Goal: Task Accomplishment & Management: Use online tool/utility

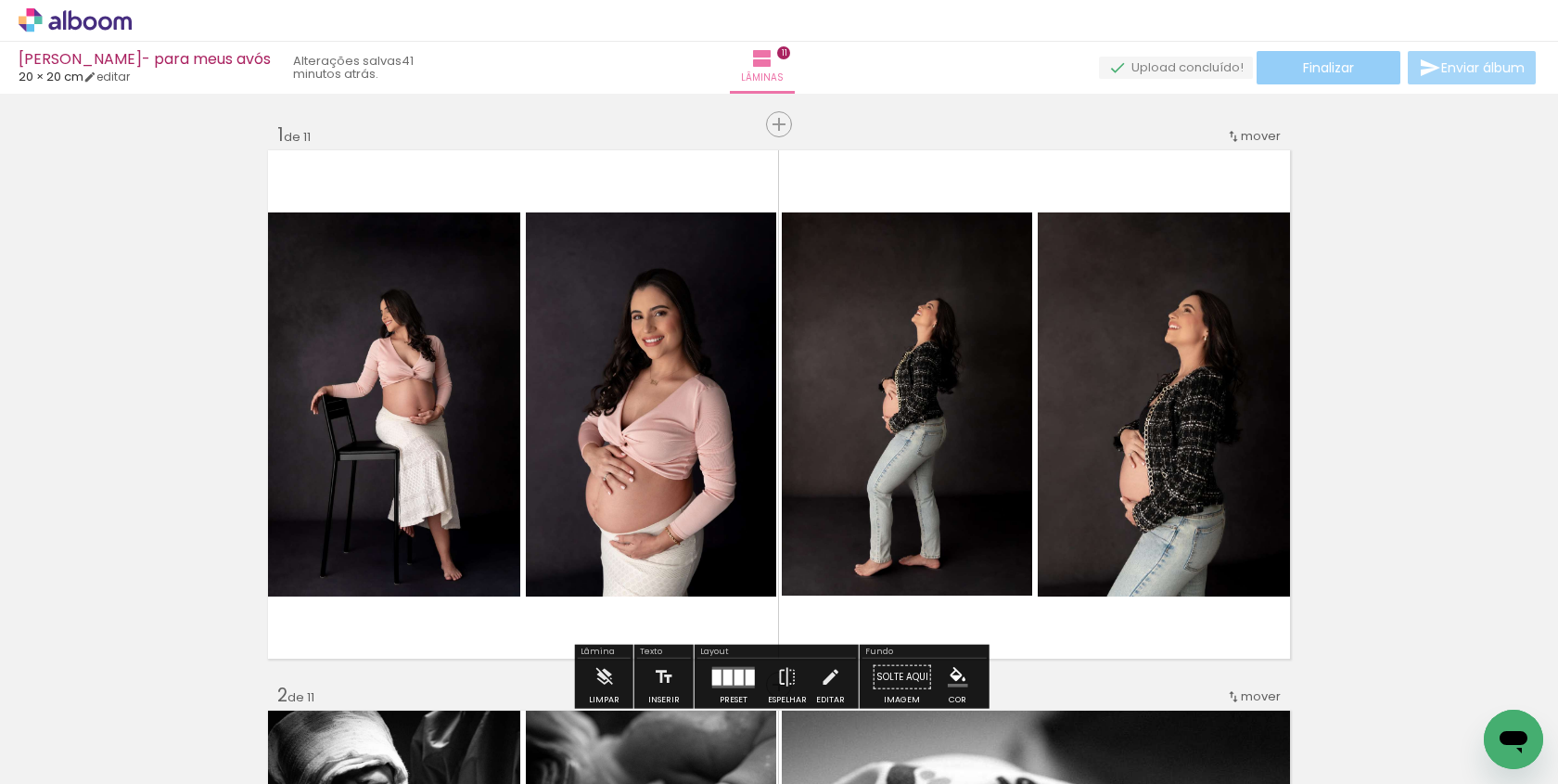
click at [1303, 71] on span "Finalizar" at bounding box center [1328, 68] width 51 height 13
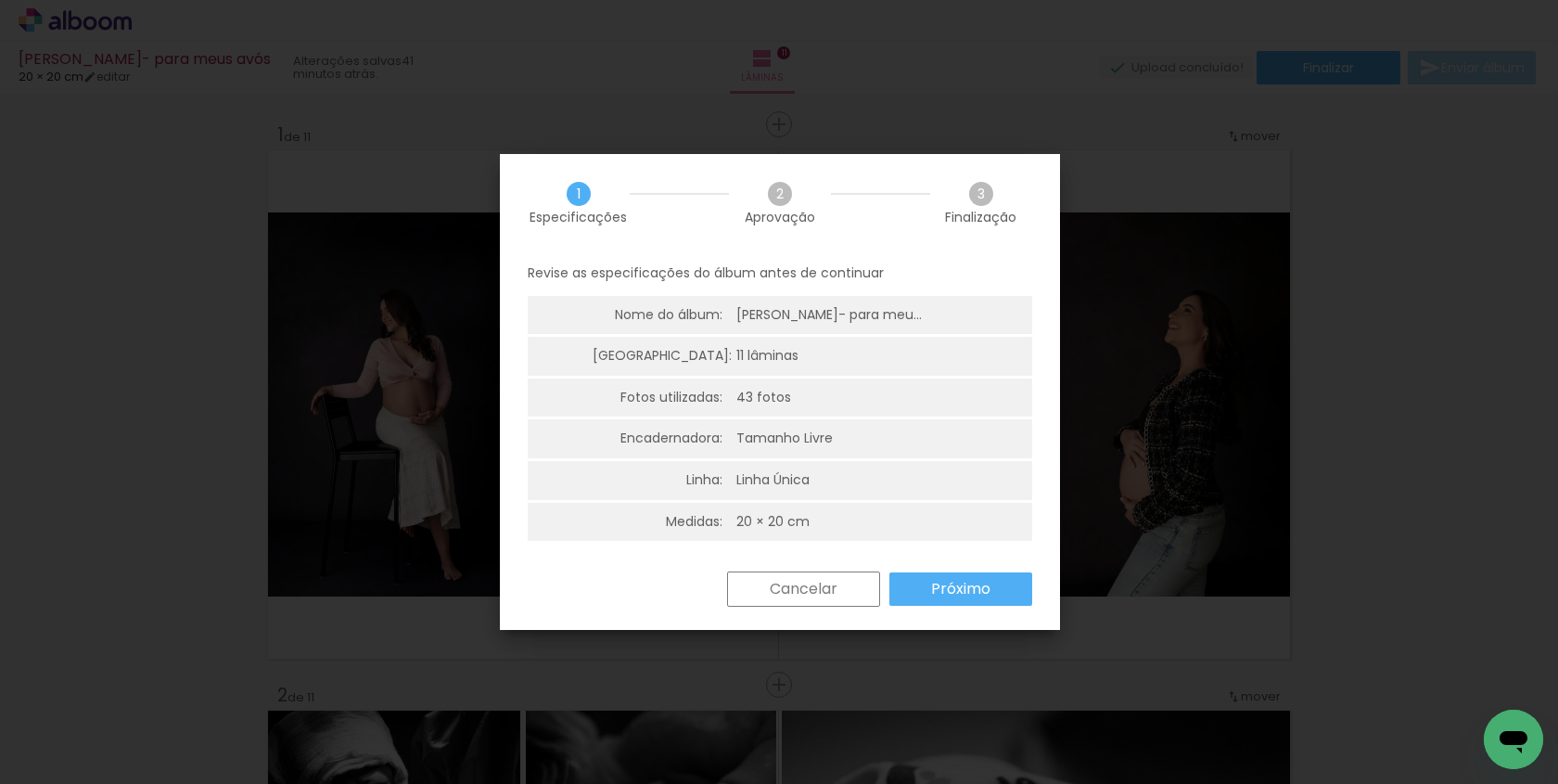
click at [0, 0] on slot "Próximo" at bounding box center [0, 0] width 0 height 0
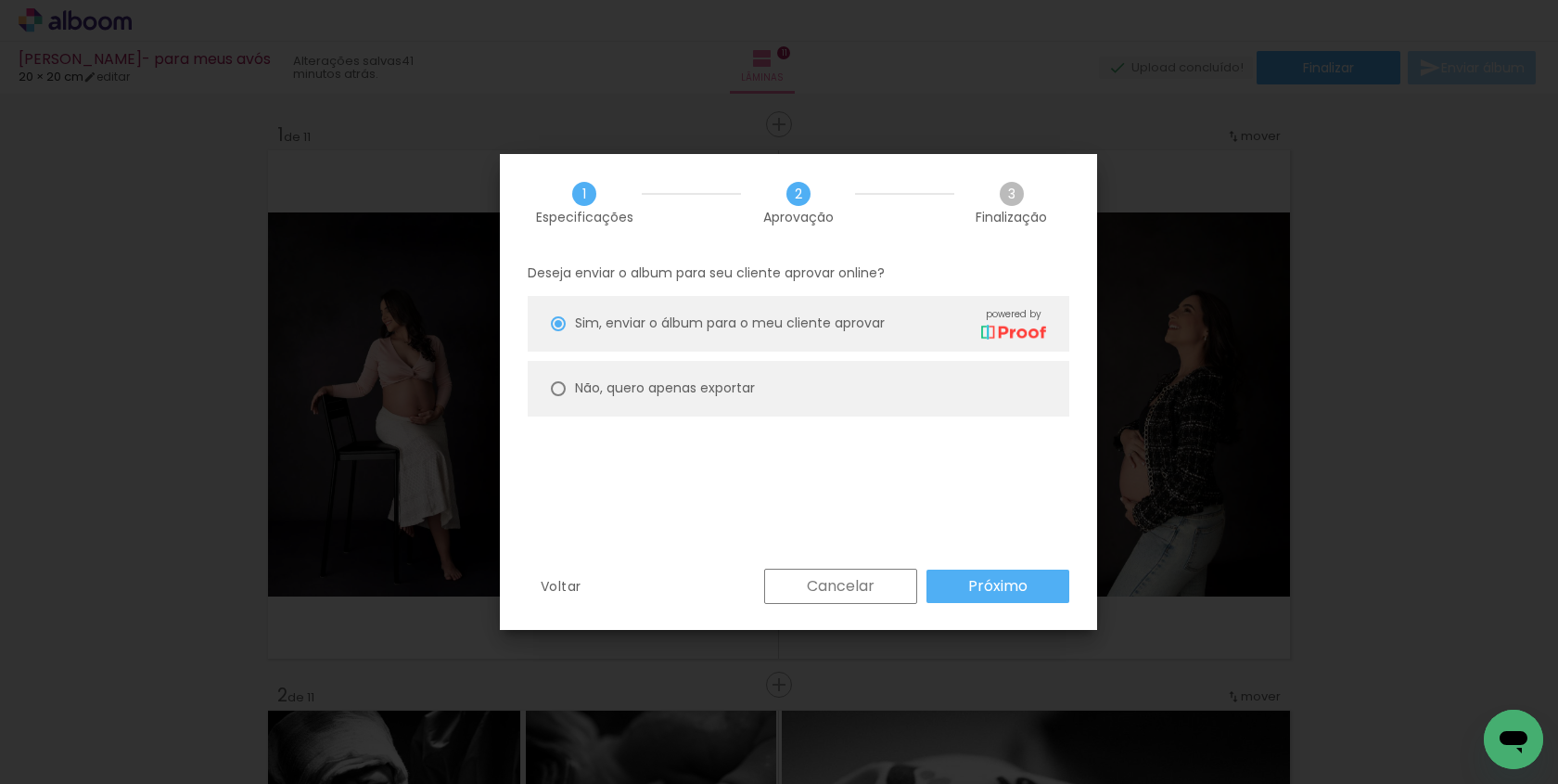
click at [566, 391] on paper-radio-button "Não, quero apenas exportar" at bounding box center [798, 389] width 541 height 56
type paper-radio-button "on"
click at [0, 0] on slot "Próximo" at bounding box center [0, 0] width 0 height 0
type input "Alta, 300 DPI"
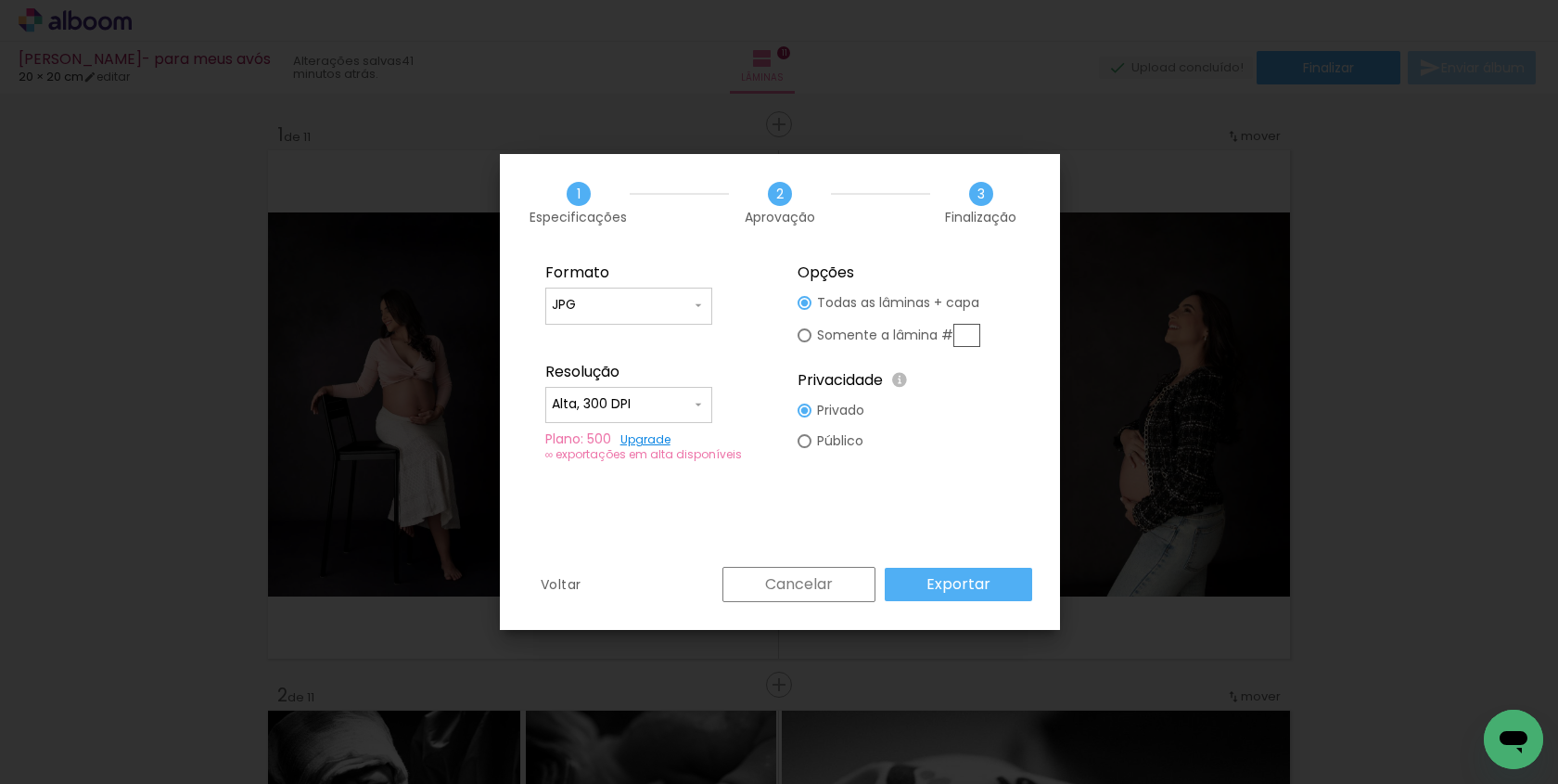
click at [0, 0] on slot "Exportar" at bounding box center [0, 0] width 0 height 0
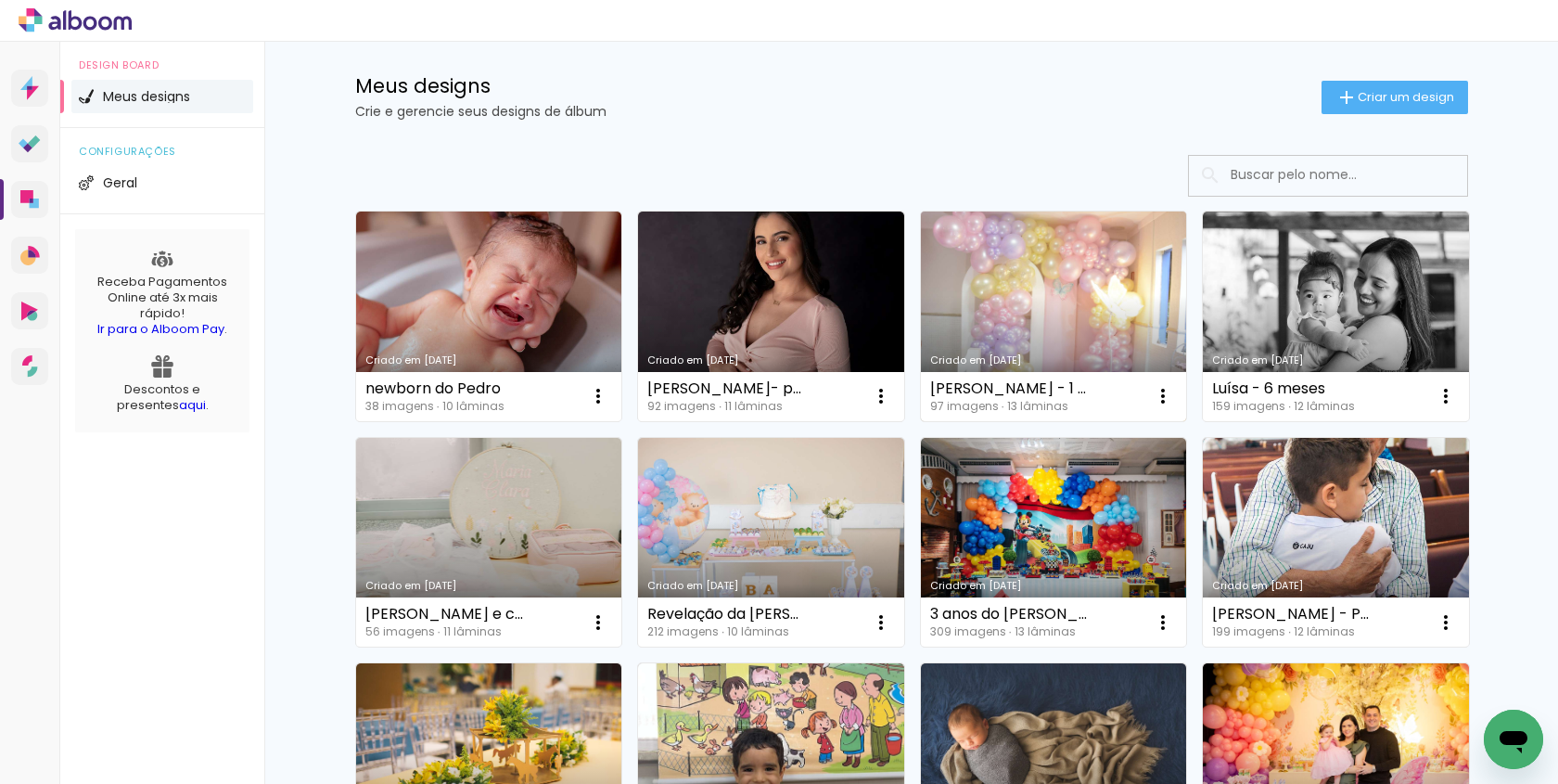
scroll to position [33, 0]
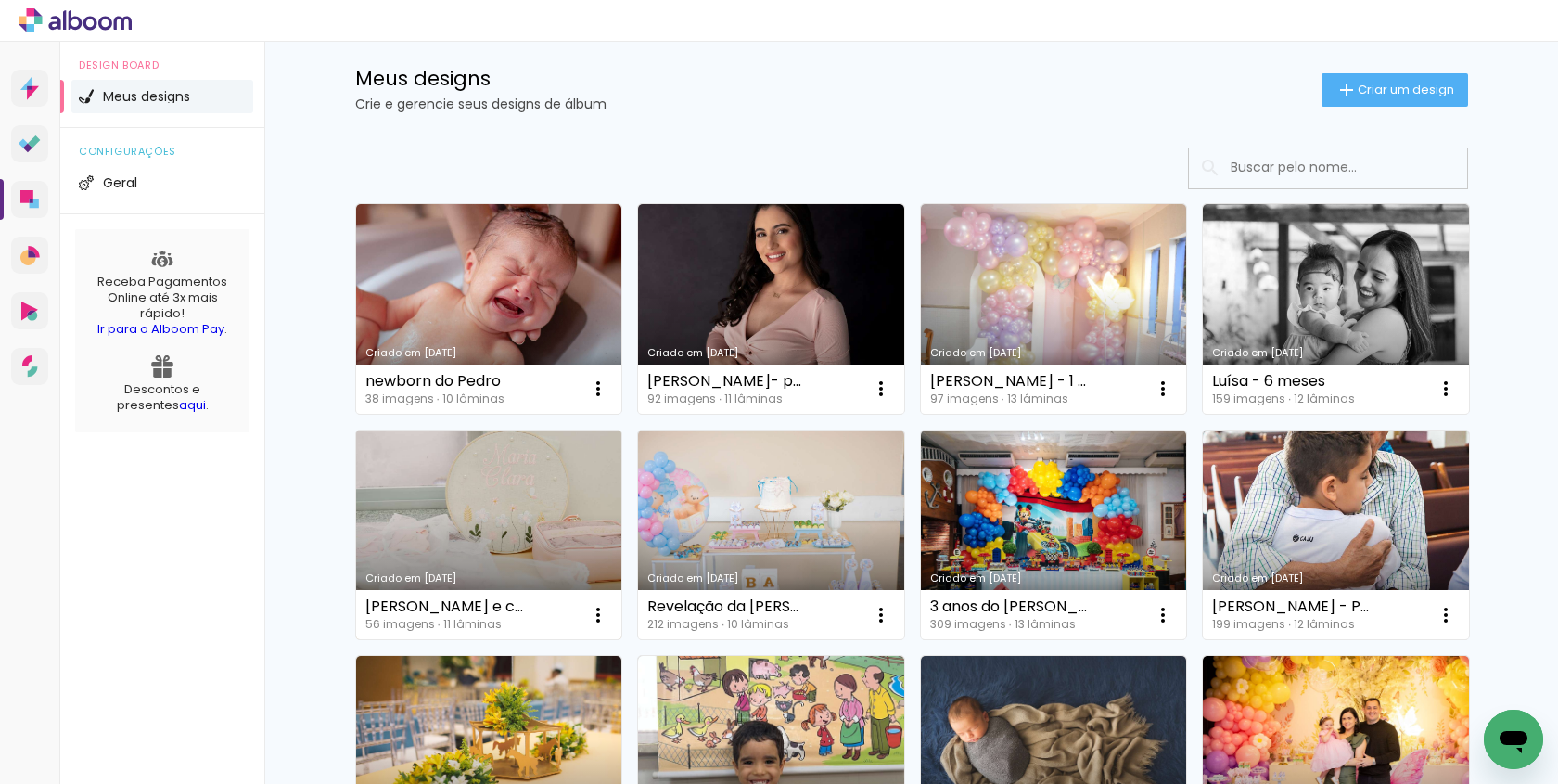
click at [513, 508] on link "Criado em [DATE]" at bounding box center [489, 535] width 266 height 209
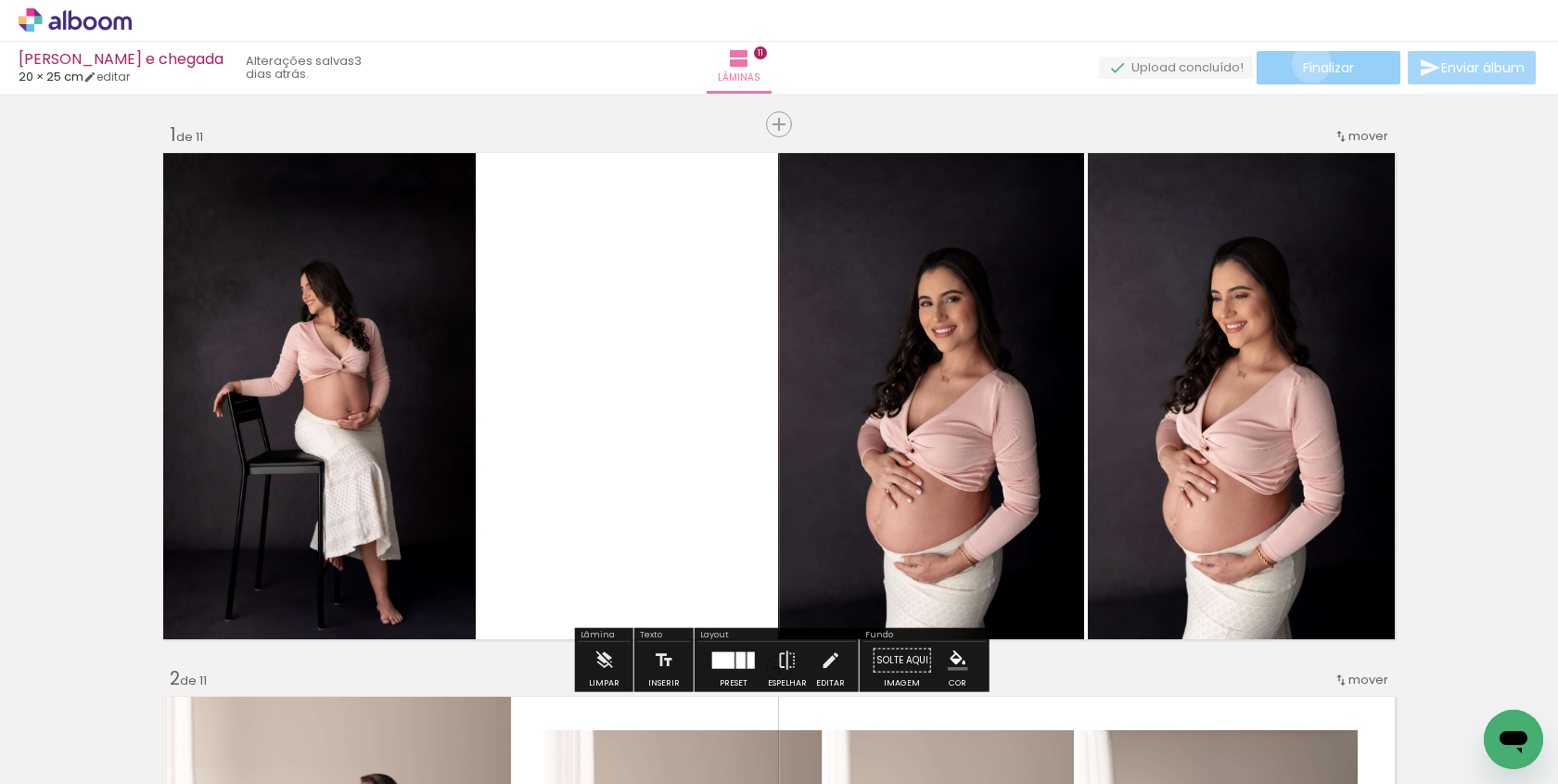
click at [1305, 63] on span "Finalizar" at bounding box center [1328, 68] width 51 height 13
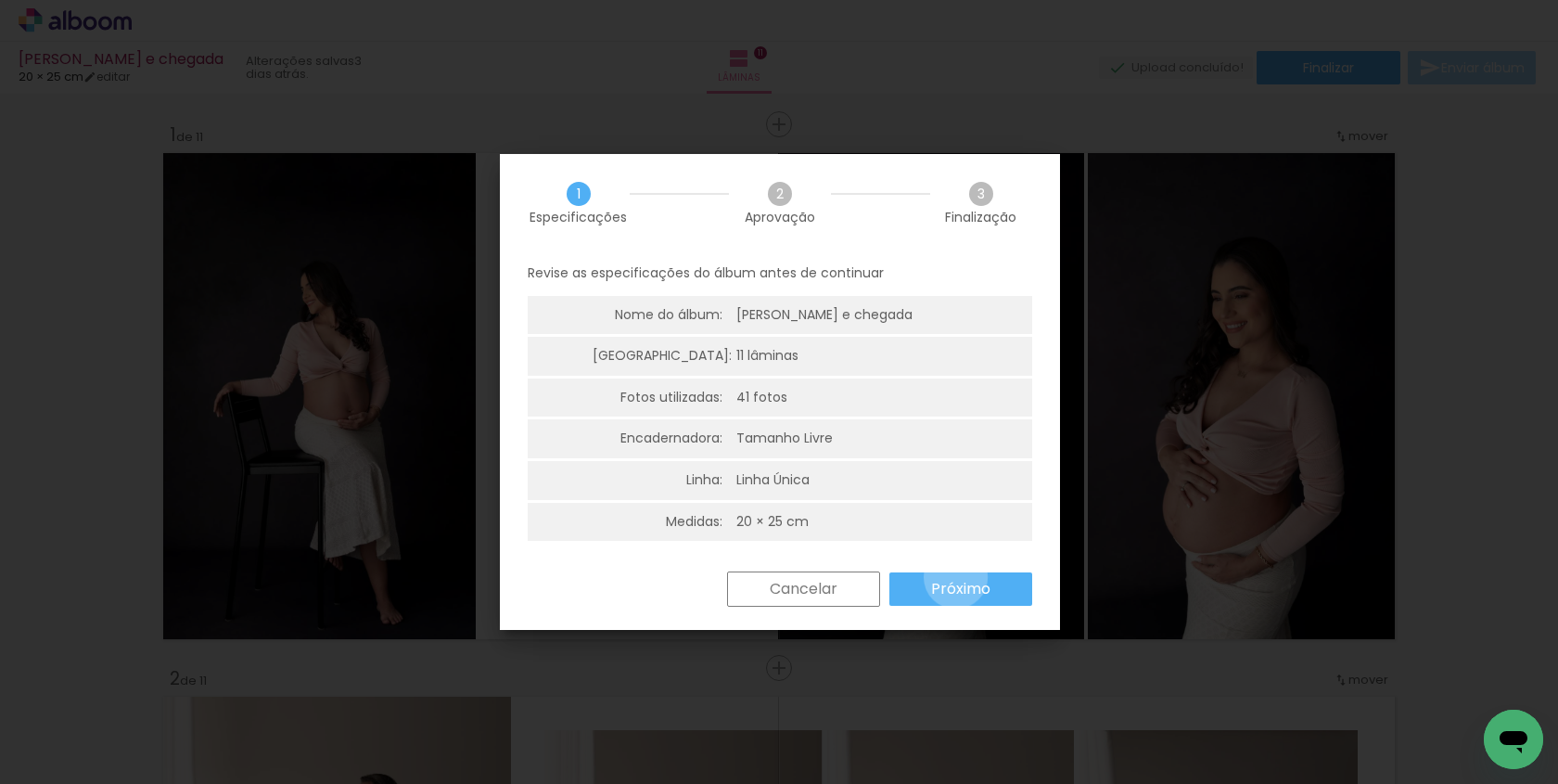
click at [954, 578] on paper-button "Próximo" at bounding box center [961, 589] width 143 height 33
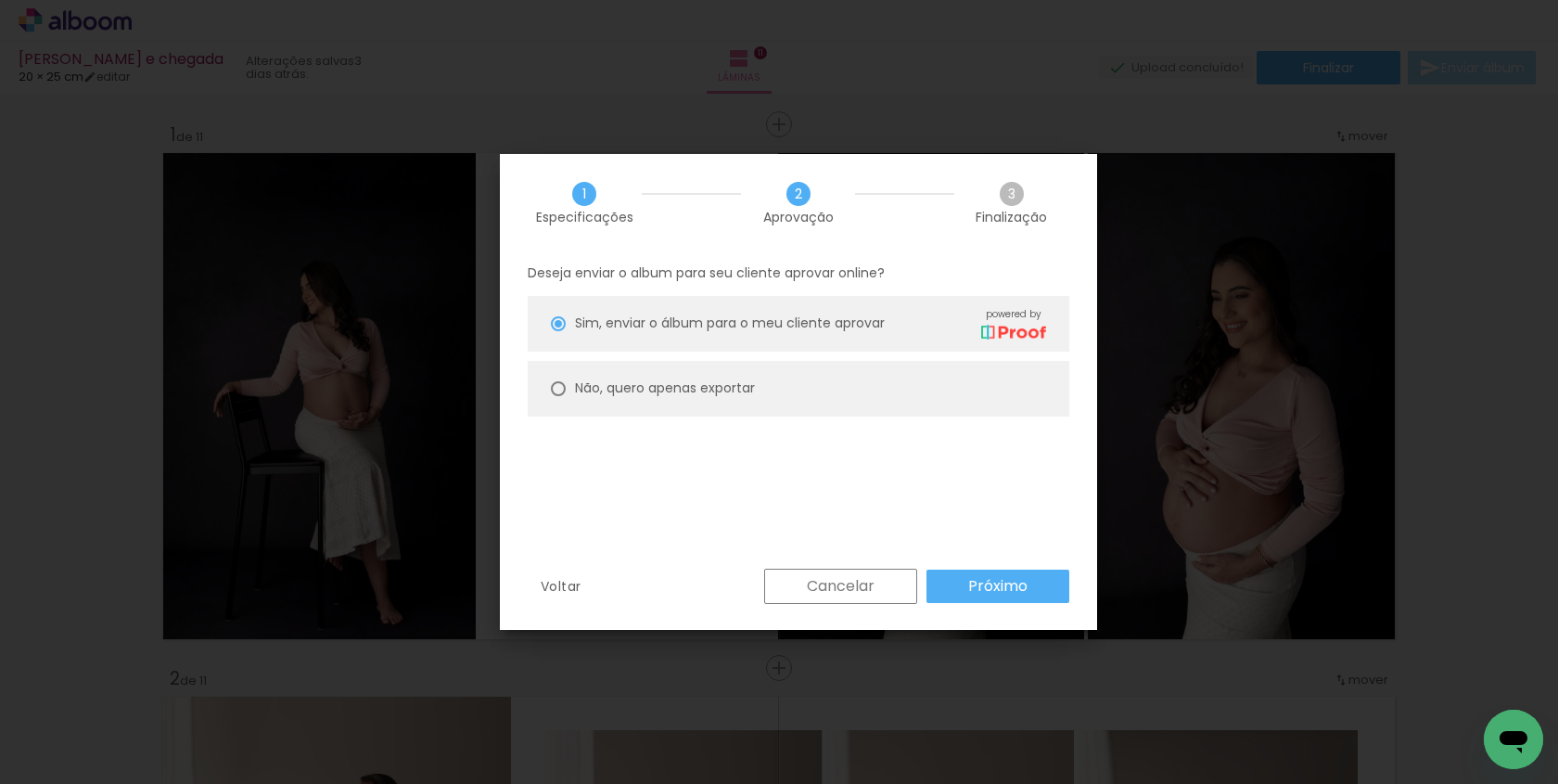
click at [553, 386] on div at bounding box center [558, 389] width 15 height 15
type paper-radio-button "on"
click at [0, 0] on slot "Próximo" at bounding box center [0, 0] width 0 height 0
type input "Alta, 300 DPI"
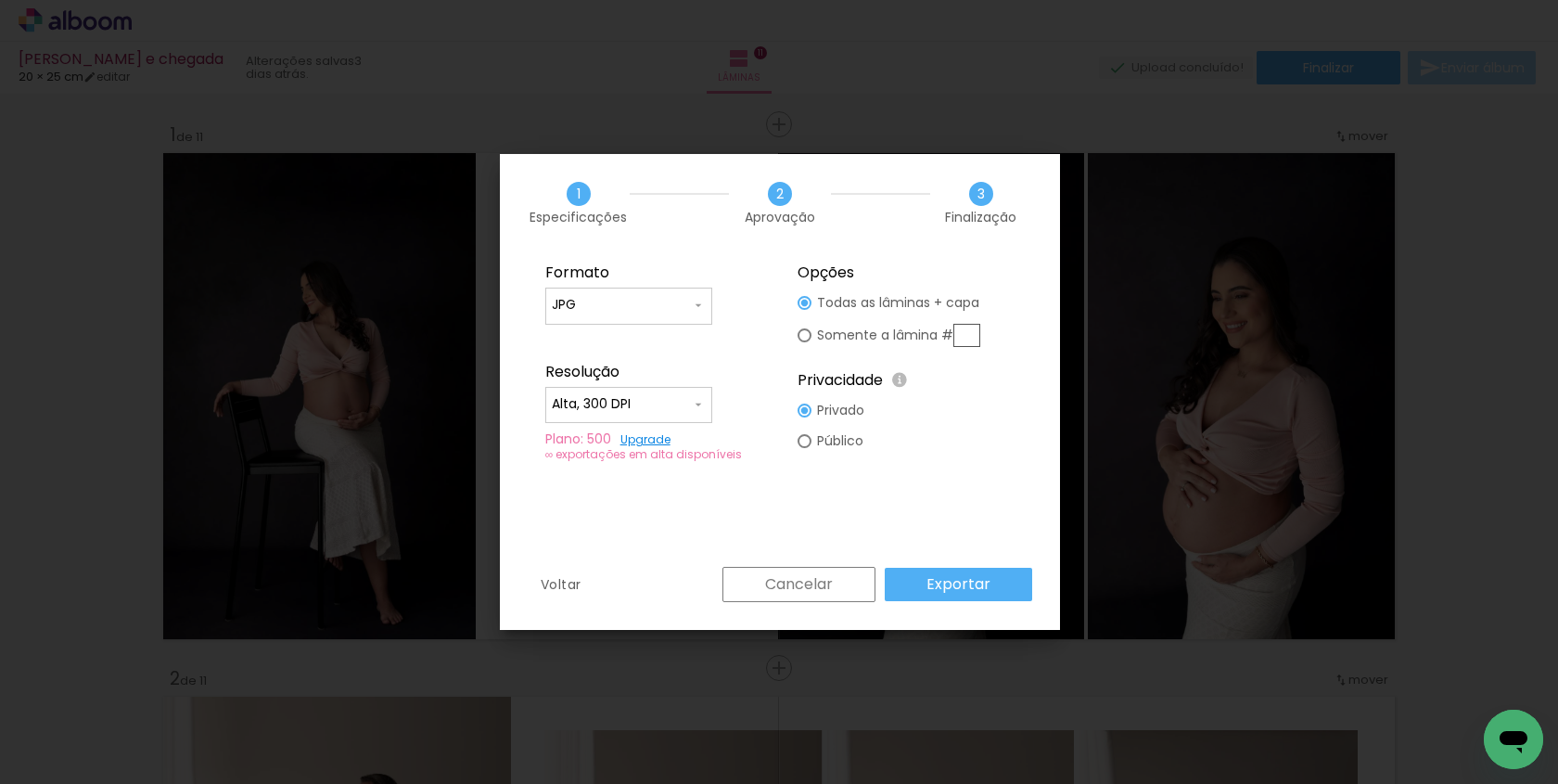
click at [0, 0] on slot "Exportar" at bounding box center [0, 0] width 0 height 0
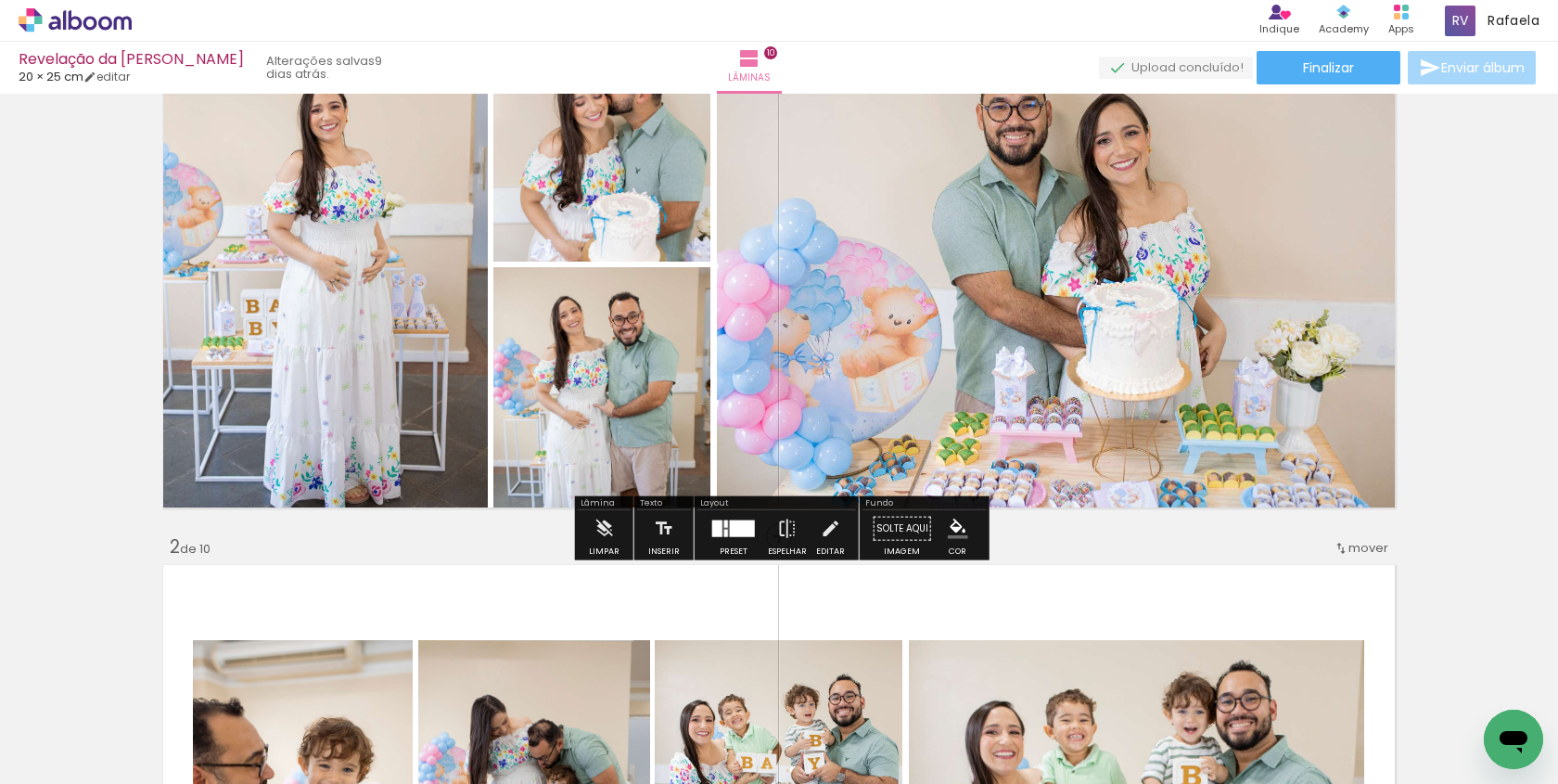
scroll to position [136, 0]
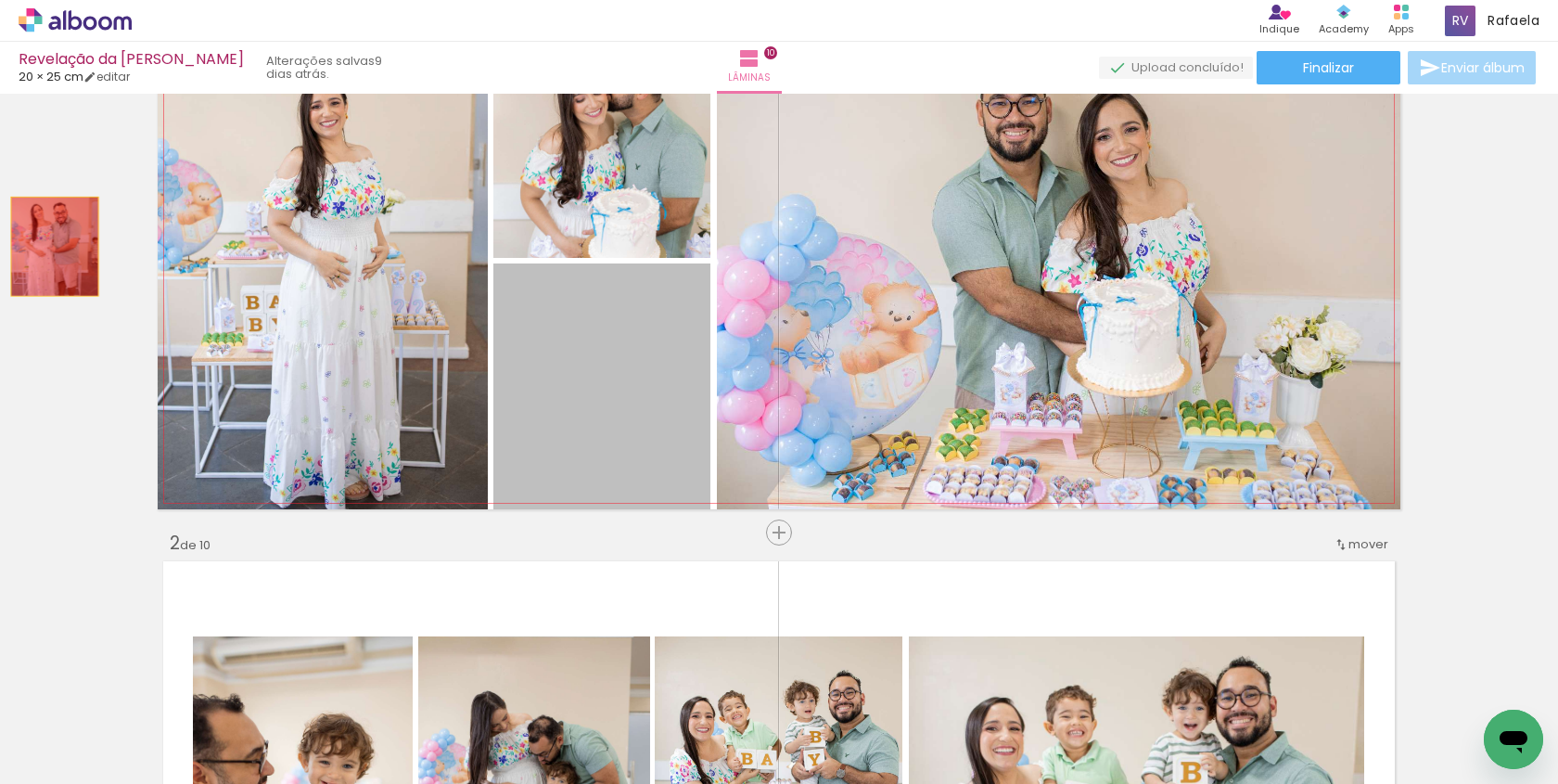
drag, startPoint x: 601, startPoint y: 354, endPoint x: 53, endPoint y: 245, distance: 558.7
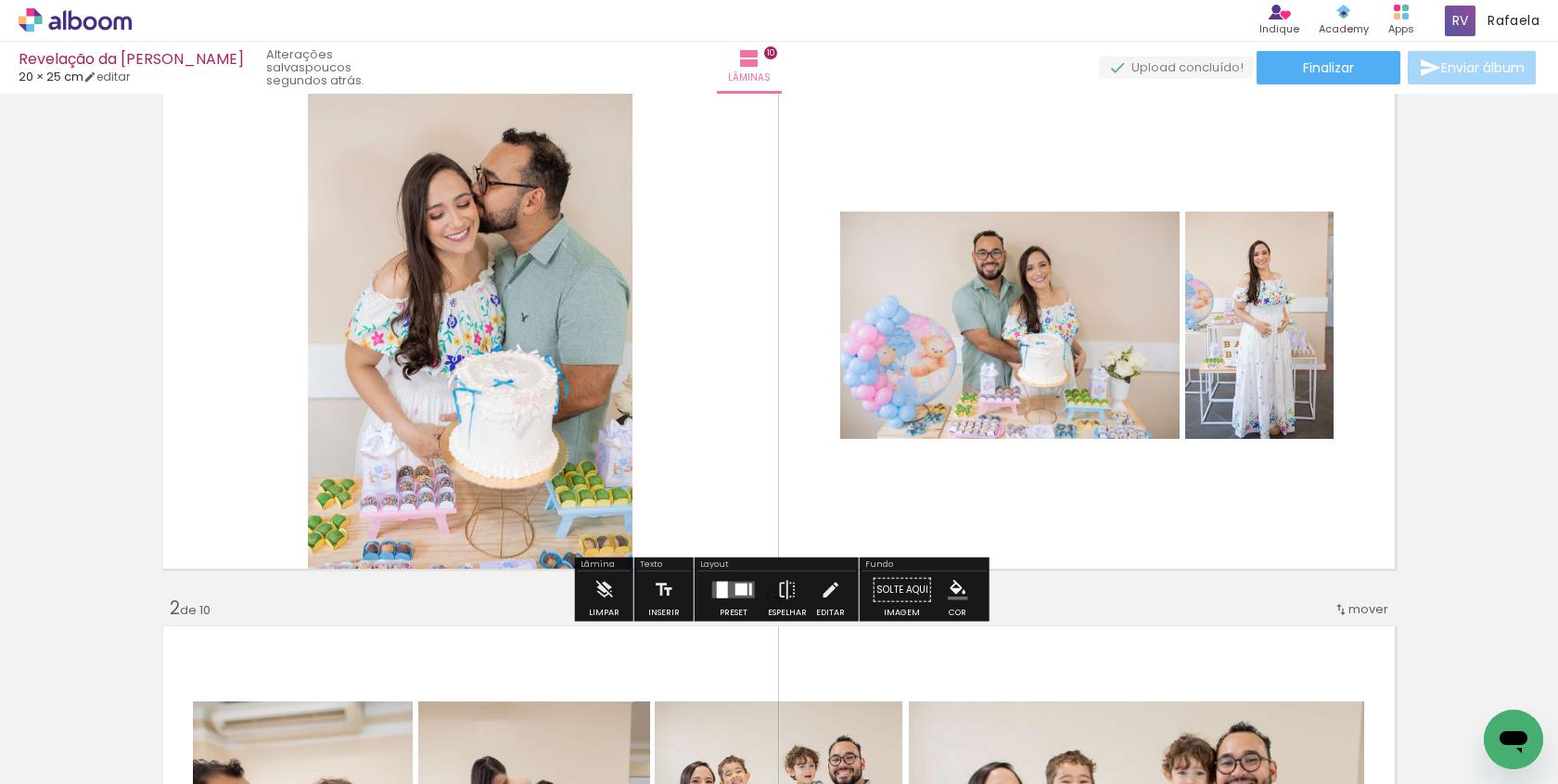
scroll to position [67, 0]
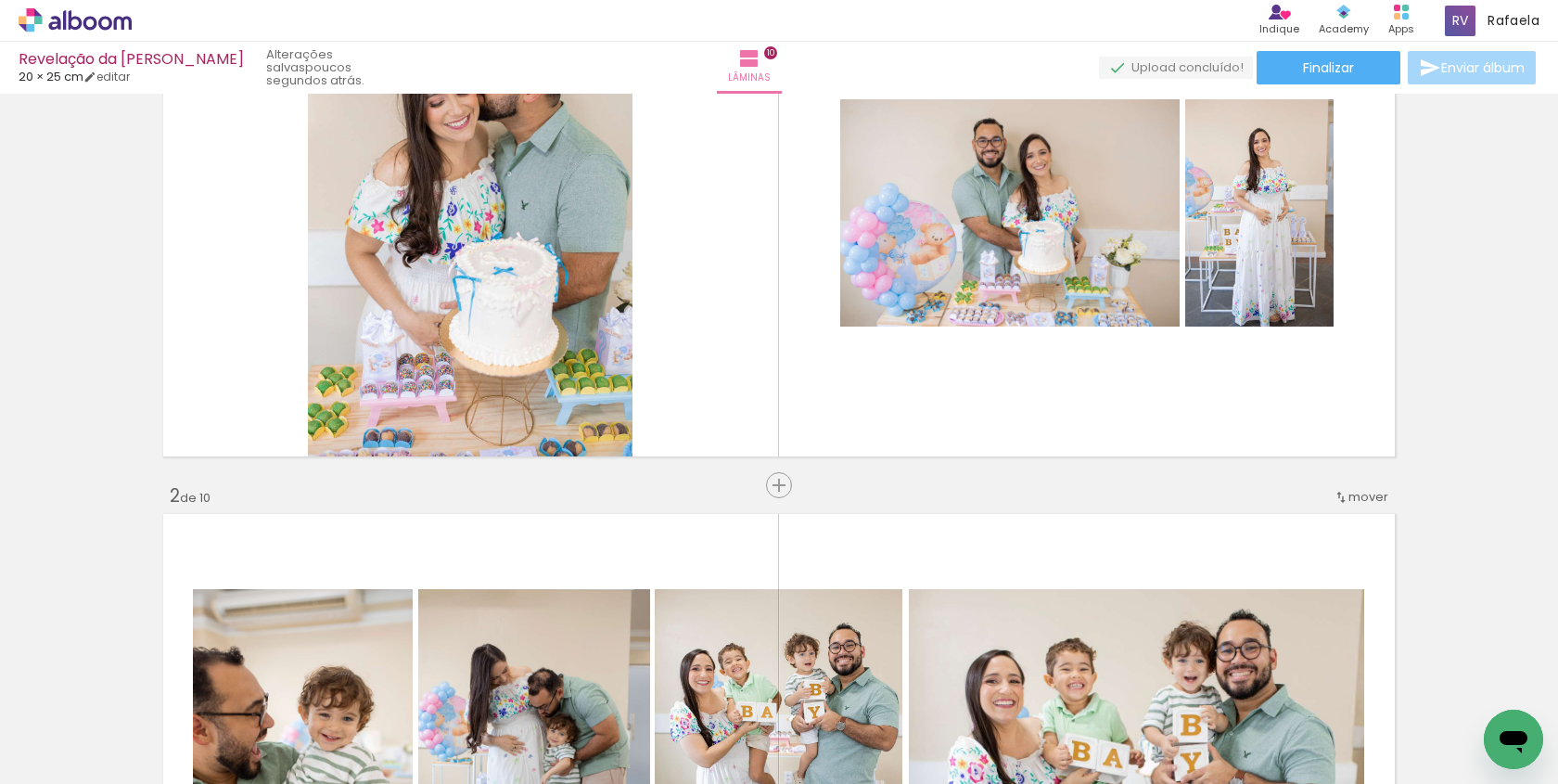
scroll to position [0, 1296]
click at [973, 727] on div at bounding box center [967, 721] width 61 height 92
click at [1075, 728] on div at bounding box center [1072, 721] width 61 height 92
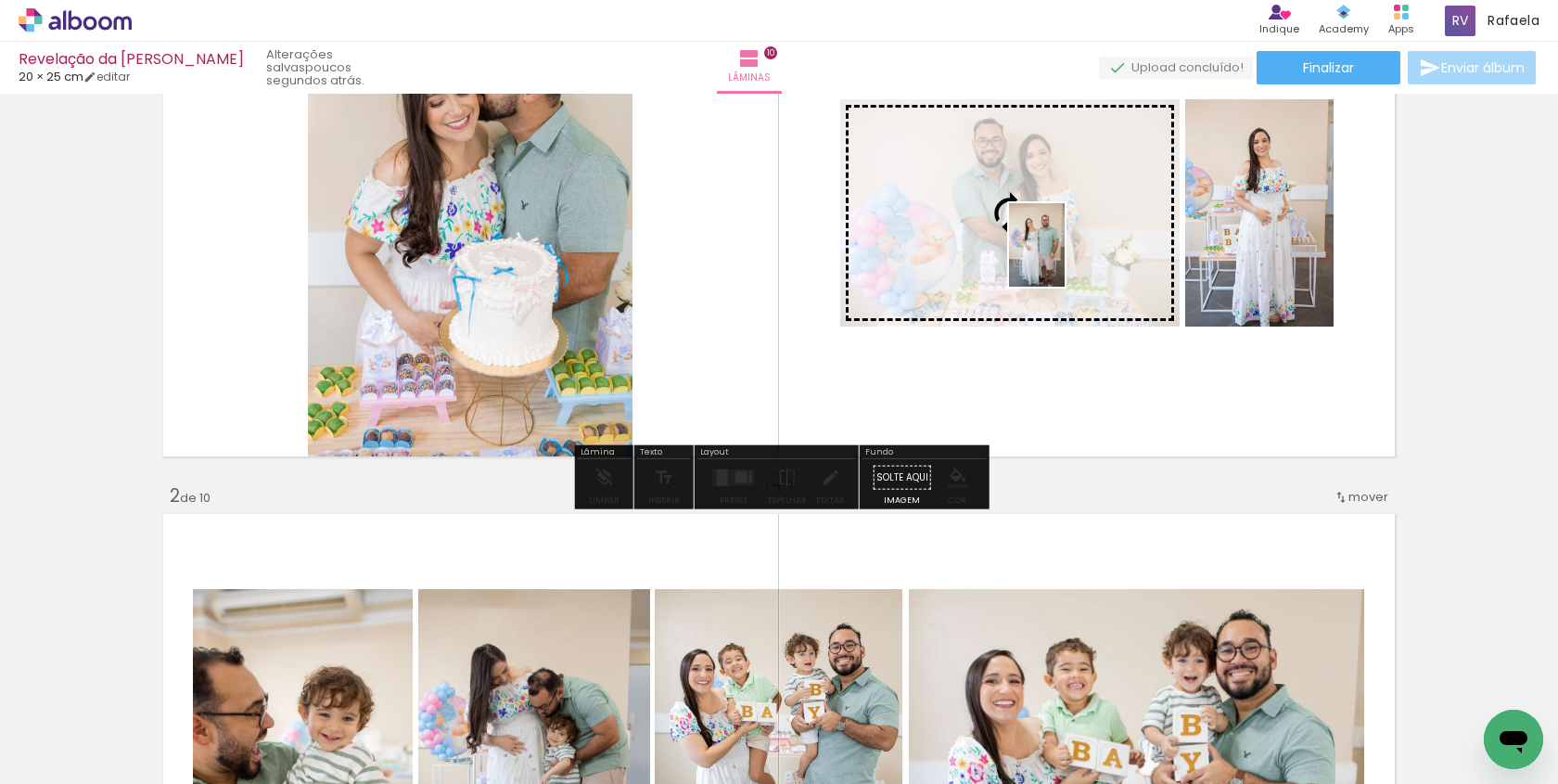
drag, startPoint x: 1075, startPoint y: 728, endPoint x: 1065, endPoint y: 258, distance: 470.1
click at [1065, 258] on quentale-workspace at bounding box center [779, 392] width 1558 height 784
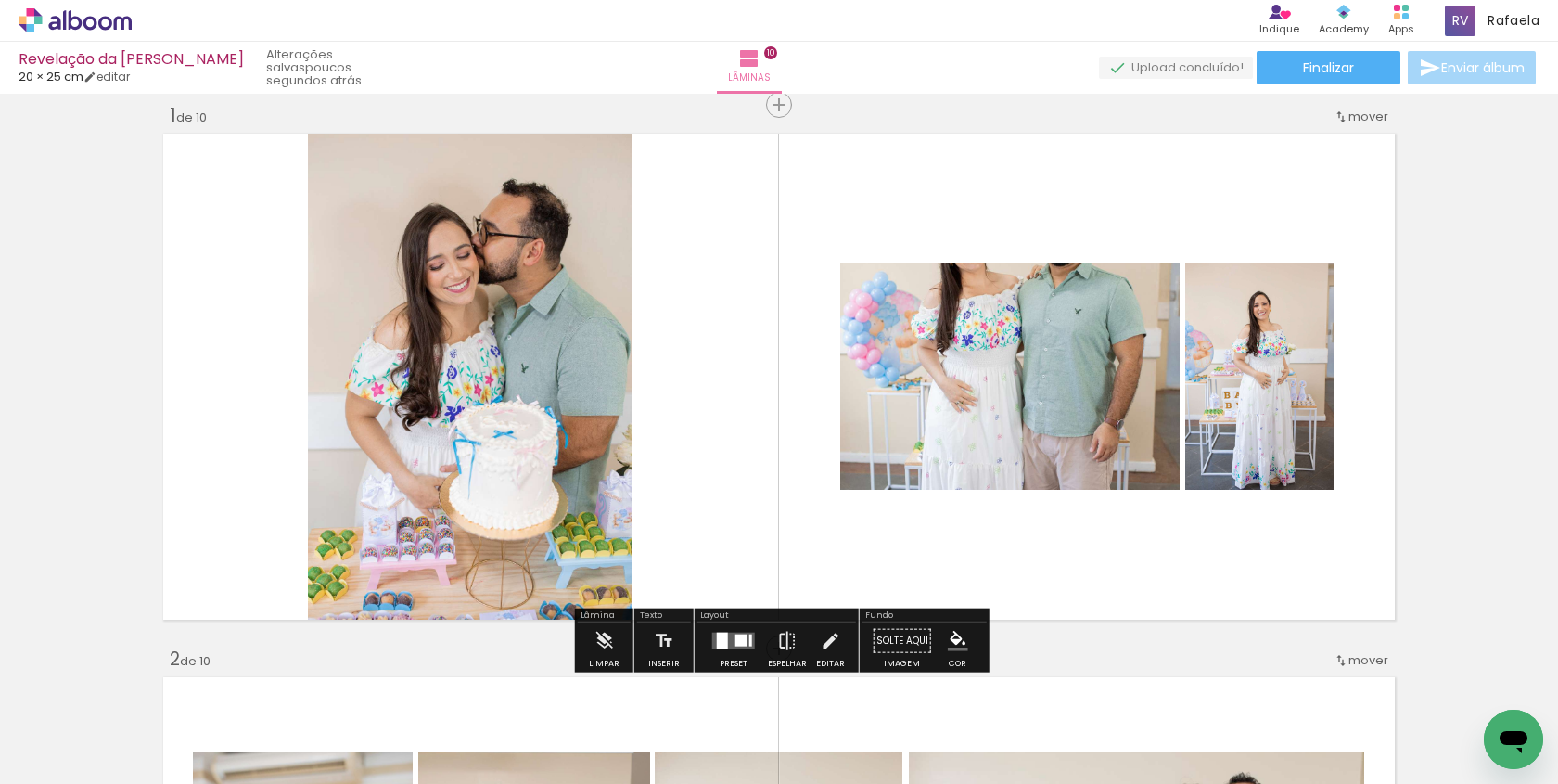
scroll to position [17, 0]
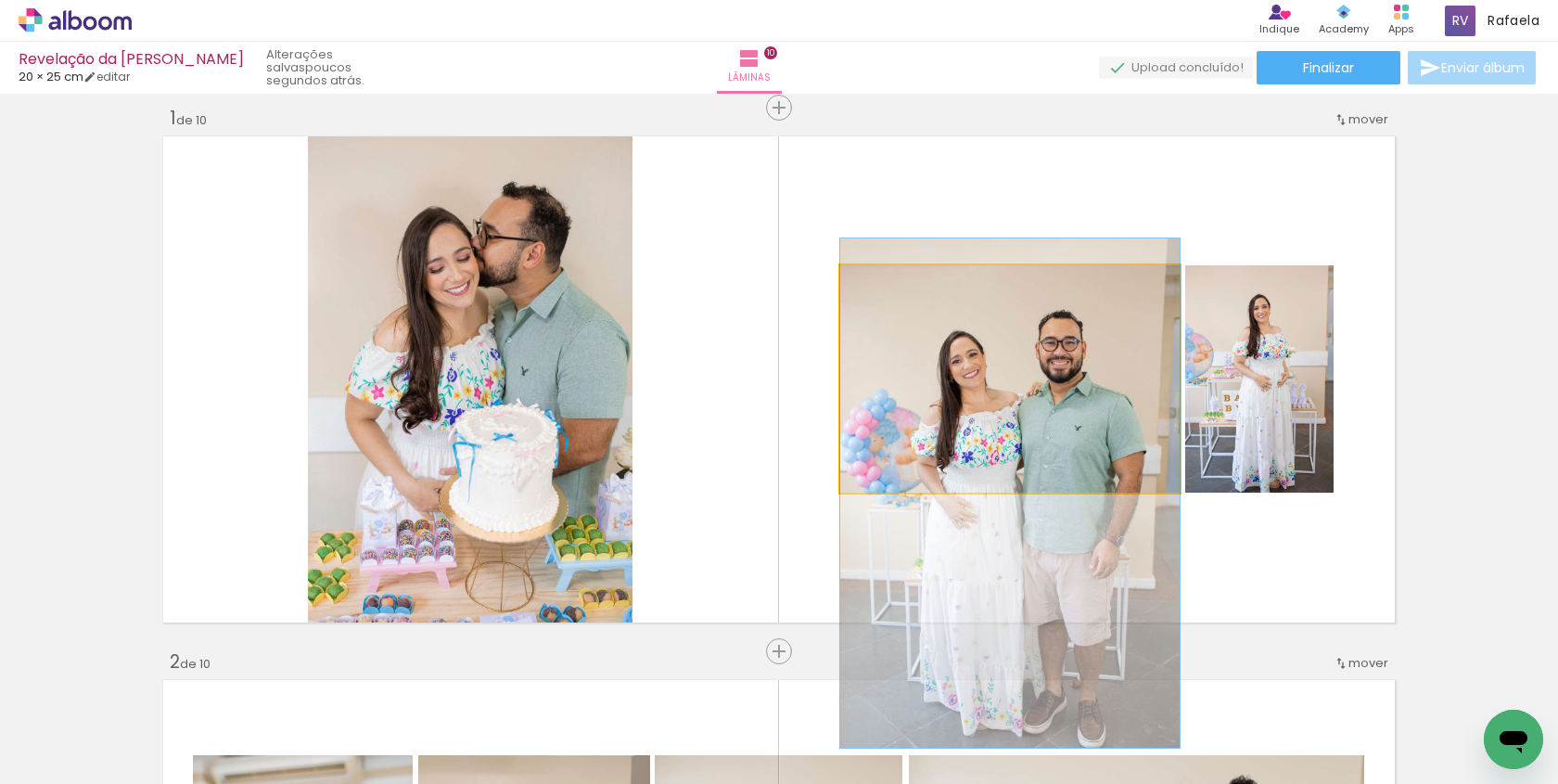
drag, startPoint x: 984, startPoint y: 363, endPoint x: 982, endPoint y: 472, distance: 109.0
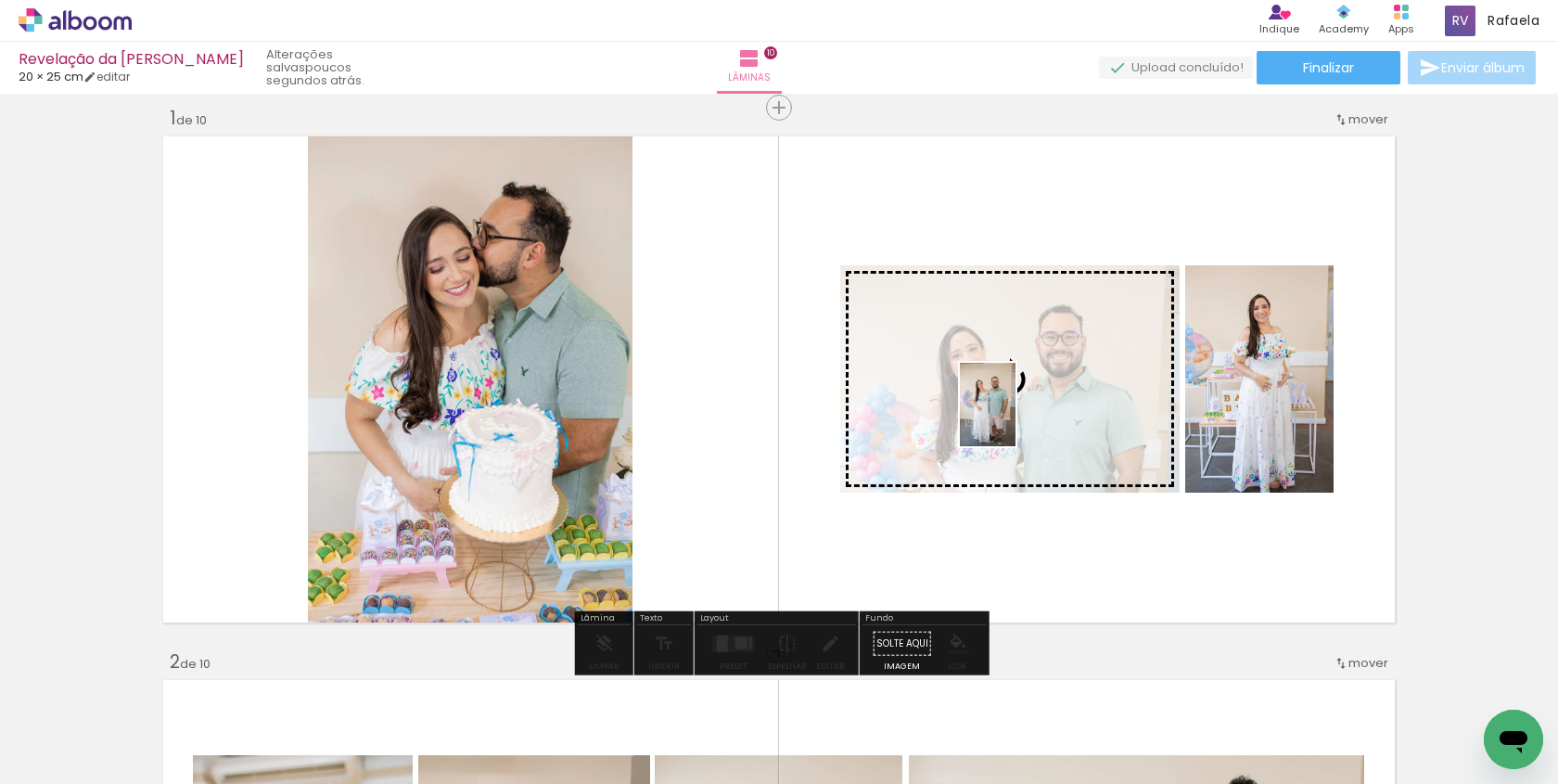
drag, startPoint x: 977, startPoint y: 767, endPoint x: 1015, endPoint y: 420, distance: 349.1
click at [1015, 419] on quentale-workspace at bounding box center [779, 392] width 1558 height 784
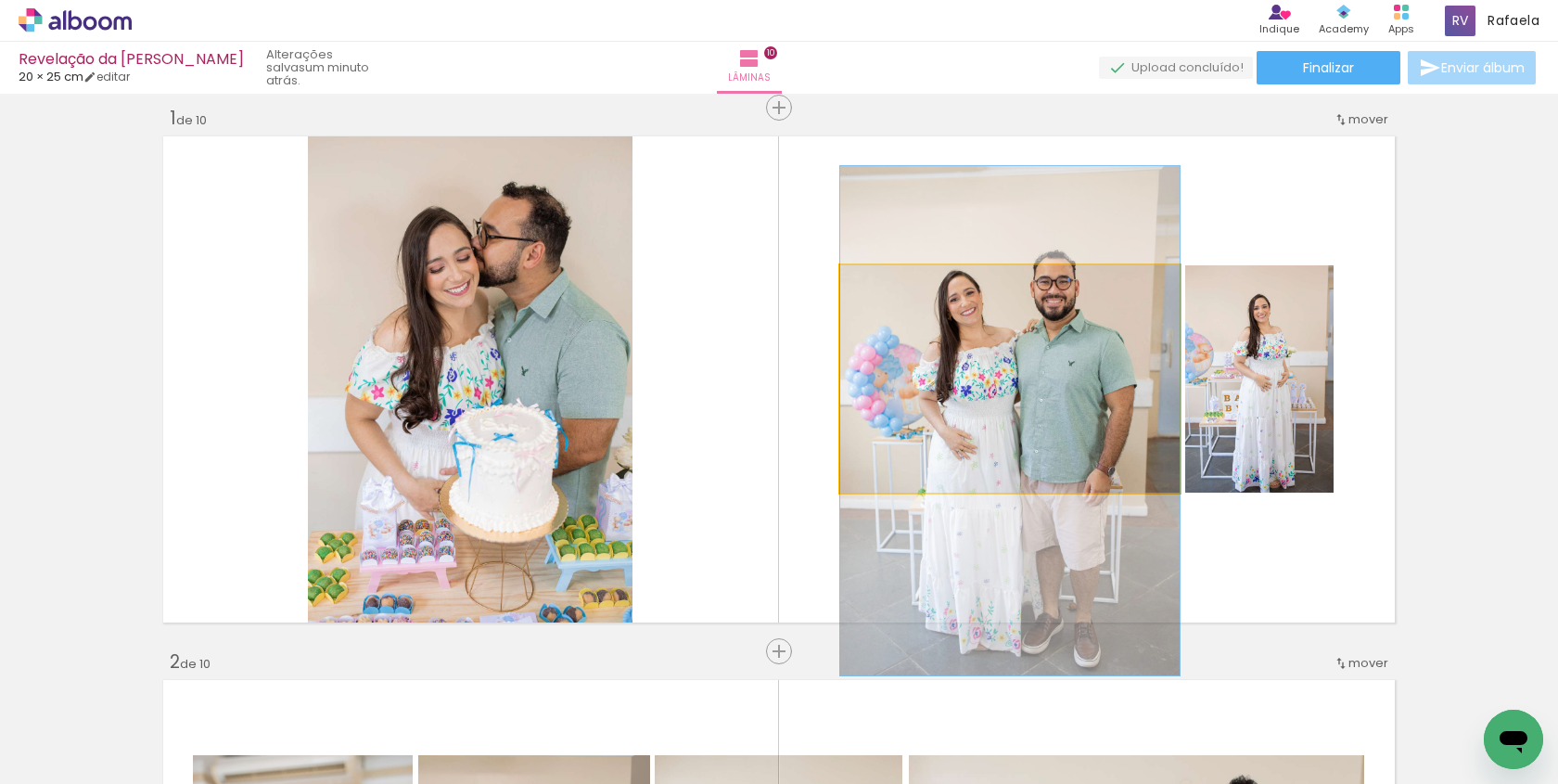
drag, startPoint x: 1015, startPoint y: 420, endPoint x: 1011, endPoint y: 437, distance: 17.5
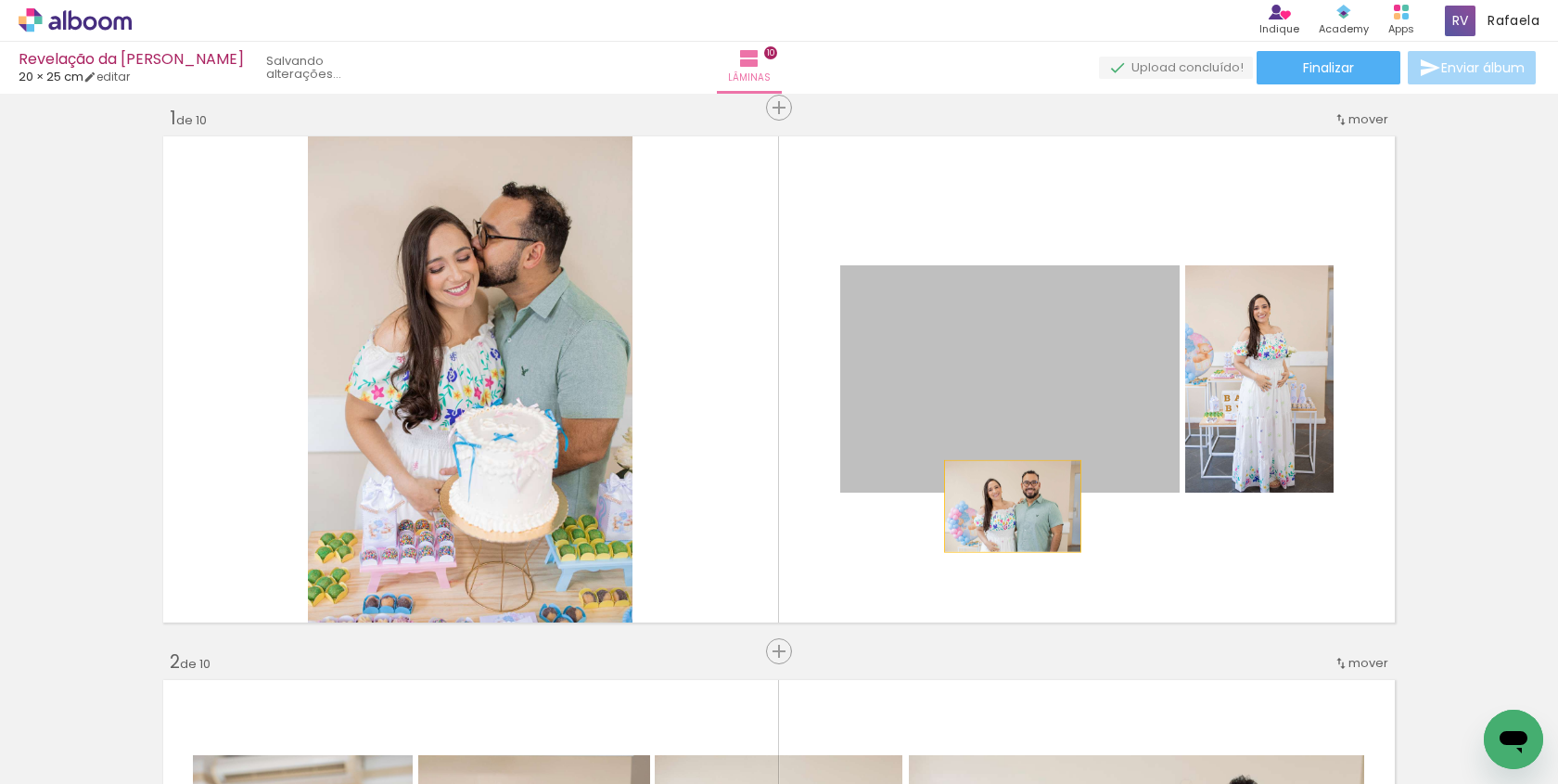
drag, startPoint x: 1011, startPoint y: 437, endPoint x: 1013, endPoint y: 485, distance: 48.0
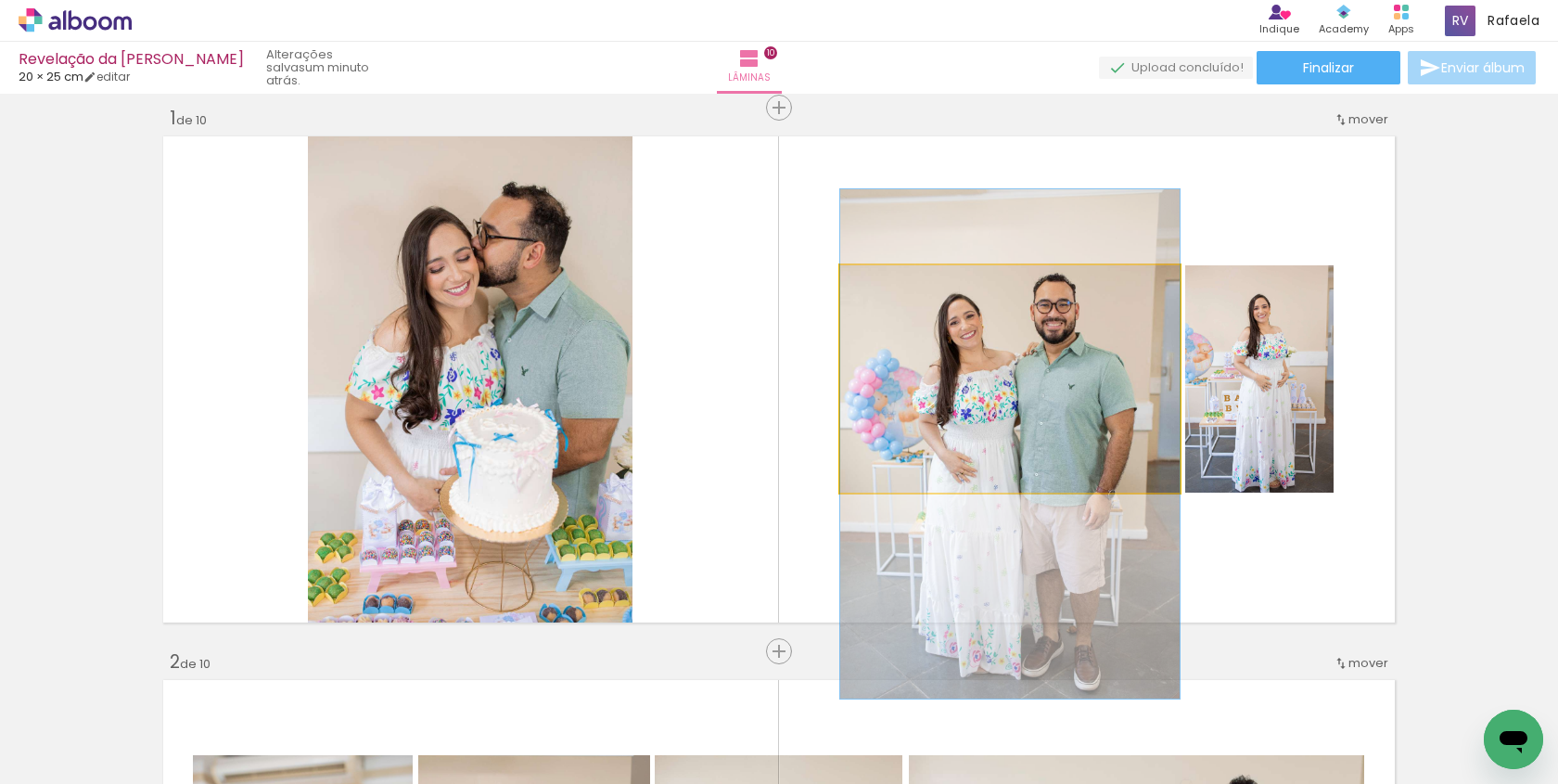
click at [1011, 406] on quentale-photo at bounding box center [1009, 379] width 340 height 227
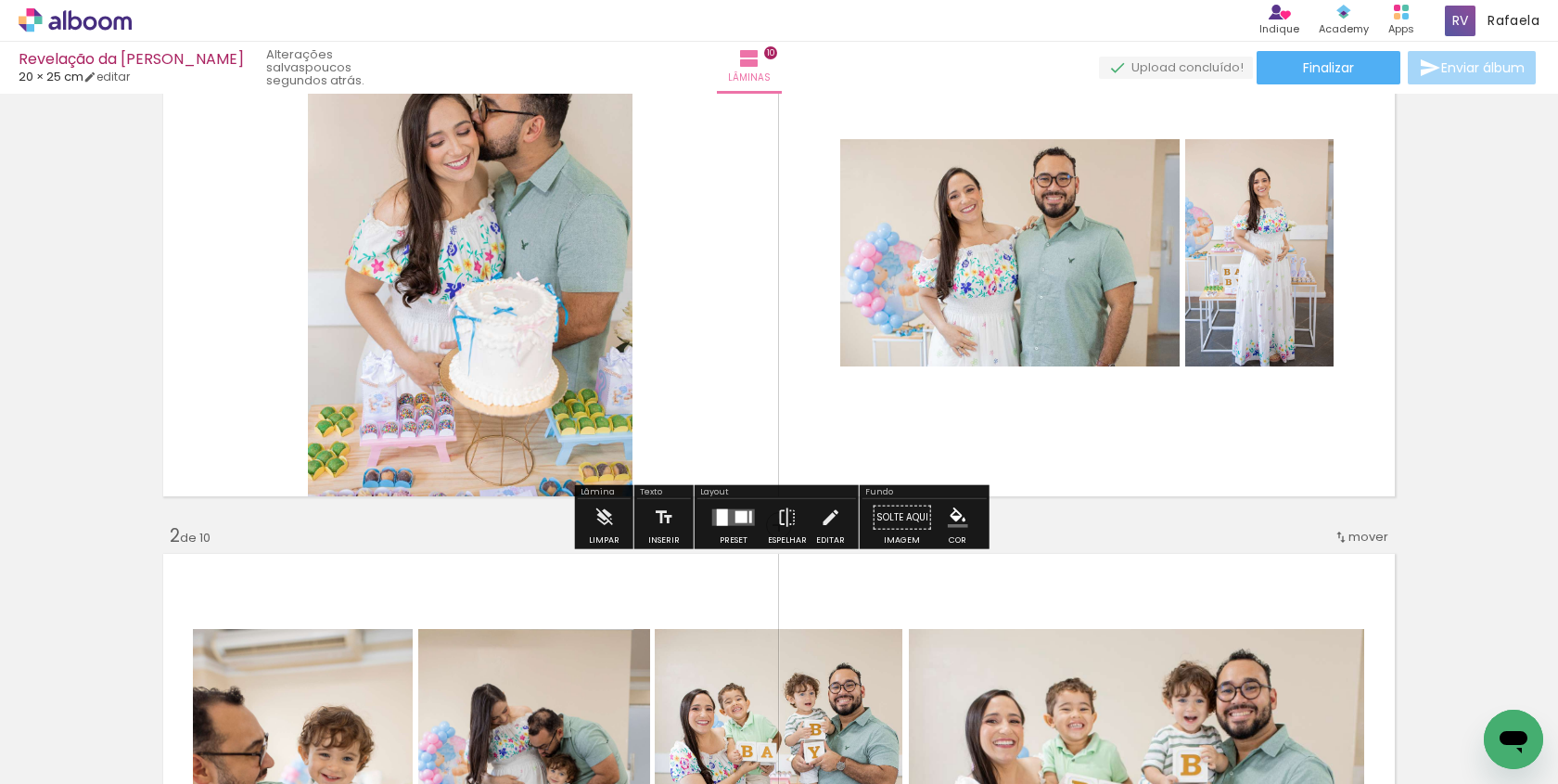
scroll to position [150, 0]
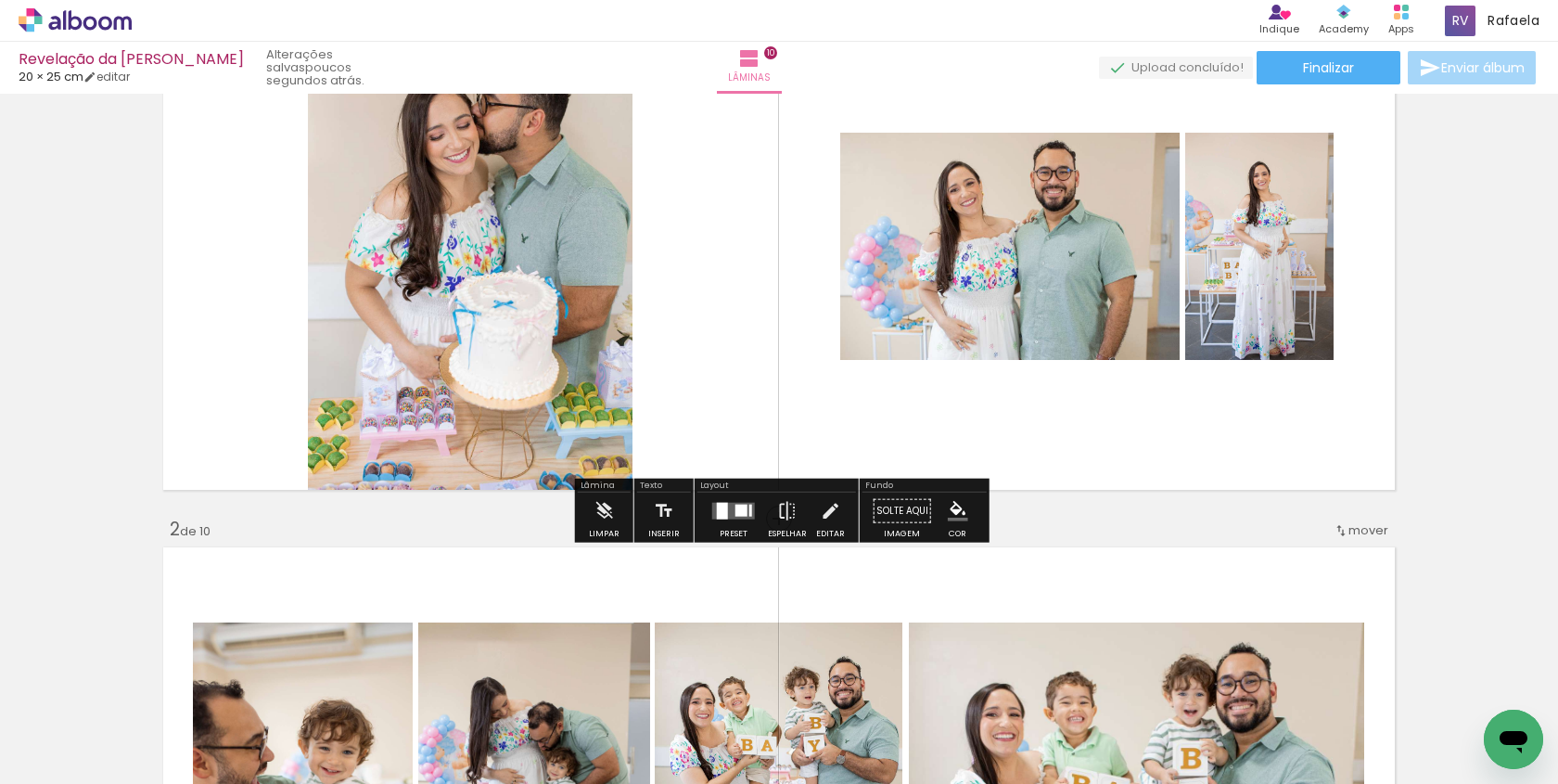
click at [722, 498] on div at bounding box center [734, 511] width 50 height 37
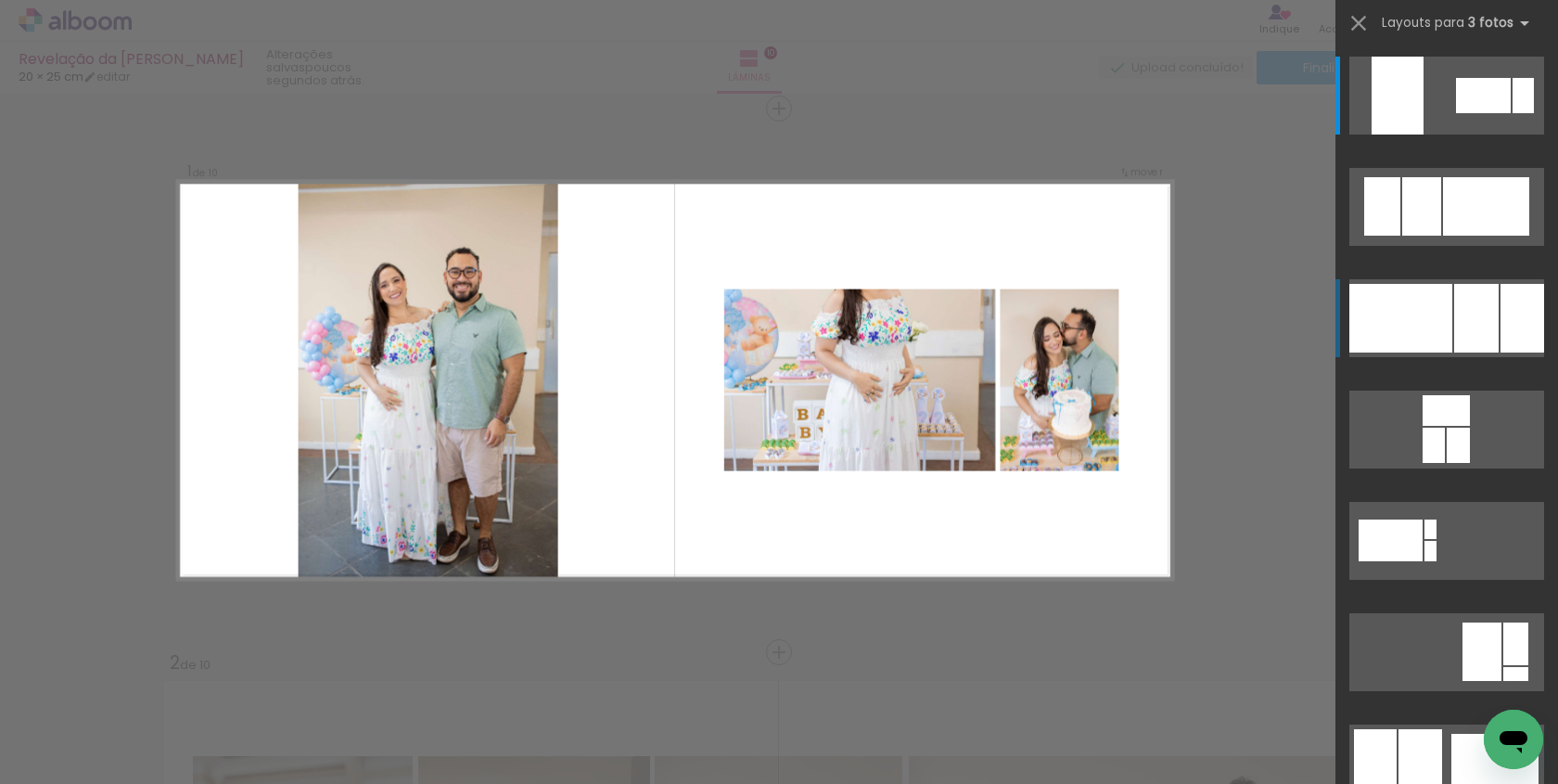
scroll to position [15, 0]
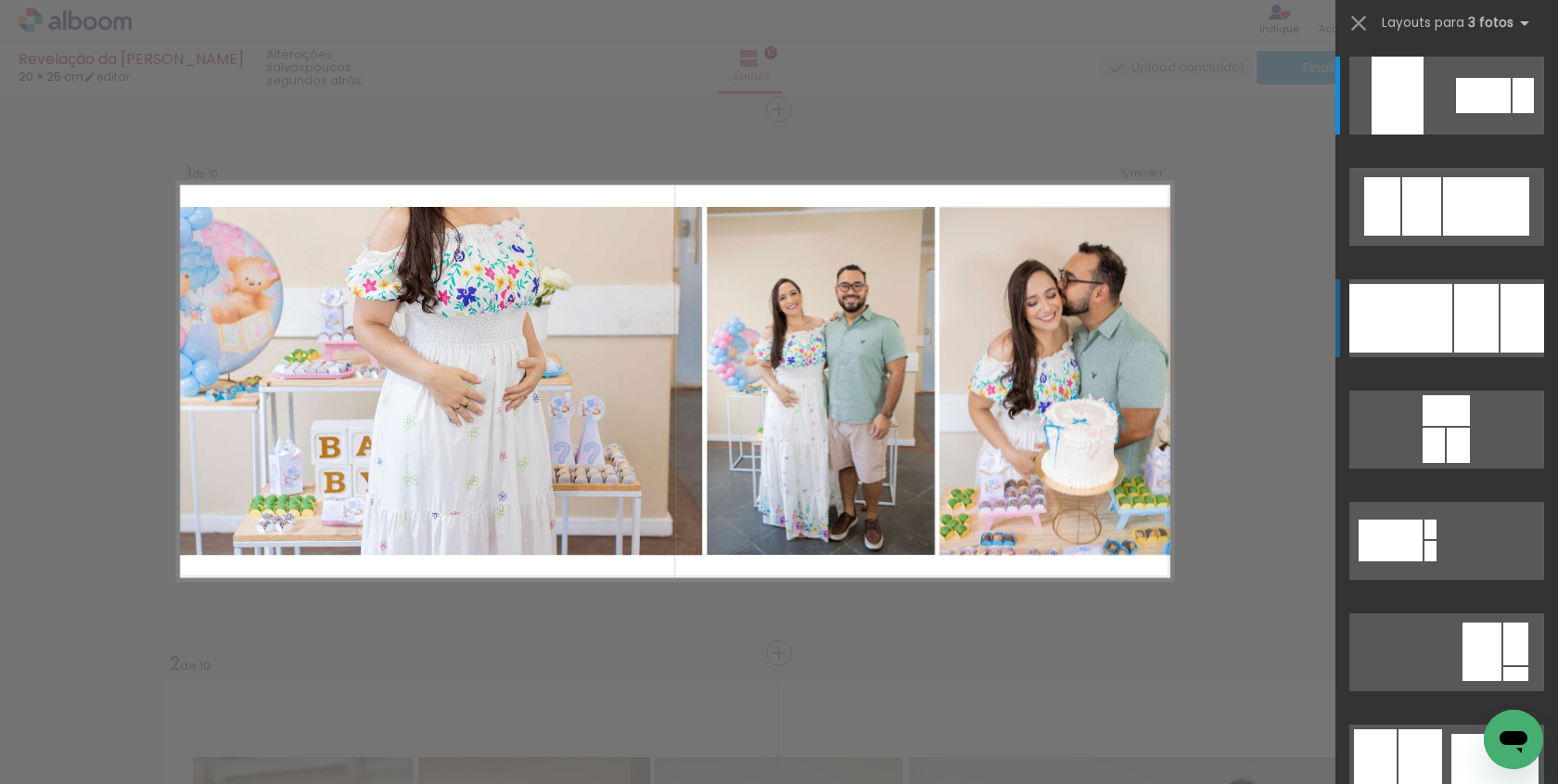
click at [1448, 318] on div at bounding box center [1401, 318] width 103 height 69
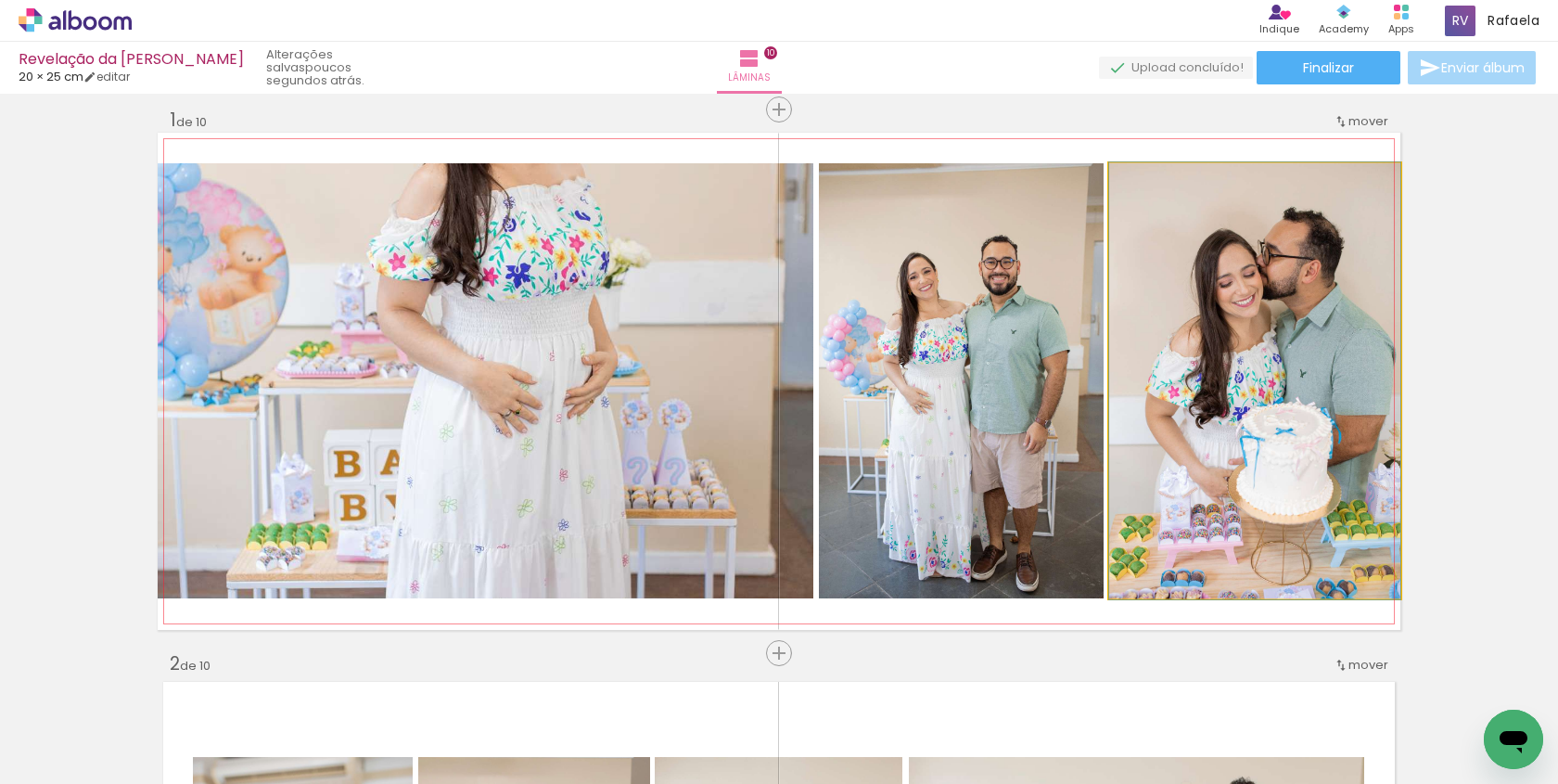
click at [1282, 332] on quentale-photo at bounding box center [1255, 380] width 291 height 435
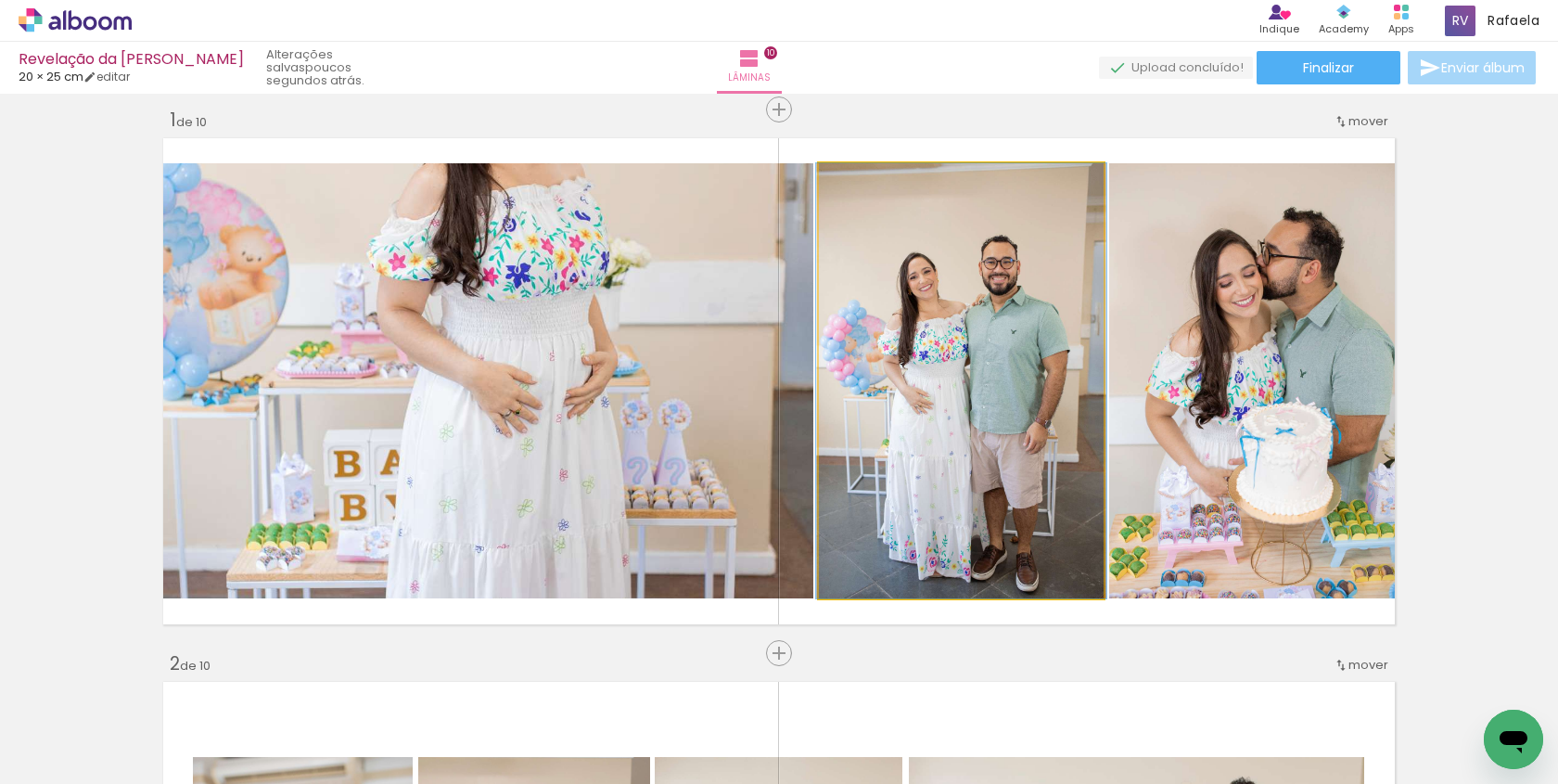
click at [974, 348] on quentale-photo at bounding box center [961, 380] width 285 height 435
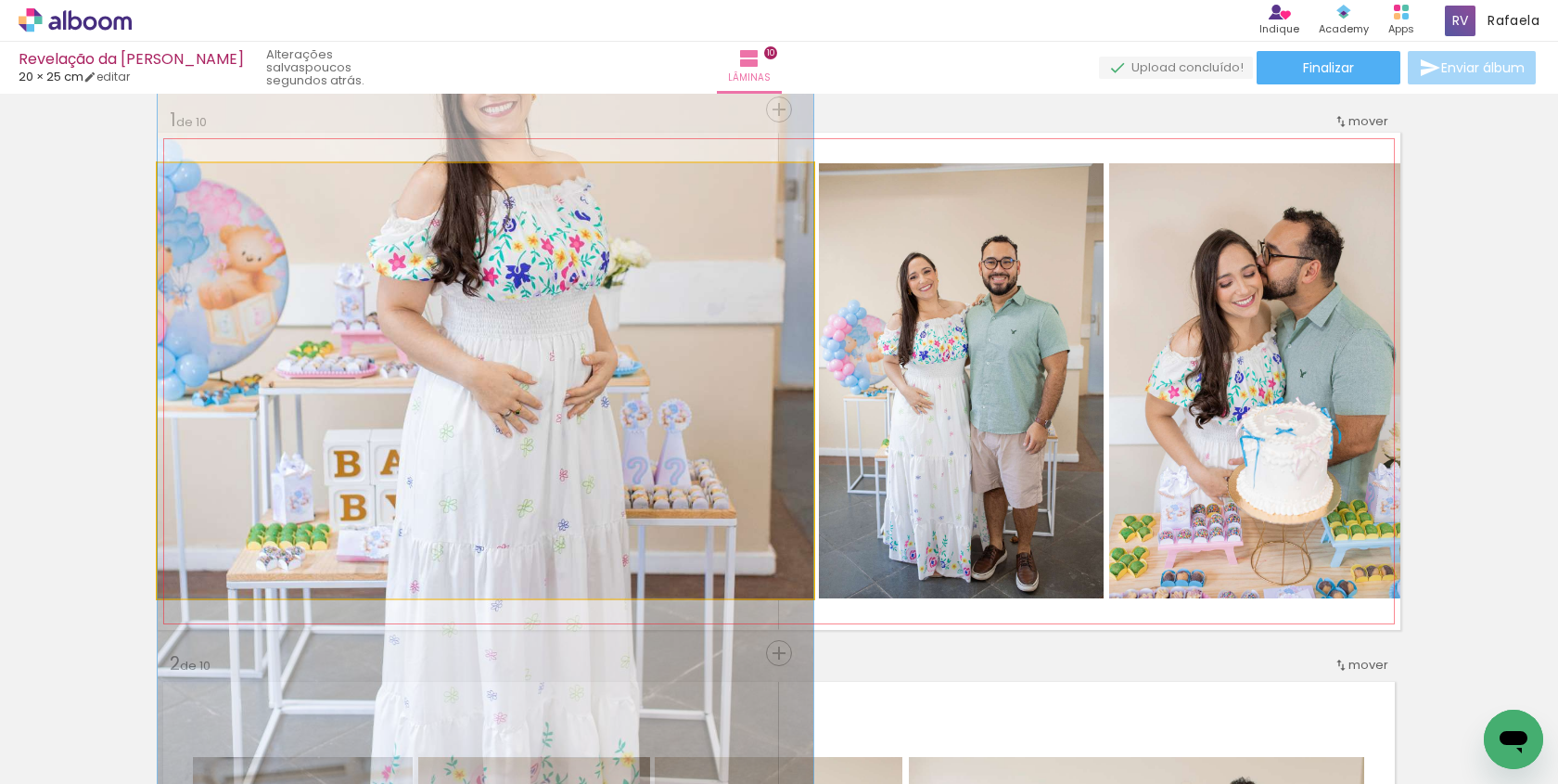
click at [573, 354] on quentale-photo at bounding box center [486, 380] width 656 height 435
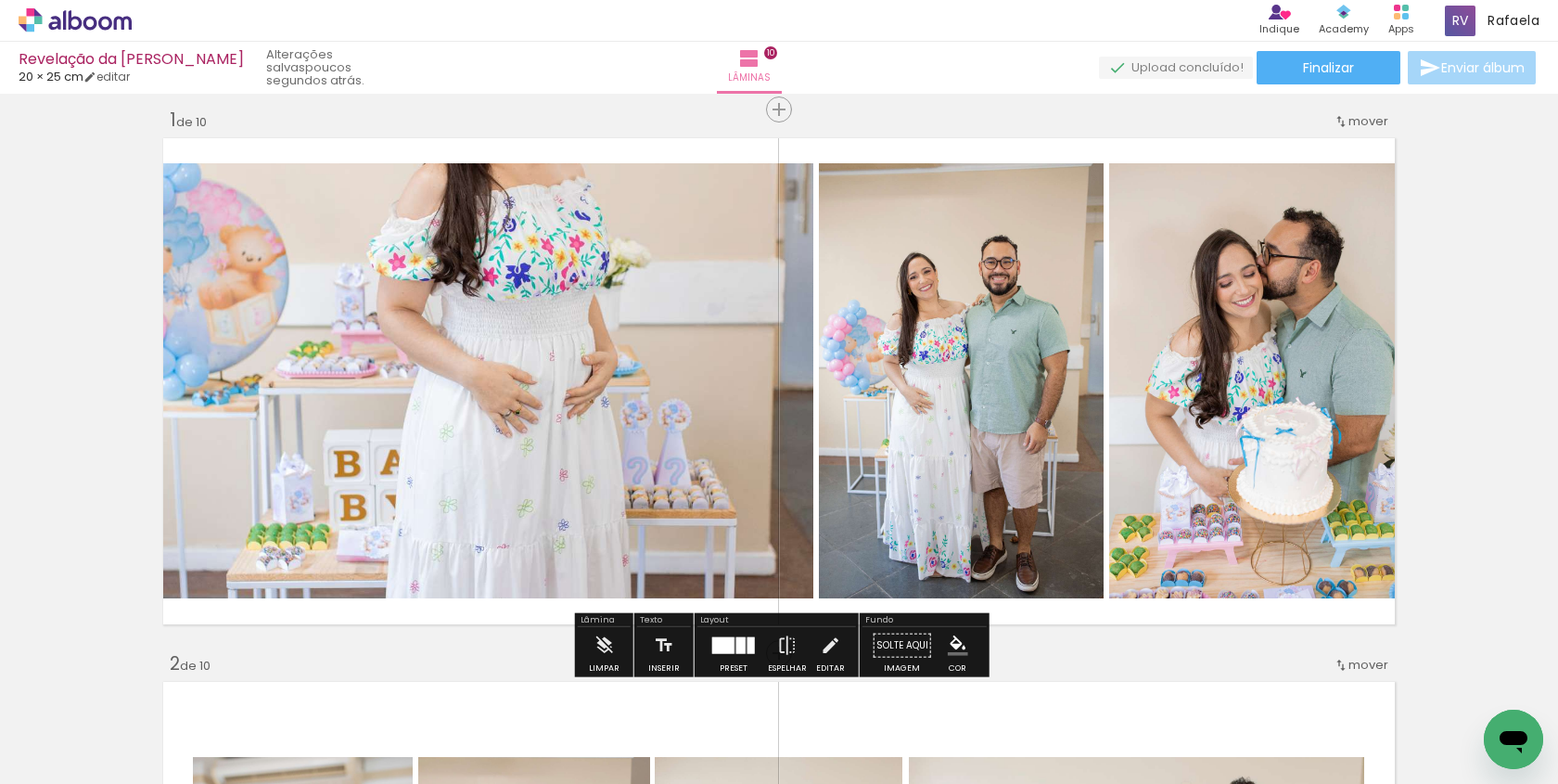
click at [737, 652] on div at bounding box center [741, 645] width 9 height 17
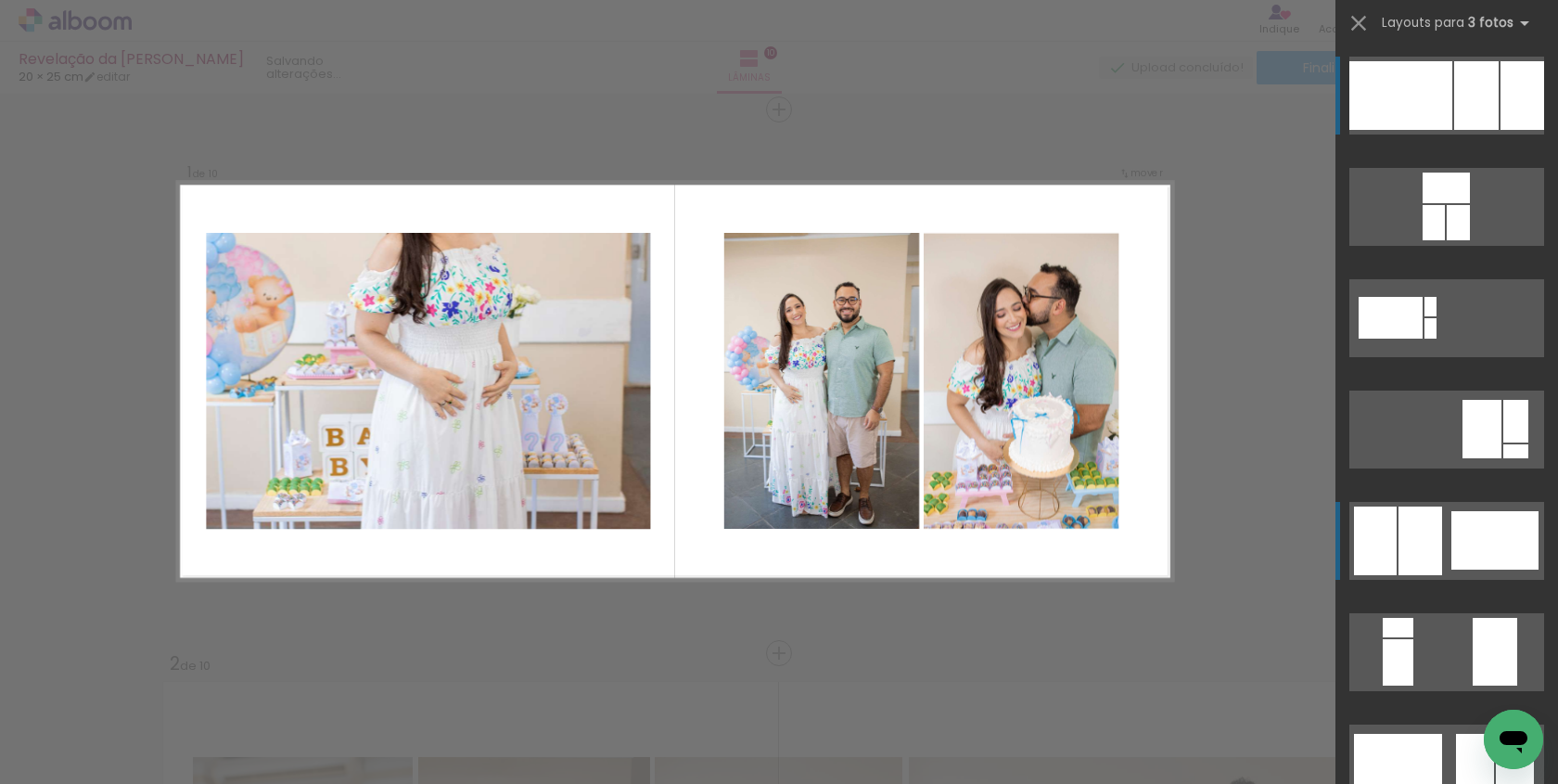
scroll to position [3926, 0]
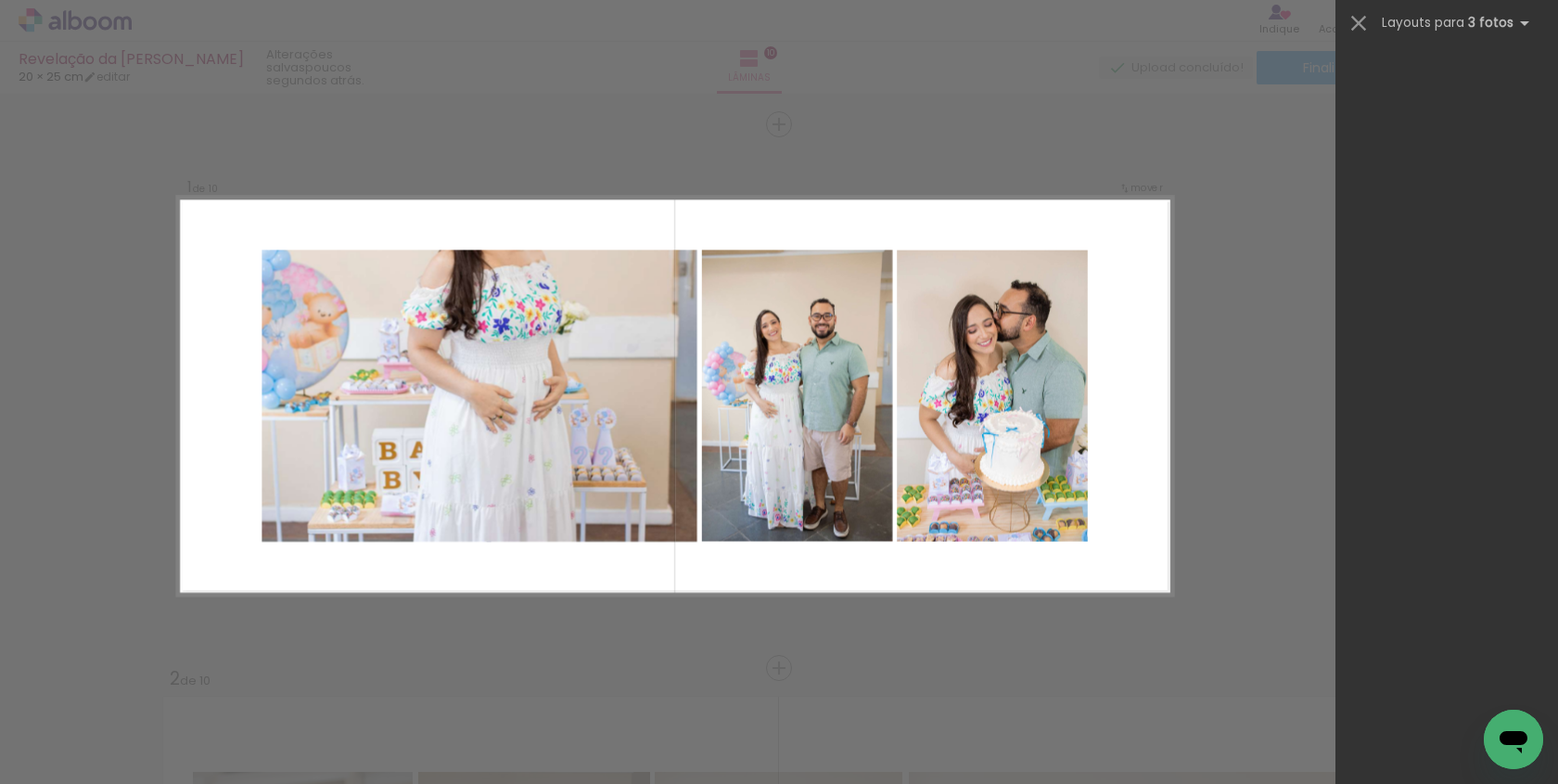
scroll to position [0, 2750]
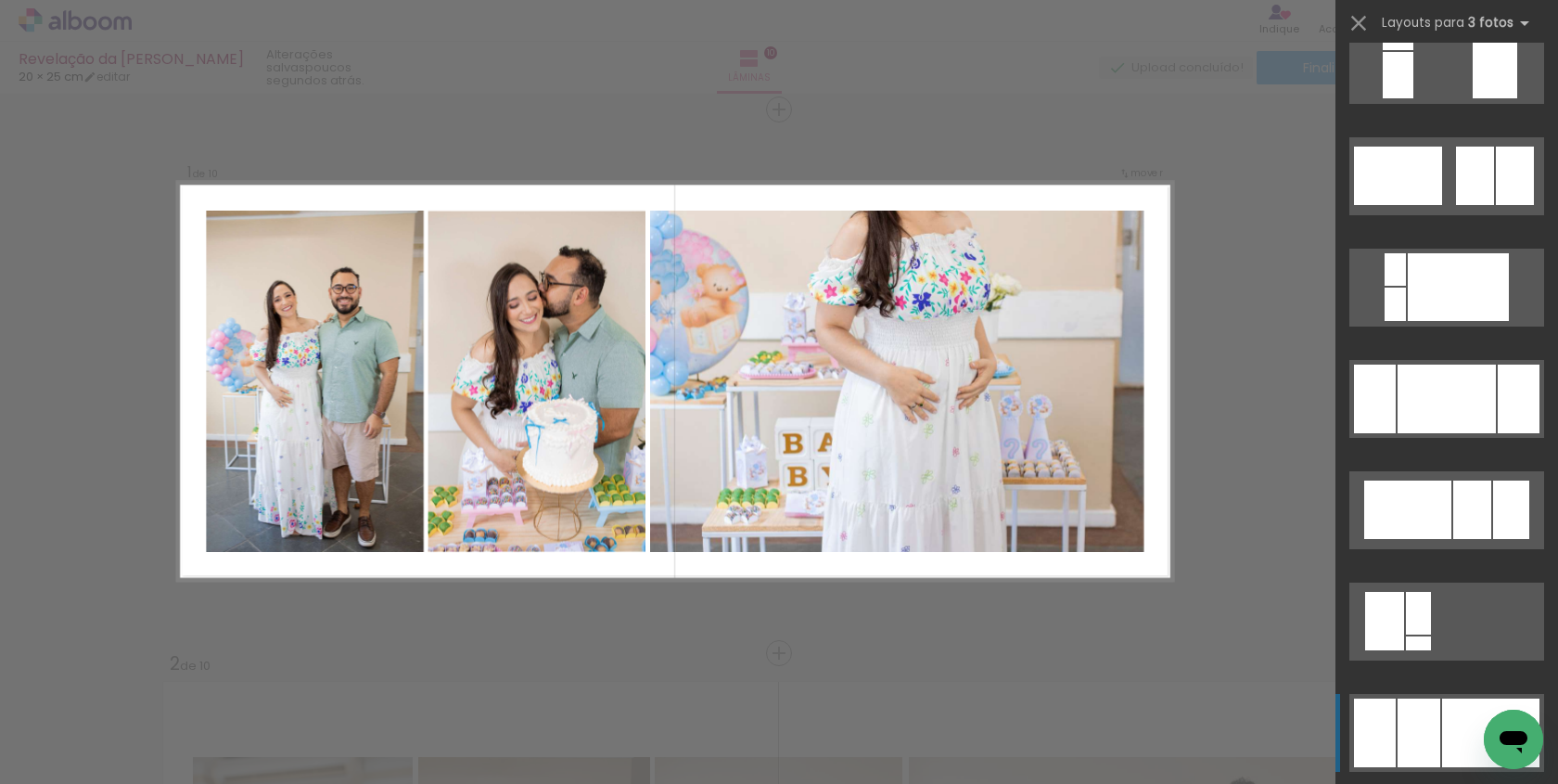
click at [1428, 704] on div at bounding box center [1419, 733] width 43 height 69
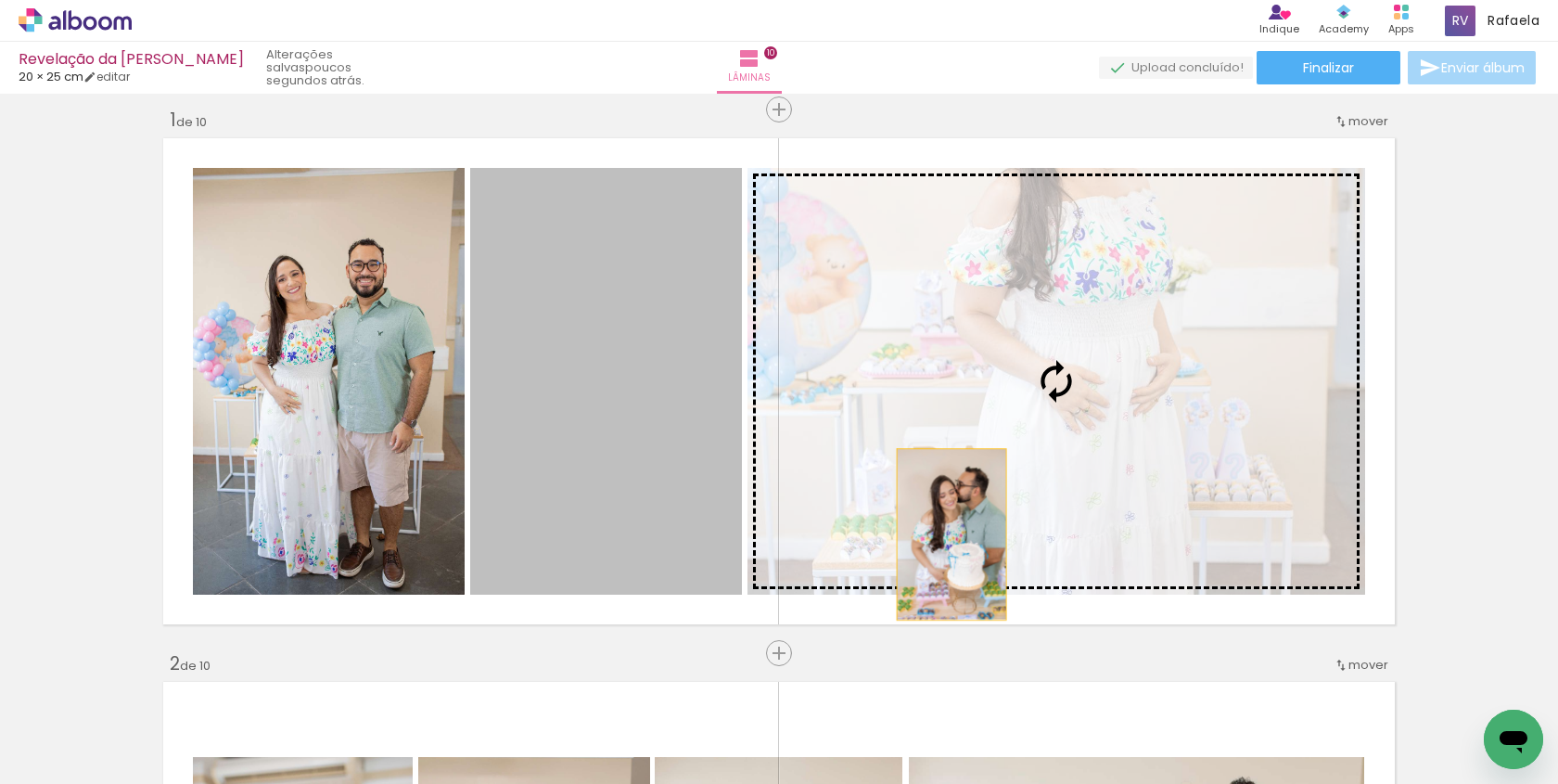
drag, startPoint x: 684, startPoint y: 540, endPoint x: 970, endPoint y: 530, distance: 286.2
click at [0, 0] on slot at bounding box center [0, 0] width 0 height 0
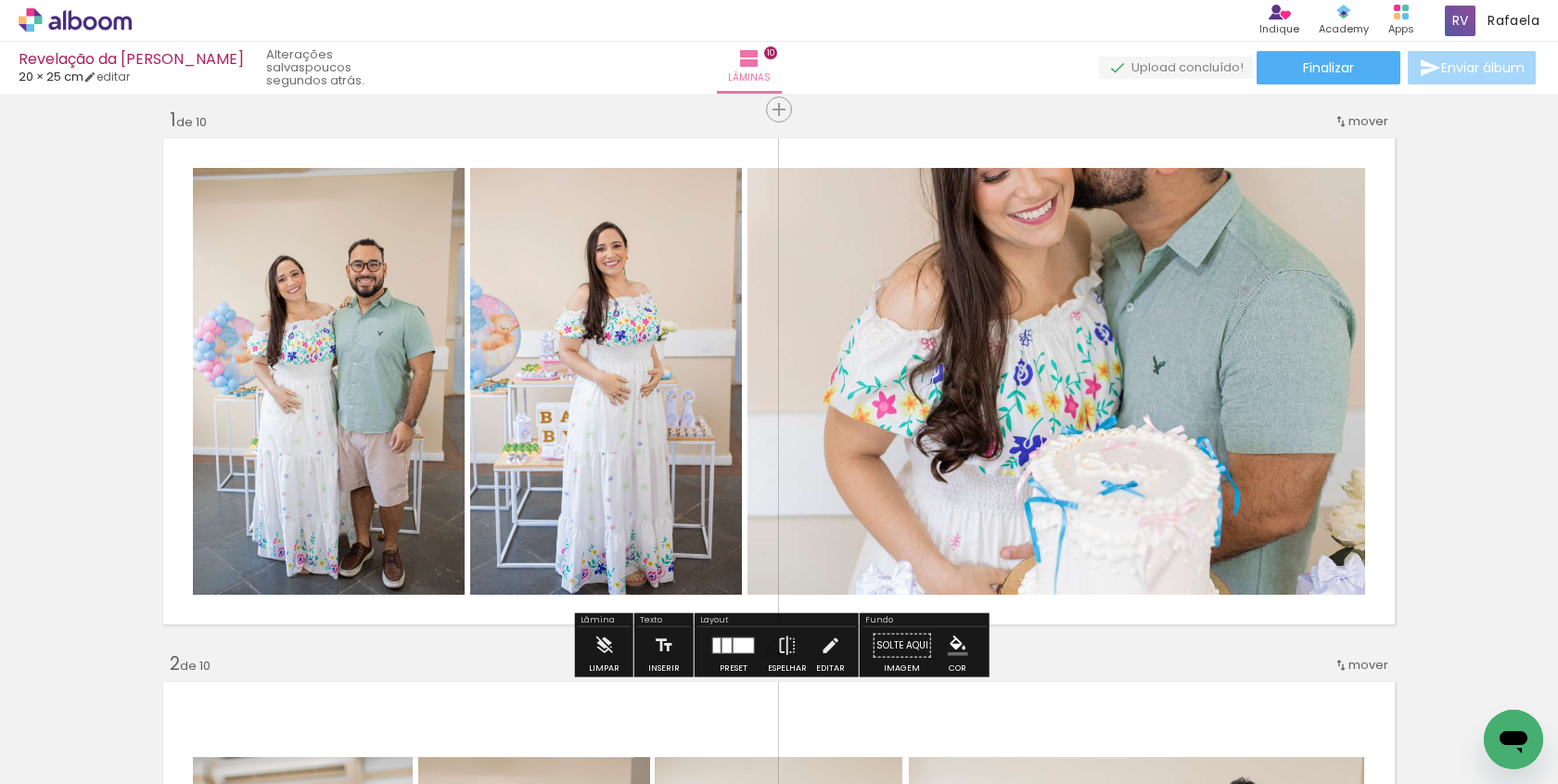
click at [713, 621] on div "Layout" at bounding box center [777, 621] width 159 height 11
click at [734, 639] on div at bounding box center [744, 645] width 20 height 15
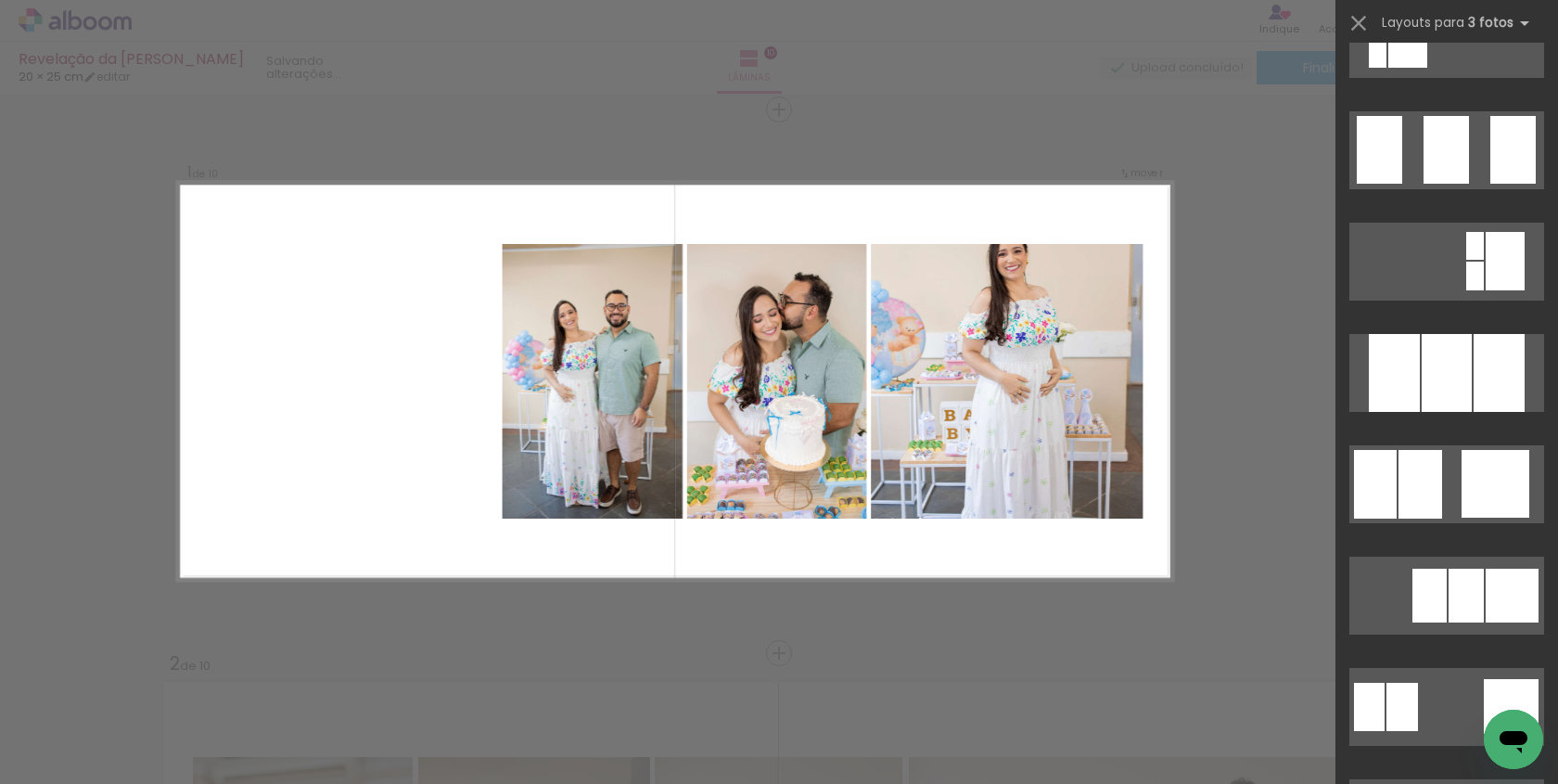
scroll to position [1504, 0]
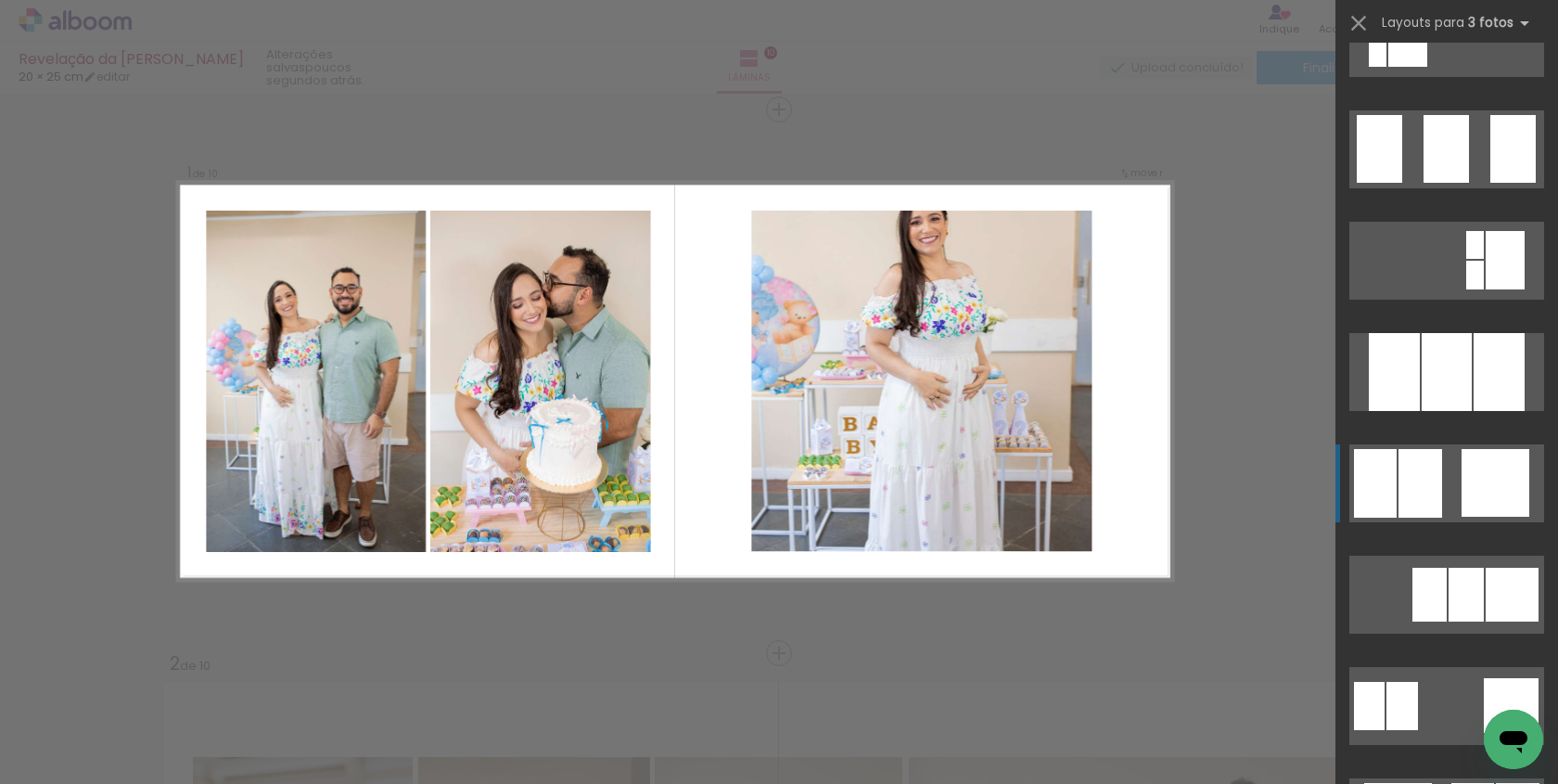
click at [1427, 500] on div at bounding box center [1420, 484] width 44 height 69
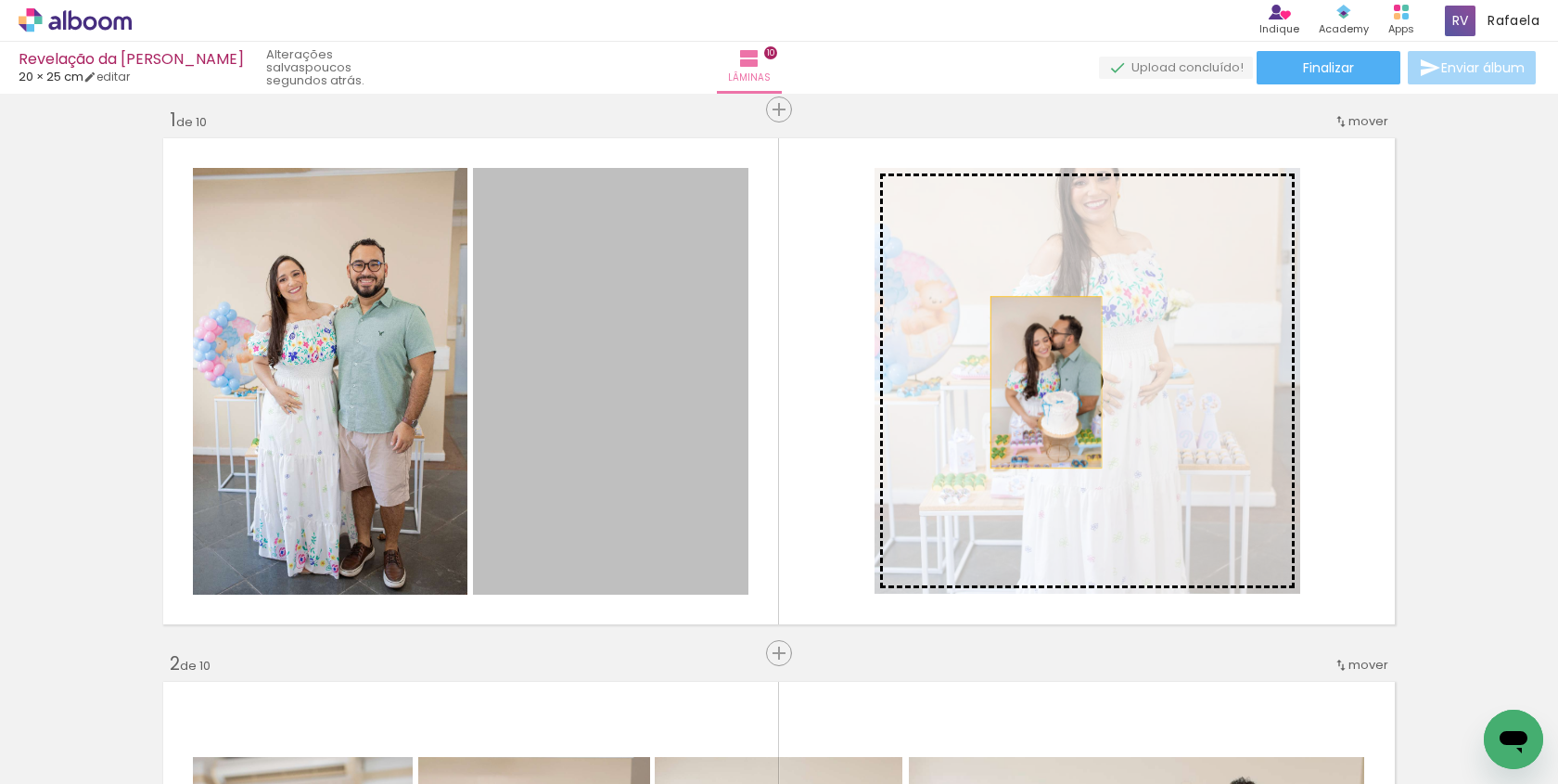
drag, startPoint x: 672, startPoint y: 378, endPoint x: 1057, endPoint y: 381, distance: 385.0
click at [0, 0] on slot at bounding box center [0, 0] width 0 height 0
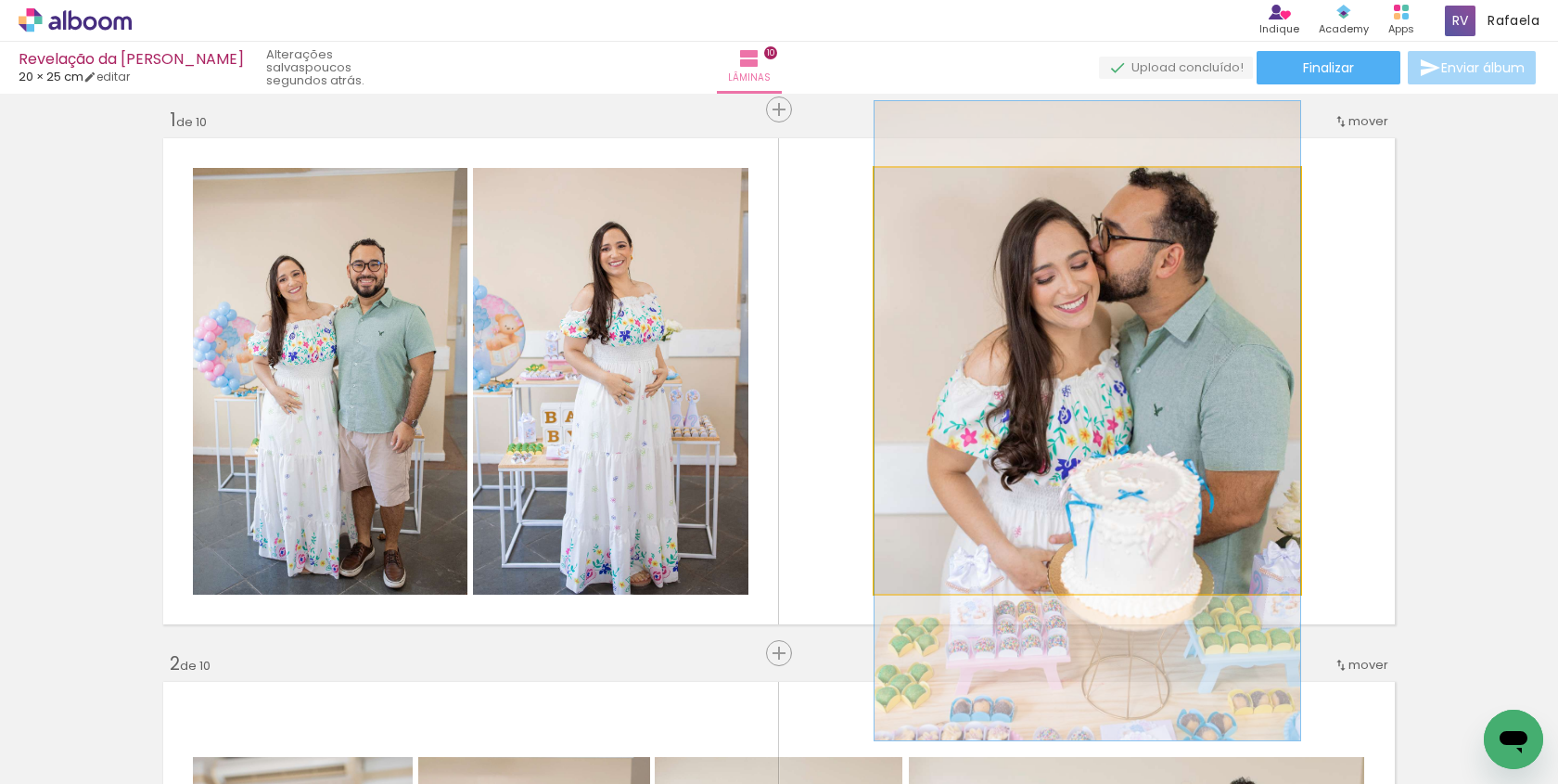
drag, startPoint x: 1046, startPoint y: 315, endPoint x: 1046, endPoint y: 355, distance: 40.0
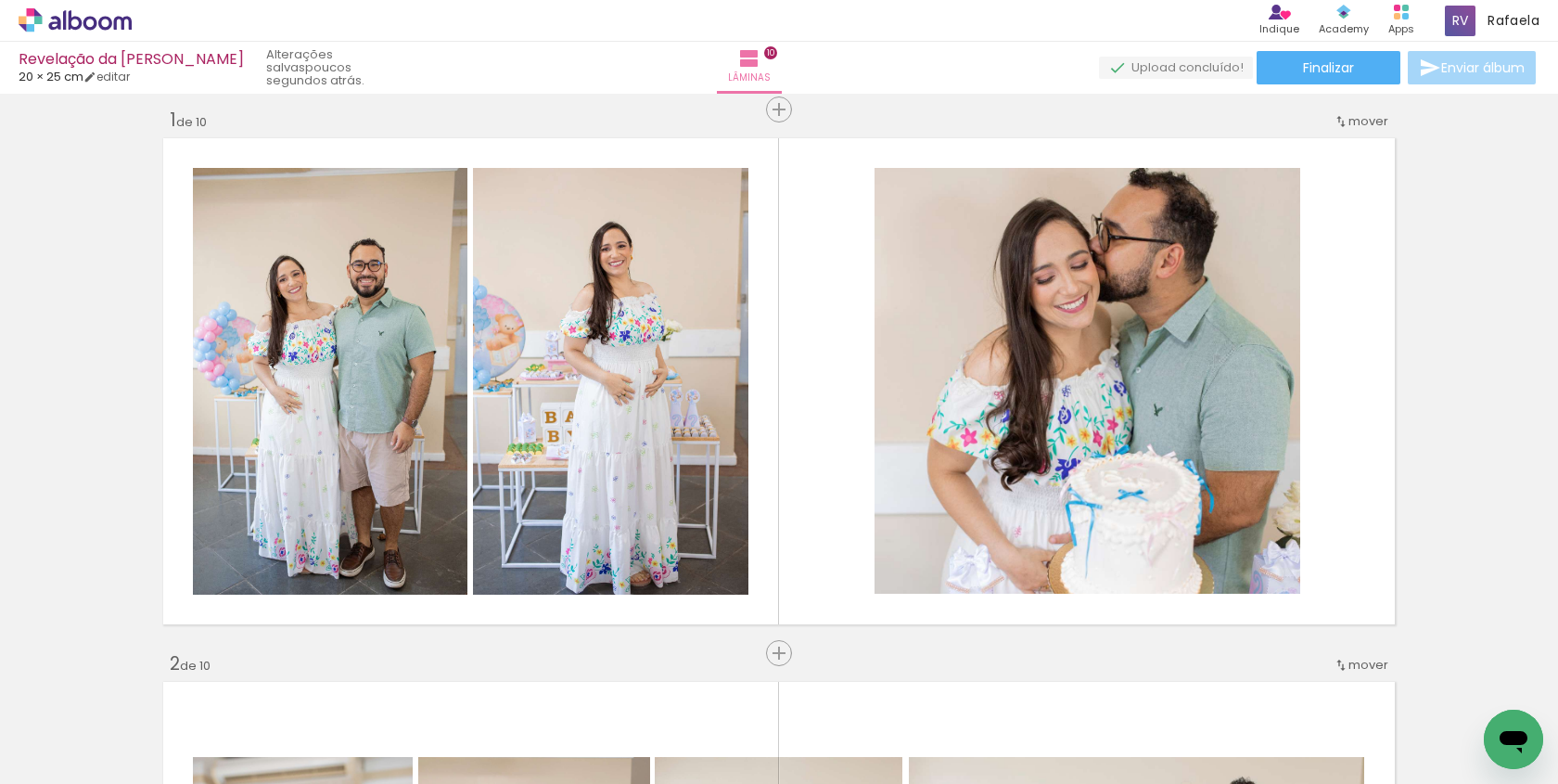
scroll to position [0, 0]
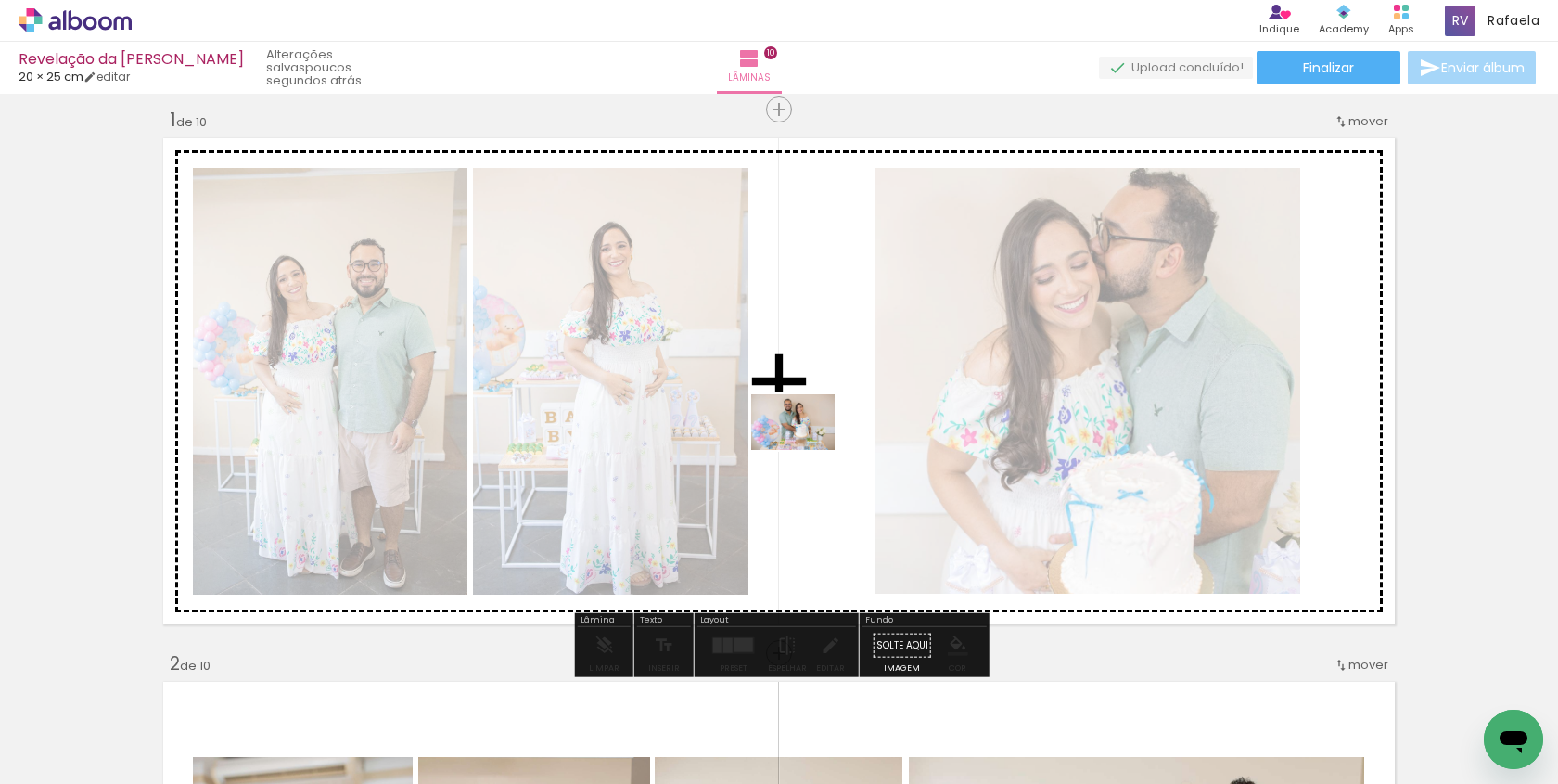
drag, startPoint x: 620, startPoint y: 733, endPoint x: 814, endPoint y: 441, distance: 350.6
click at [814, 441] on quentale-workspace at bounding box center [779, 392] width 1558 height 784
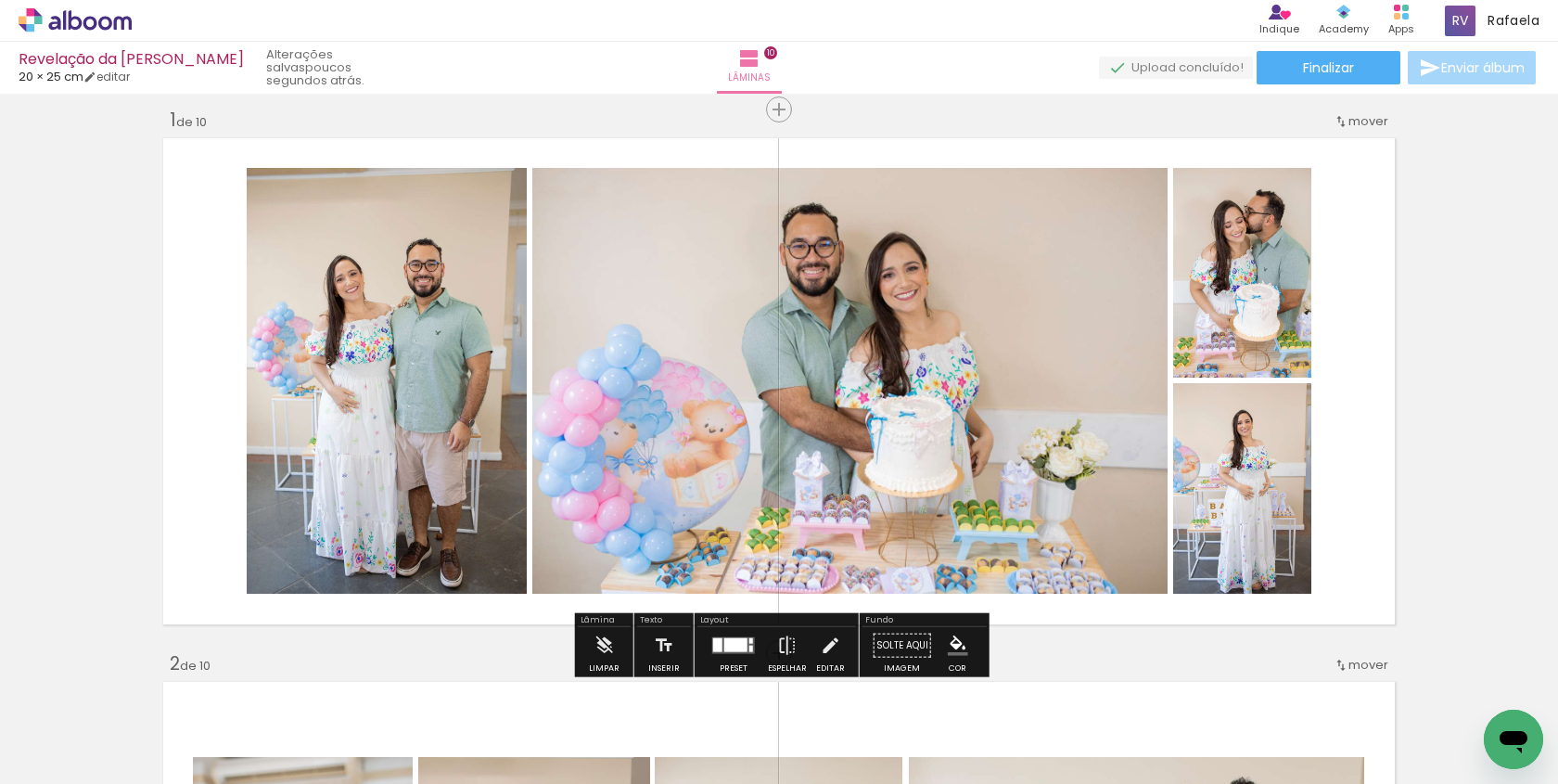
click at [739, 640] on div at bounding box center [736, 644] width 23 height 14
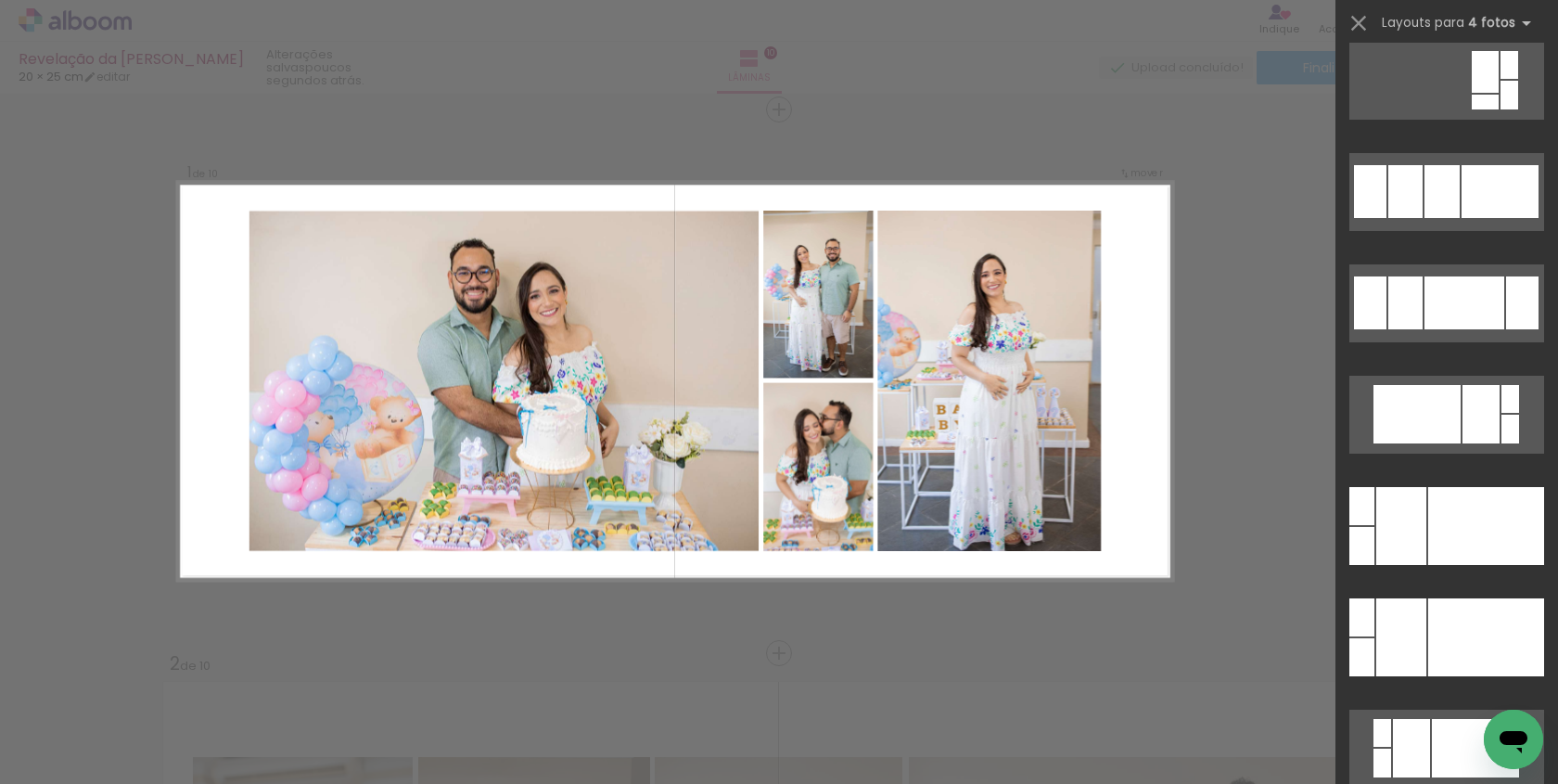
scroll to position [1334, 0]
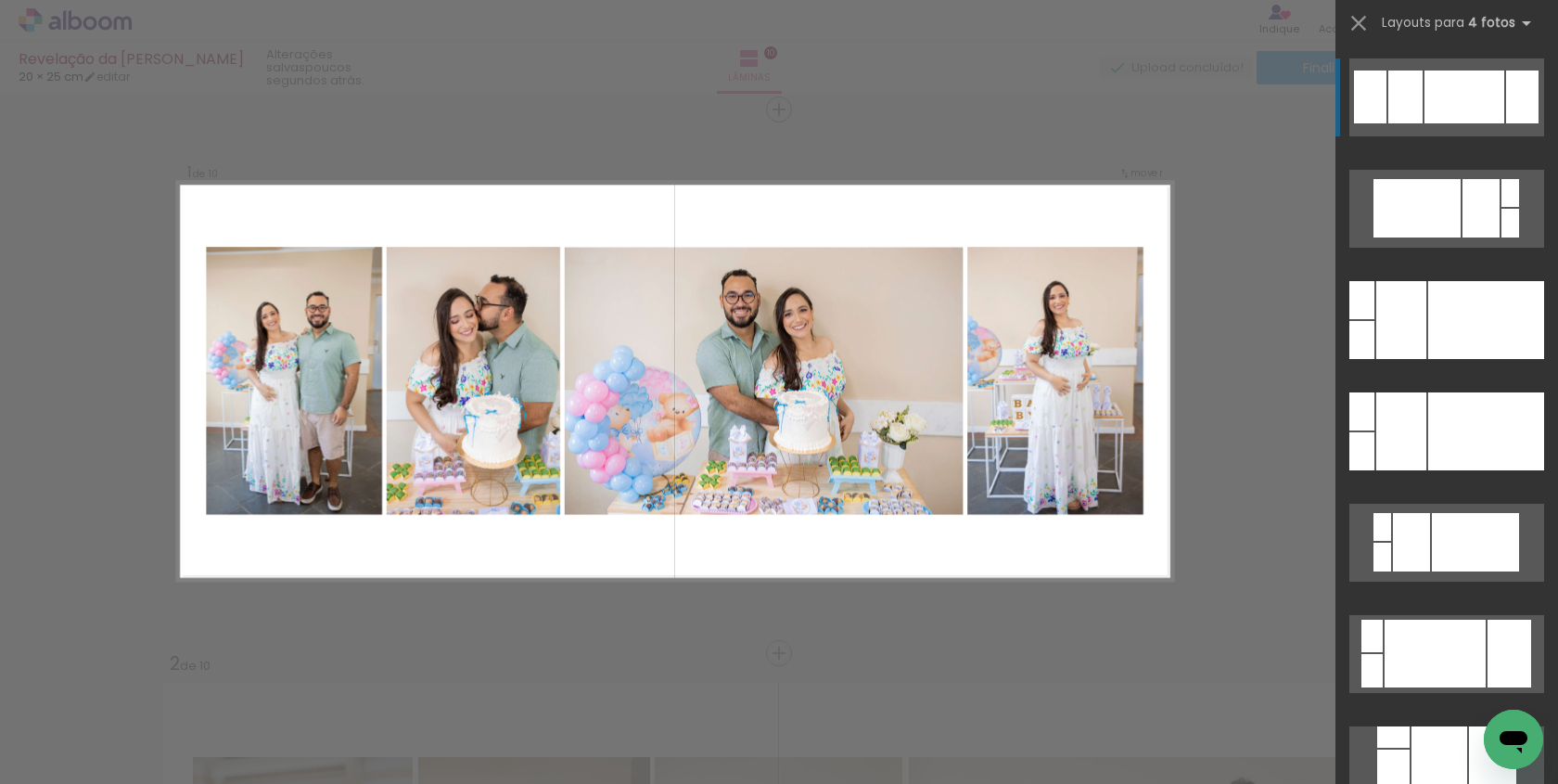
click at [1431, 76] on div at bounding box center [1465, 97] width 80 height 53
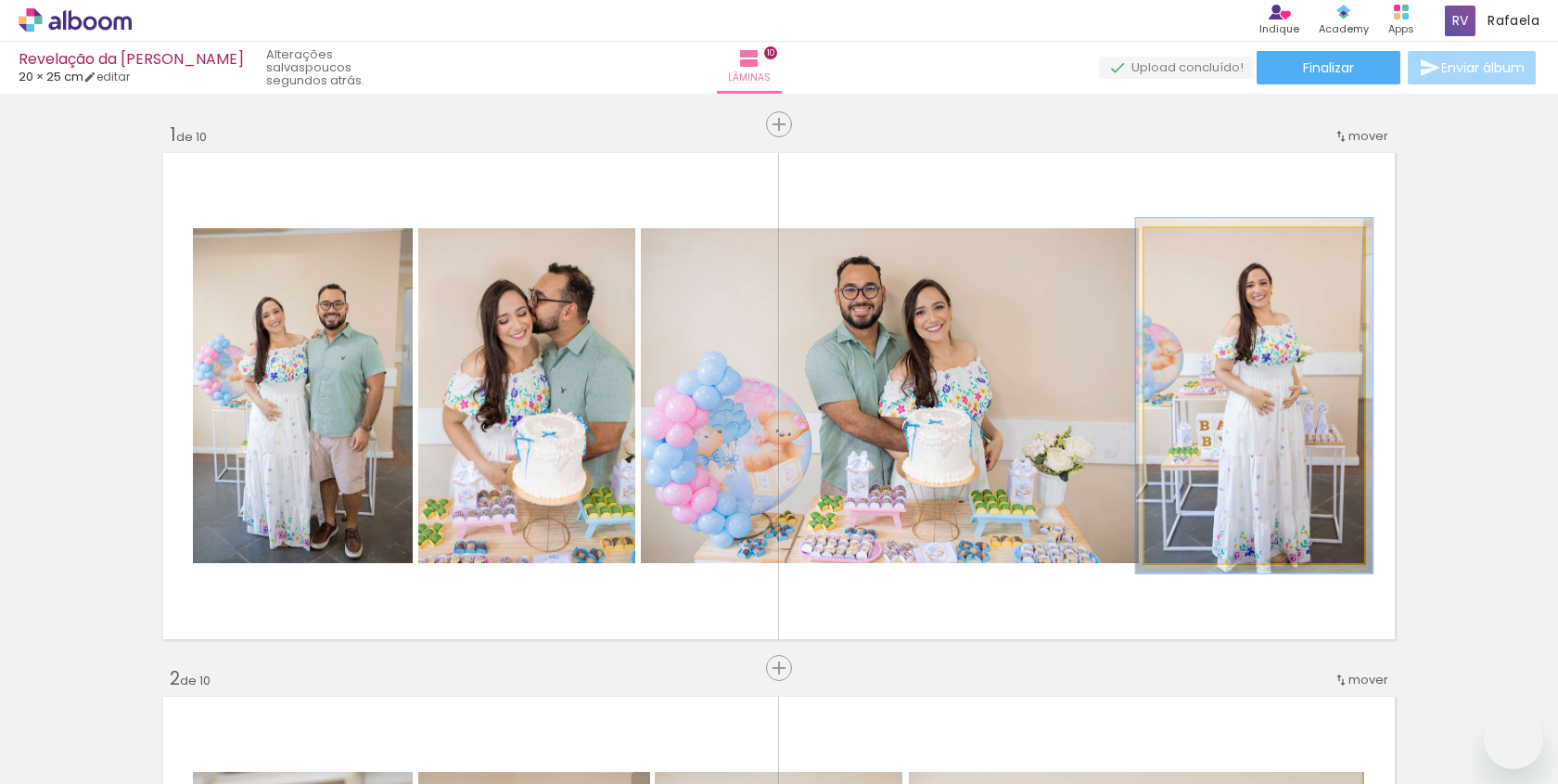
type paper-slider "106"
click at [1196, 236] on div at bounding box center [1192, 247] width 30 height 30
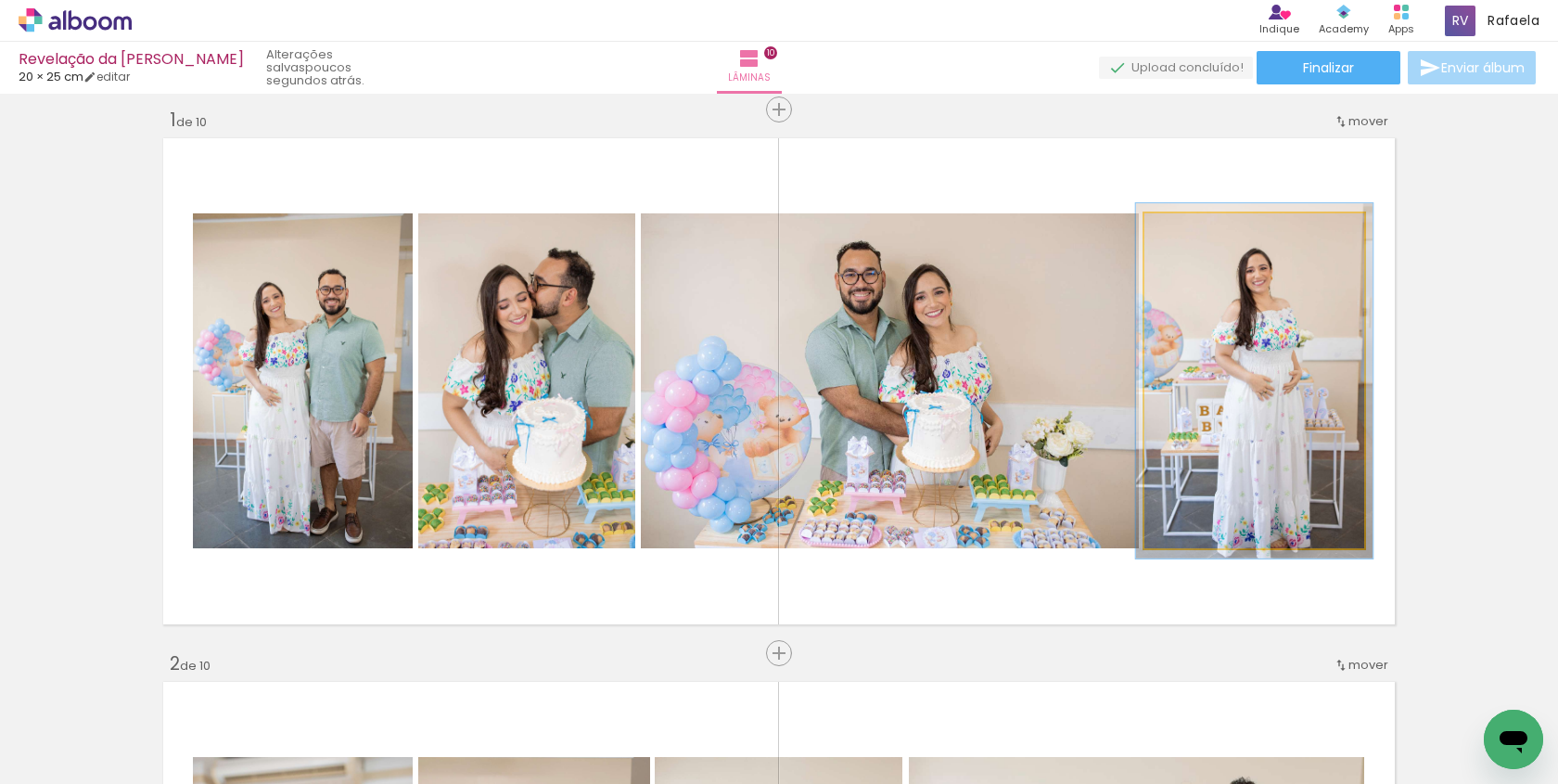
scroll to position [1334, 0]
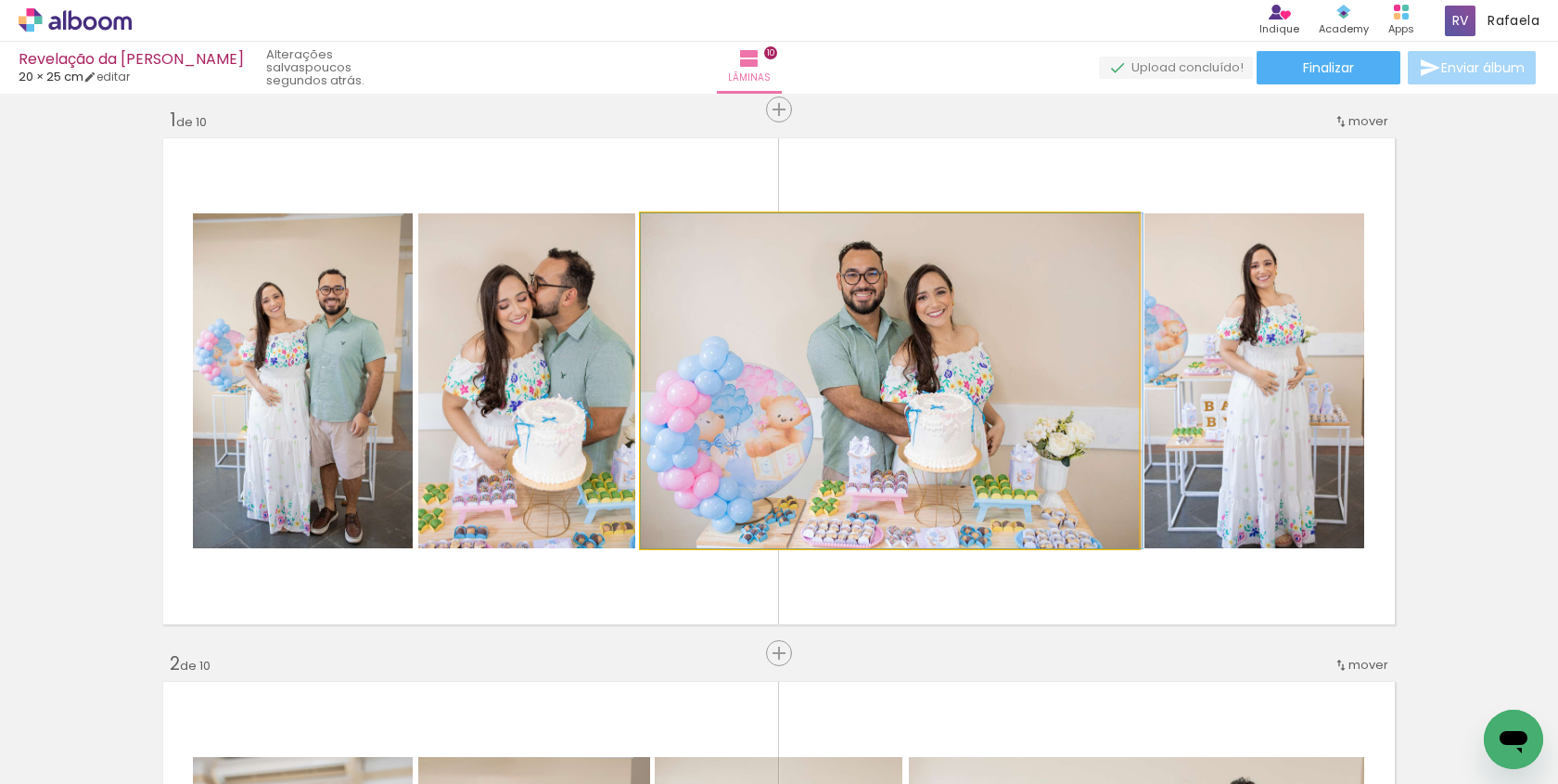
drag, startPoint x: 983, startPoint y: 353, endPoint x: 1007, endPoint y: 351, distance: 24.1
click at [1007, 352] on div at bounding box center [891, 380] width 501 height 335
drag, startPoint x: 669, startPoint y: 366, endPoint x: 687, endPoint y: 366, distance: 18.0
click at [669, 365] on quentale-photo at bounding box center [889, 380] width 498 height 335
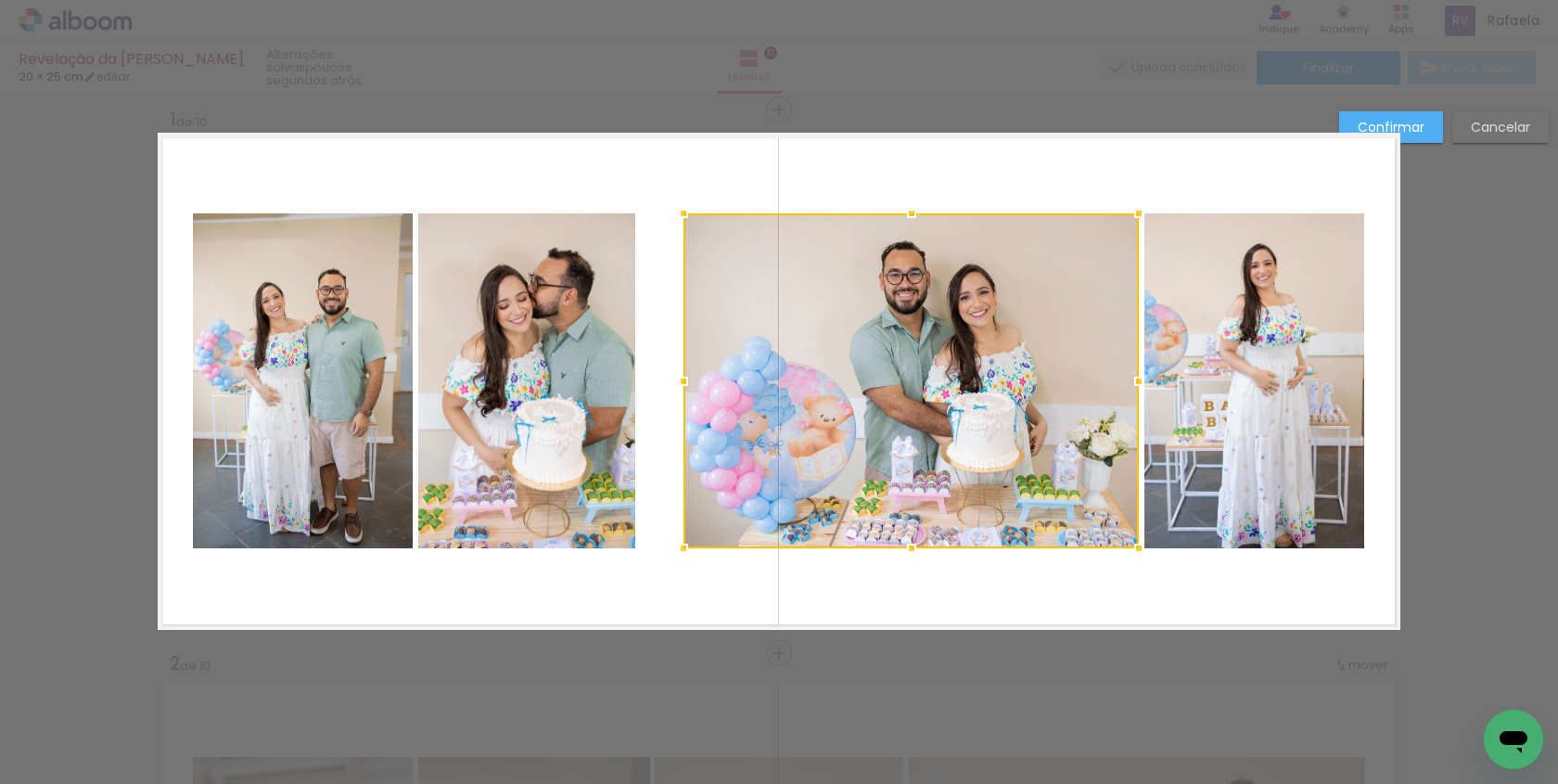
drag, startPoint x: 650, startPoint y: 377, endPoint x: 693, endPoint y: 373, distance: 43.2
click at [693, 374] on div at bounding box center [684, 381] width 37 height 37
click at [1175, 371] on quentale-photo at bounding box center [1254, 380] width 220 height 335
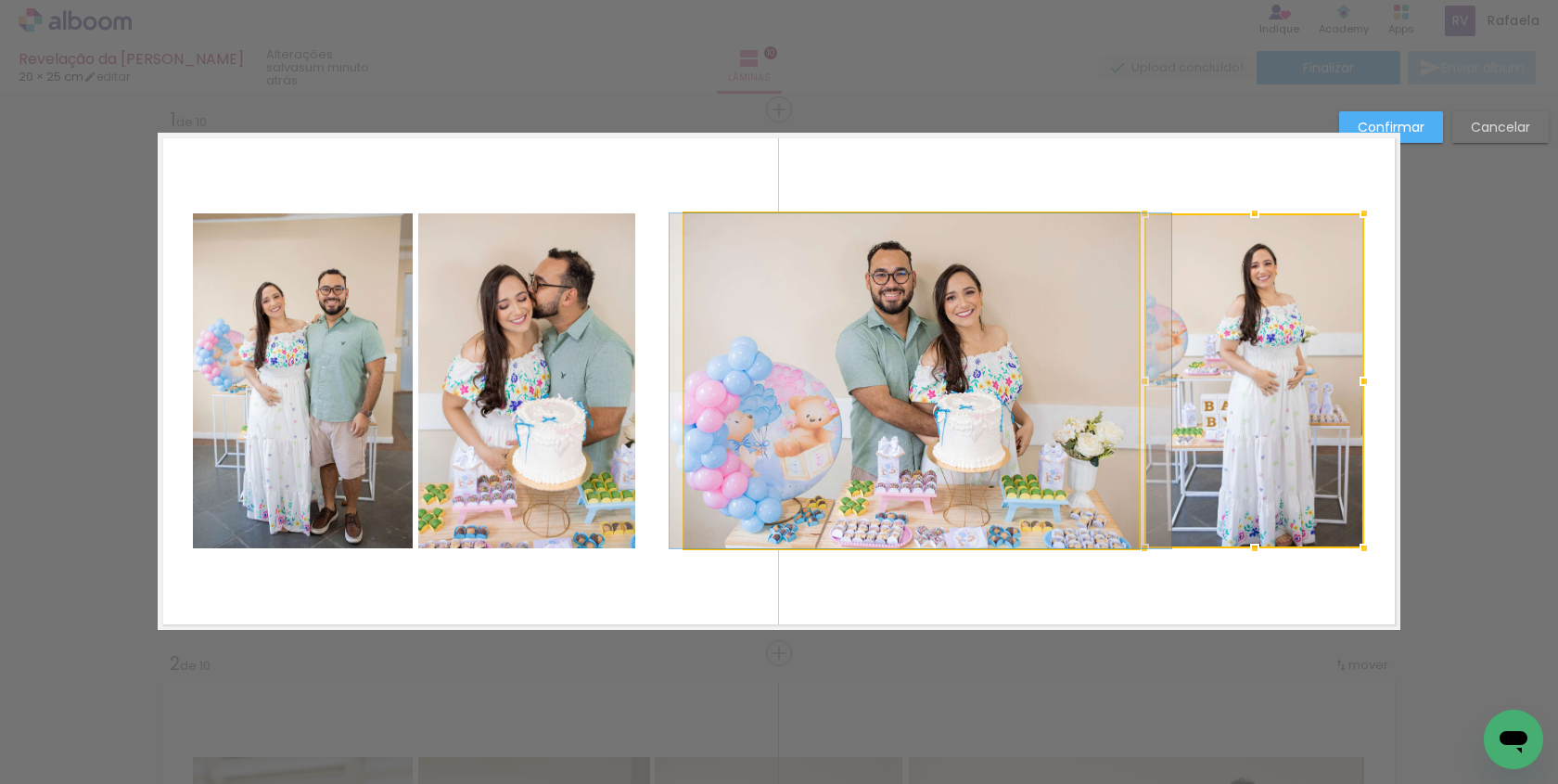
drag, startPoint x: 971, startPoint y: 393, endPoint x: 956, endPoint y: 393, distance: 15.0
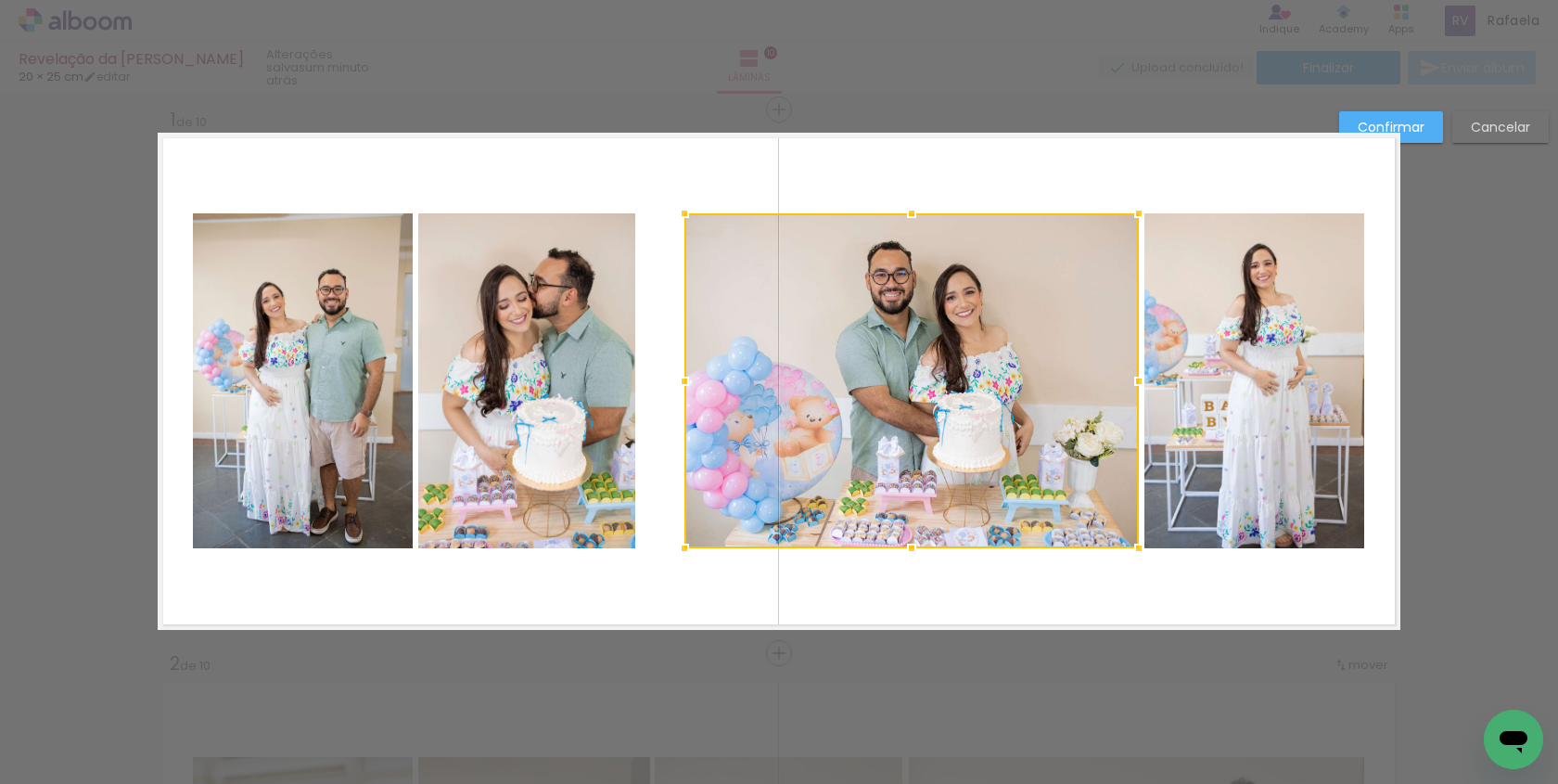
click at [559, 328] on quentale-photo at bounding box center [526, 380] width 217 height 335
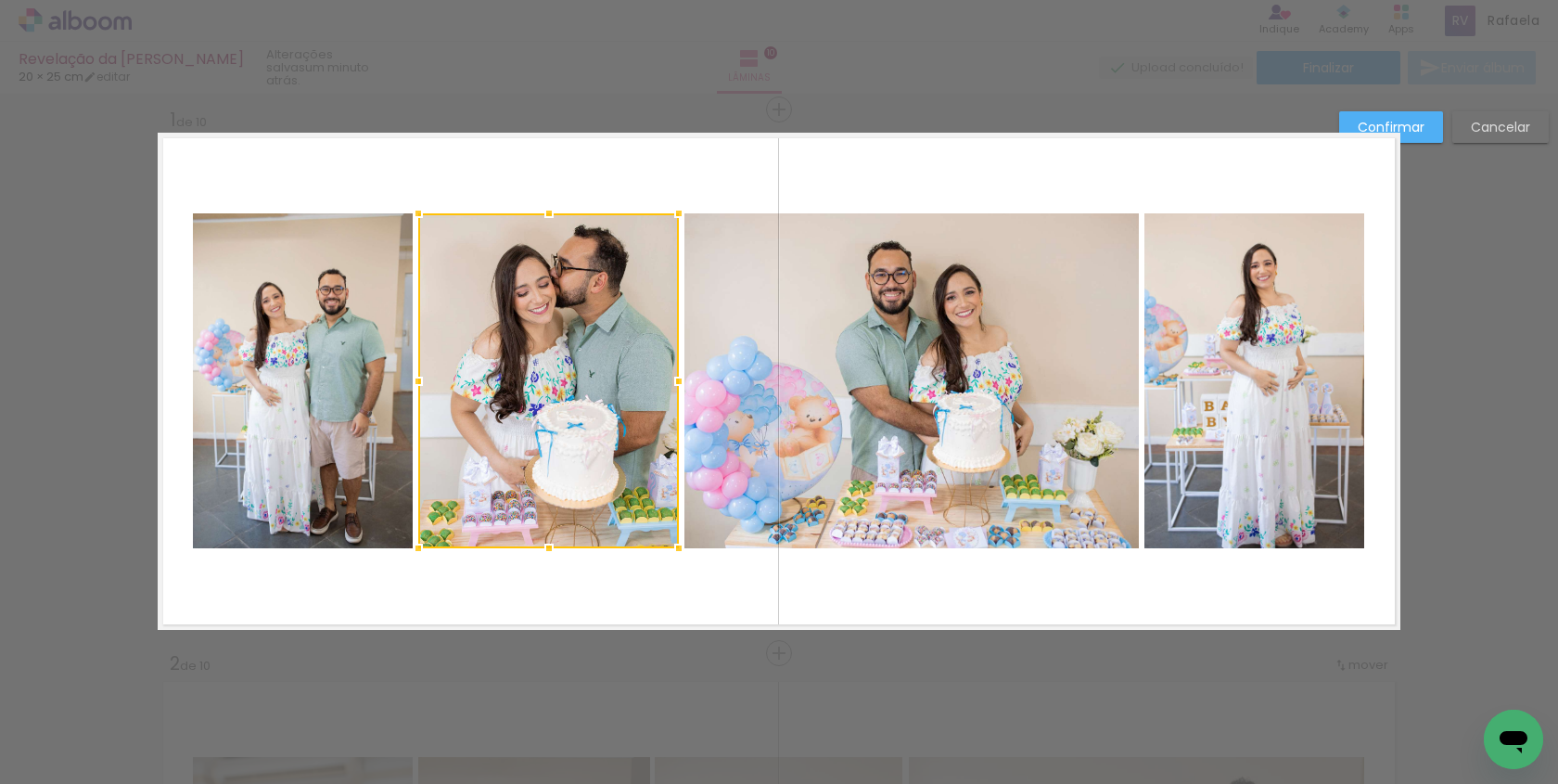
drag, startPoint x: 637, startPoint y: 378, endPoint x: 681, endPoint y: 379, distance: 44.0
click at [681, 379] on div at bounding box center [679, 381] width 37 height 37
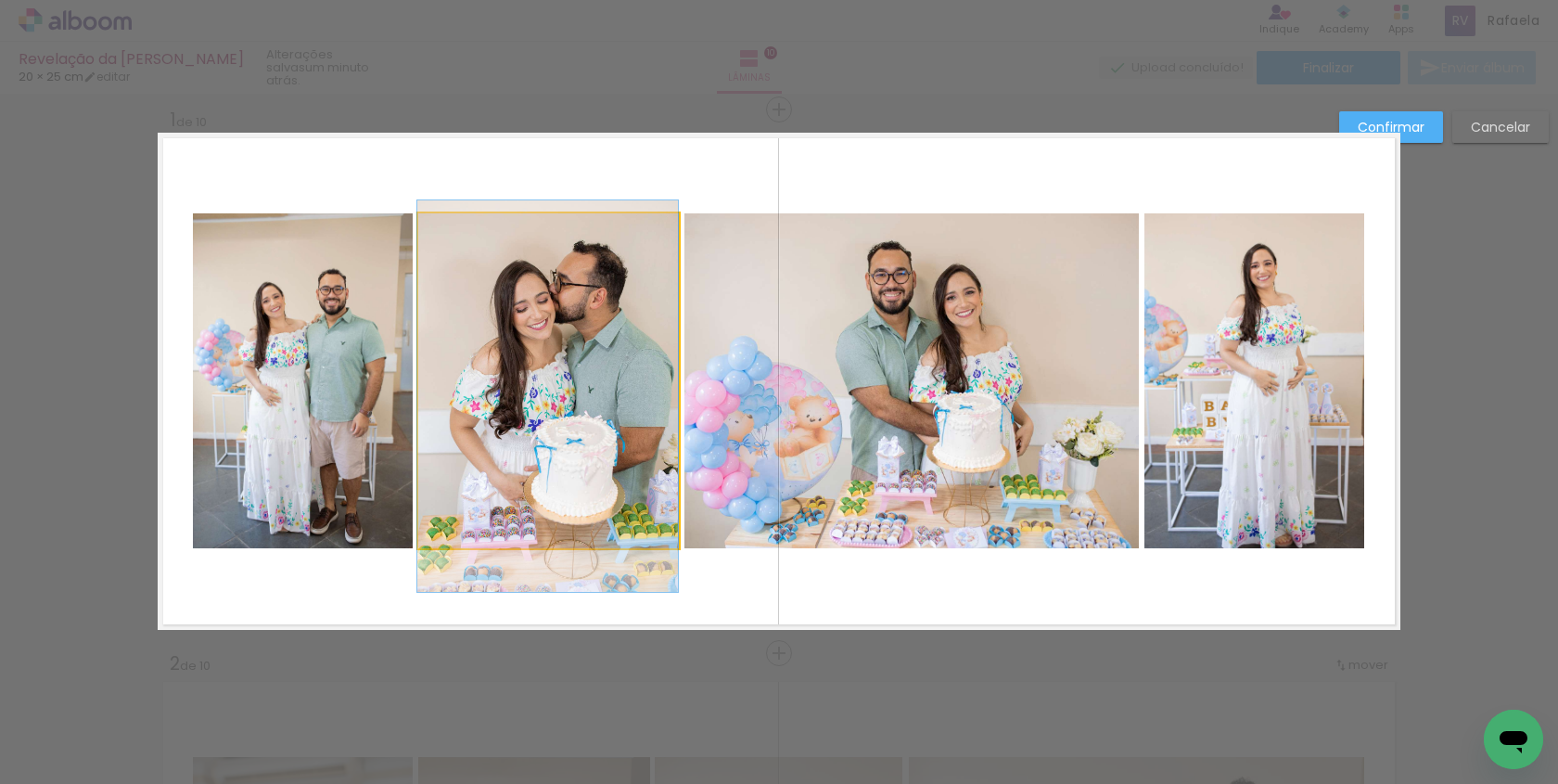
drag, startPoint x: 564, startPoint y: 396, endPoint x: 552, endPoint y: 412, distance: 20.0
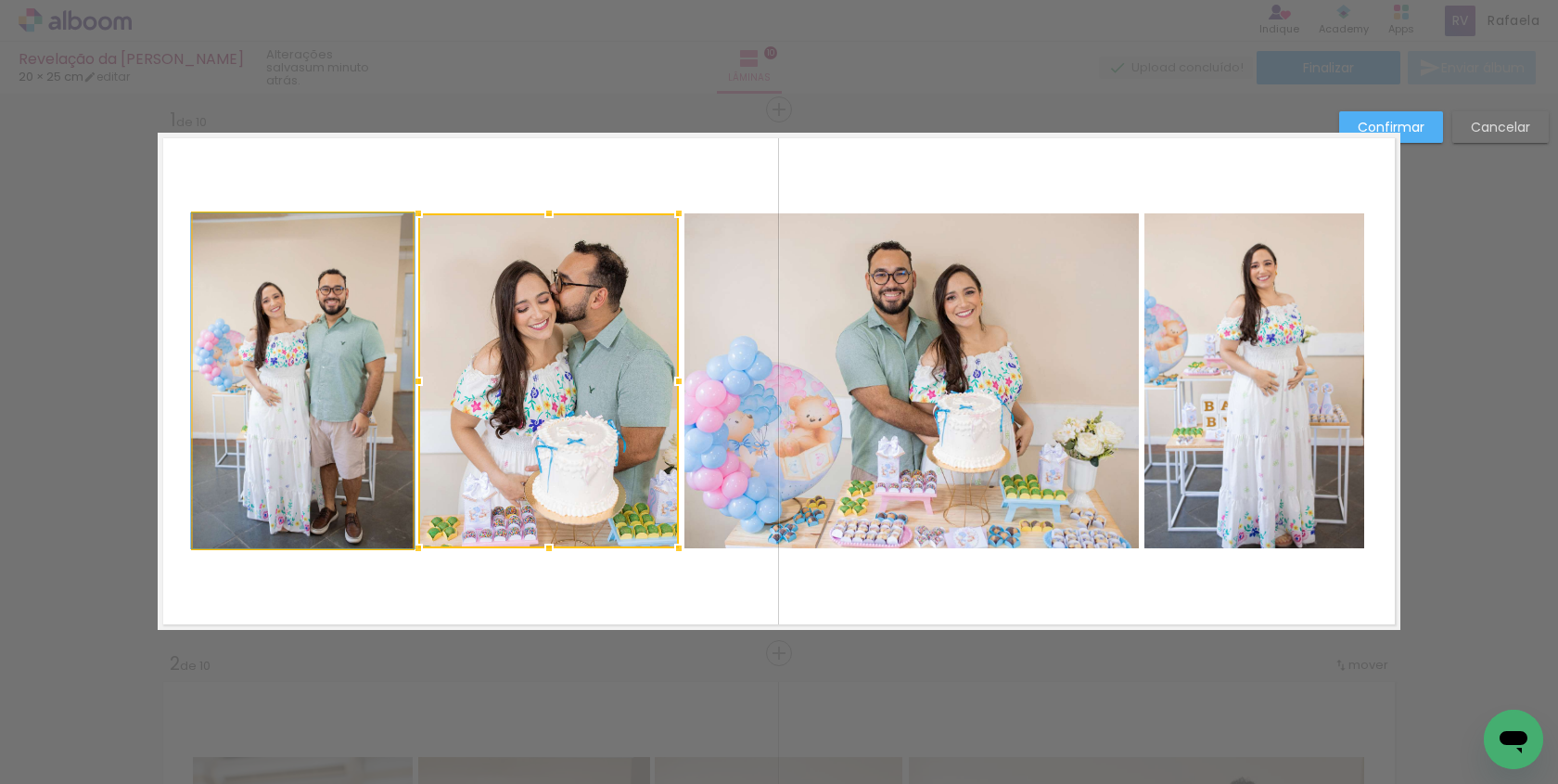
click at [292, 312] on quentale-photo at bounding box center [302, 380] width 220 height 335
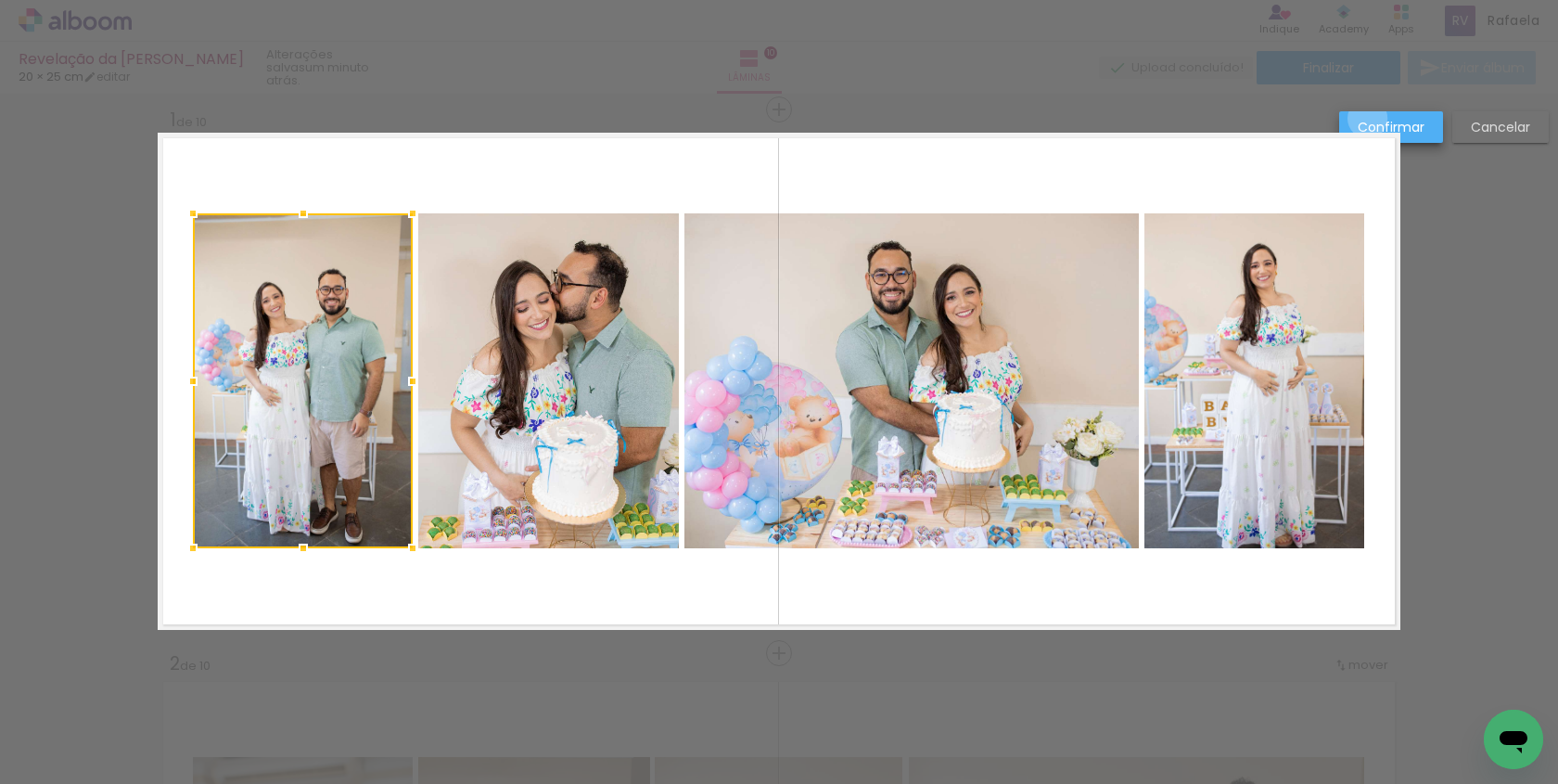
click at [0, 0] on slot "Confirmar" at bounding box center [0, 0] width 0 height 0
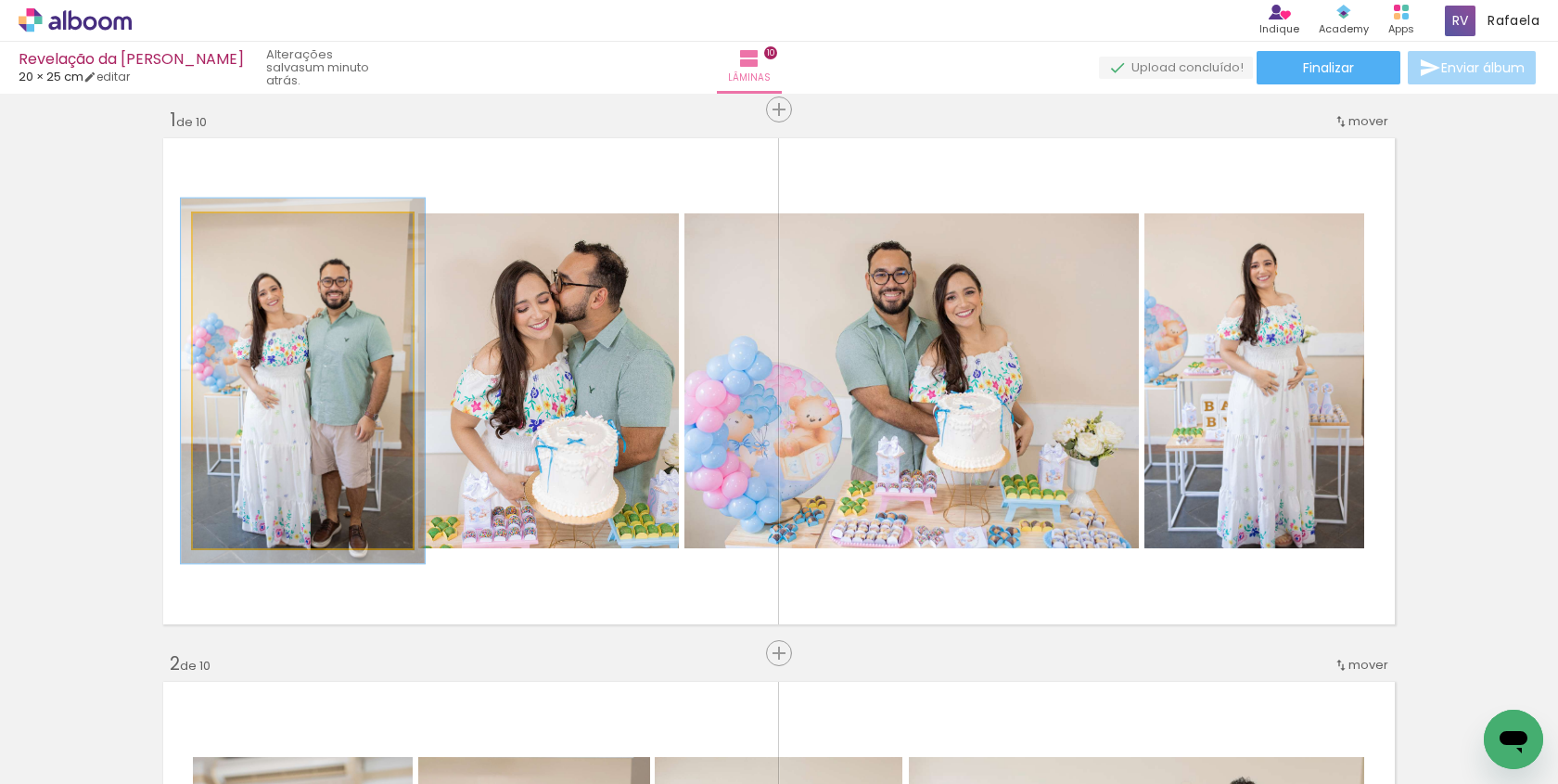
type paper-slider "107"
click at [246, 239] on div at bounding box center [242, 233] width 30 height 30
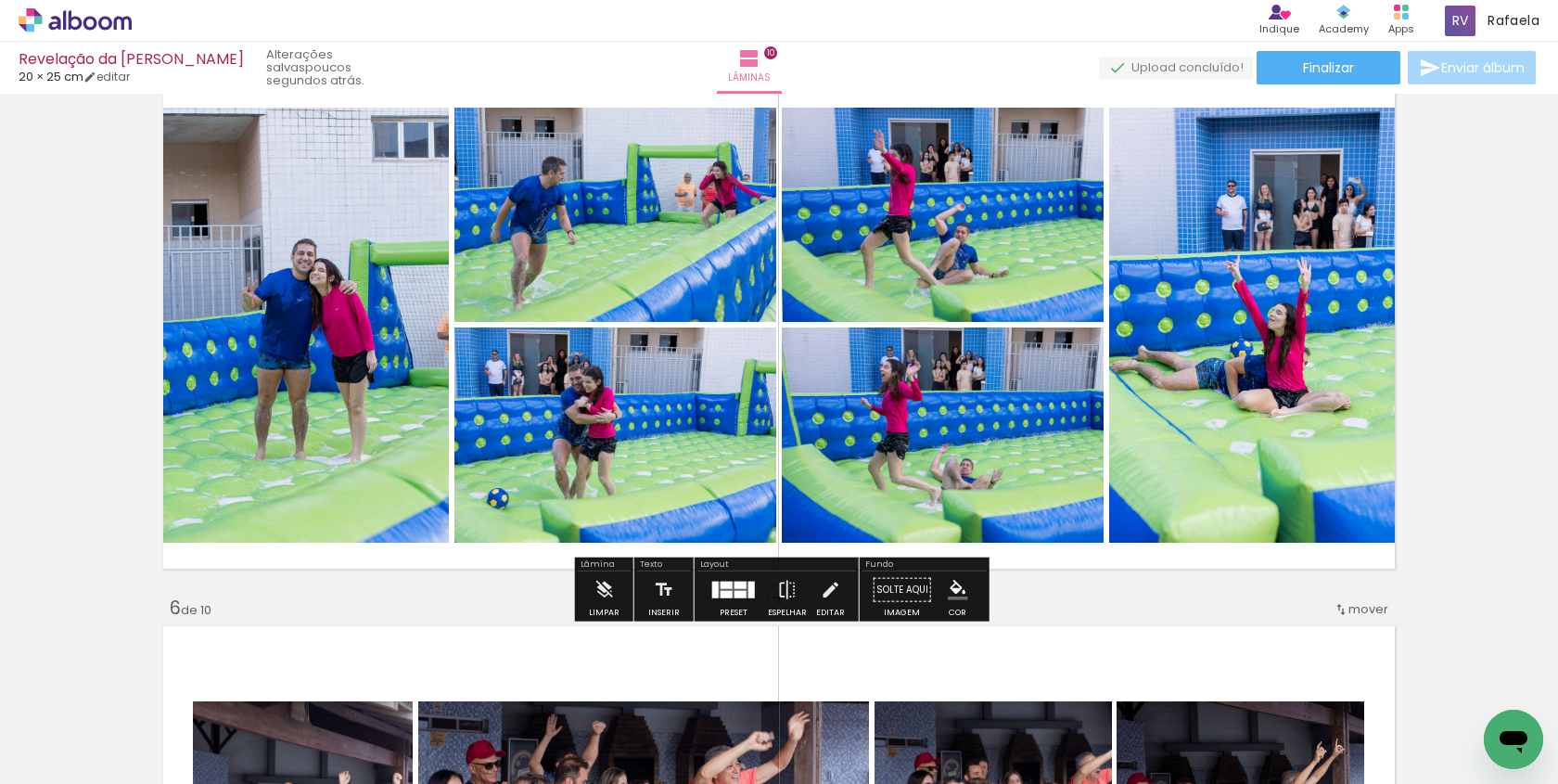
scroll to position [2238, 0]
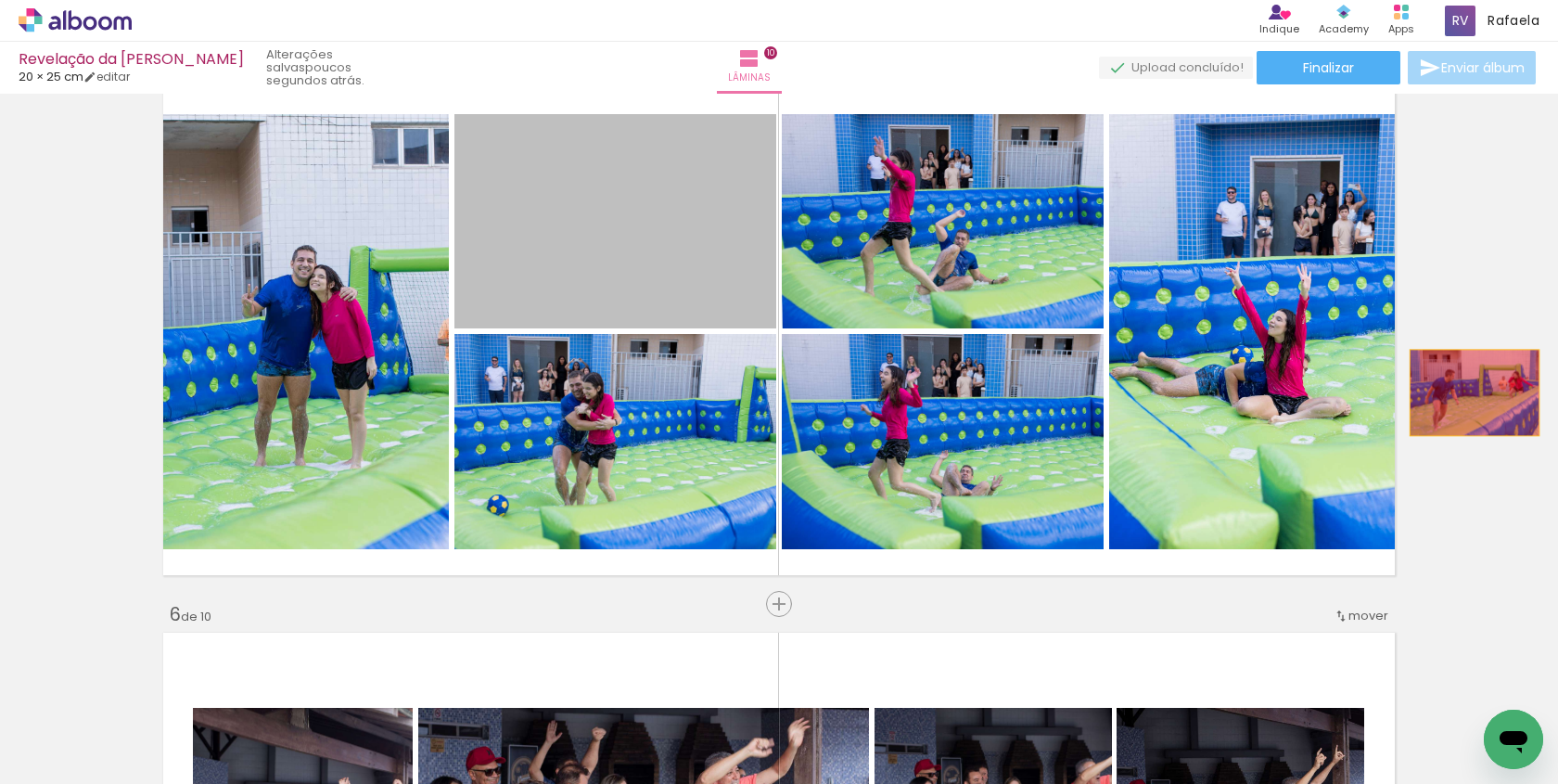
drag, startPoint x: 615, startPoint y: 248, endPoint x: 1487, endPoint y: 392, distance: 883.8
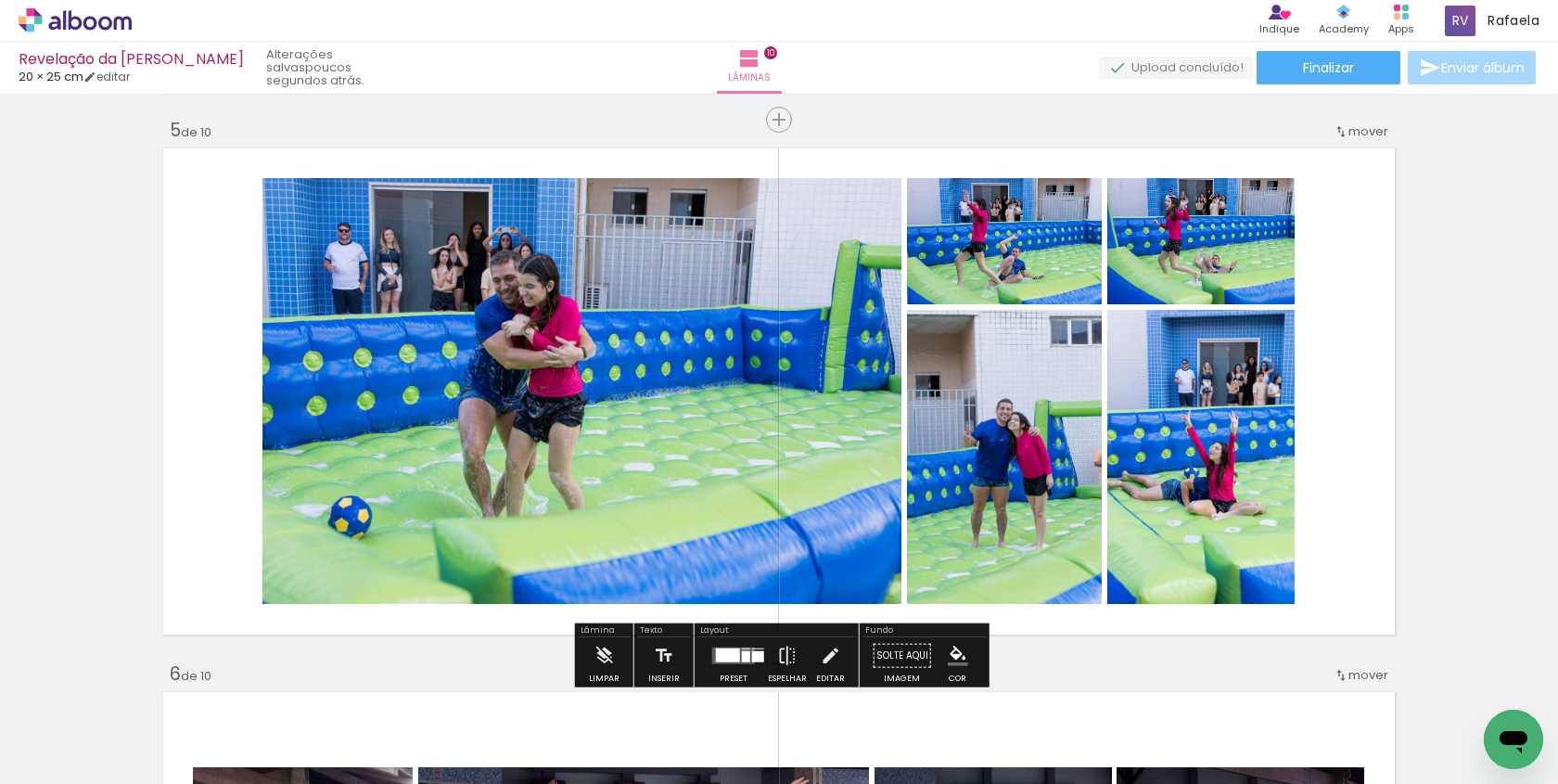
scroll to position [2174, 0]
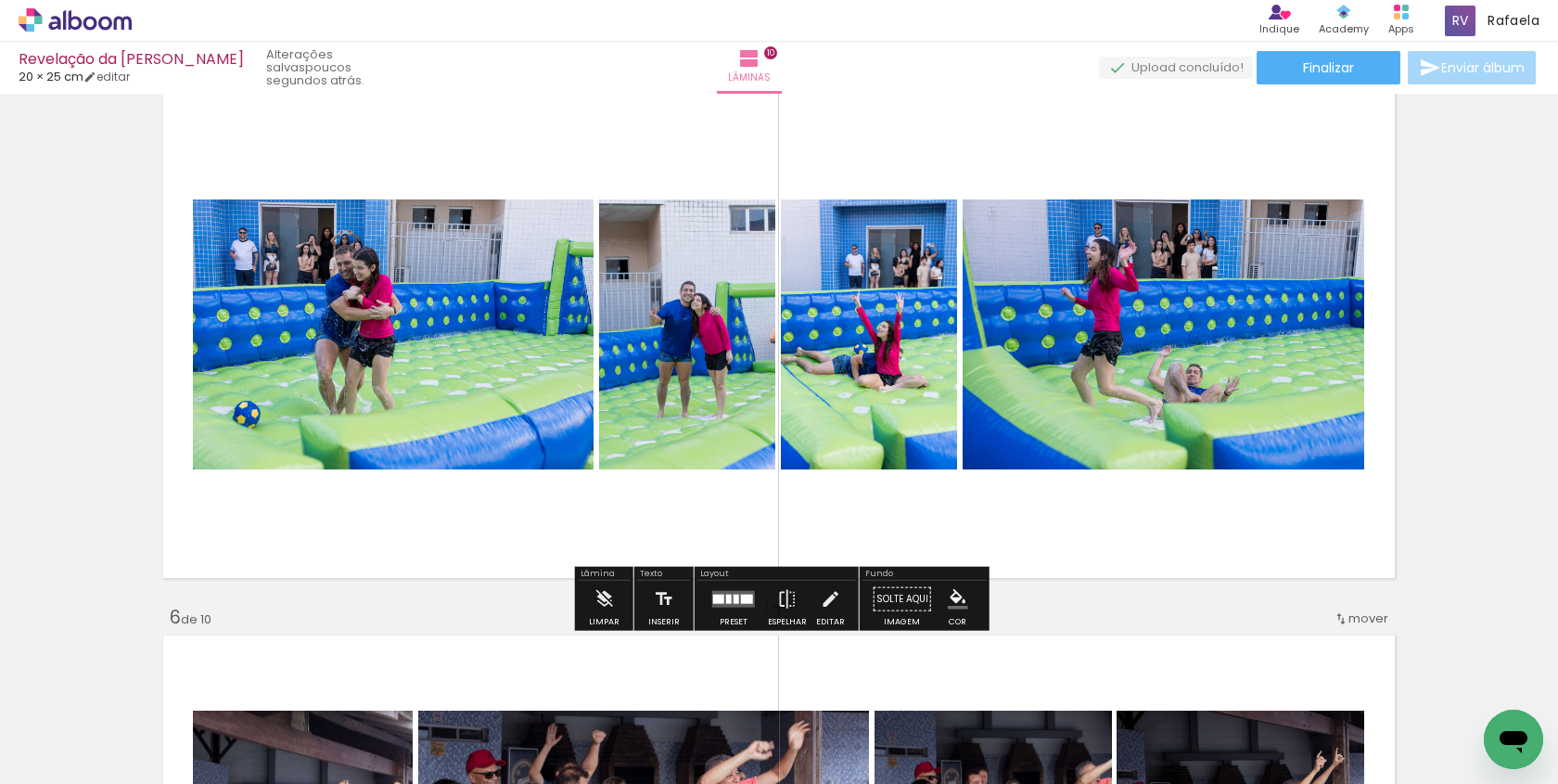
scroll to position [2249, 0]
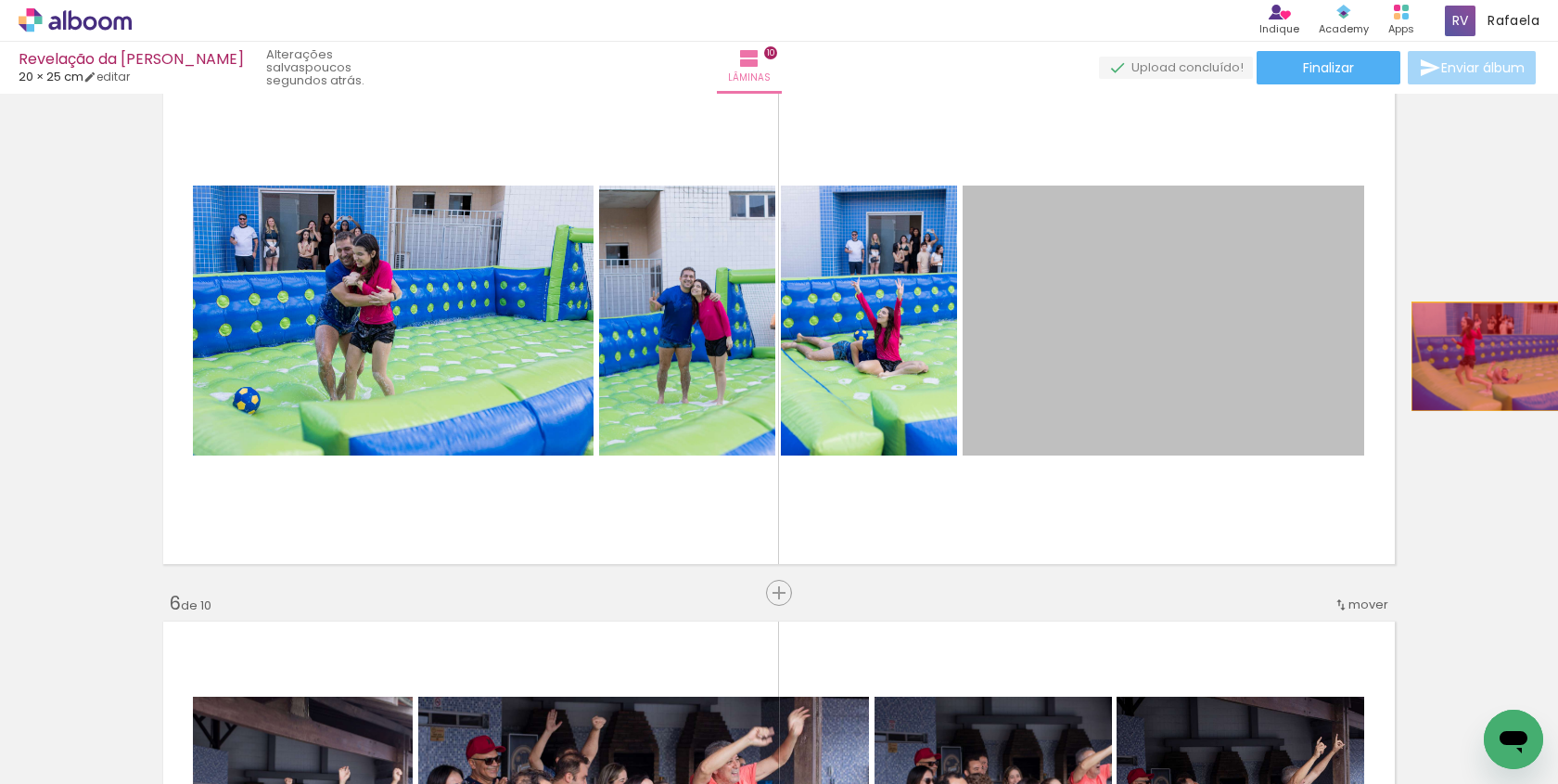
drag, startPoint x: 1061, startPoint y: 341, endPoint x: 1498, endPoint y: 352, distance: 437.1
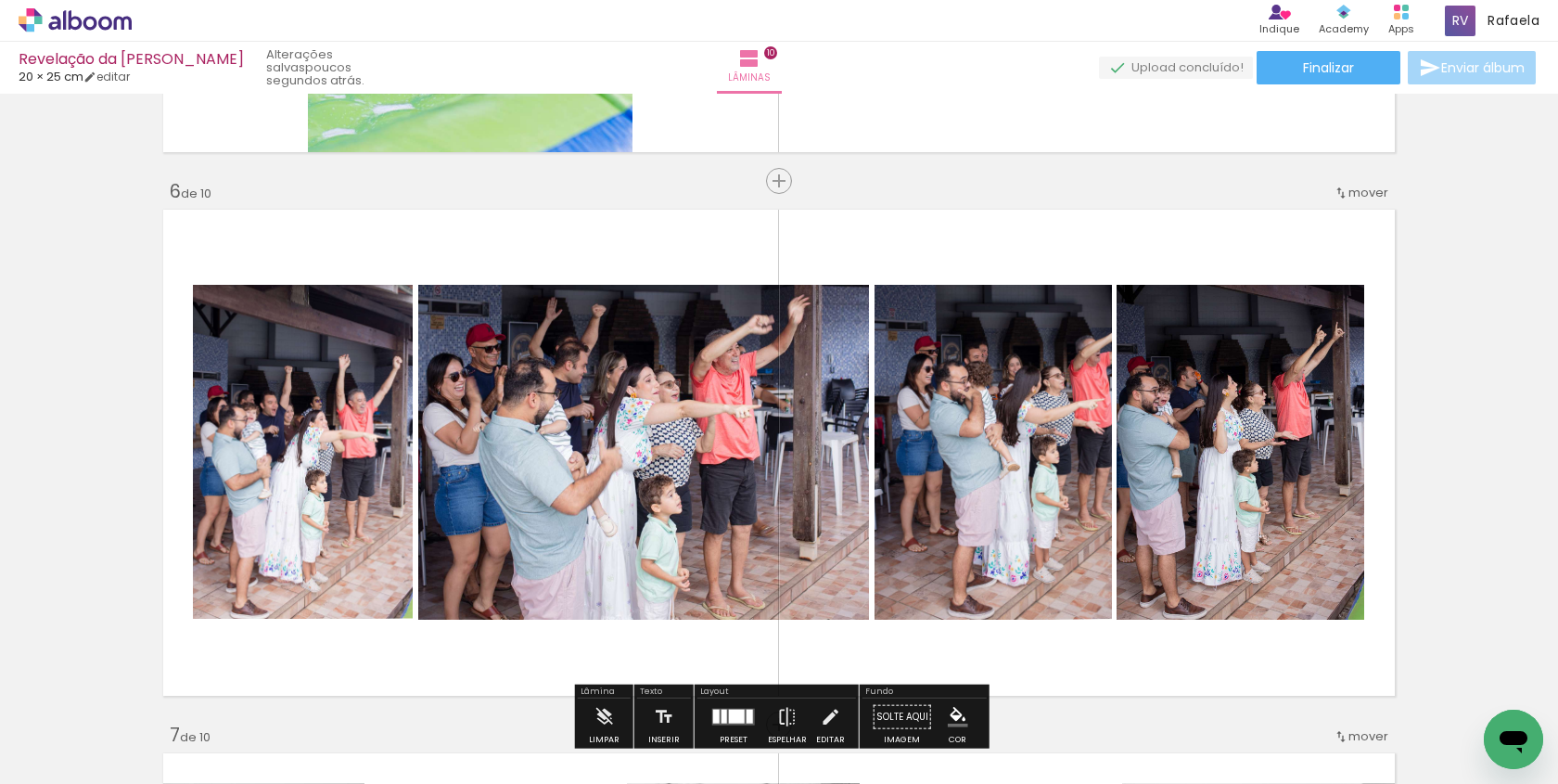
scroll to position [2630, 0]
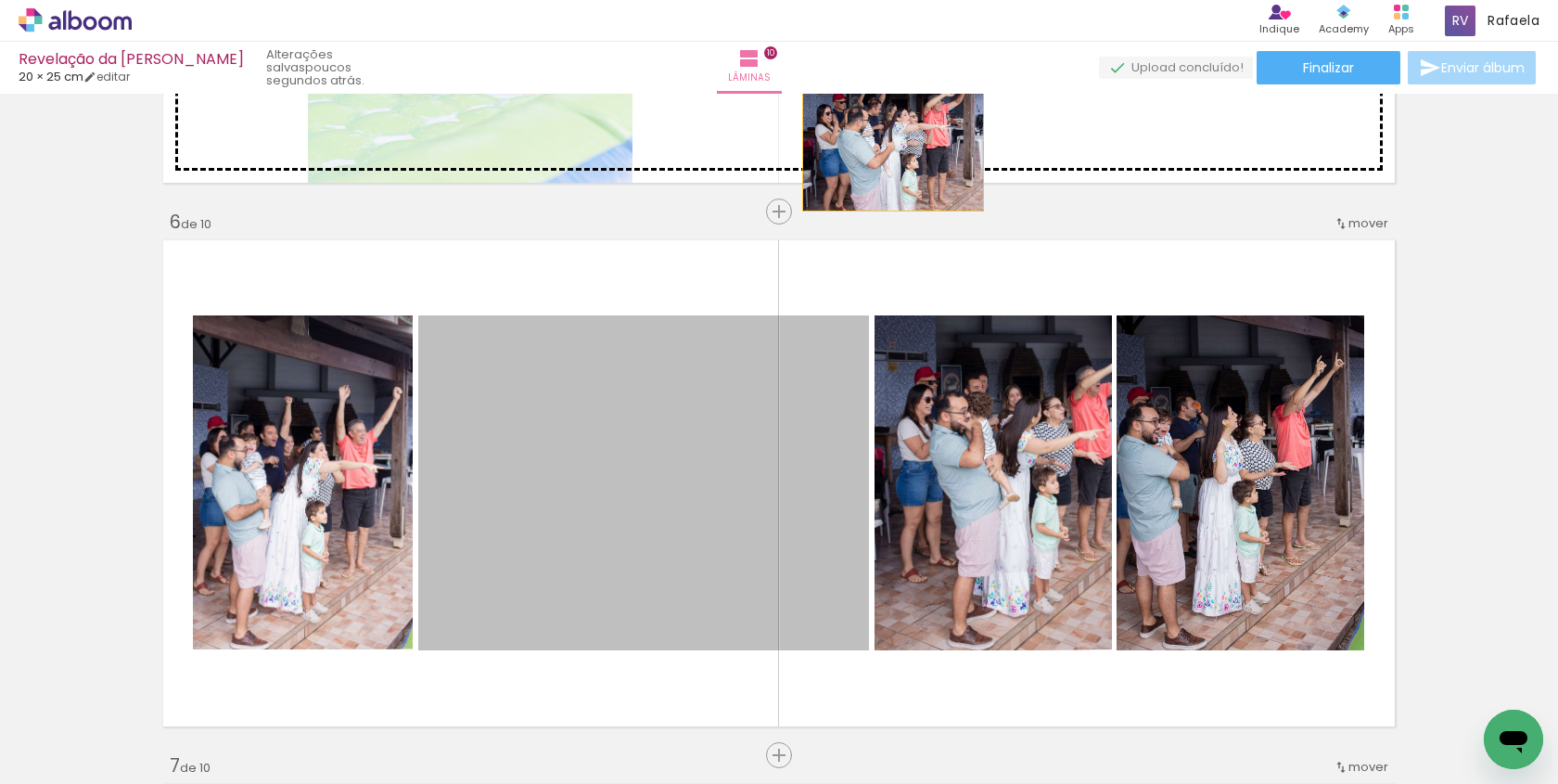
drag, startPoint x: 564, startPoint y: 464, endPoint x: 893, endPoint y: 144, distance: 459.0
click at [893, 144] on div "Inserir lâmina 1 de 10 Inserir lâmina 2 de 10 Inserir lâmina 3 de 10 Inserir lâ…" at bounding box center [779, 459] width 1558 height 5978
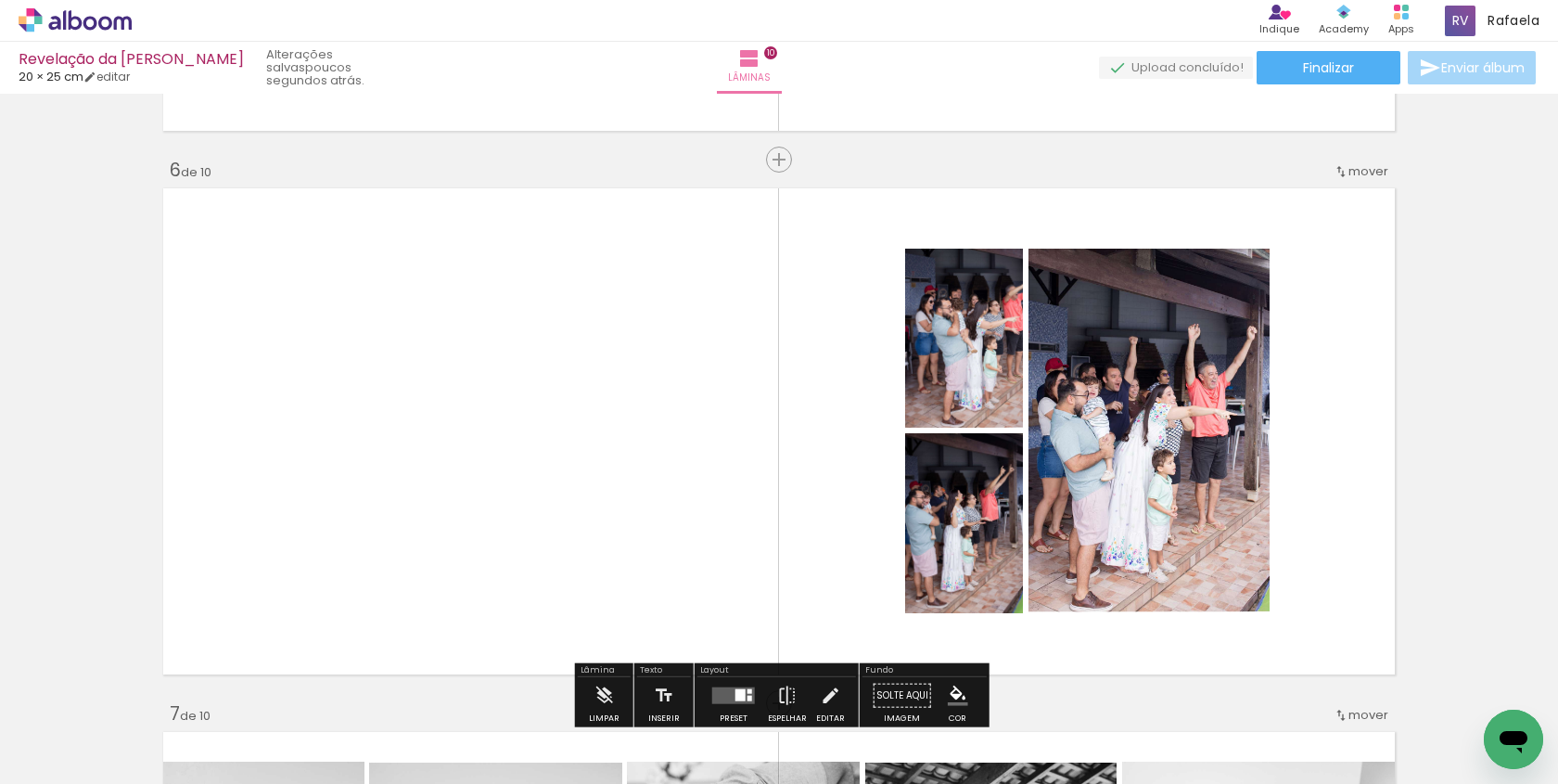
scroll to position [2695, 0]
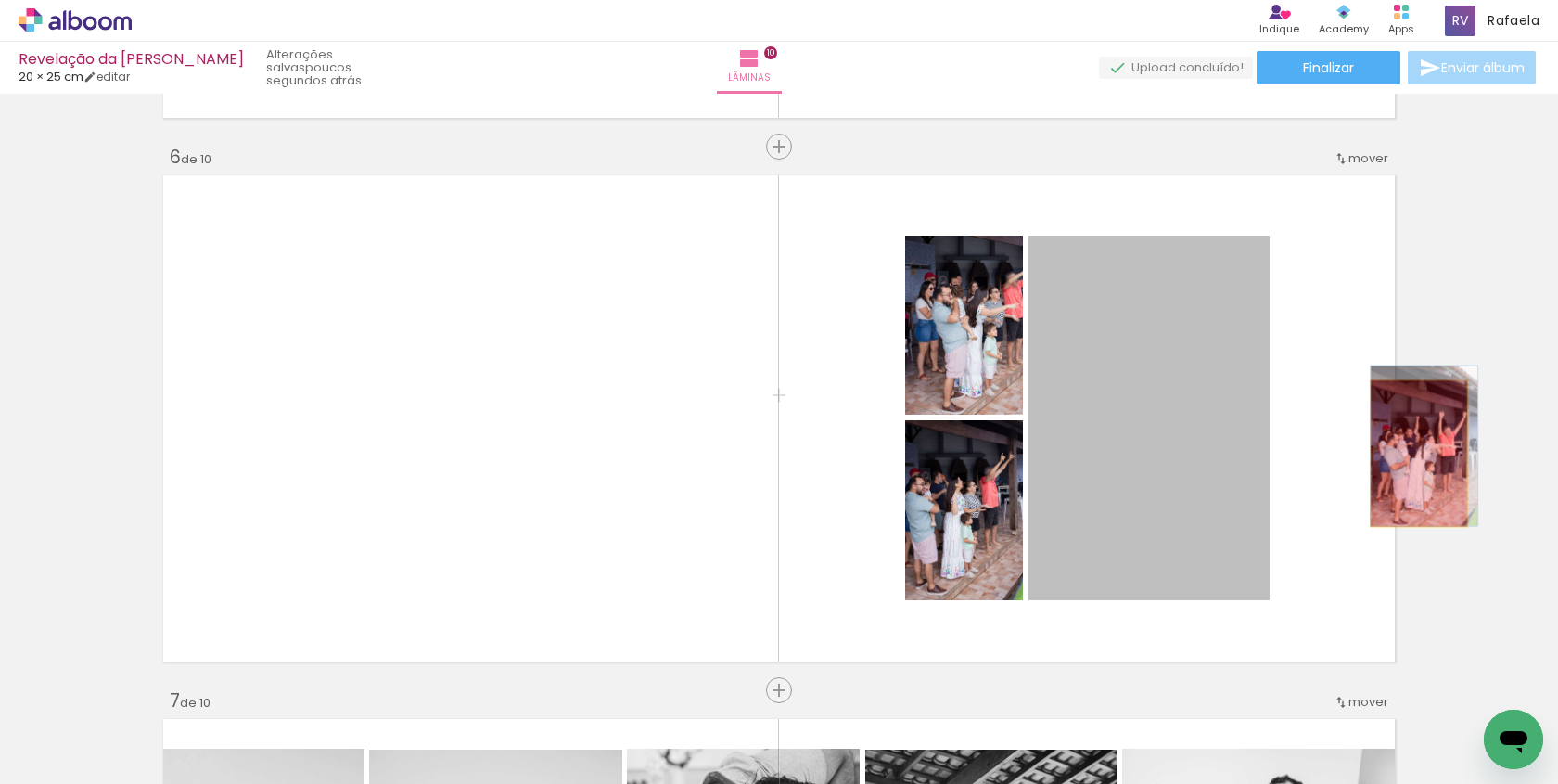
drag, startPoint x: 1107, startPoint y: 468, endPoint x: 1443, endPoint y: 442, distance: 337.0
click at [1444, 442] on div "Inserir lâmina 1 de 10 Inserir lâmina 2 de 10 Inserir lâmina 3 de 10 Inserir lâ…" at bounding box center [779, 394] width 1558 height 5978
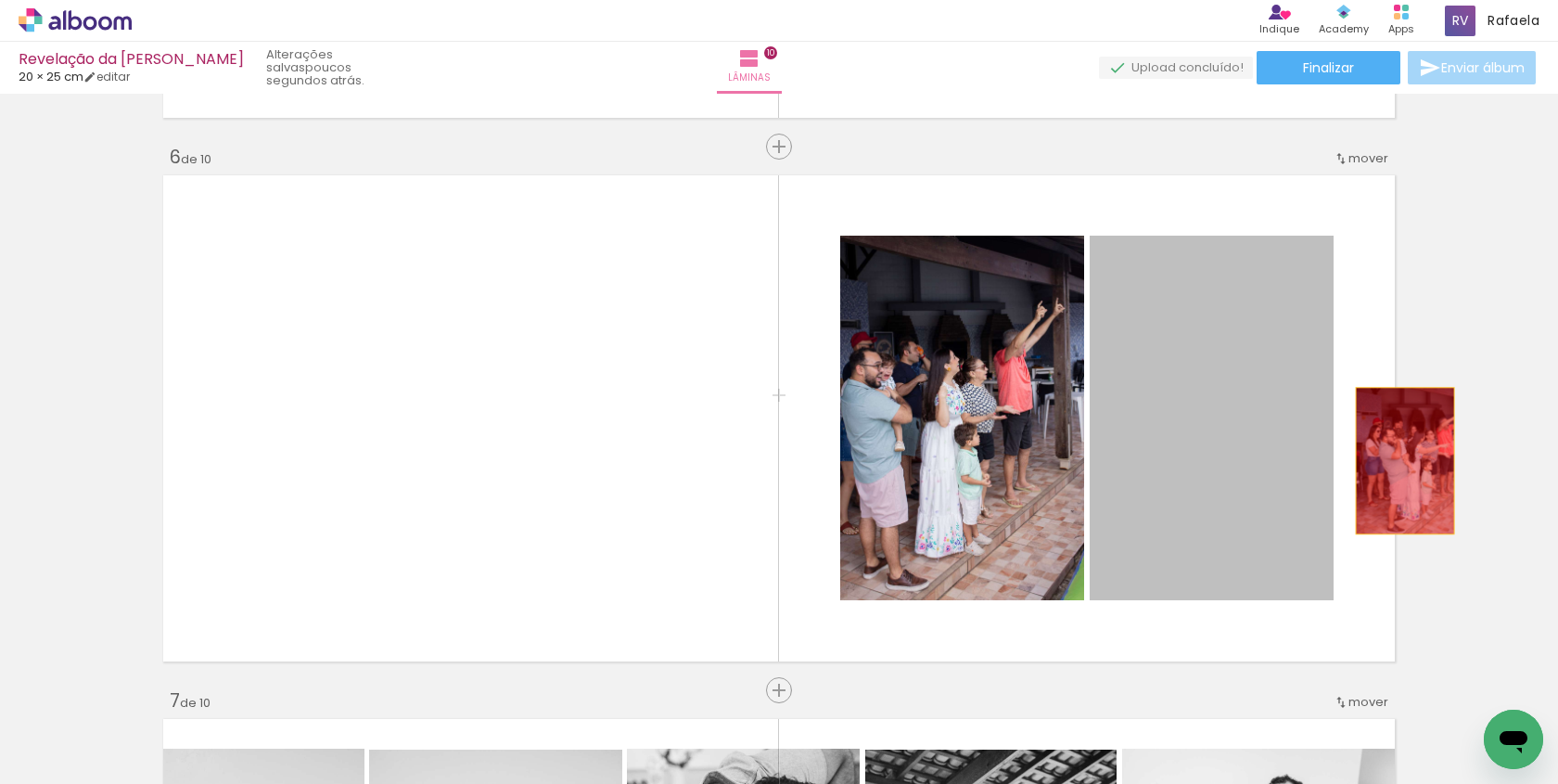
drag, startPoint x: 1096, startPoint y: 427, endPoint x: 1432, endPoint y: 456, distance: 337.2
click at [1432, 456] on div "Inserir lâmina 1 de 10 Inserir lâmina 2 de 10 Inserir lâmina 3 de 10 Inserir lâ…" at bounding box center [779, 394] width 1558 height 5978
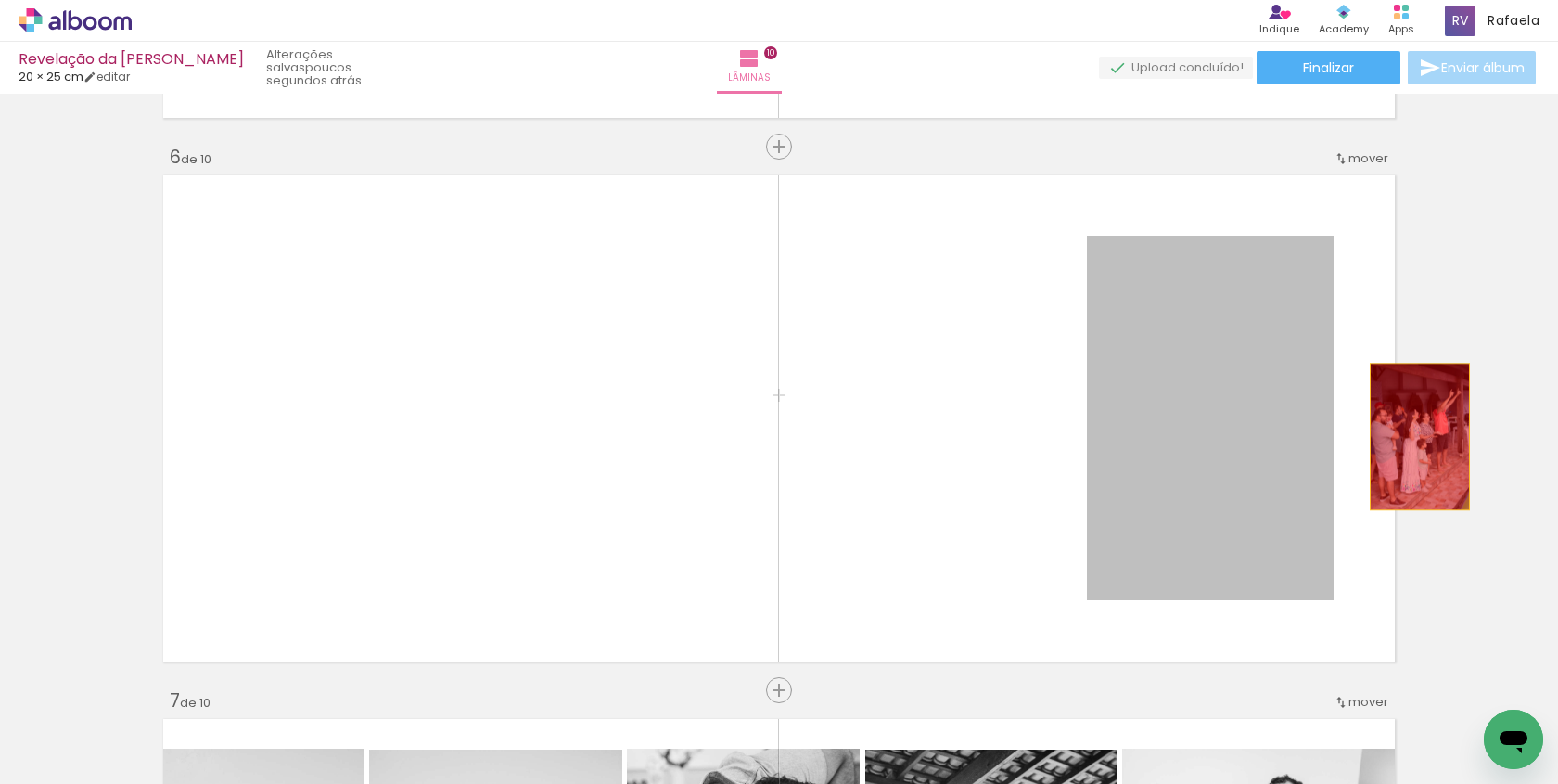
drag, startPoint x: 1178, startPoint y: 443, endPoint x: 1421, endPoint y: 435, distance: 243.1
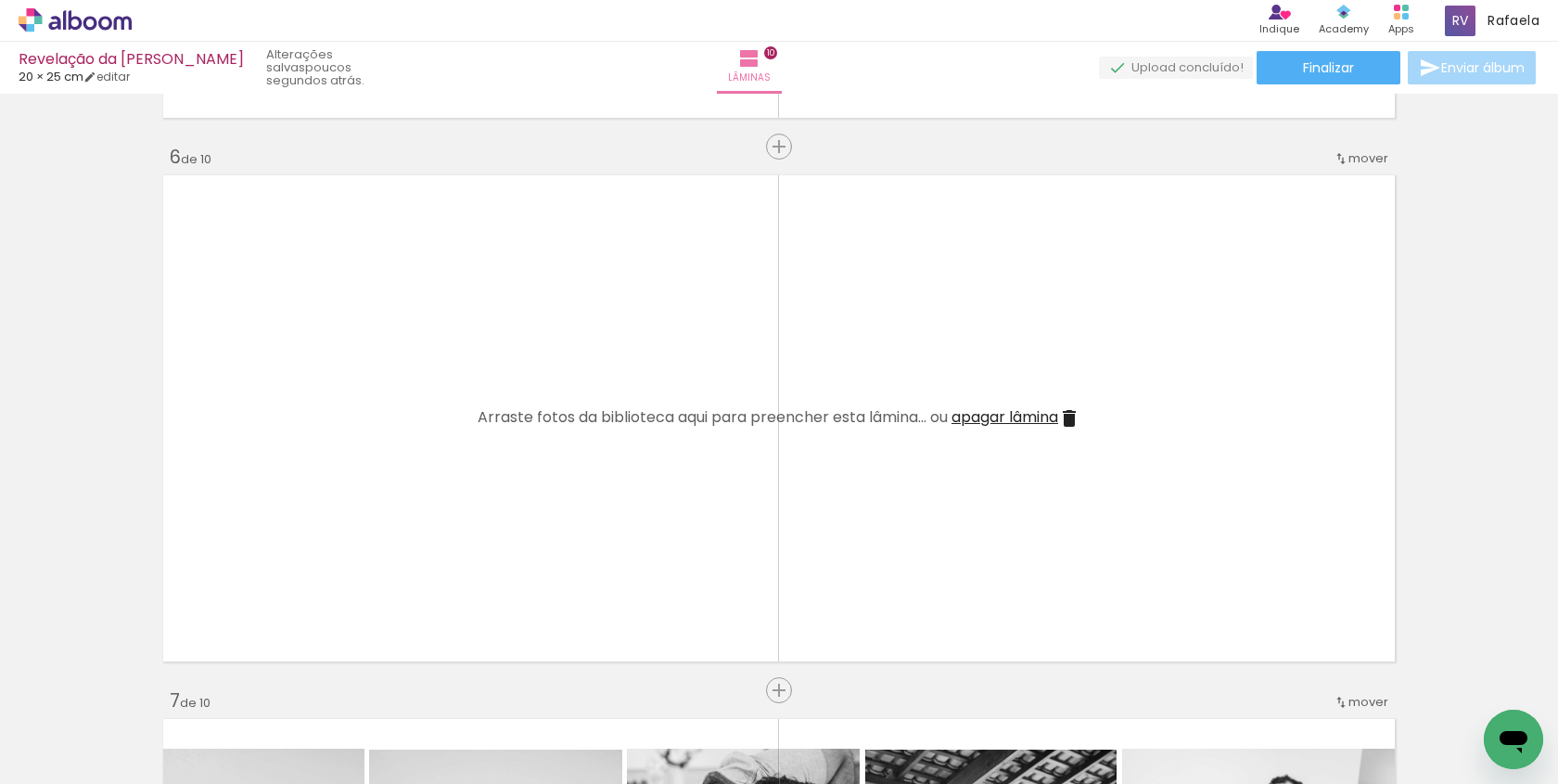
click at [1077, 419] on iron-icon at bounding box center [1070, 419] width 22 height 22
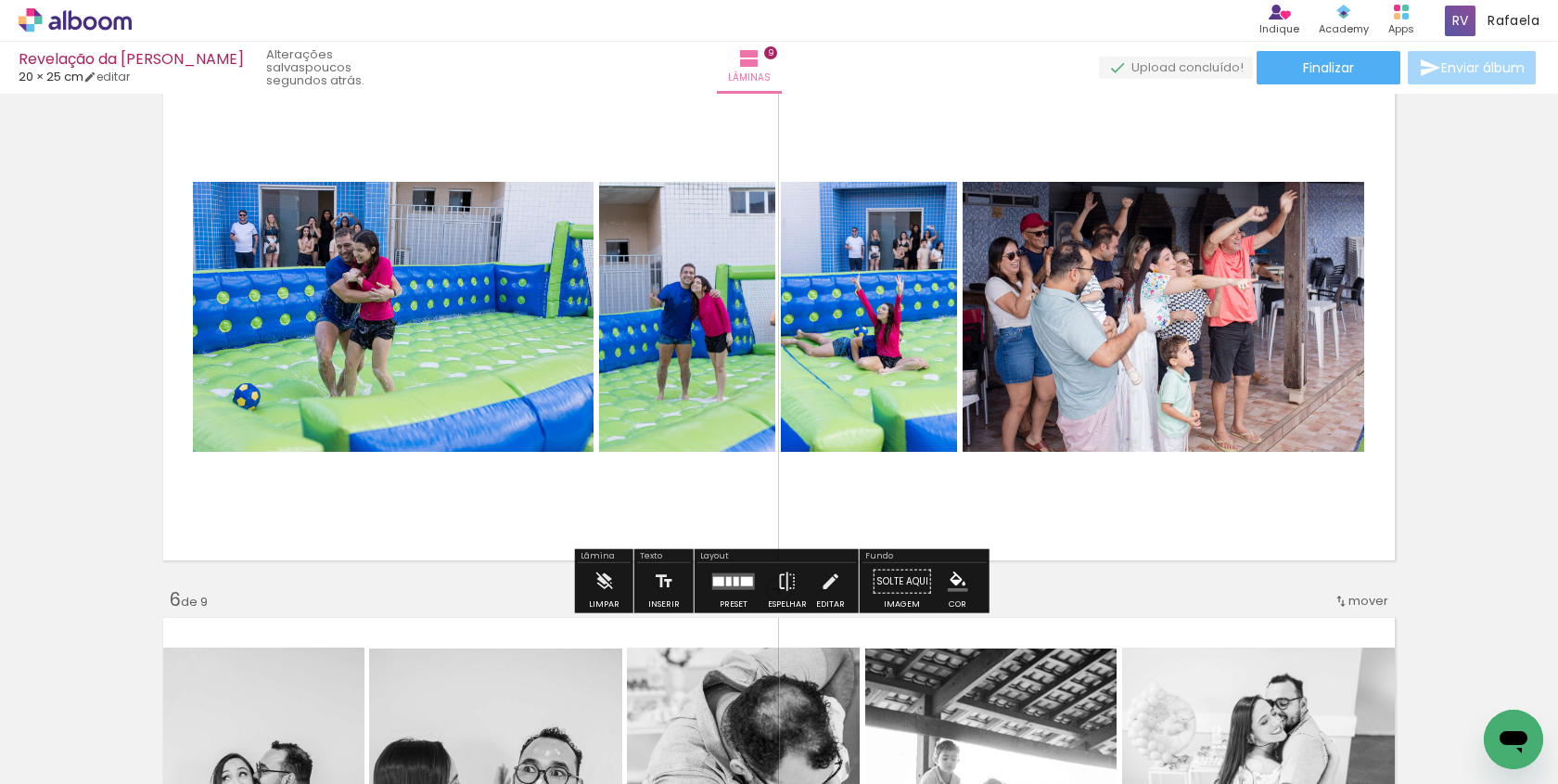
scroll to position [2272, 0]
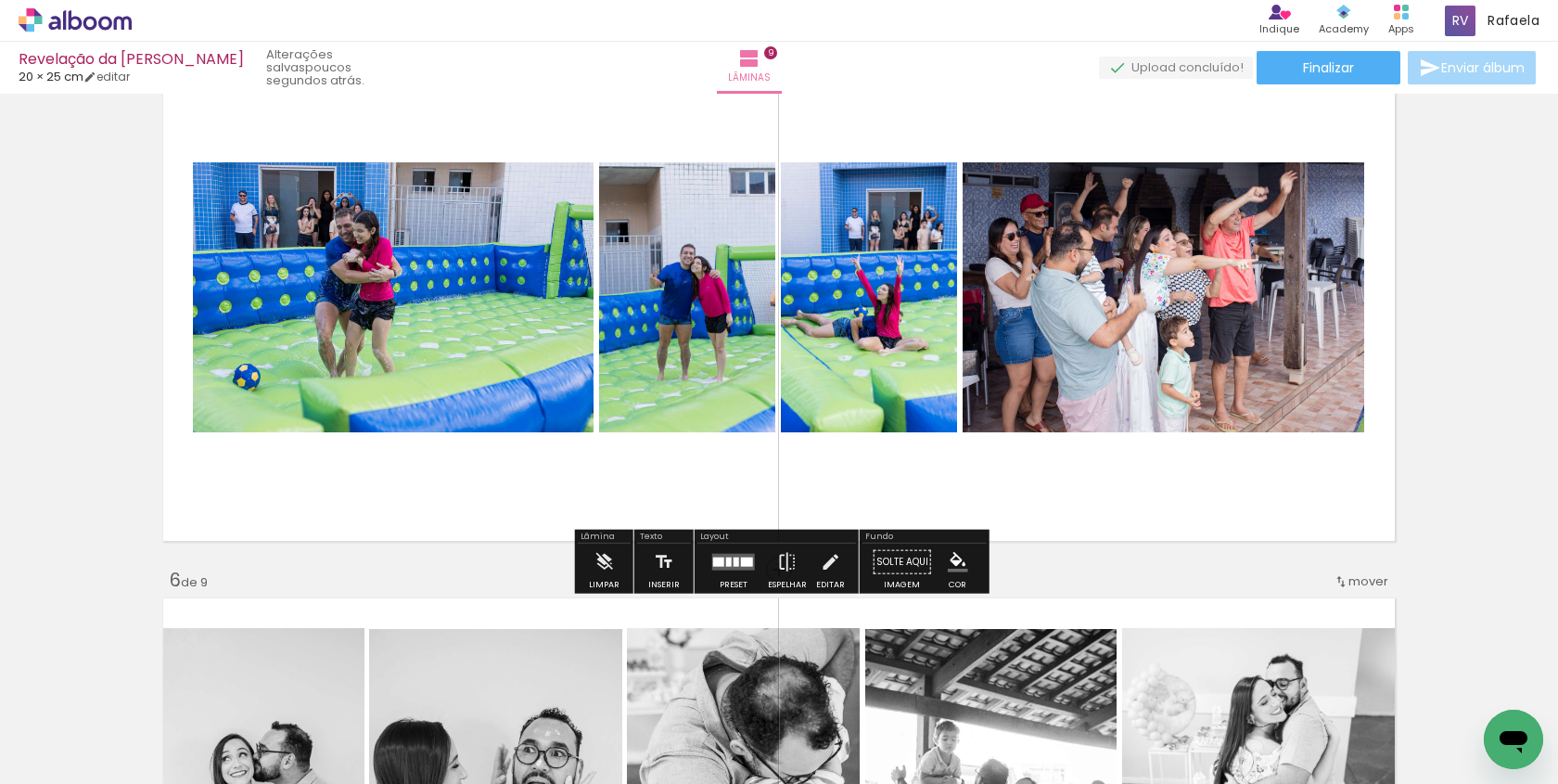
click at [726, 558] on div at bounding box center [729, 562] width 6 height 9
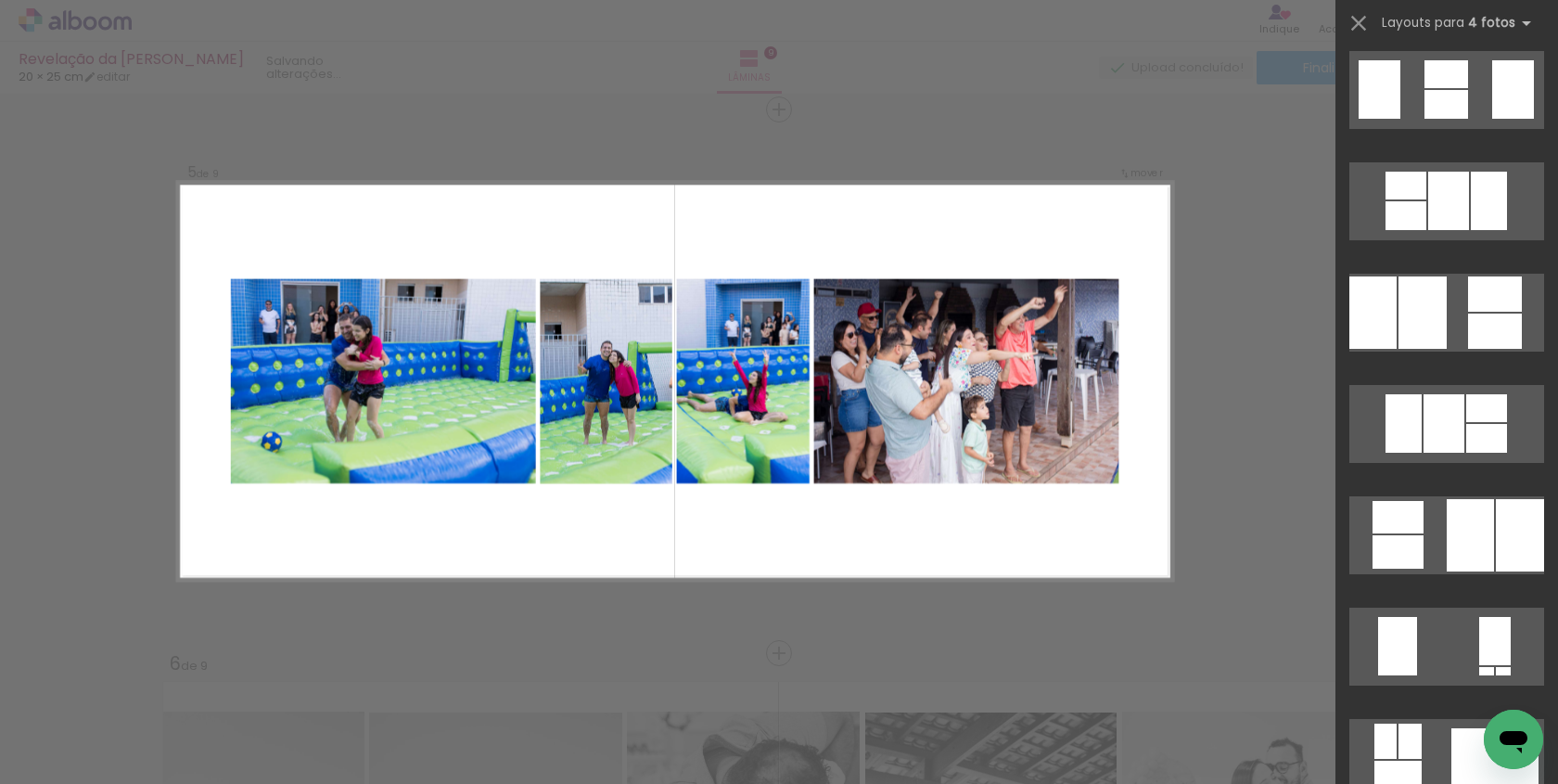
scroll to position [0, 0]
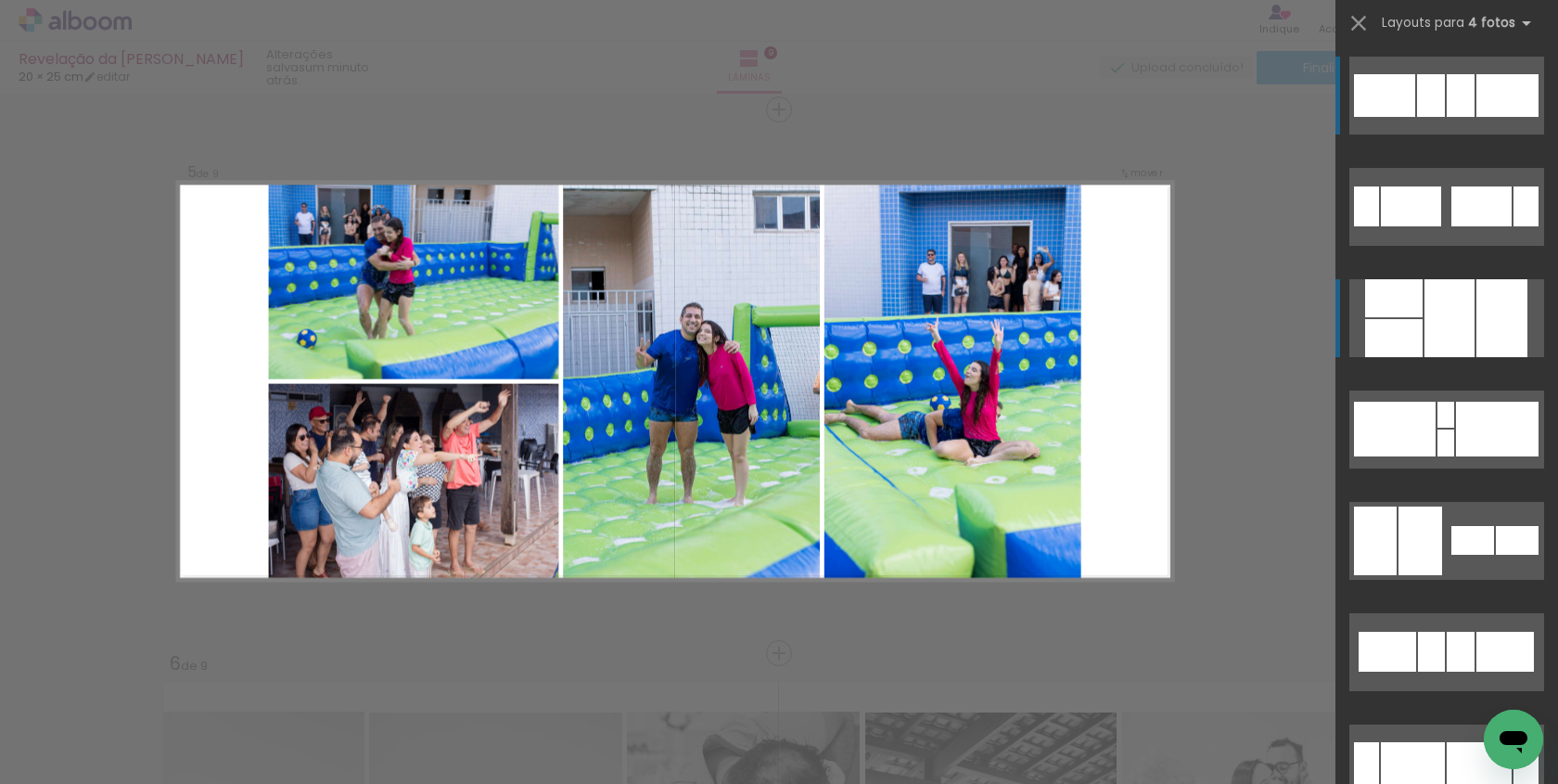
click at [1405, 334] on div at bounding box center [1394, 338] width 58 height 38
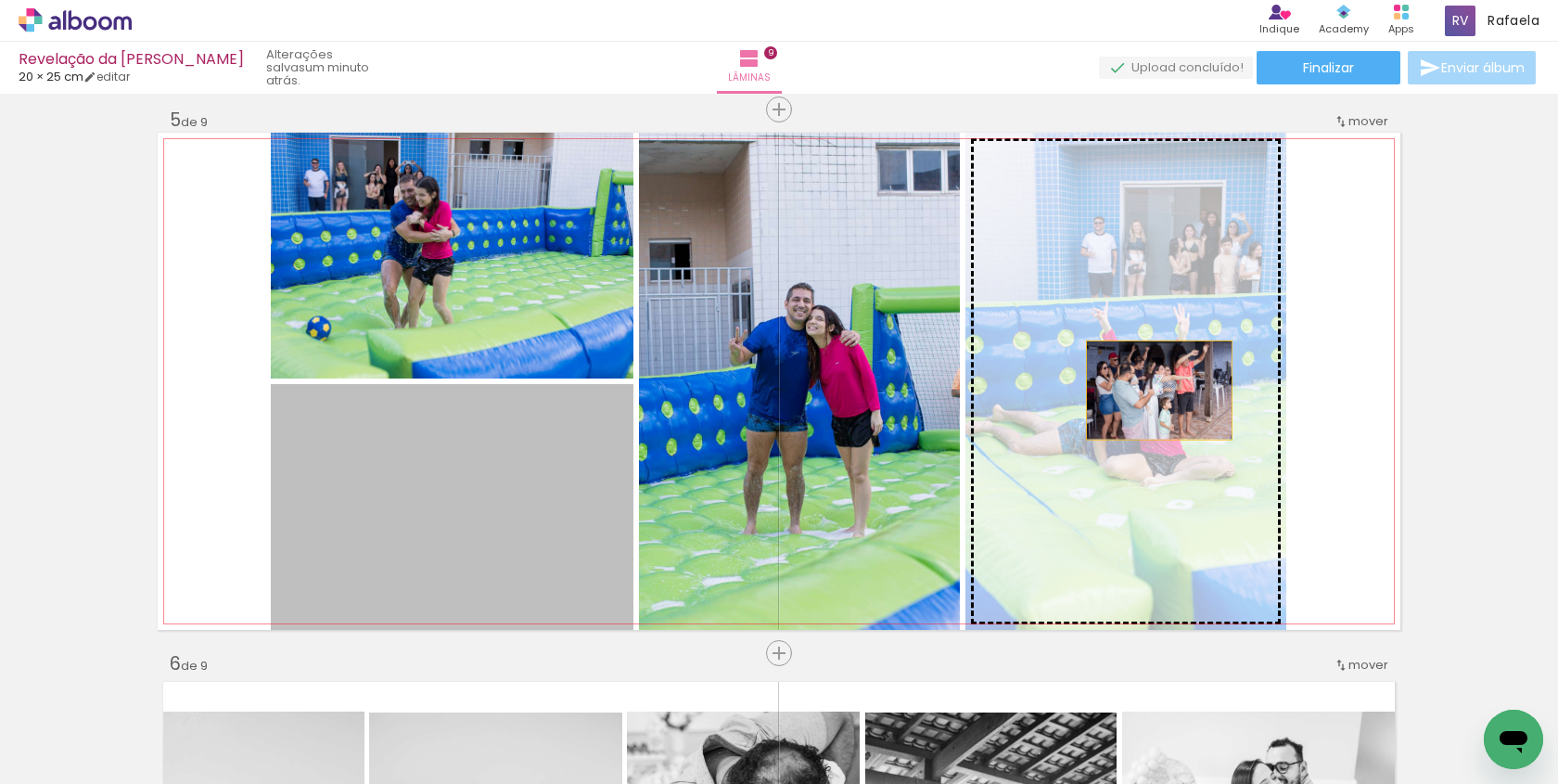
drag, startPoint x: 359, startPoint y: 481, endPoint x: 1160, endPoint y: 389, distance: 806.3
click at [0, 0] on slot at bounding box center [0, 0] width 0 height 0
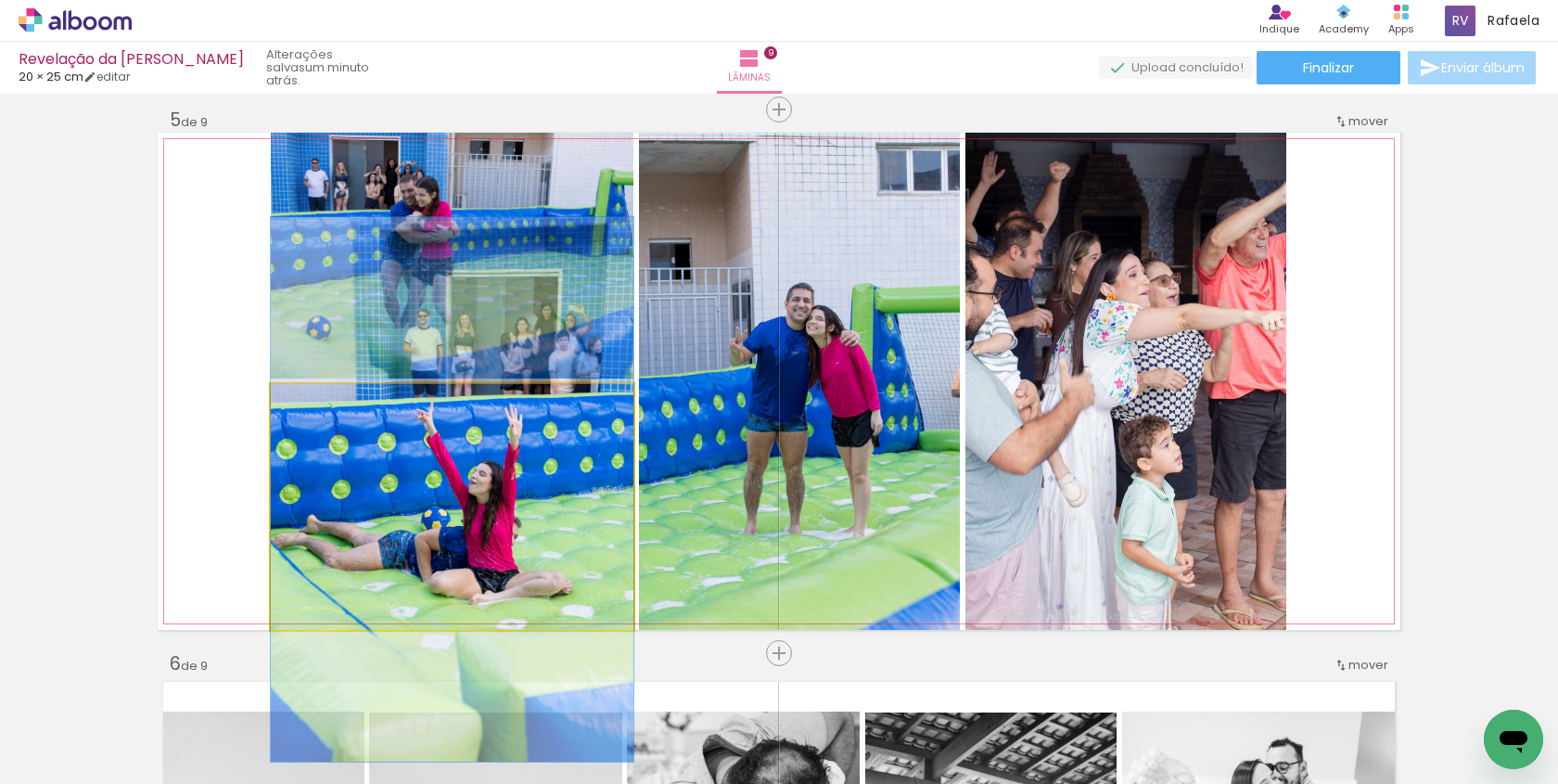
drag, startPoint x: 499, startPoint y: 497, endPoint x: 499, endPoint y: 480, distance: 17.0
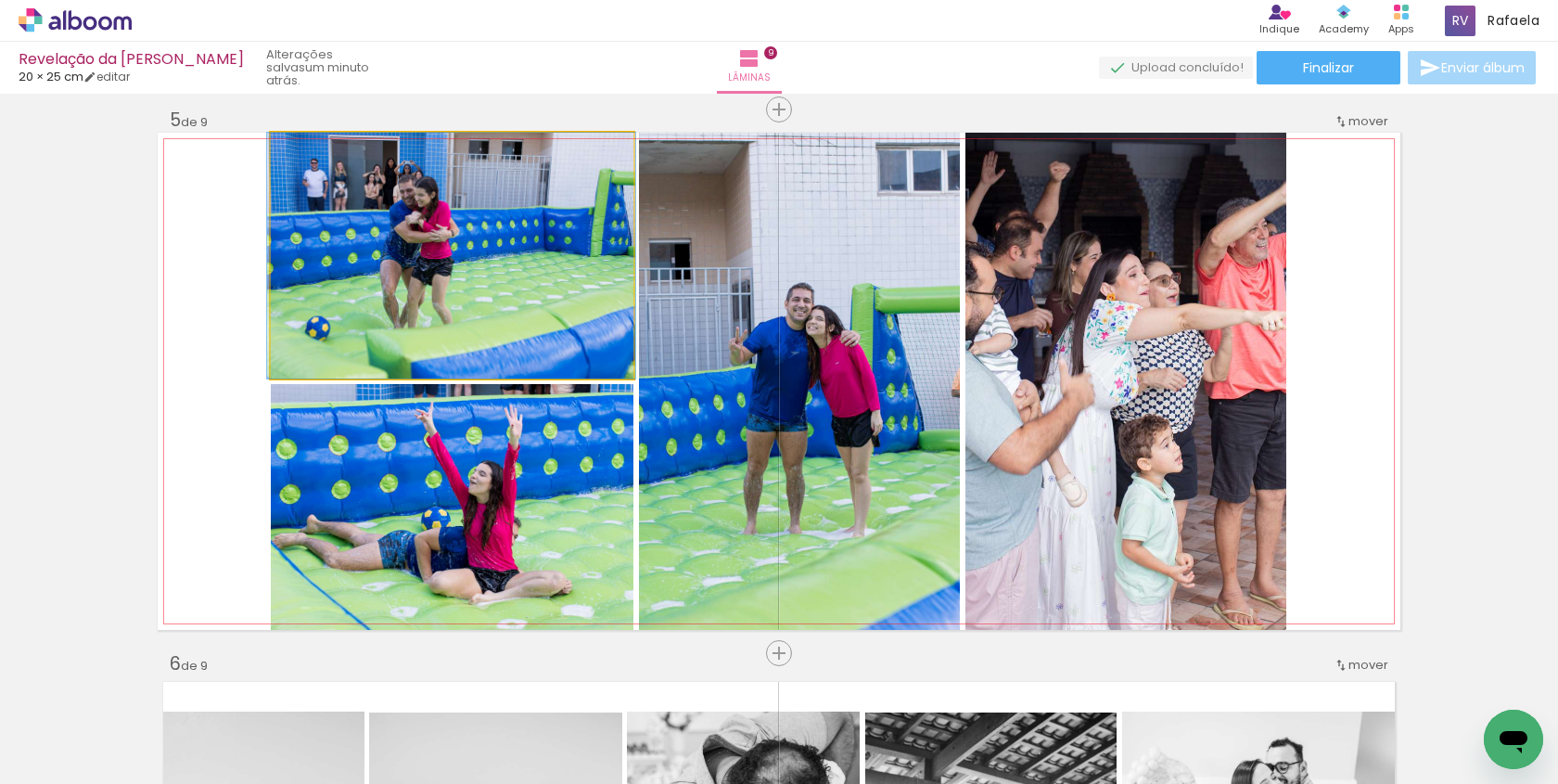
drag, startPoint x: 456, startPoint y: 317, endPoint x: 455, endPoint y: 332, distance: 15.0
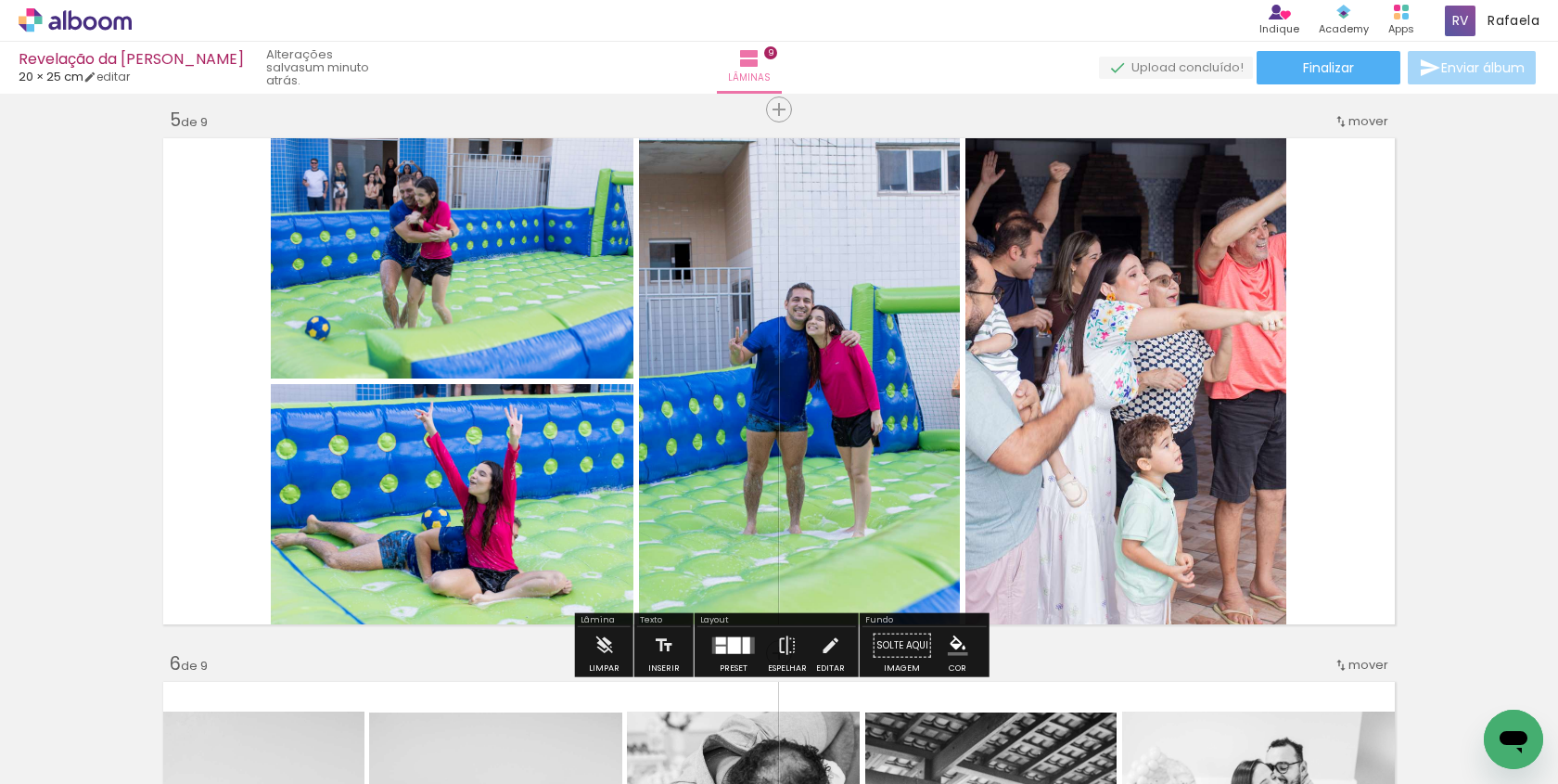
click at [426, 321] on quentale-photo at bounding box center [452, 256] width 363 height 246
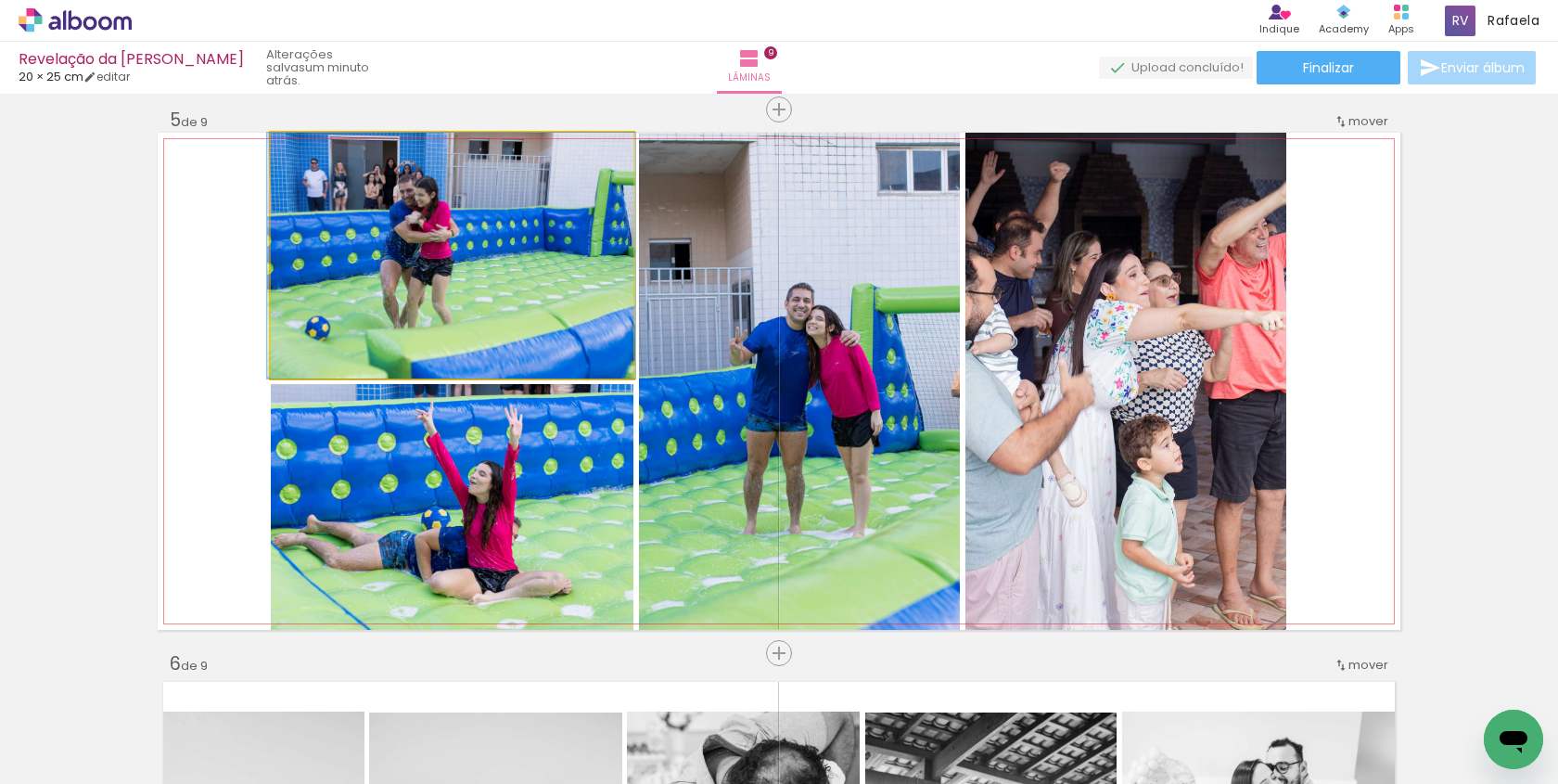
click at [426, 321] on quentale-photo at bounding box center [452, 256] width 363 height 246
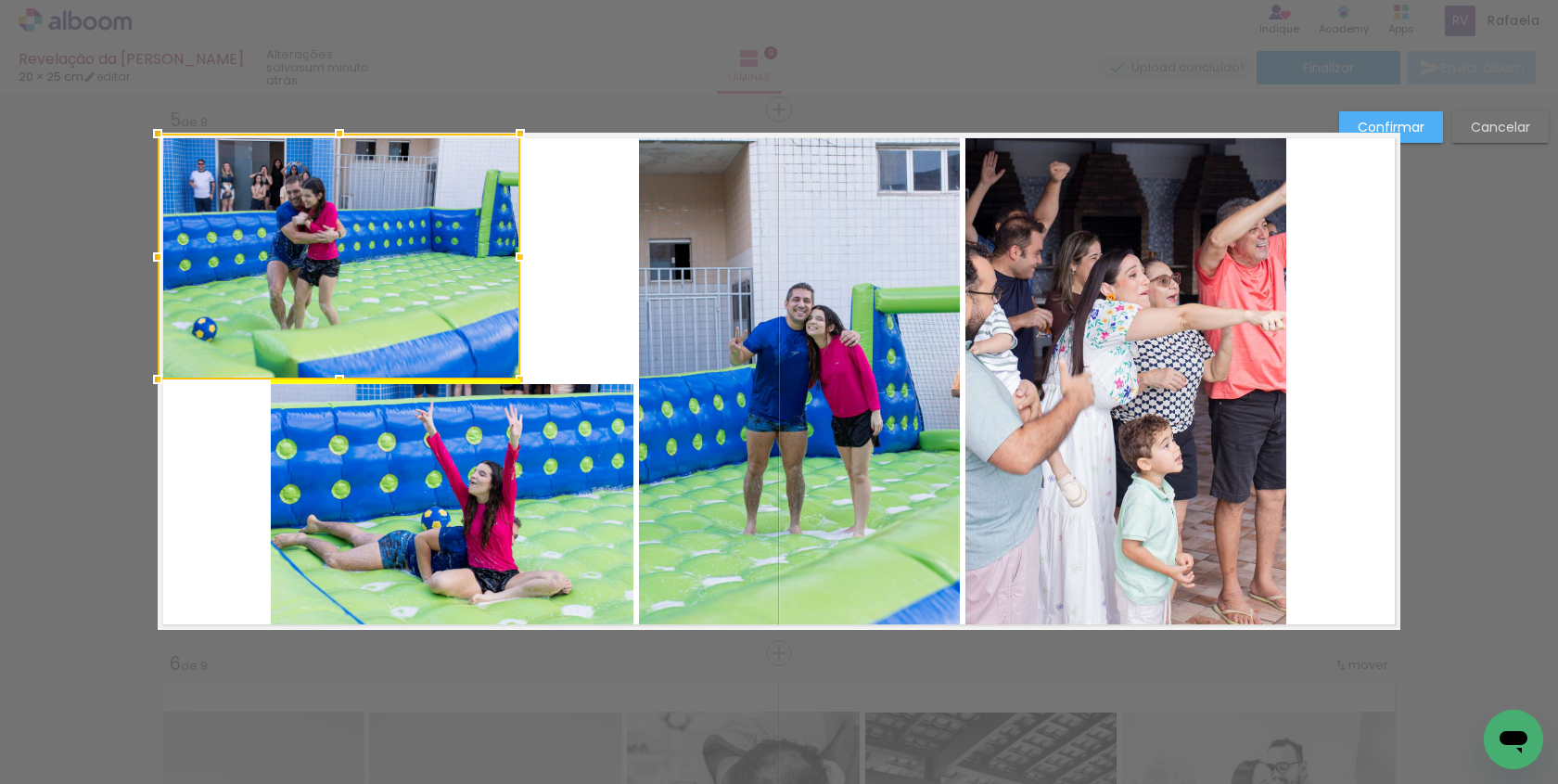
drag, startPoint x: 507, startPoint y: 316, endPoint x: 390, endPoint y: 308, distance: 117.3
click at [390, 309] on div at bounding box center [340, 257] width 363 height 246
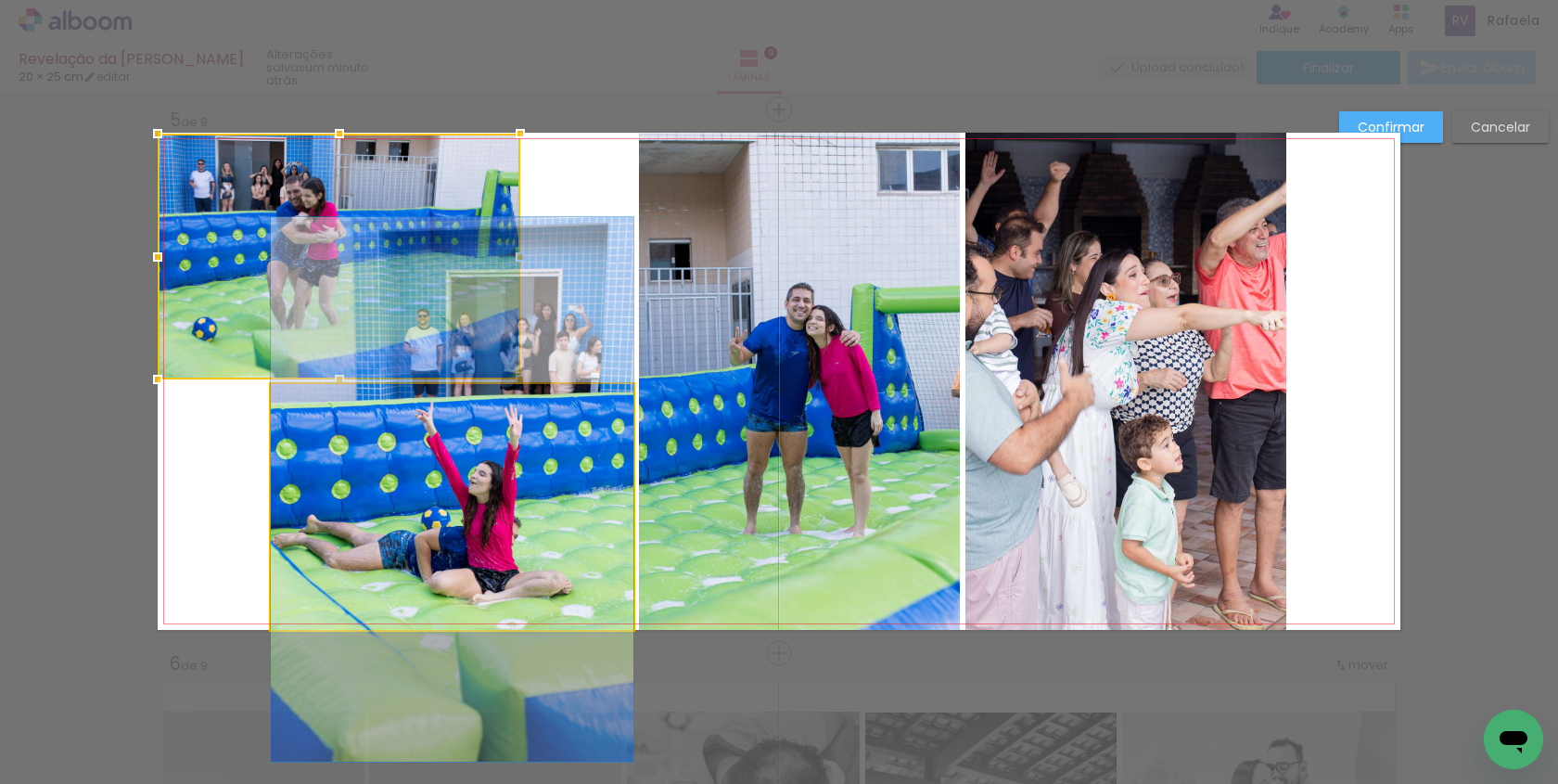
click at [455, 525] on quentale-photo at bounding box center [452, 507] width 363 height 246
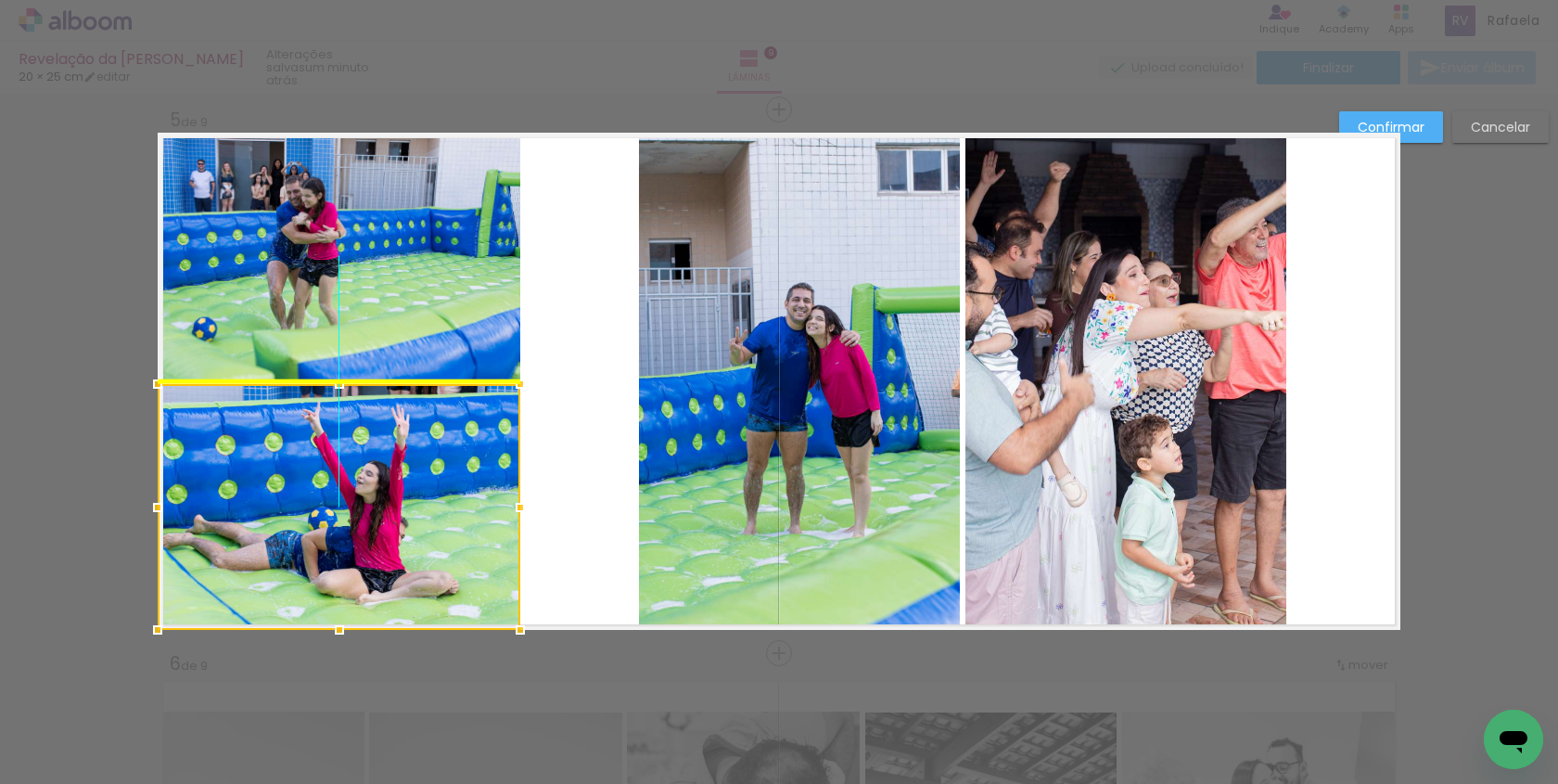
drag, startPoint x: 529, startPoint y: 525, endPoint x: 422, endPoint y: 523, distance: 107.0
click at [422, 523] on div at bounding box center [340, 507] width 363 height 246
click at [481, 317] on quentale-photo at bounding box center [340, 257] width 363 height 246
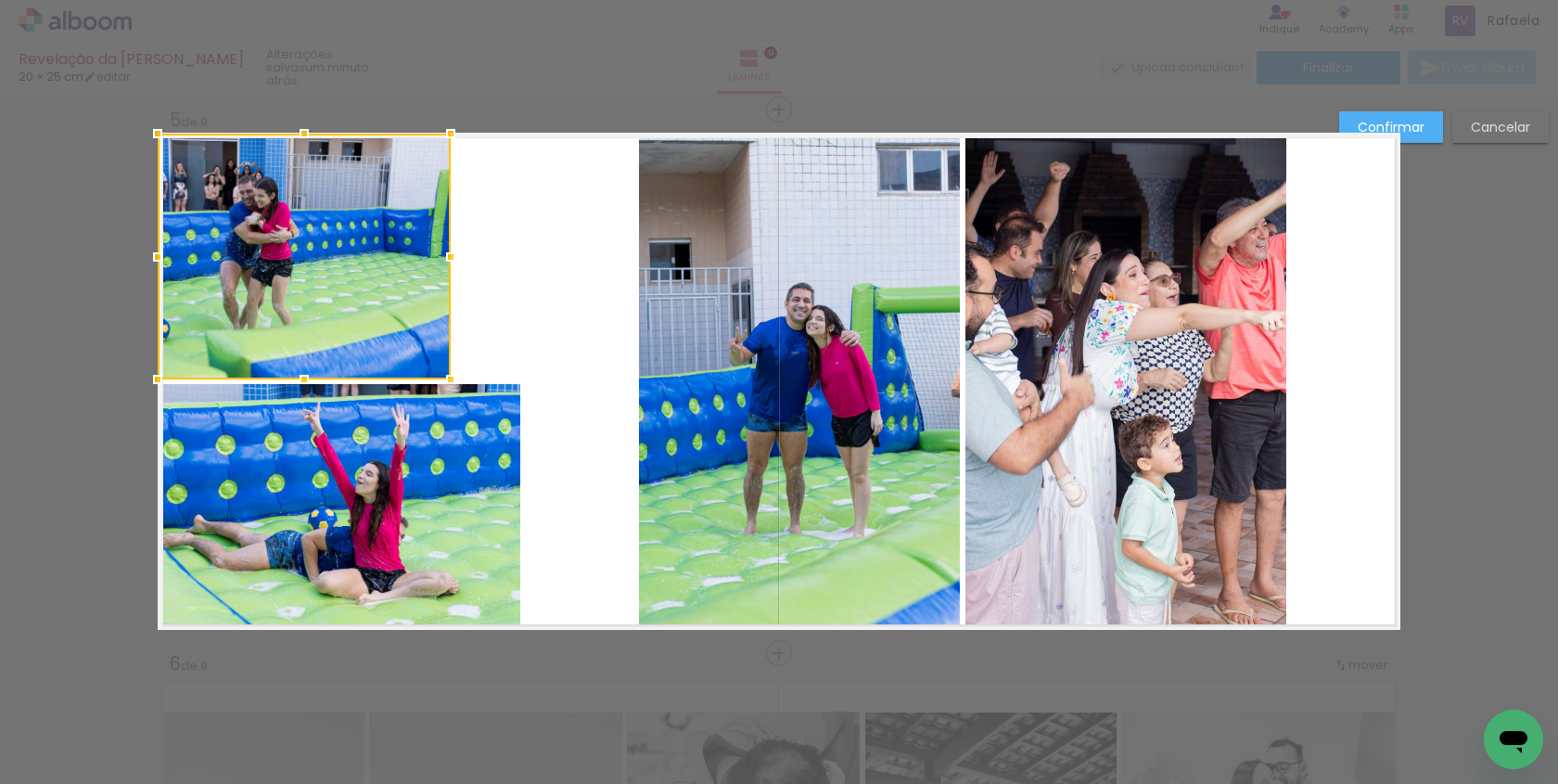
drag, startPoint x: 514, startPoint y: 256, endPoint x: 435, endPoint y: 252, distance: 79.1
click at [435, 252] on div at bounding box center [451, 257] width 37 height 37
click at [513, 508] on quentale-photo at bounding box center [340, 507] width 363 height 246
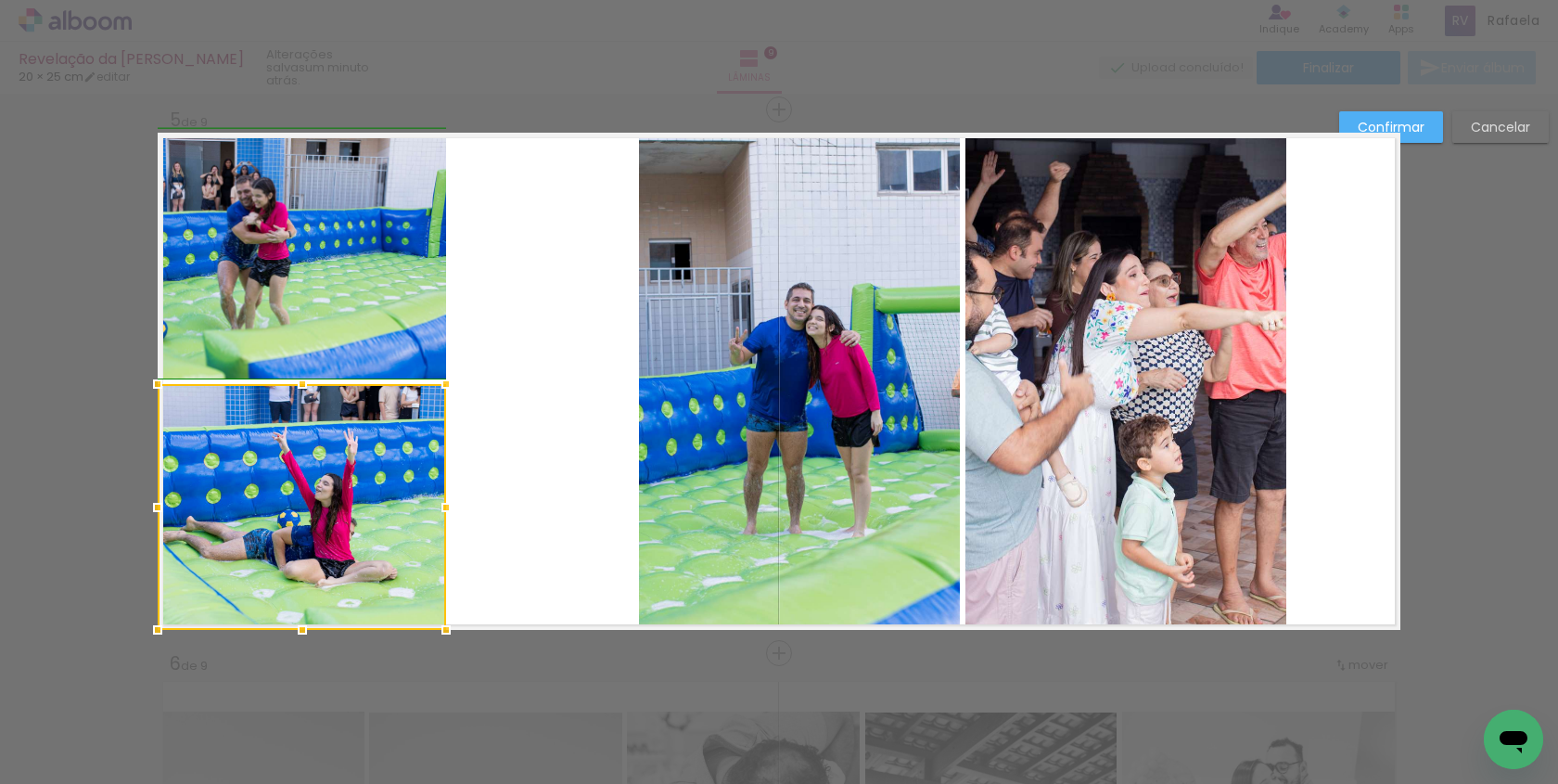
drag, startPoint x: 531, startPoint y: 498, endPoint x: 458, endPoint y: 495, distance: 73.1
click at [458, 496] on div at bounding box center [446, 507] width 37 height 37
click at [503, 495] on quentale-layouter at bounding box center [779, 381] width 1243 height 497
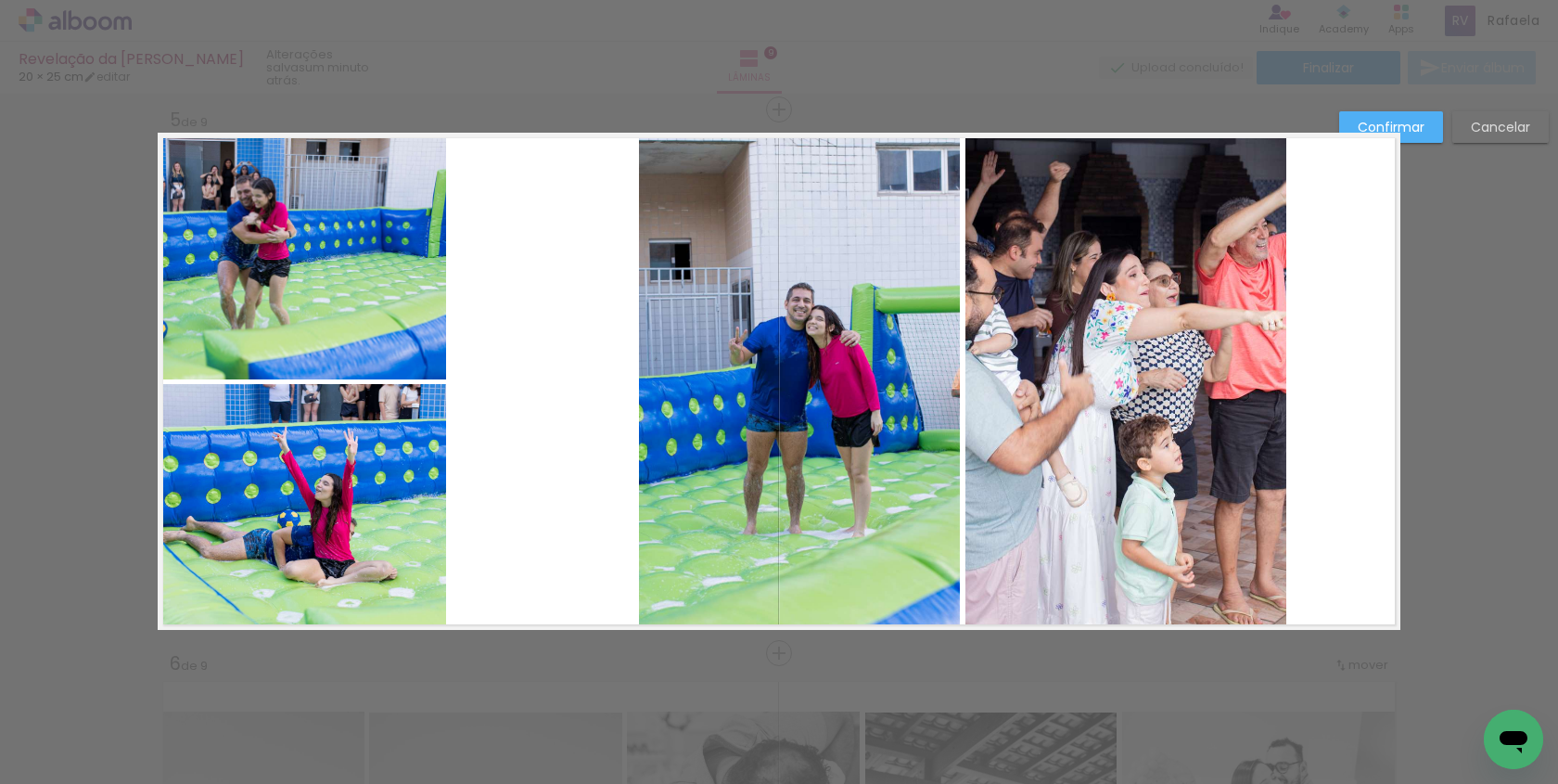
click at [286, 272] on quentale-photo at bounding box center [302, 257] width 288 height 246
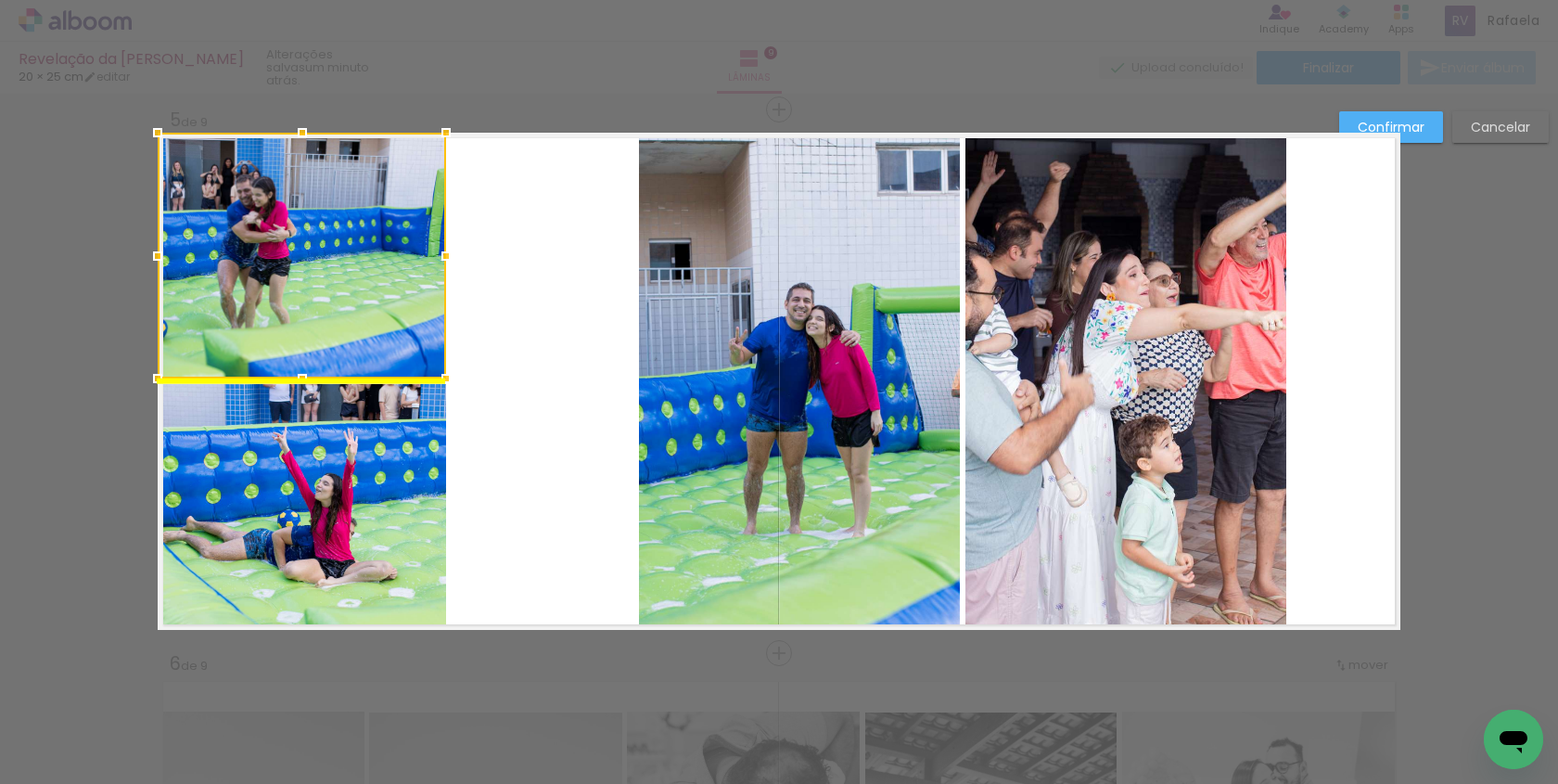
click at [266, 248] on div at bounding box center [302, 256] width 288 height 246
click at [487, 285] on quentale-layouter at bounding box center [779, 381] width 1243 height 497
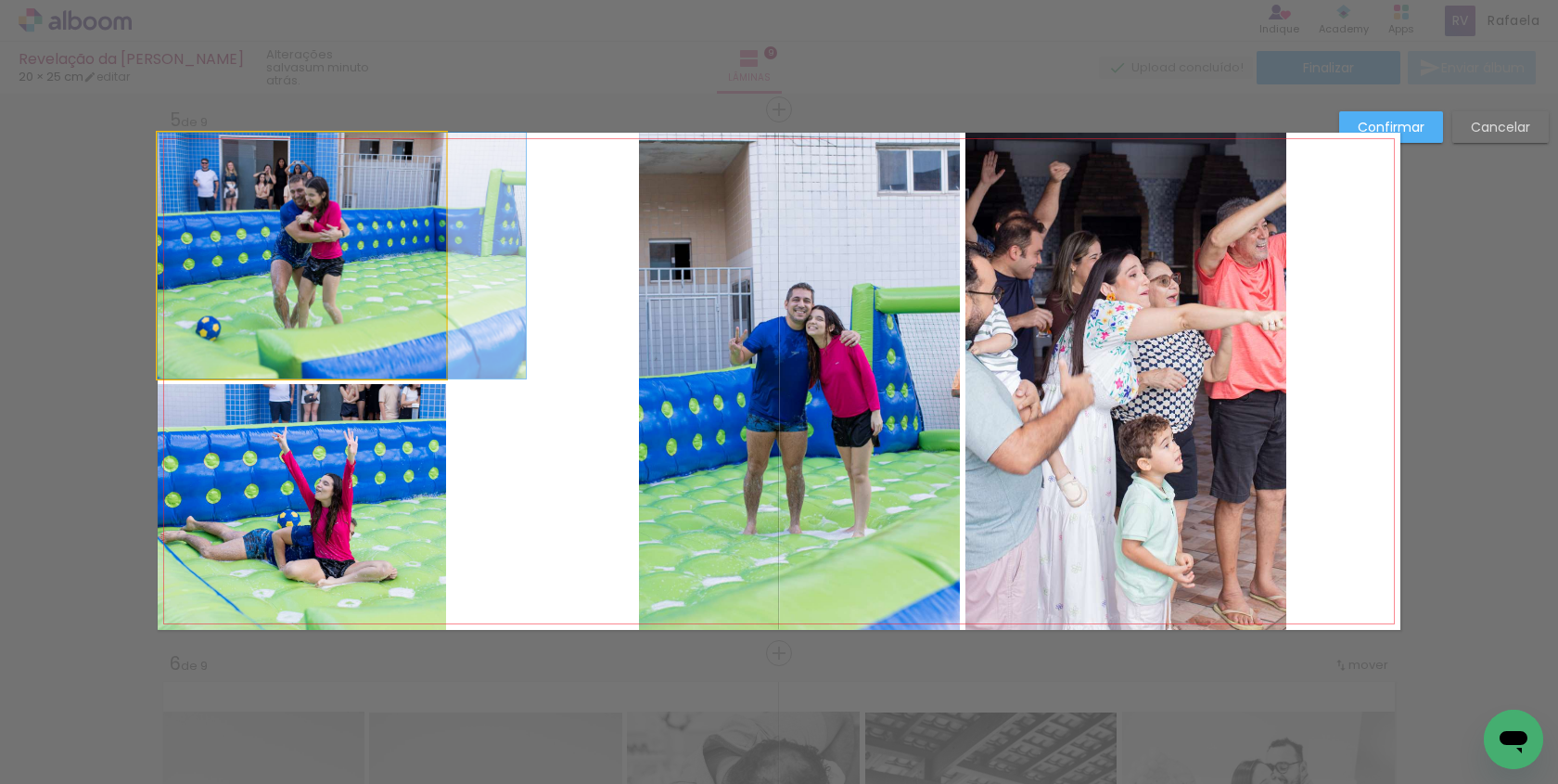
drag, startPoint x: 282, startPoint y: 230, endPoint x: 345, endPoint y: 230, distance: 63.0
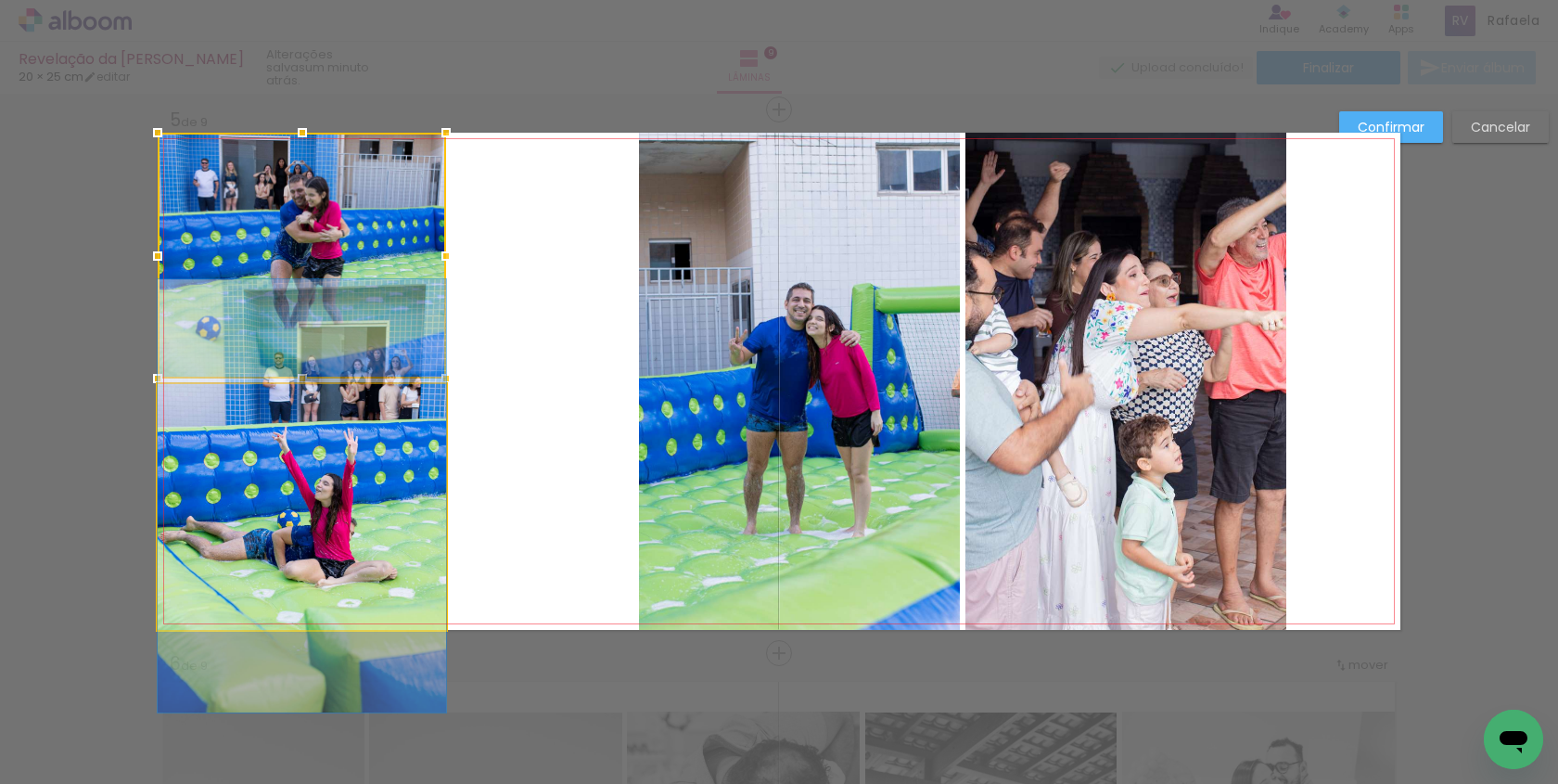
click at [282, 494] on quentale-photo at bounding box center [302, 507] width 288 height 246
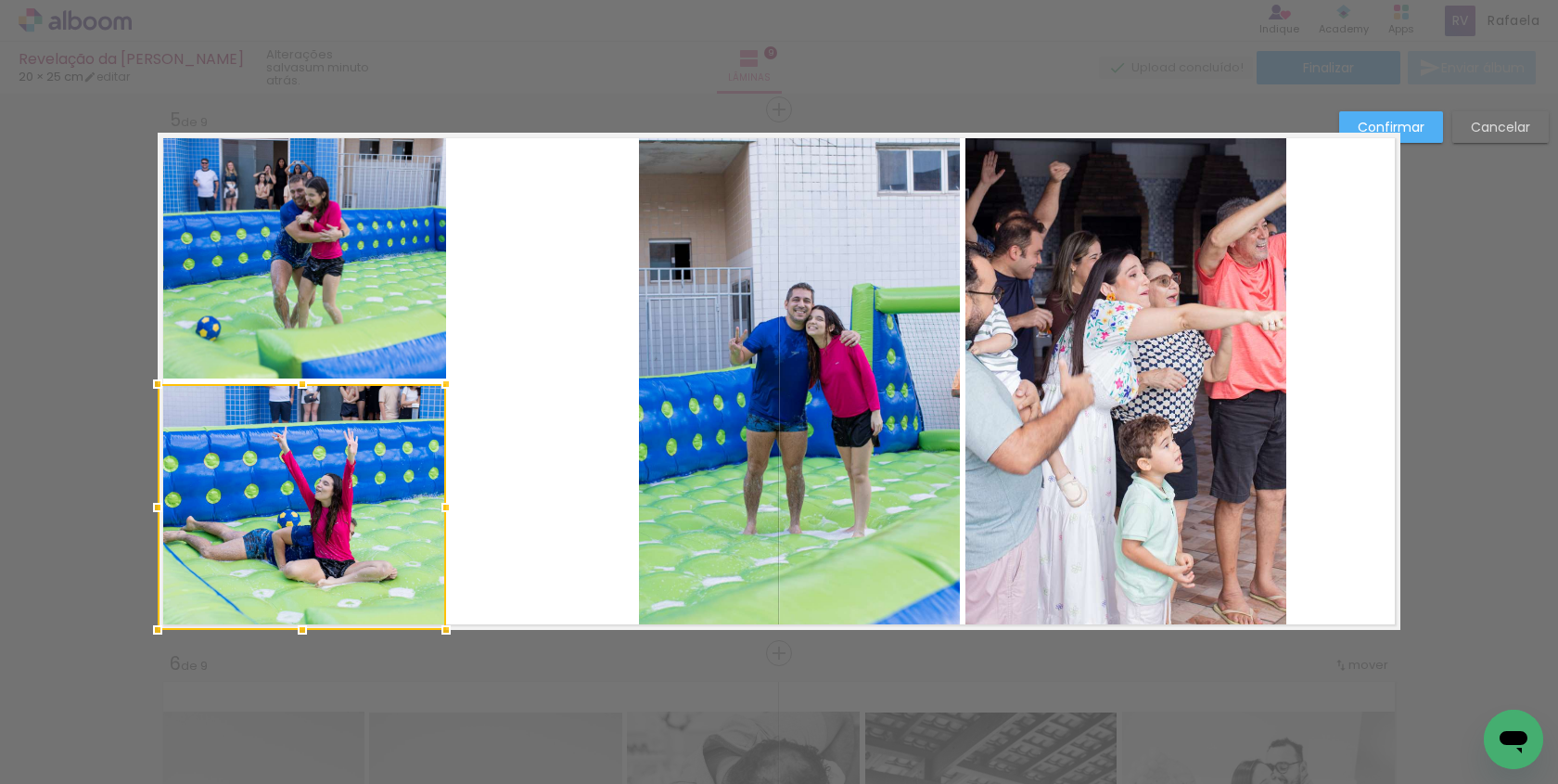
click at [752, 382] on quentale-photo at bounding box center [799, 381] width 321 height 497
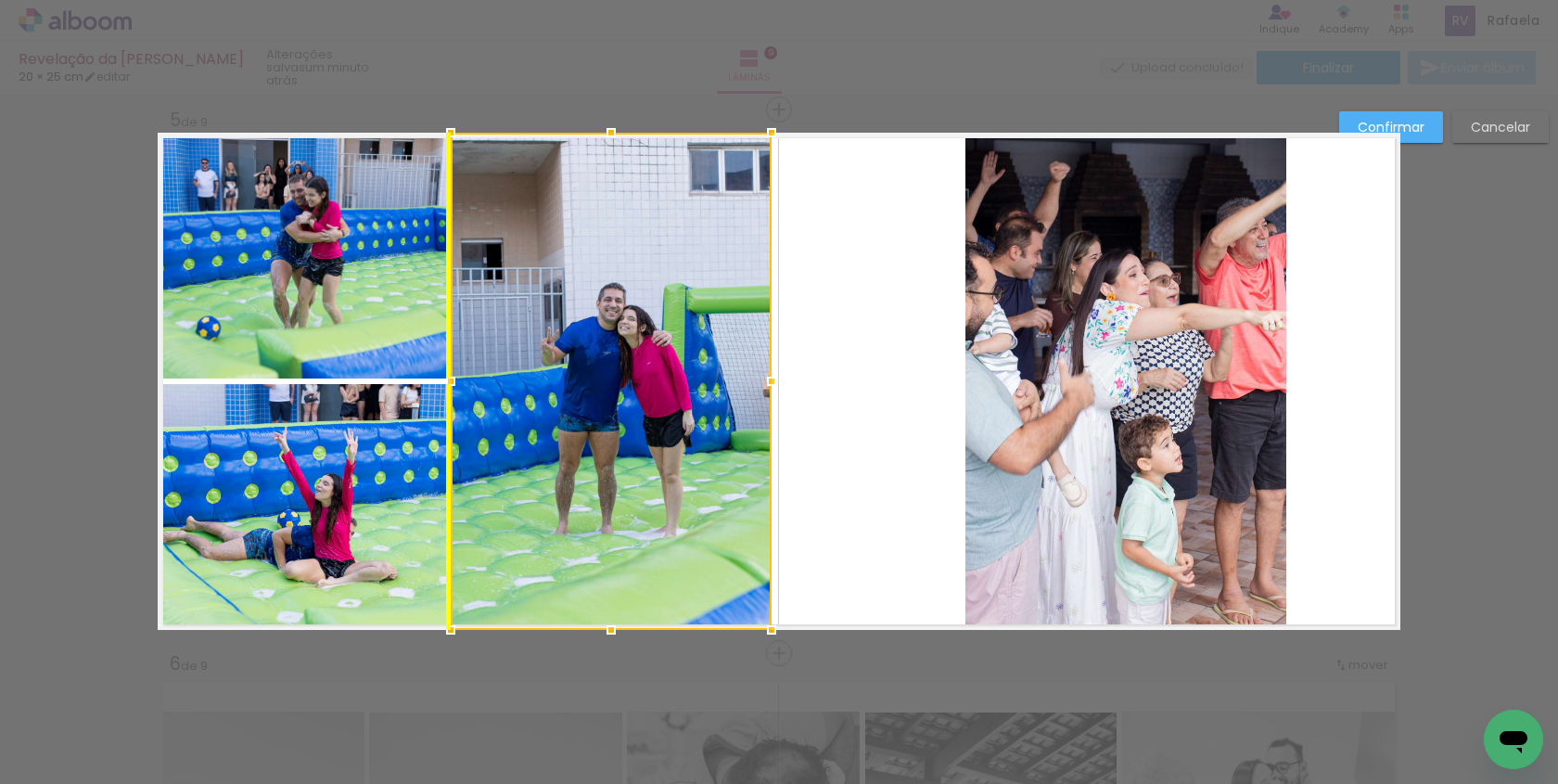
drag, startPoint x: 919, startPoint y: 382, endPoint x: 730, endPoint y: 384, distance: 189.0
click at [730, 384] on div at bounding box center [611, 381] width 321 height 497
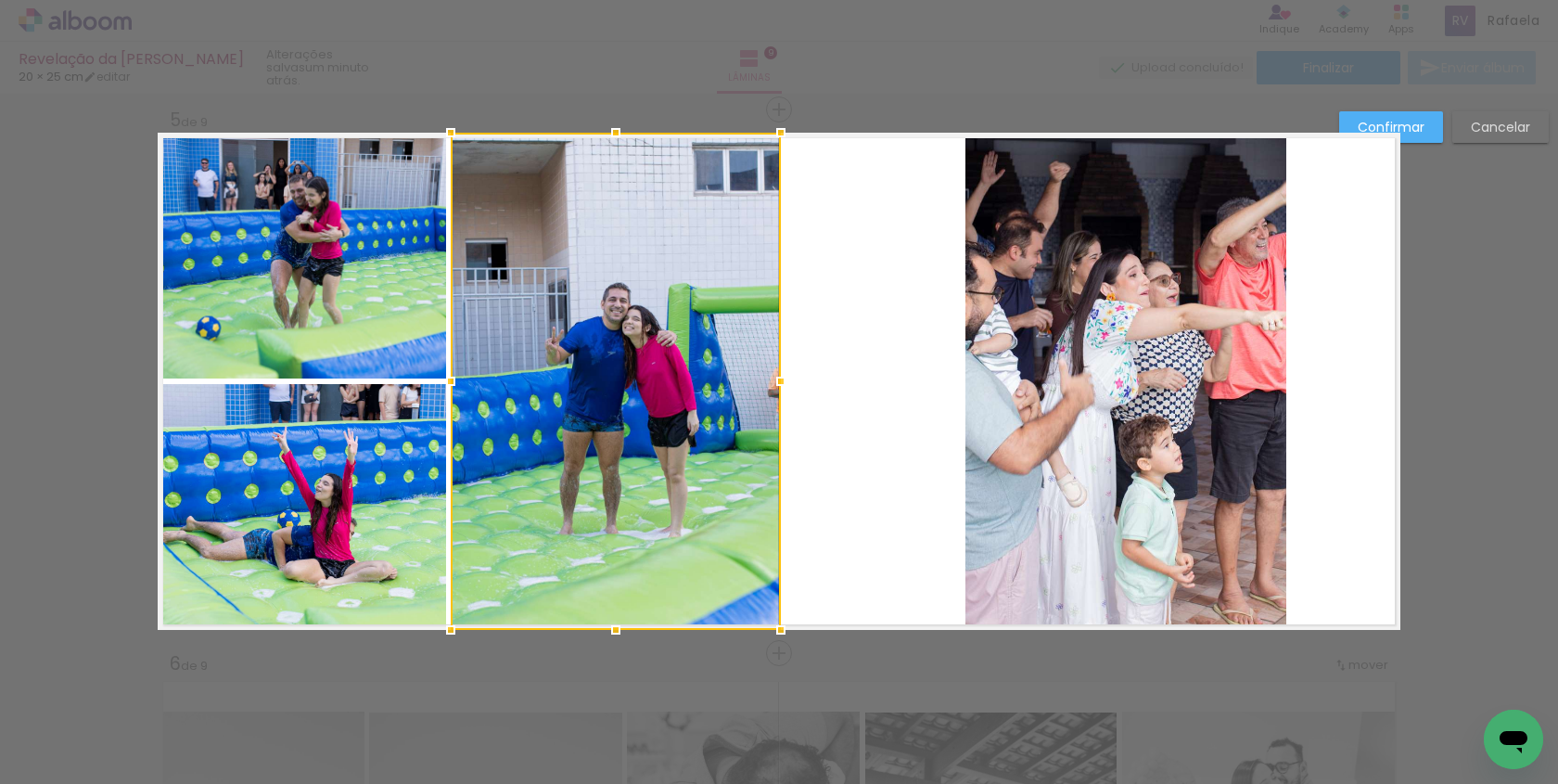
drag, startPoint x: 769, startPoint y: 382, endPoint x: 779, endPoint y: 380, distance: 10.2
click at [779, 380] on div at bounding box center [781, 381] width 37 height 37
click at [852, 405] on quentale-layouter at bounding box center [779, 381] width 1243 height 497
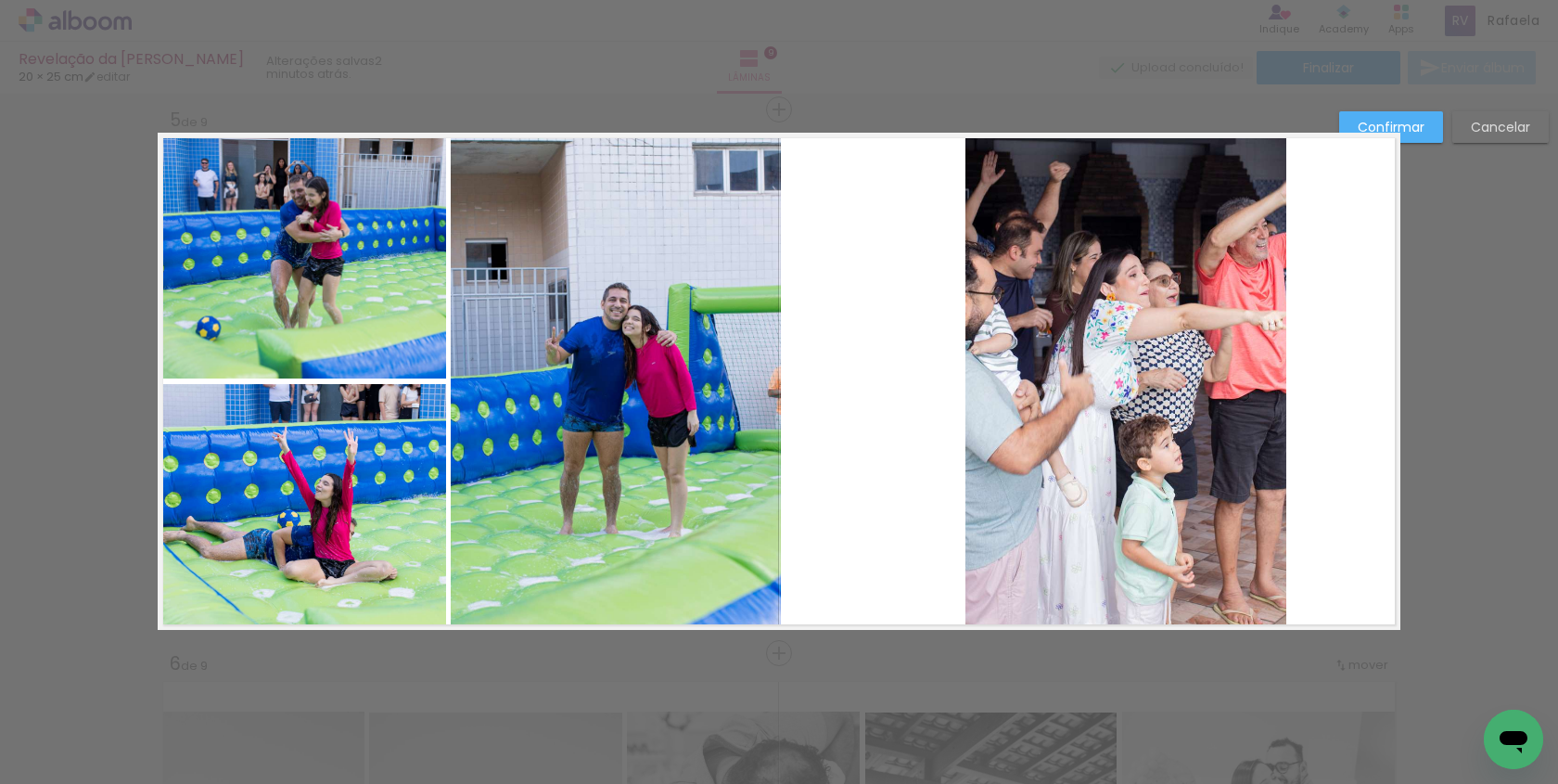
click at [766, 395] on quentale-photo at bounding box center [616, 381] width 330 height 497
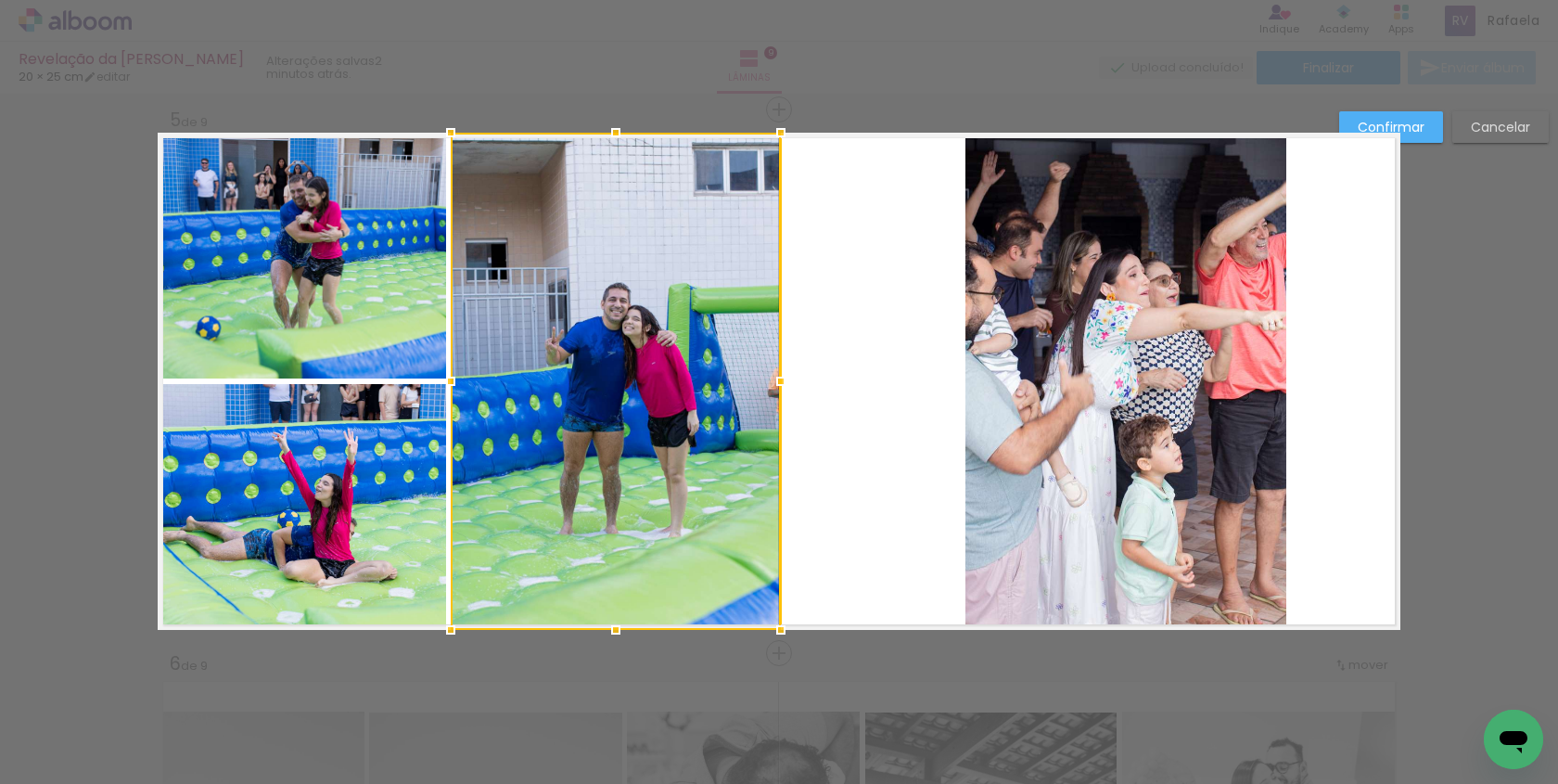
click at [781, 378] on div at bounding box center [781, 381] width 37 height 37
click at [806, 381] on quentale-layouter at bounding box center [779, 381] width 1243 height 497
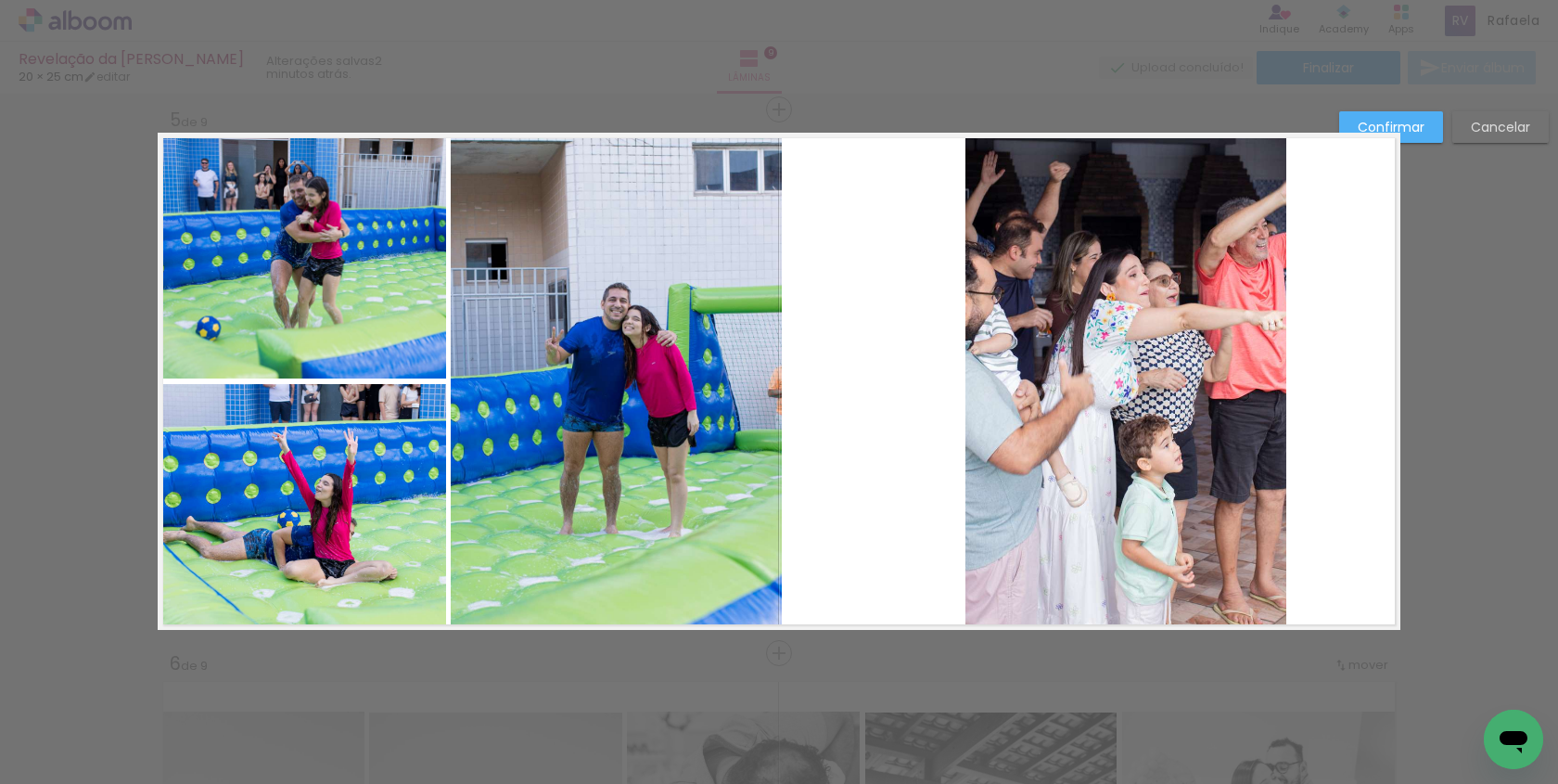
click at [746, 365] on quentale-photo at bounding box center [616, 381] width 330 height 497
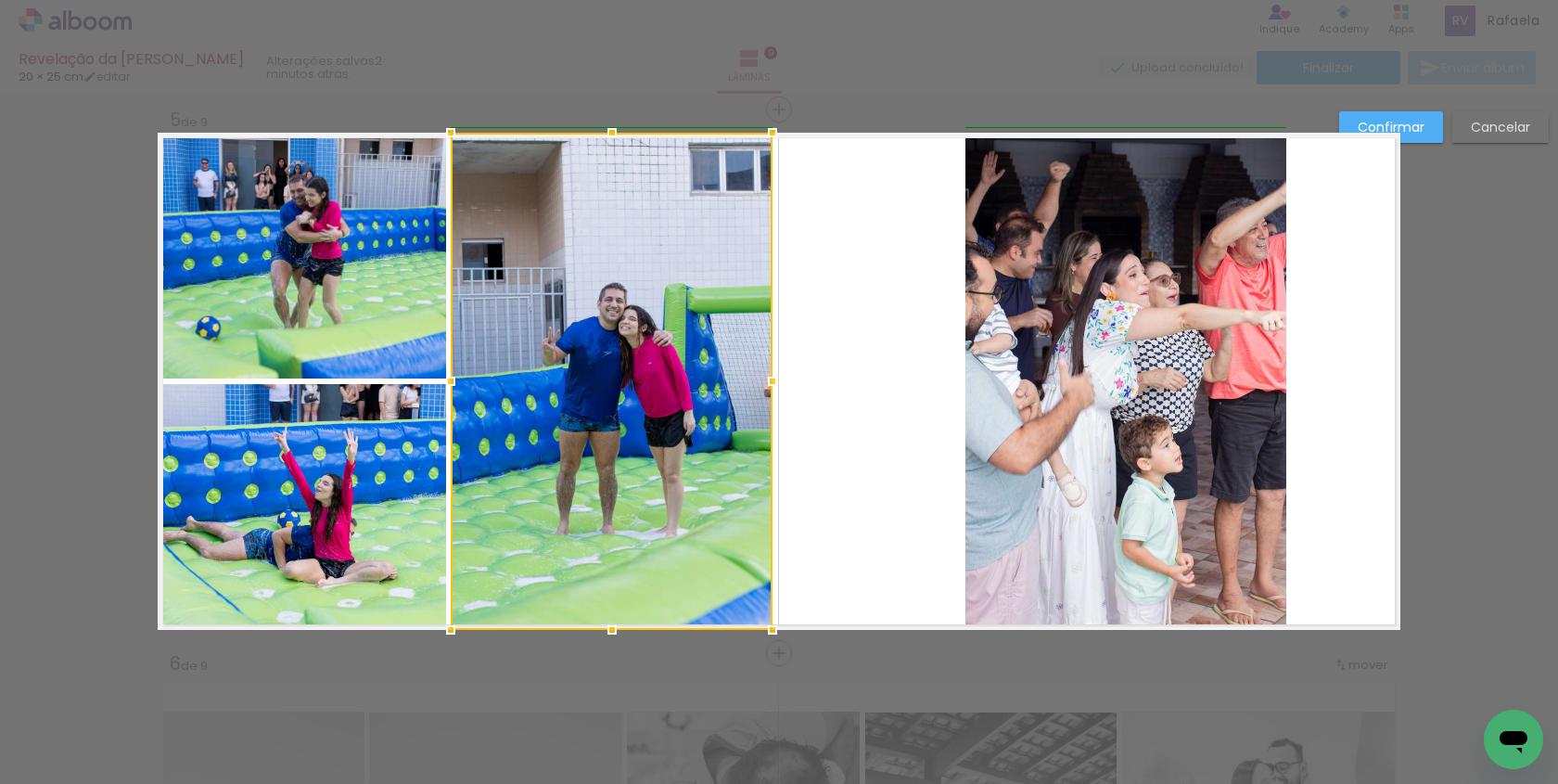
click at [777, 381] on div at bounding box center [773, 381] width 37 height 37
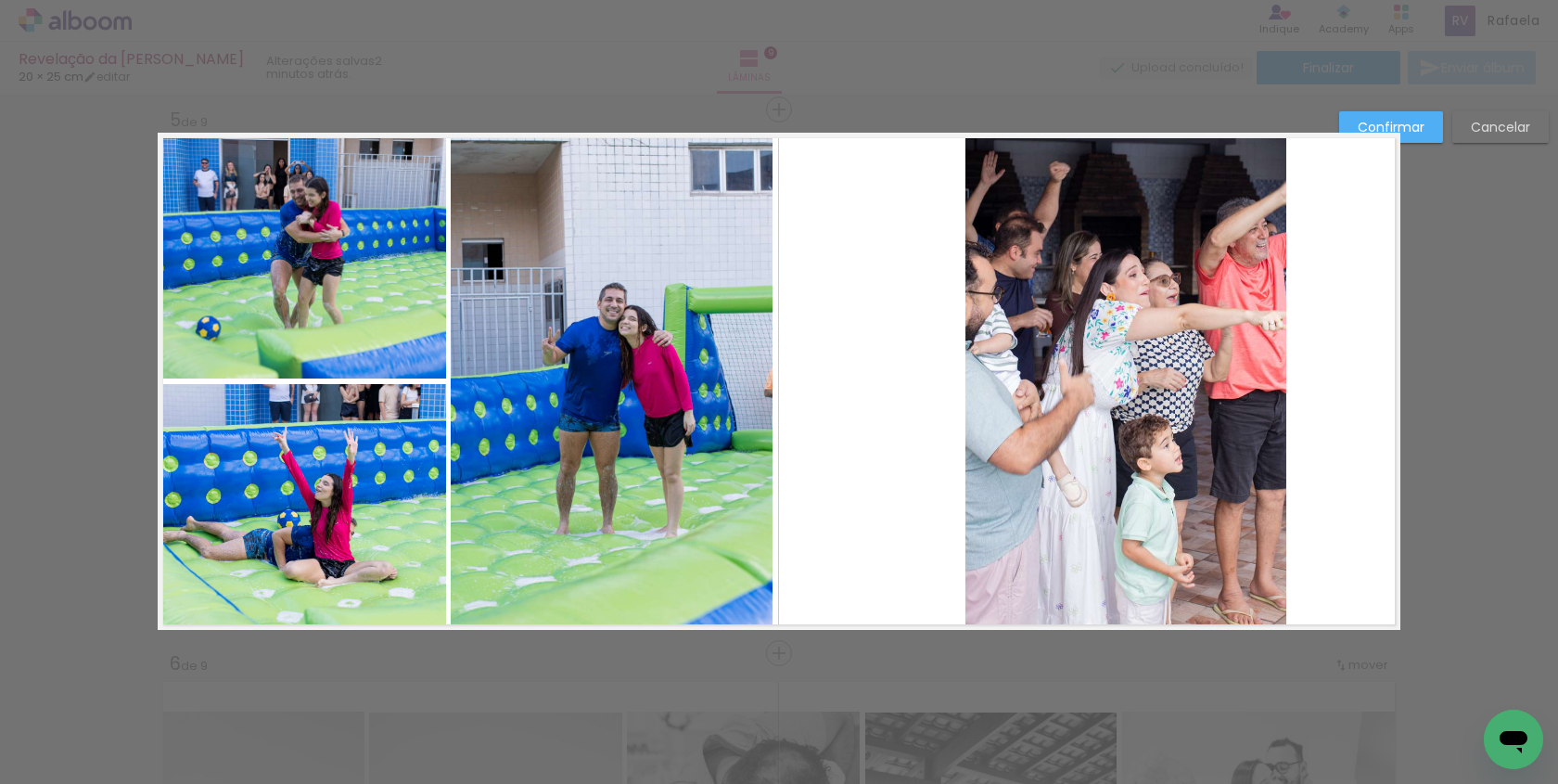
click at [755, 388] on quentale-photo at bounding box center [612, 381] width 322 height 497
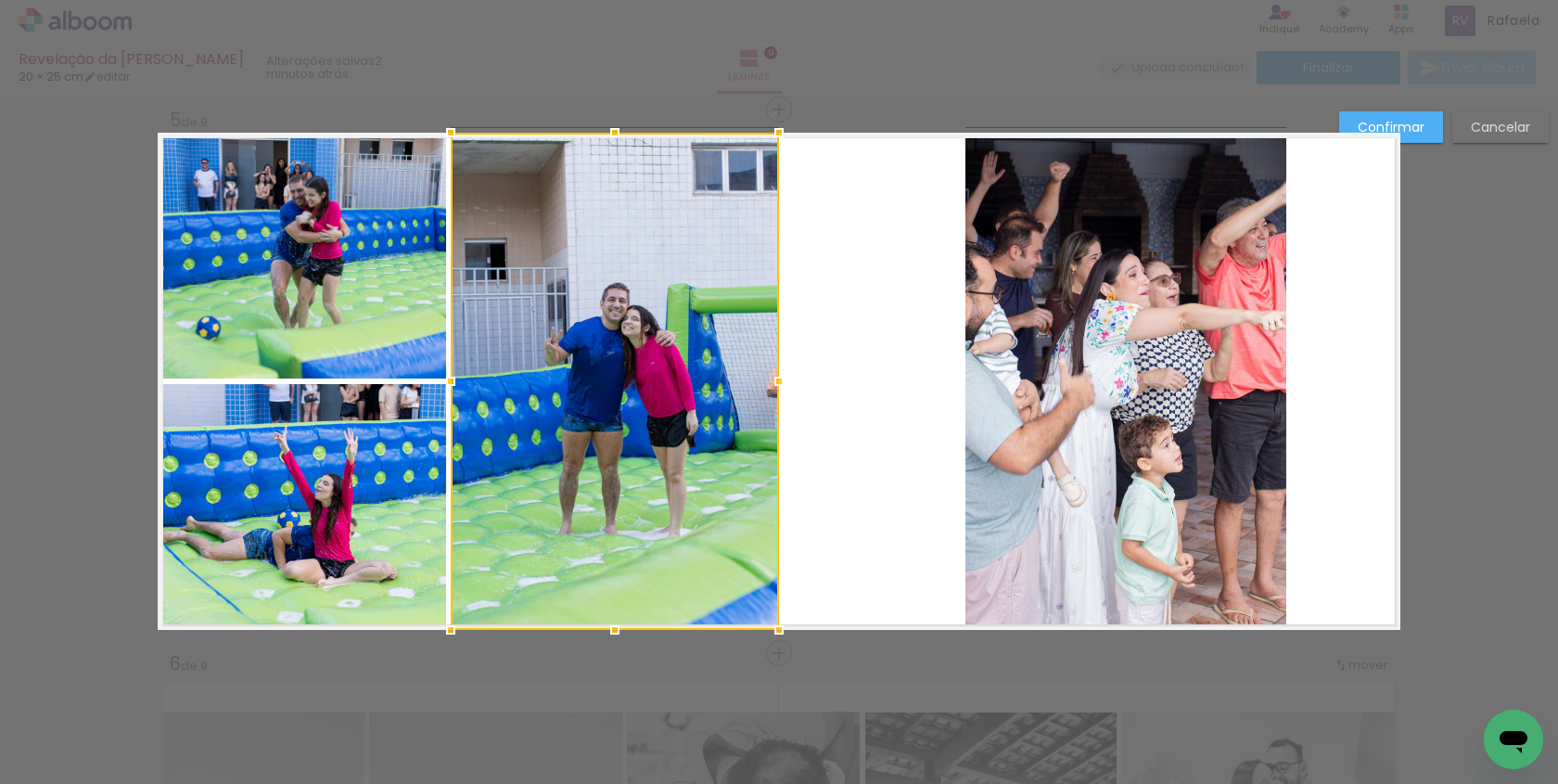
click at [773, 382] on div at bounding box center [779, 381] width 37 height 37
click at [817, 397] on quentale-layouter at bounding box center [779, 381] width 1243 height 497
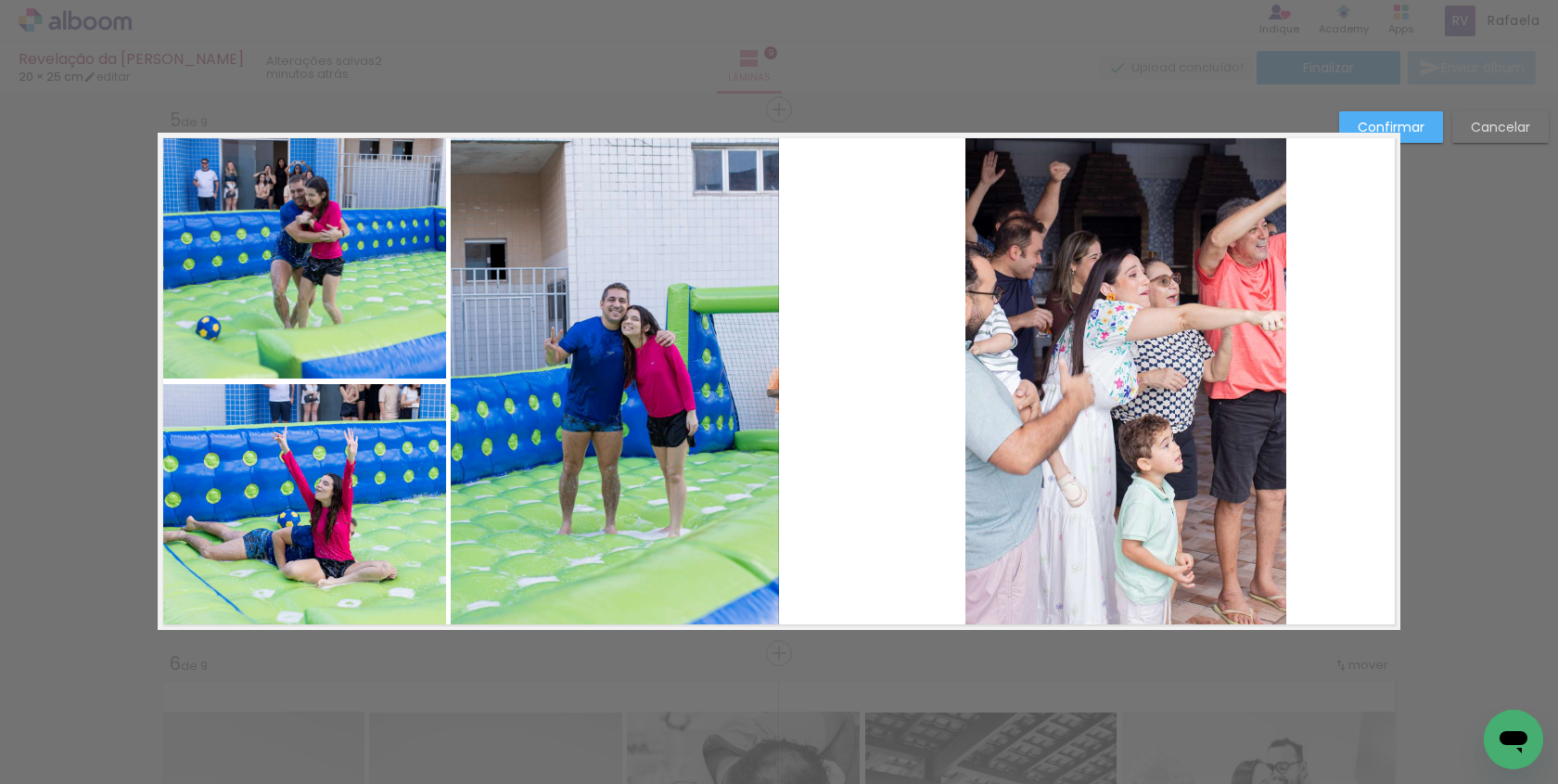
click at [1026, 392] on quentale-photo at bounding box center [1125, 381] width 321 height 497
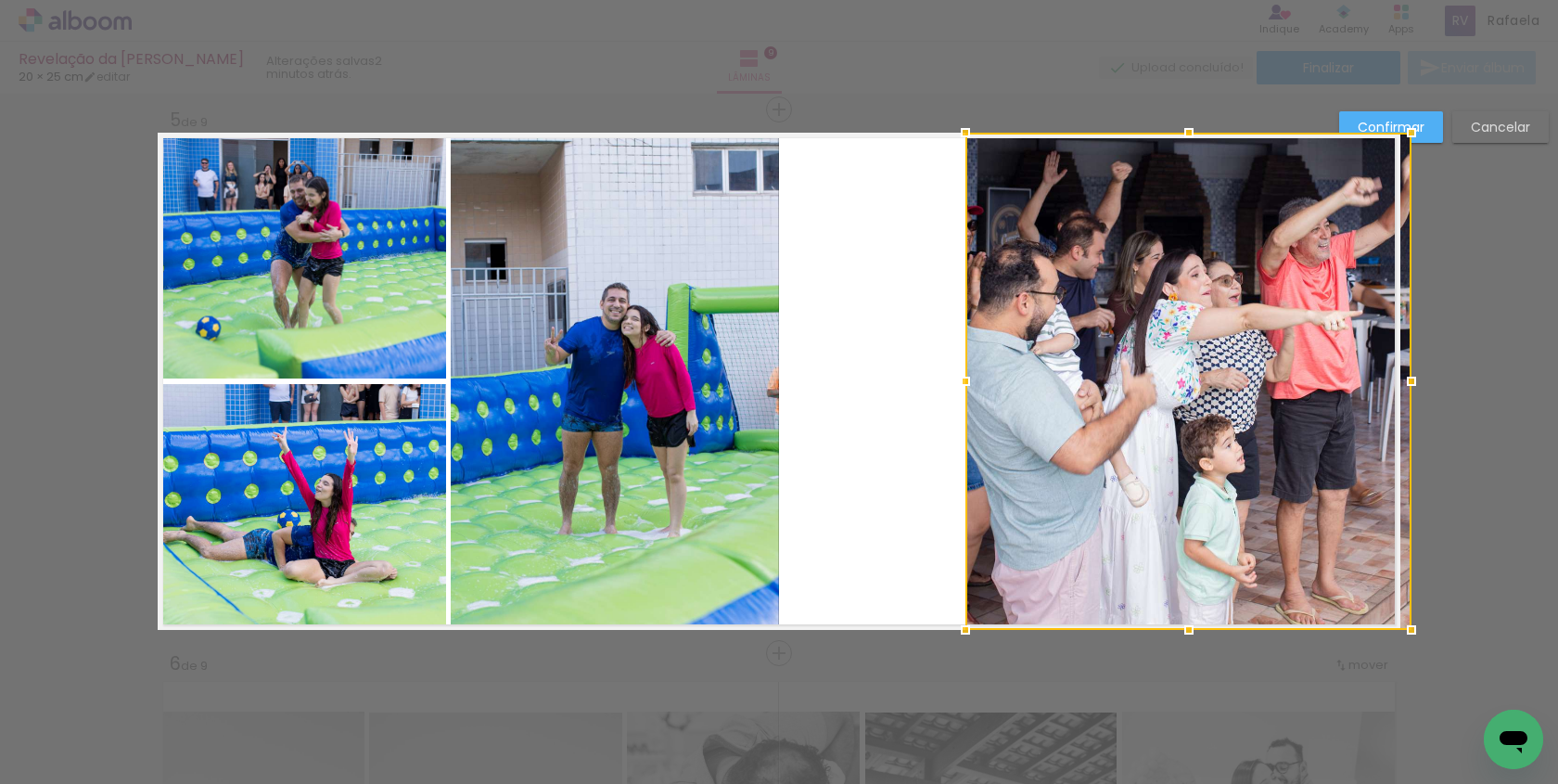
drag, startPoint x: 1277, startPoint y: 377, endPoint x: 1475, endPoint y: 372, distance: 198.1
click at [1475, 372] on div "Inserir lâmina 1 de 9 Inserir lâmina 2 de 9 Inserir lâmina 3 de 9 Inserir lâmin…" at bounding box center [779, 644] width 1558 height 5479
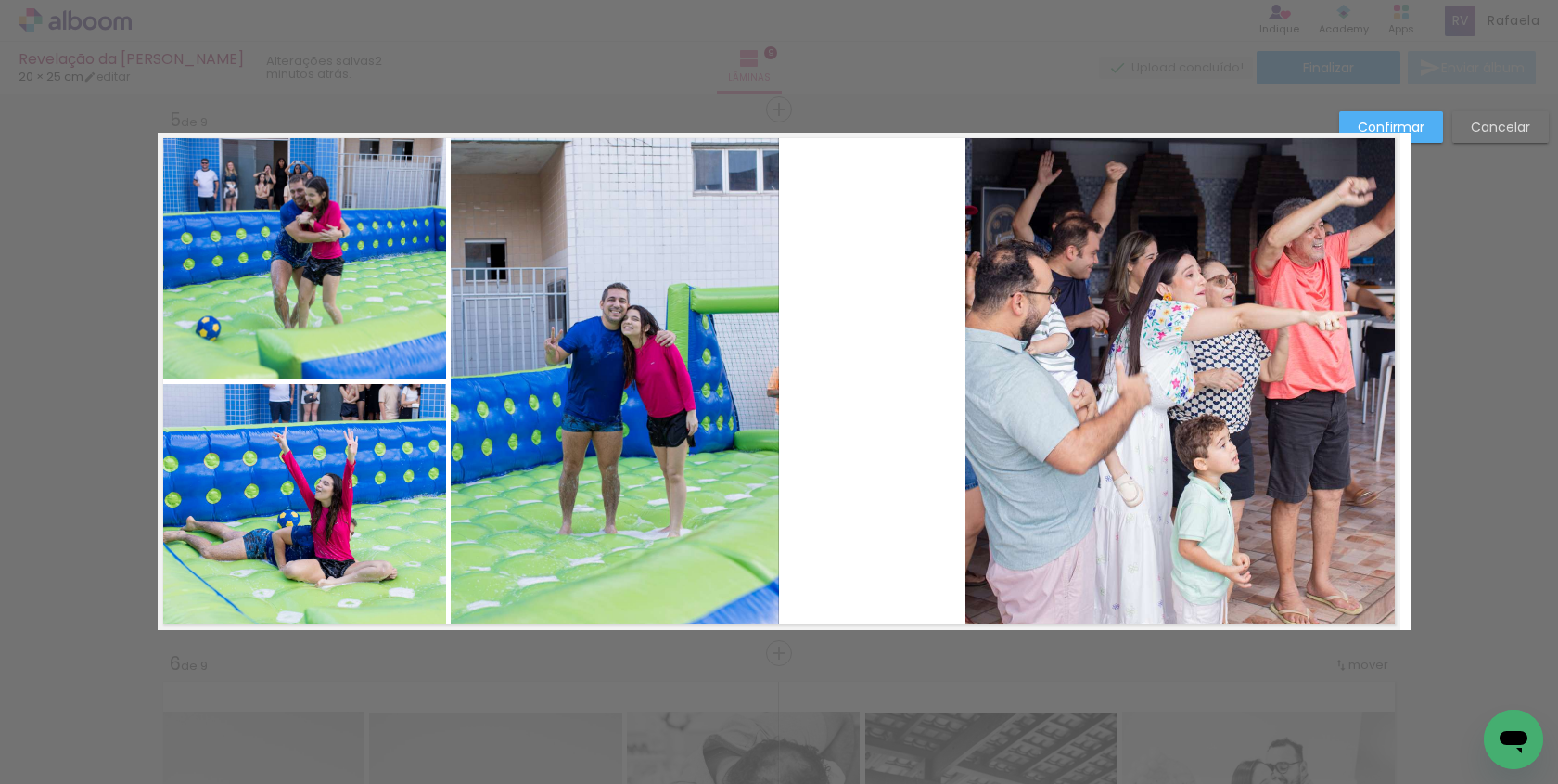
click at [1039, 379] on quentale-photo at bounding box center [1183, 381] width 435 height 497
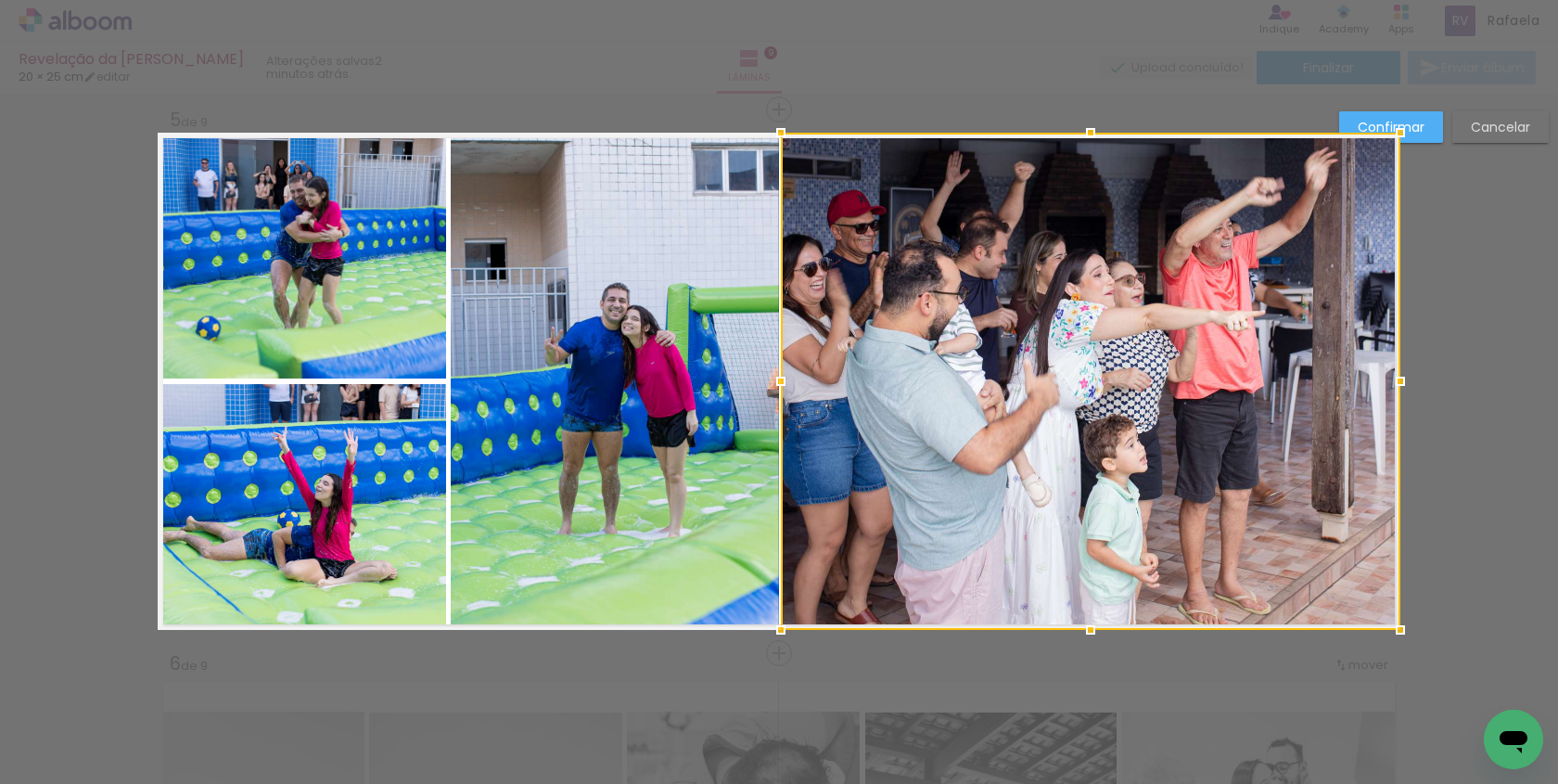
drag, startPoint x: 968, startPoint y: 381, endPoint x: 709, endPoint y: 360, distance: 259.8
click at [709, 360] on album-spread "5 de 9" at bounding box center [779, 381] width 1243 height 497
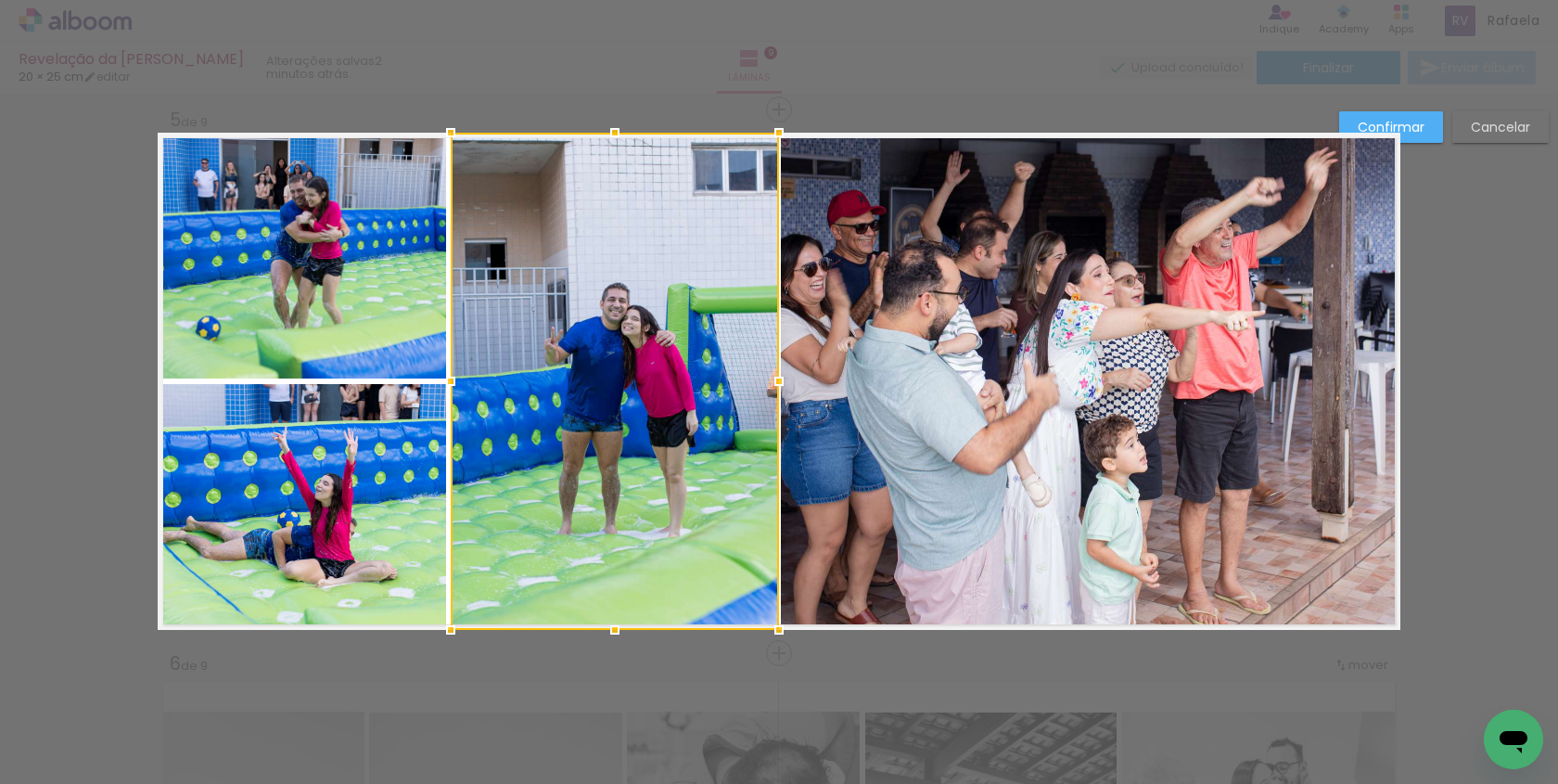
click at [1372, 562] on quentale-photo at bounding box center [1091, 381] width 619 height 497
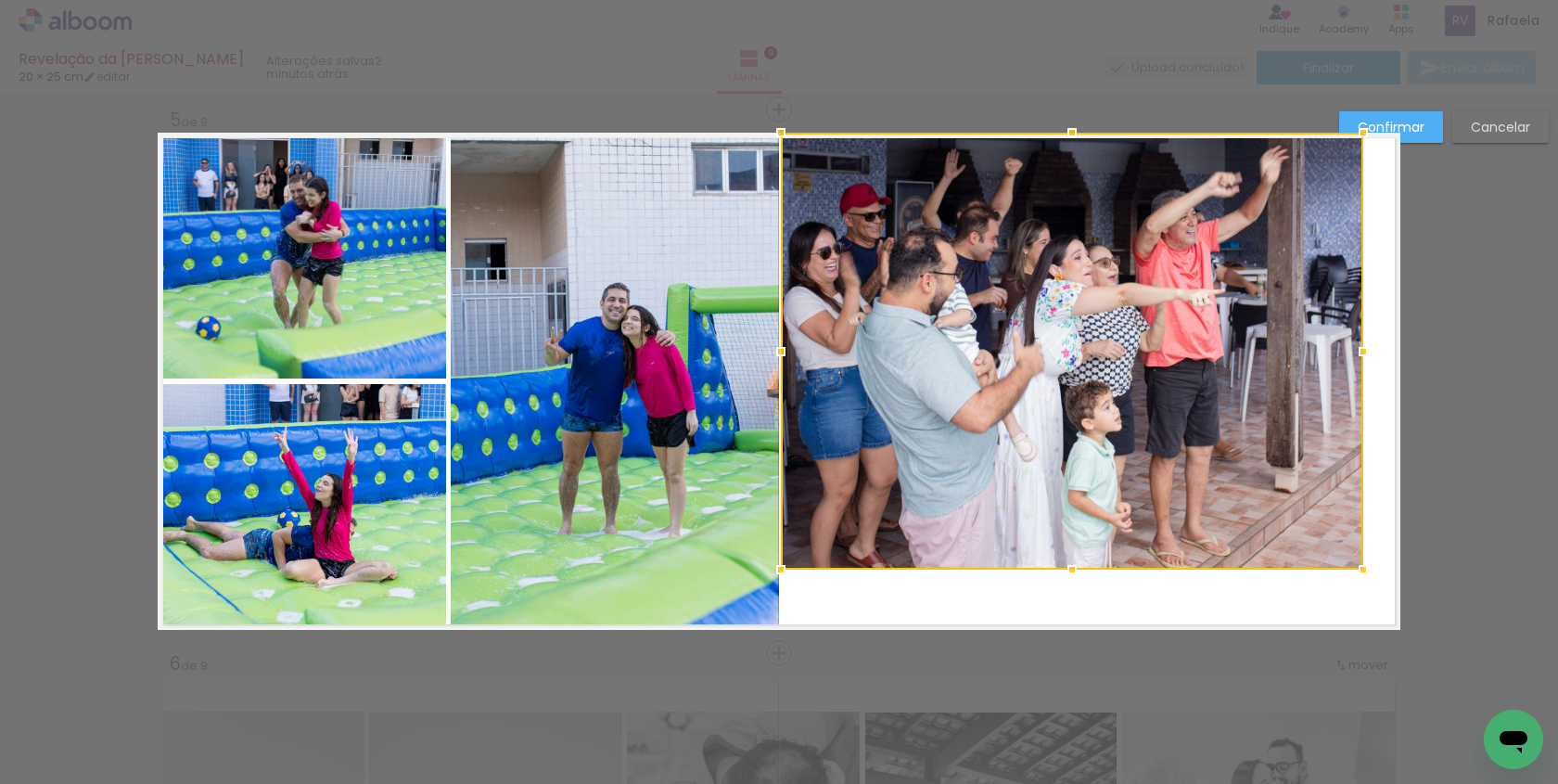
drag, startPoint x: 1410, startPoint y: 632, endPoint x: 1373, endPoint y: 569, distance: 73.1
click at [1373, 570] on div at bounding box center [1364, 569] width 37 height 37
click at [1293, 512] on div at bounding box center [1072, 351] width 582 height 435
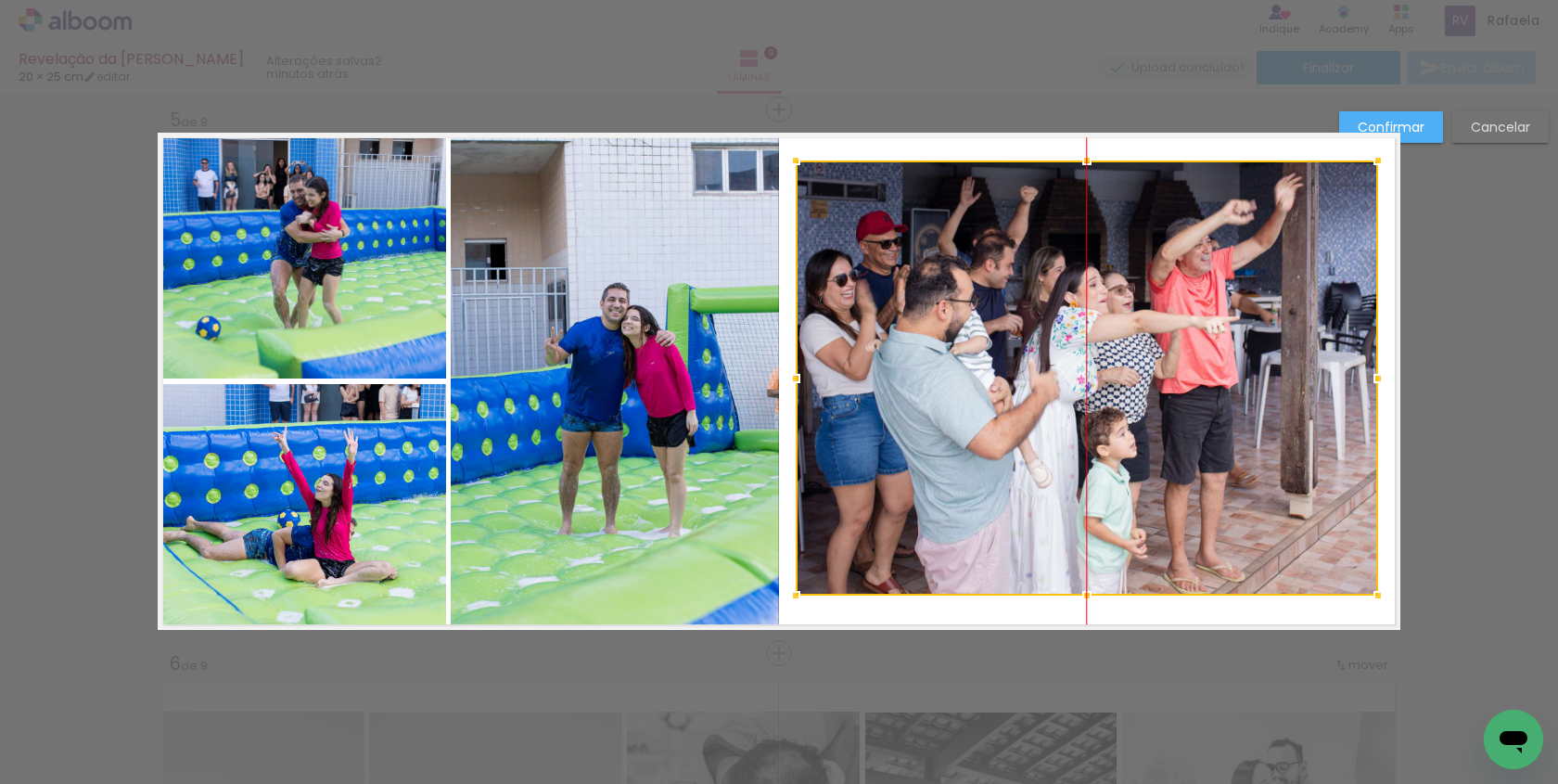
drag, startPoint x: 1205, startPoint y: 437, endPoint x: 1218, endPoint y: 465, distance: 30.9
click at [1218, 465] on div at bounding box center [1087, 378] width 582 height 435
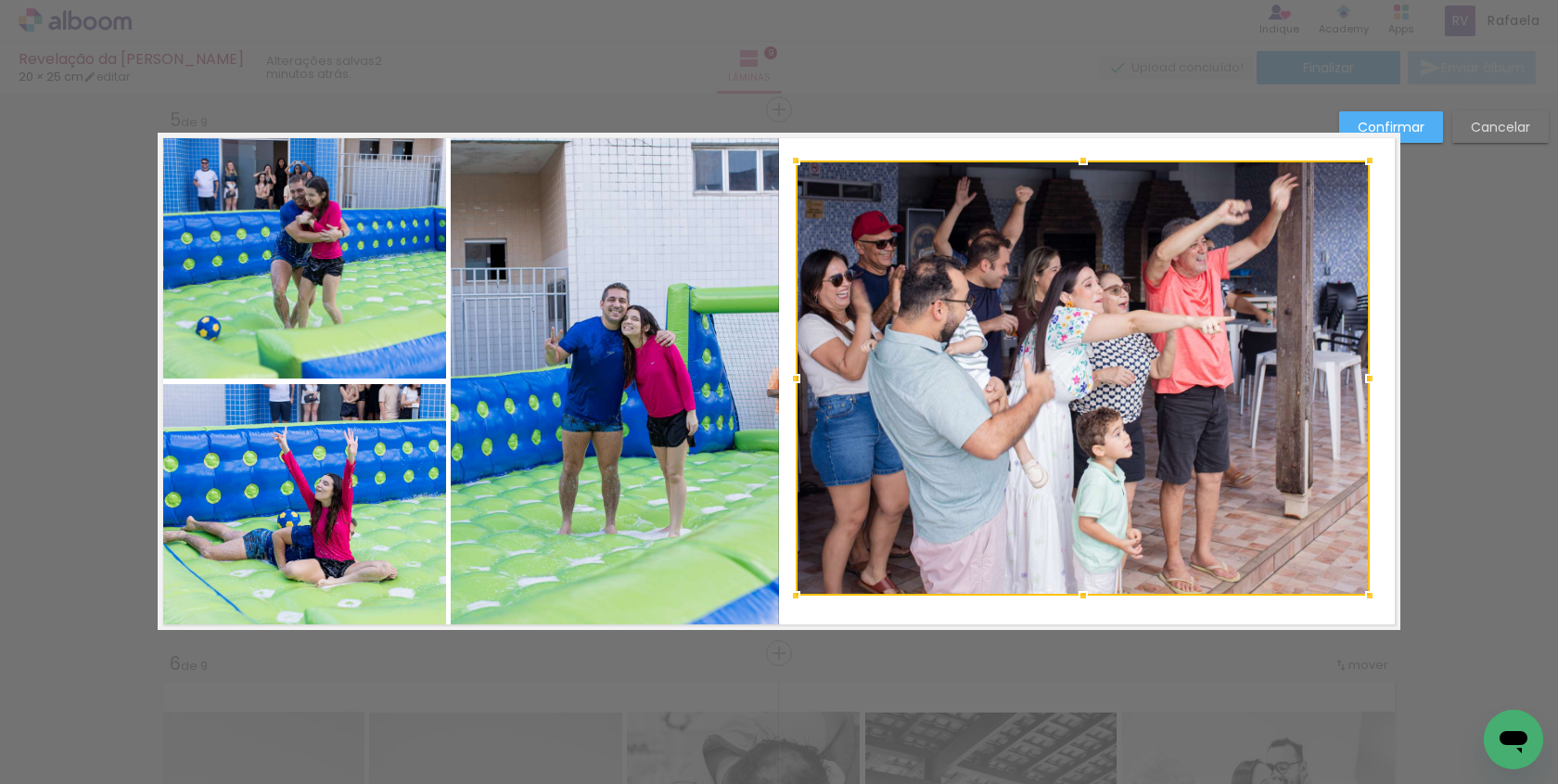
click at [1373, 375] on div at bounding box center [1370, 379] width 37 height 37
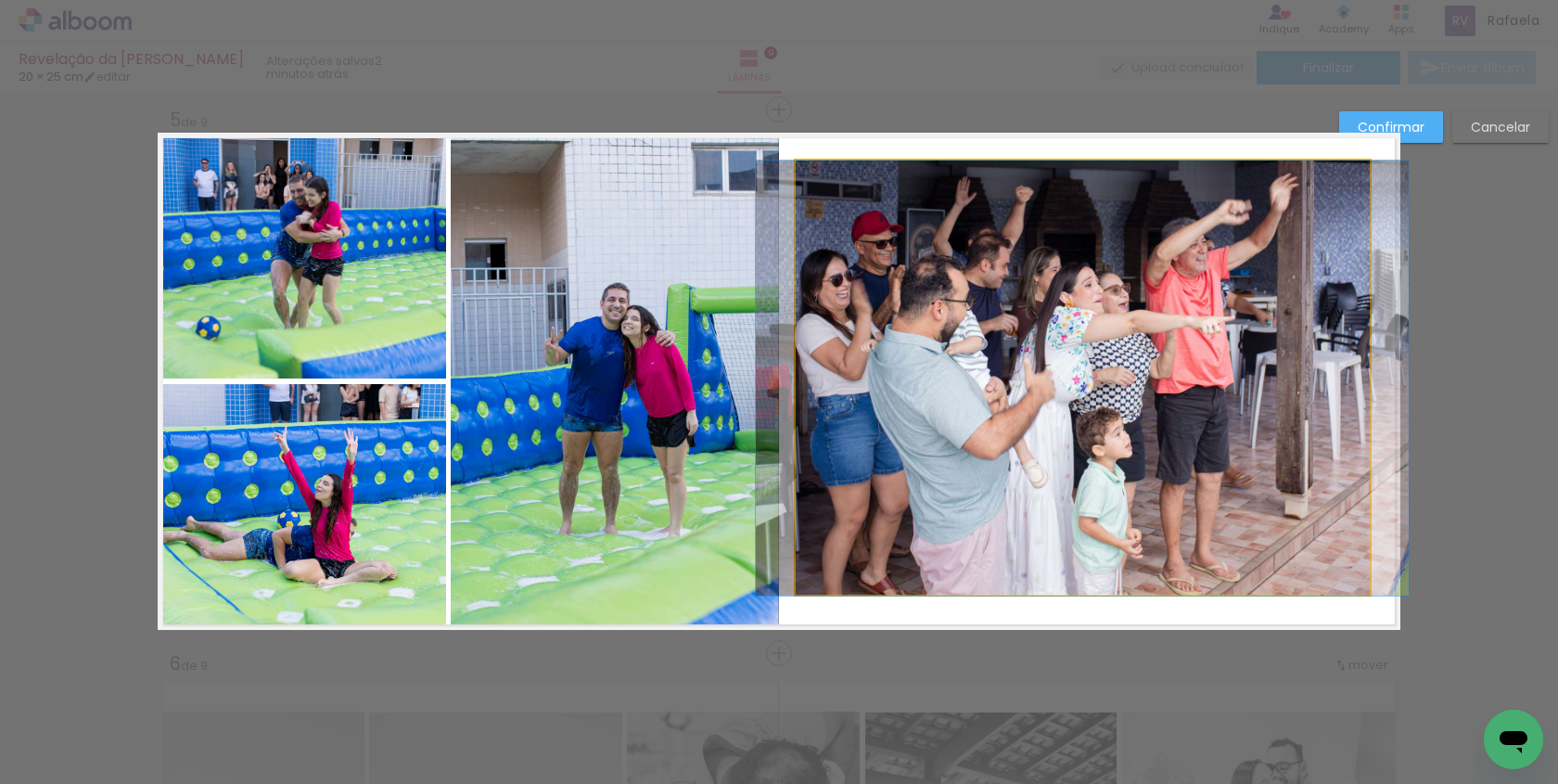
click at [1234, 422] on quentale-photo at bounding box center [1083, 378] width 574 height 435
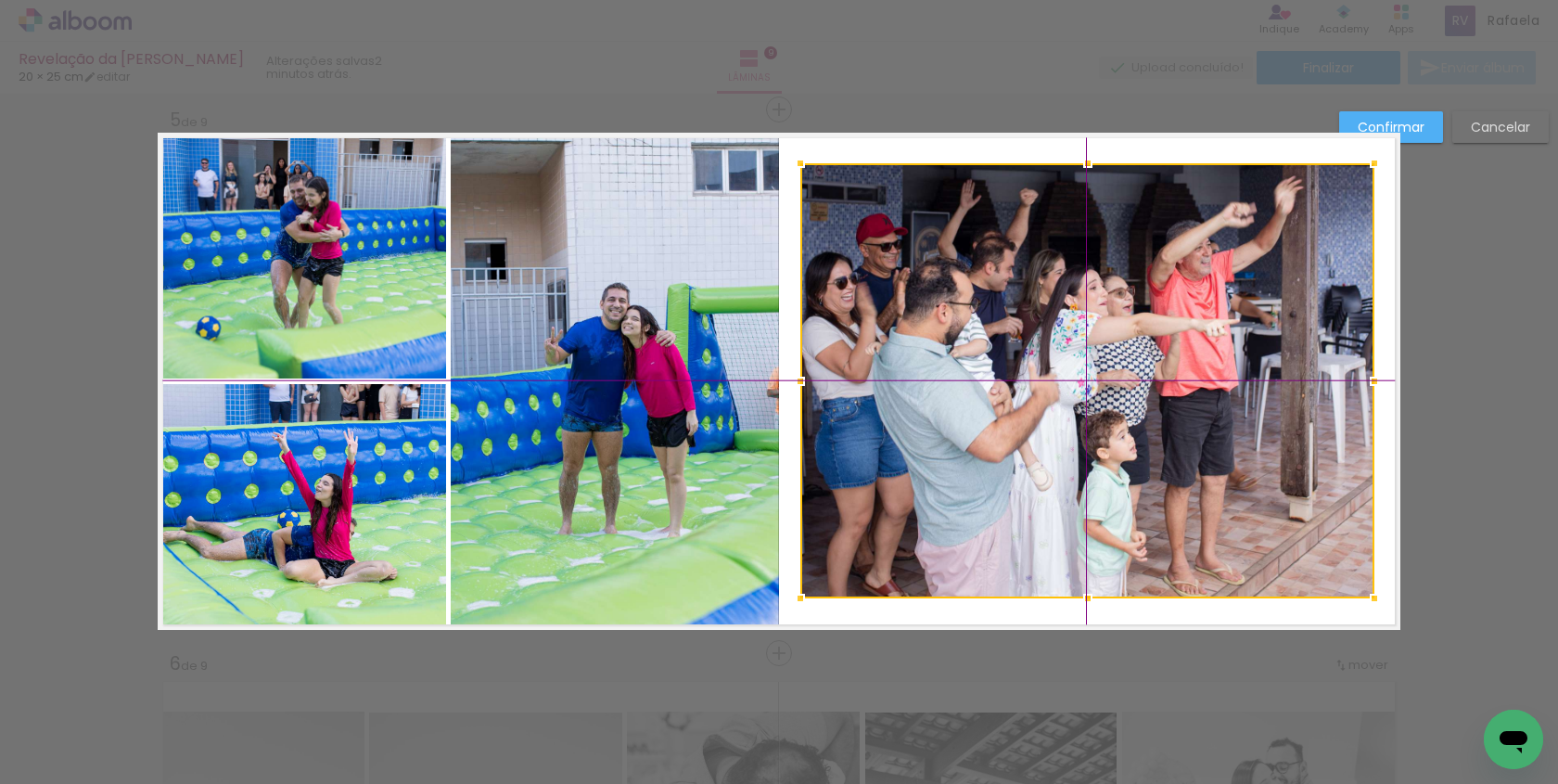
click at [1199, 408] on div at bounding box center [1087, 380] width 574 height 435
click at [1382, 442] on quentale-layouter at bounding box center [779, 381] width 1243 height 497
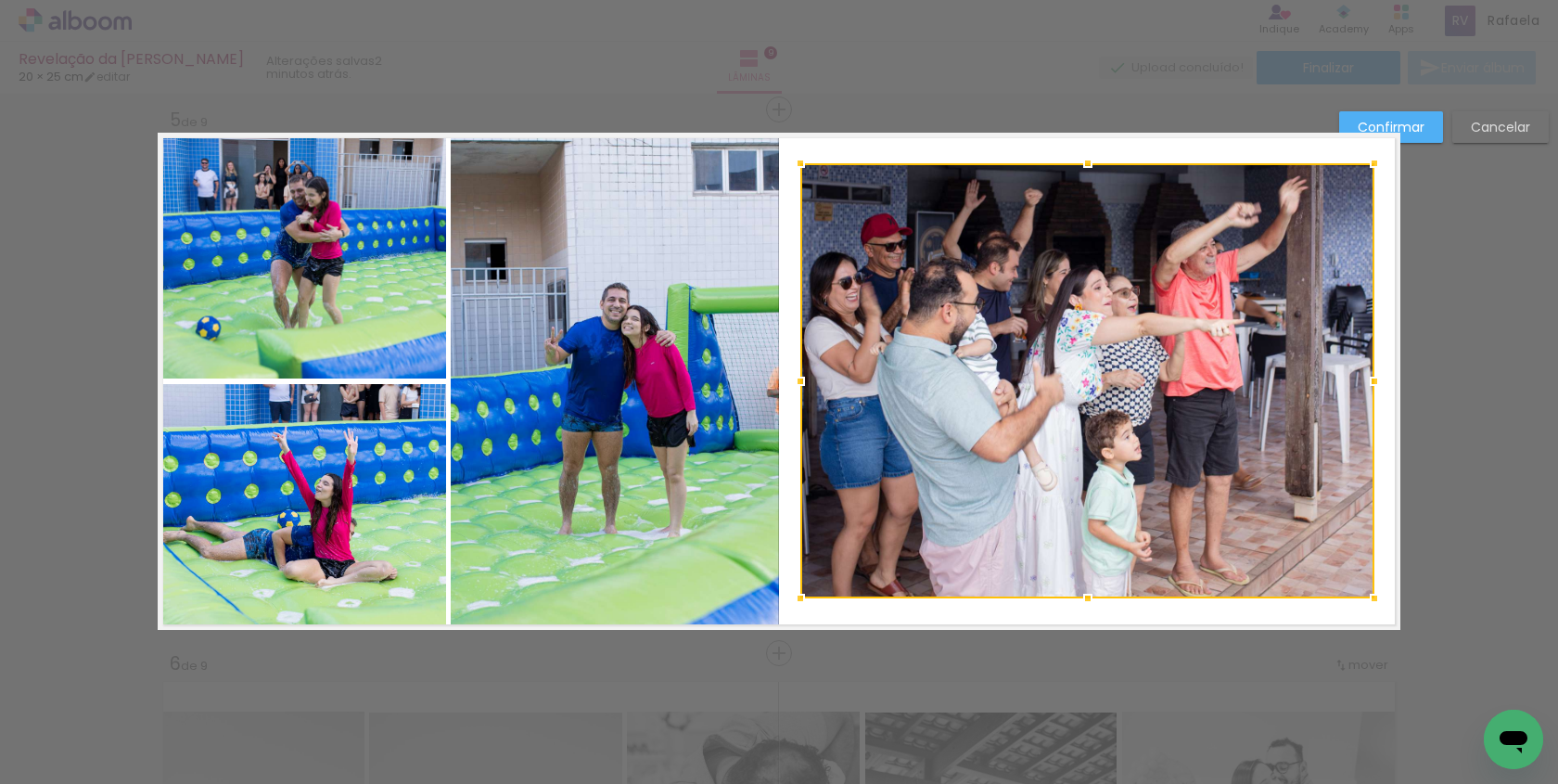
click at [1198, 605] on quentale-layouter at bounding box center [779, 381] width 1243 height 497
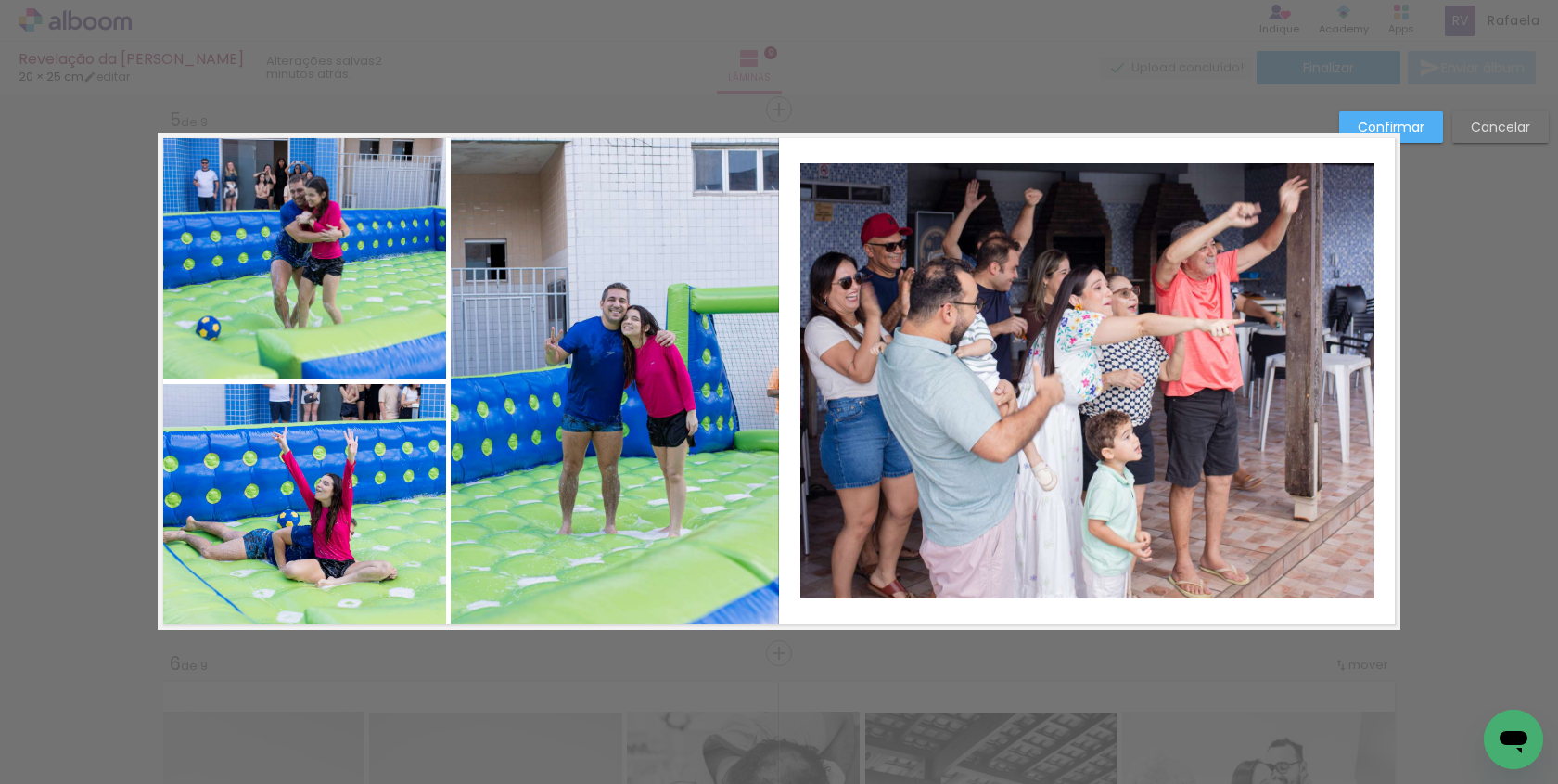
click at [0, 0] on slot "Confirmar" at bounding box center [0, 0] width 0 height 0
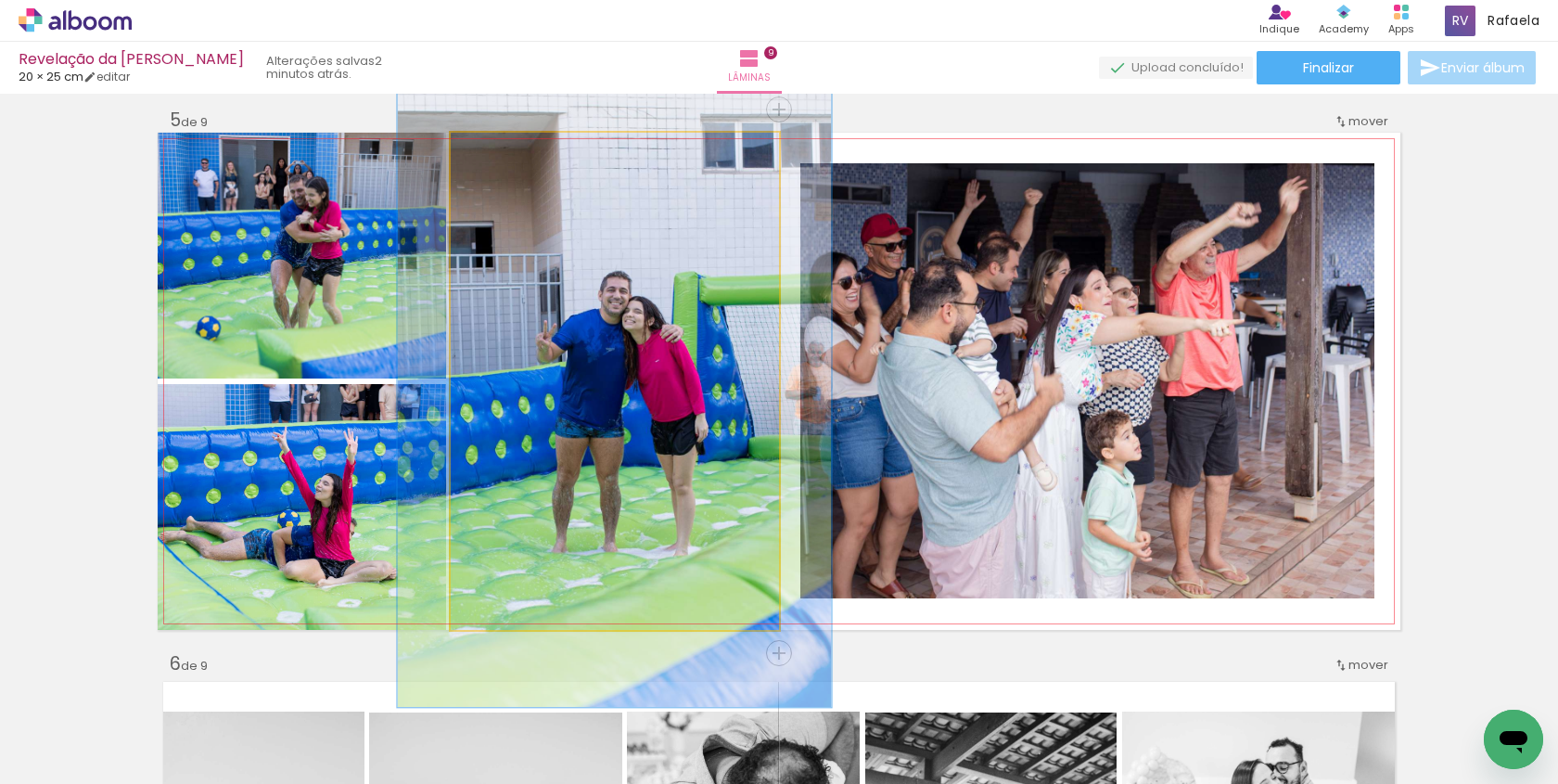
drag, startPoint x: 503, startPoint y: 156, endPoint x: 513, endPoint y: 156, distance: 10.0
type paper-slider "131"
click at [513, 156] on div at bounding box center [516, 153] width 17 height 17
click at [554, 271] on quentale-photo at bounding box center [615, 381] width 328 height 497
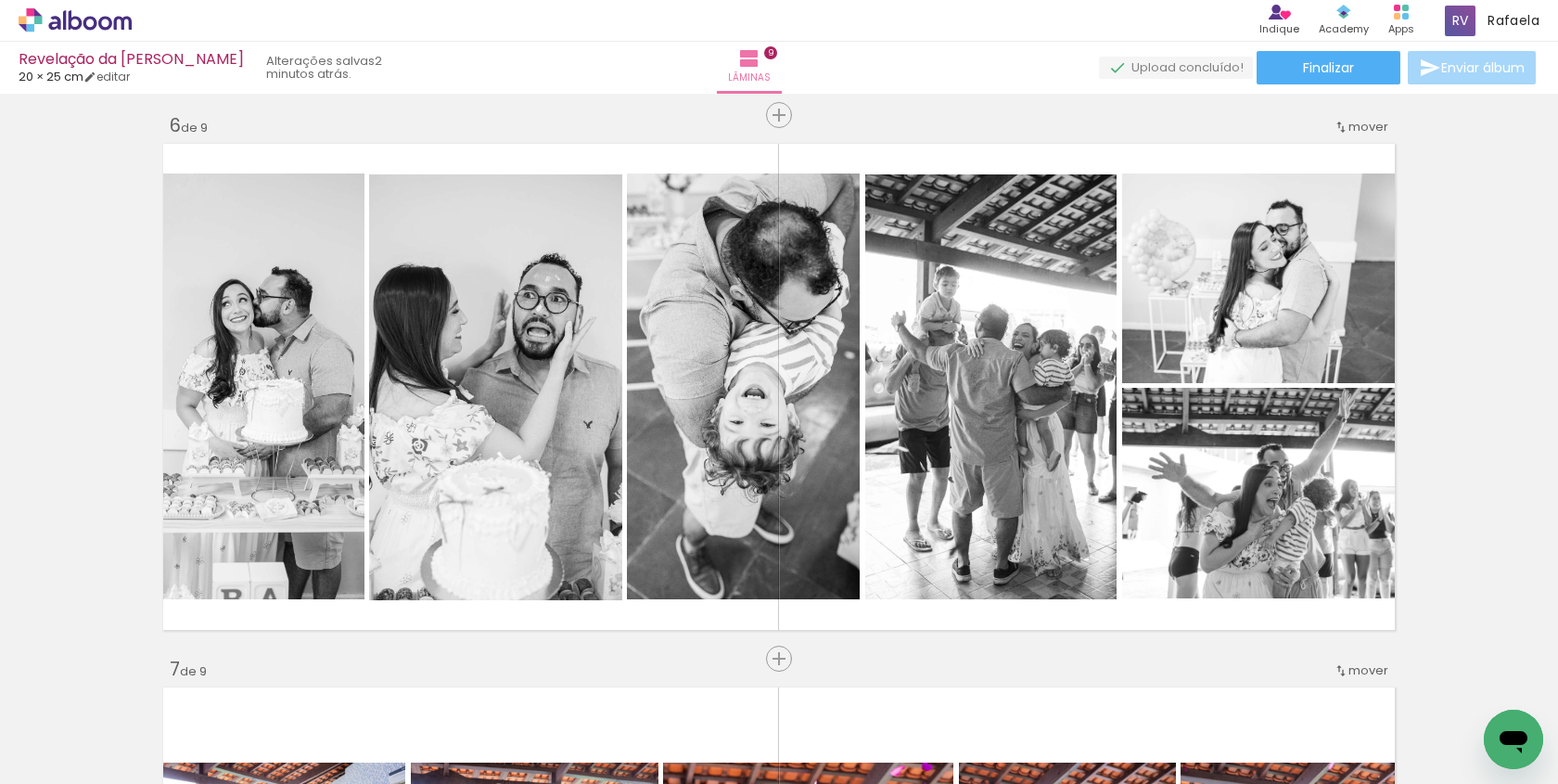
scroll to position [2736, 0]
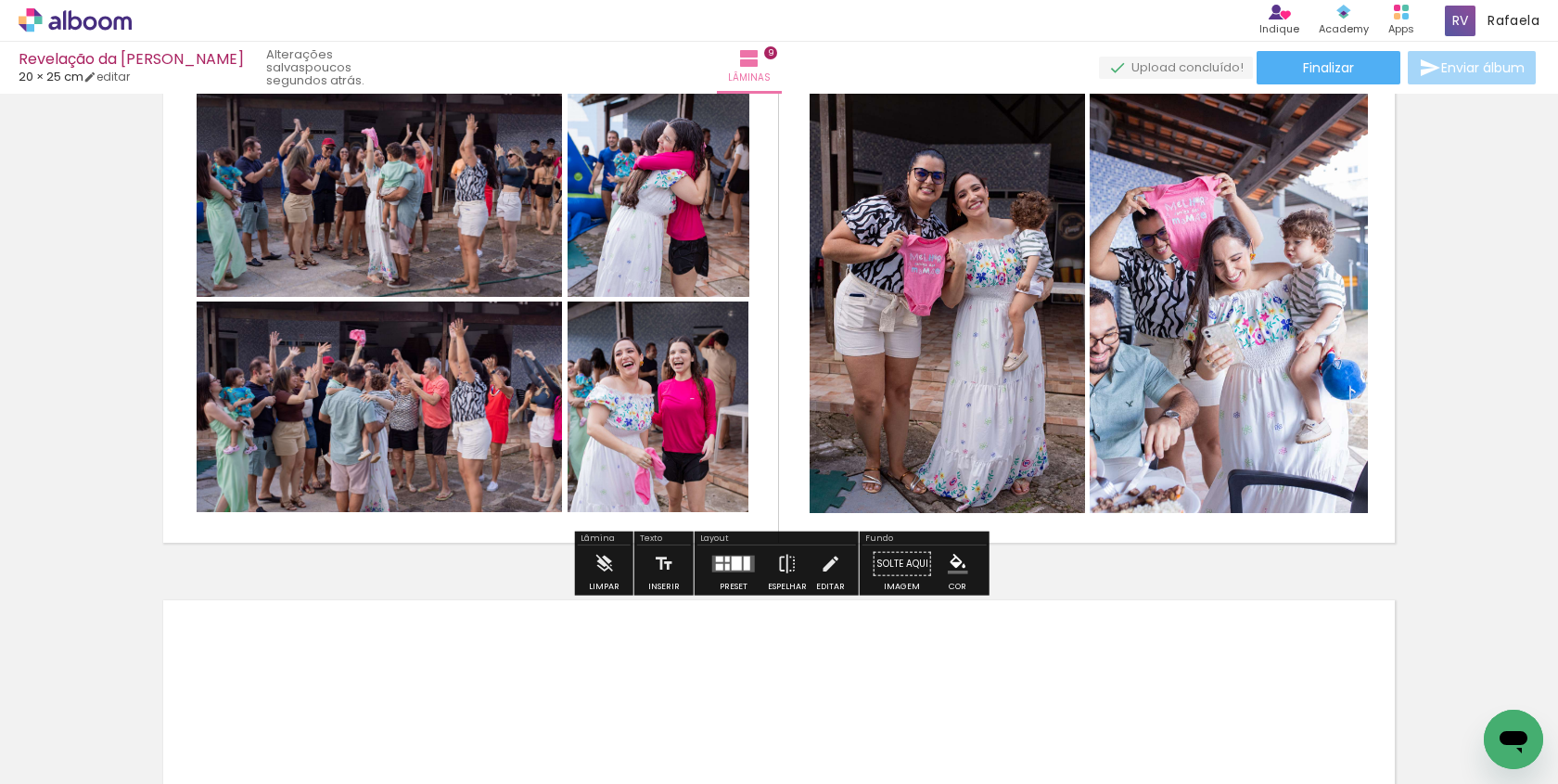
scroll to position [4418, 0]
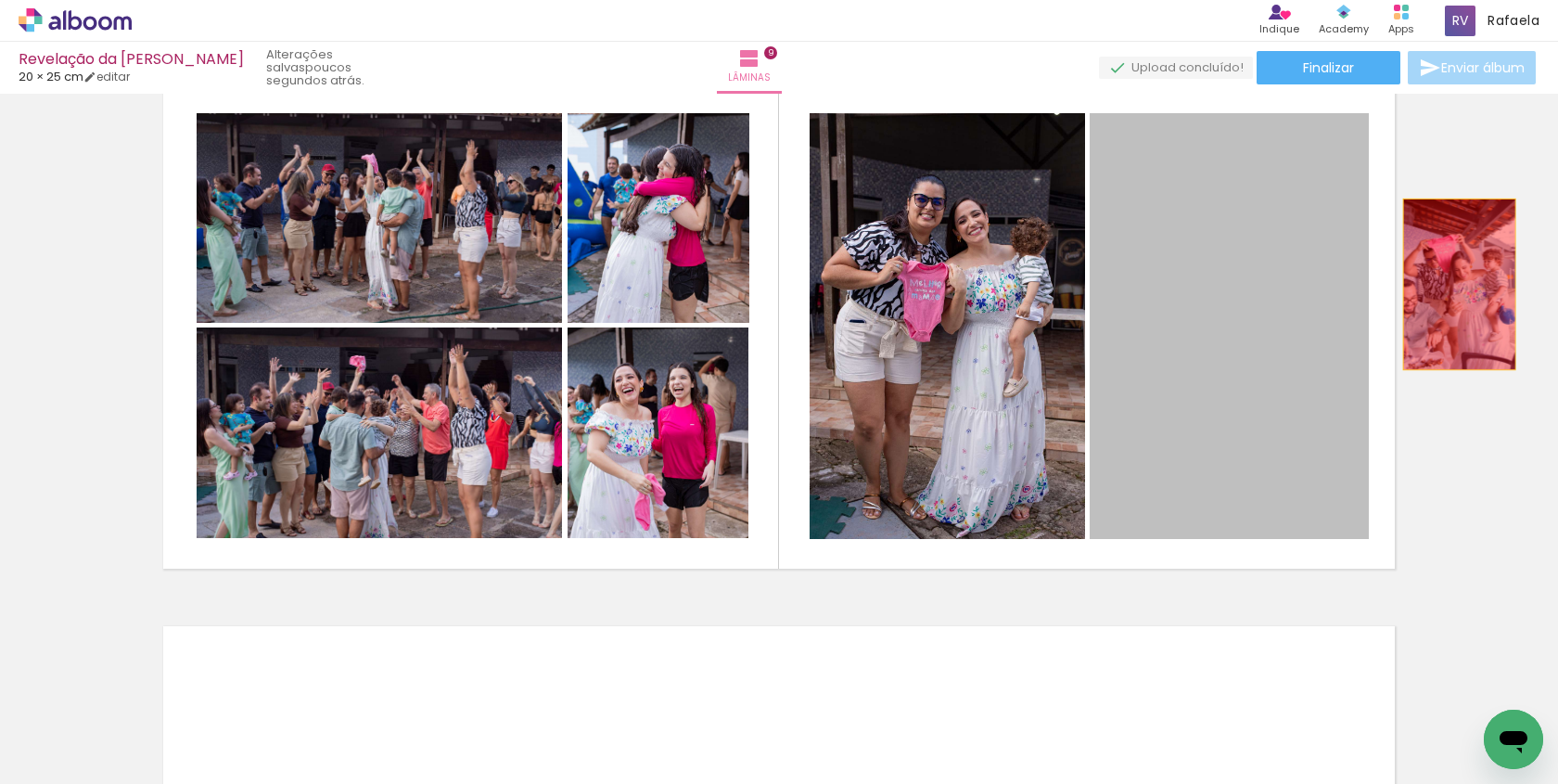
drag, startPoint x: 1268, startPoint y: 285, endPoint x: 1473, endPoint y: 278, distance: 205.1
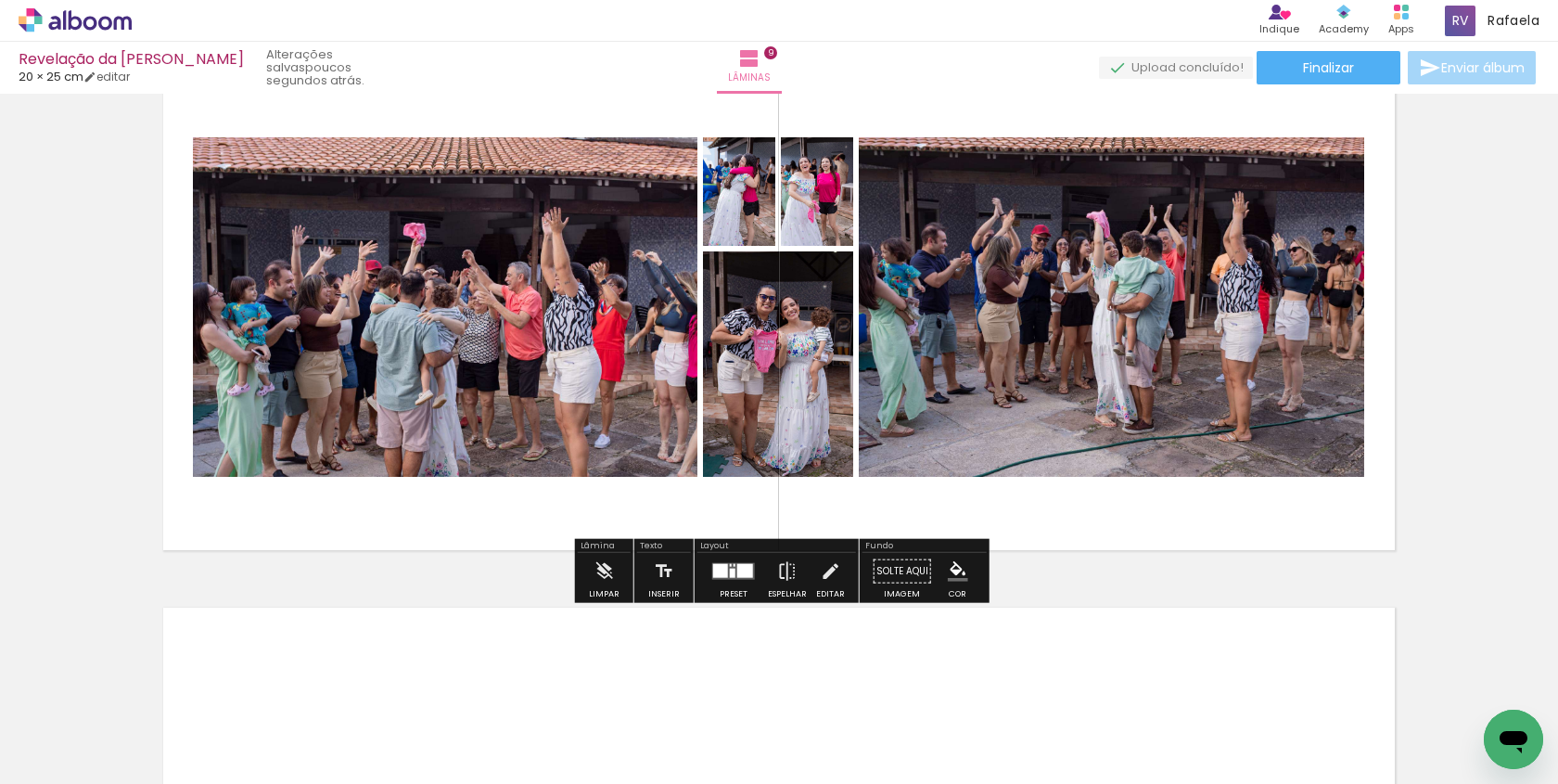
scroll to position [4434, 0]
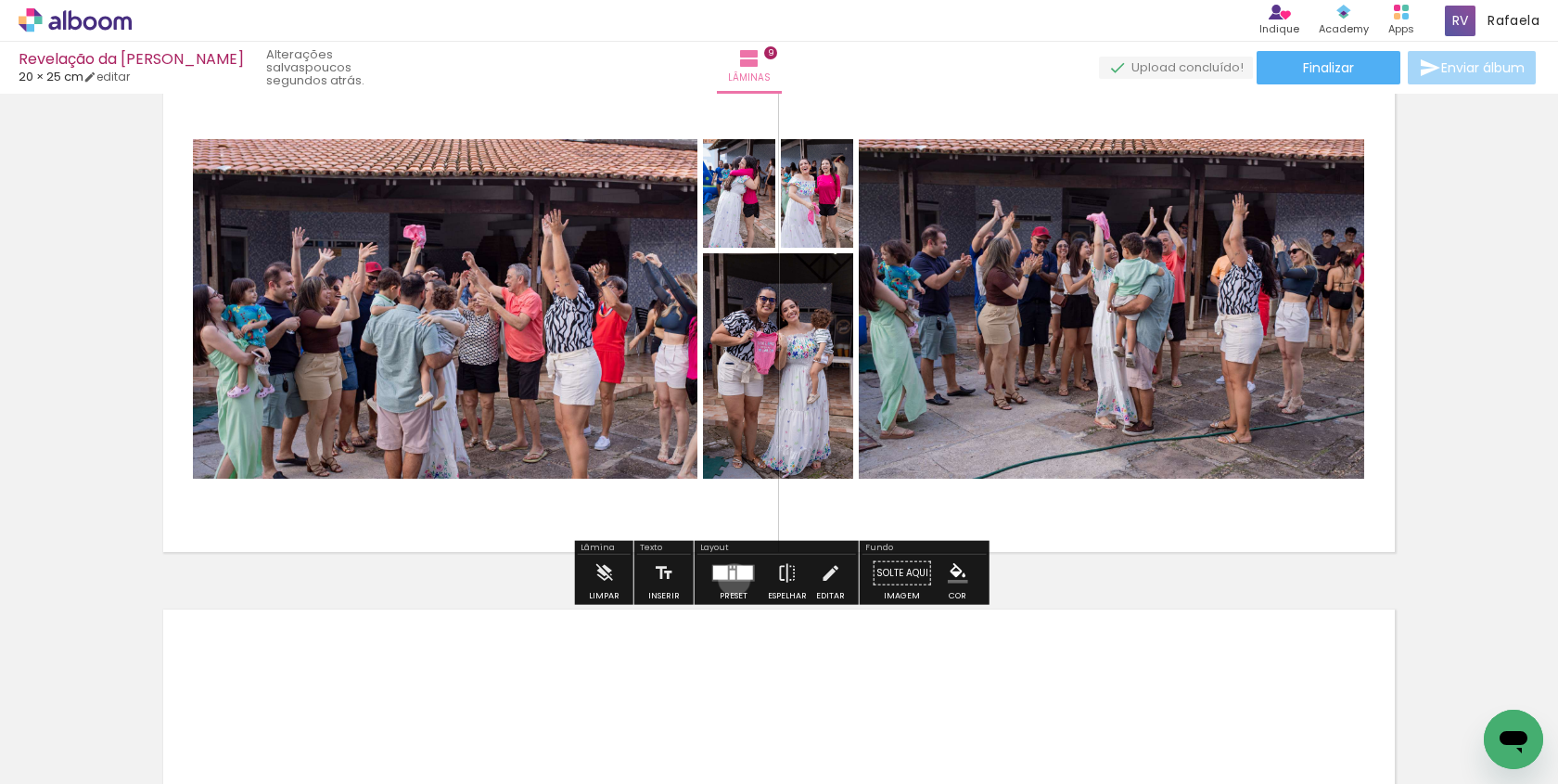
click at [730, 579] on quentale-layouter at bounding box center [734, 573] width 43 height 17
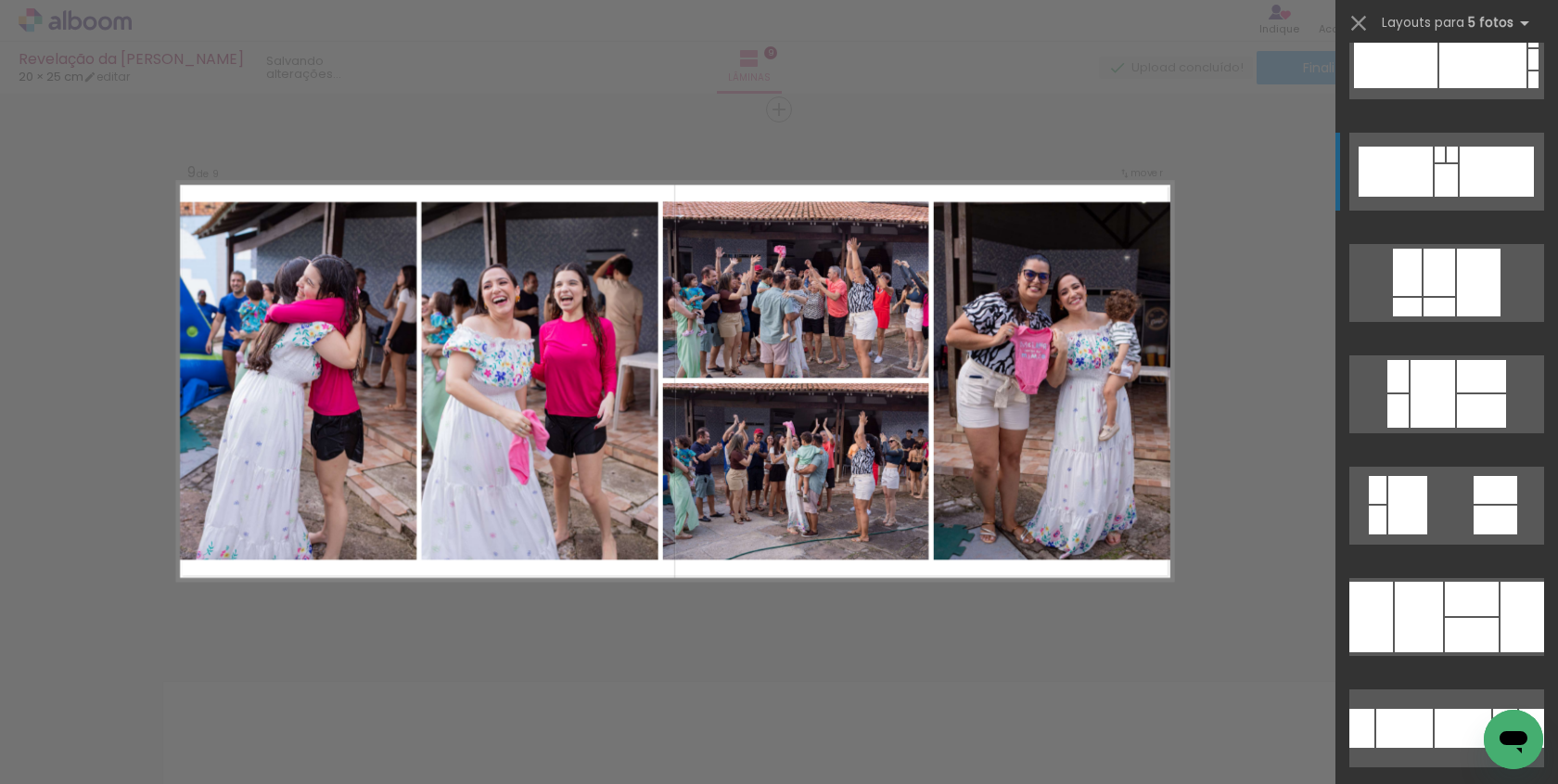
scroll to position [1048, 0]
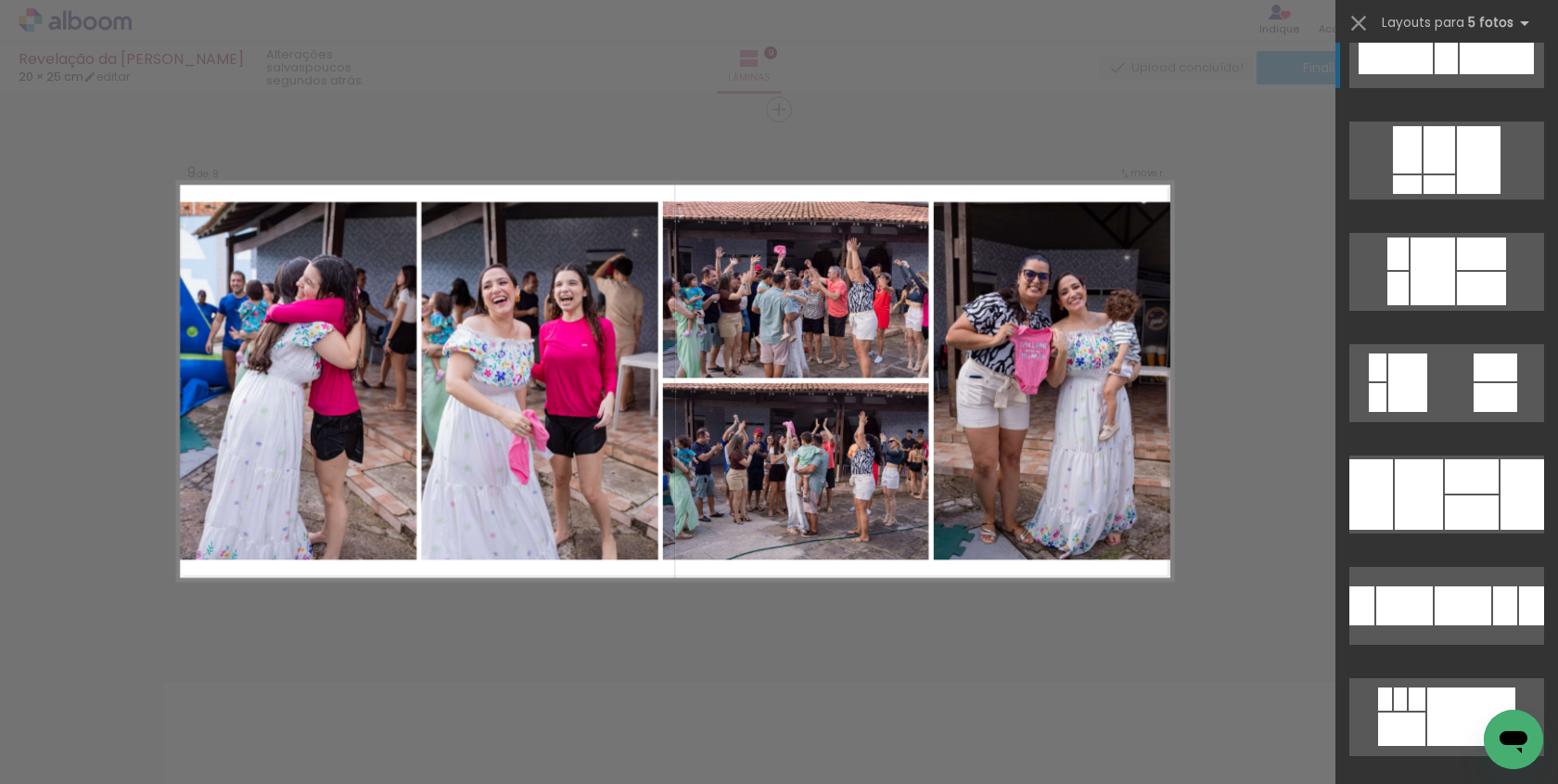
click at [1432, 490] on div at bounding box center [1419, 495] width 48 height 71
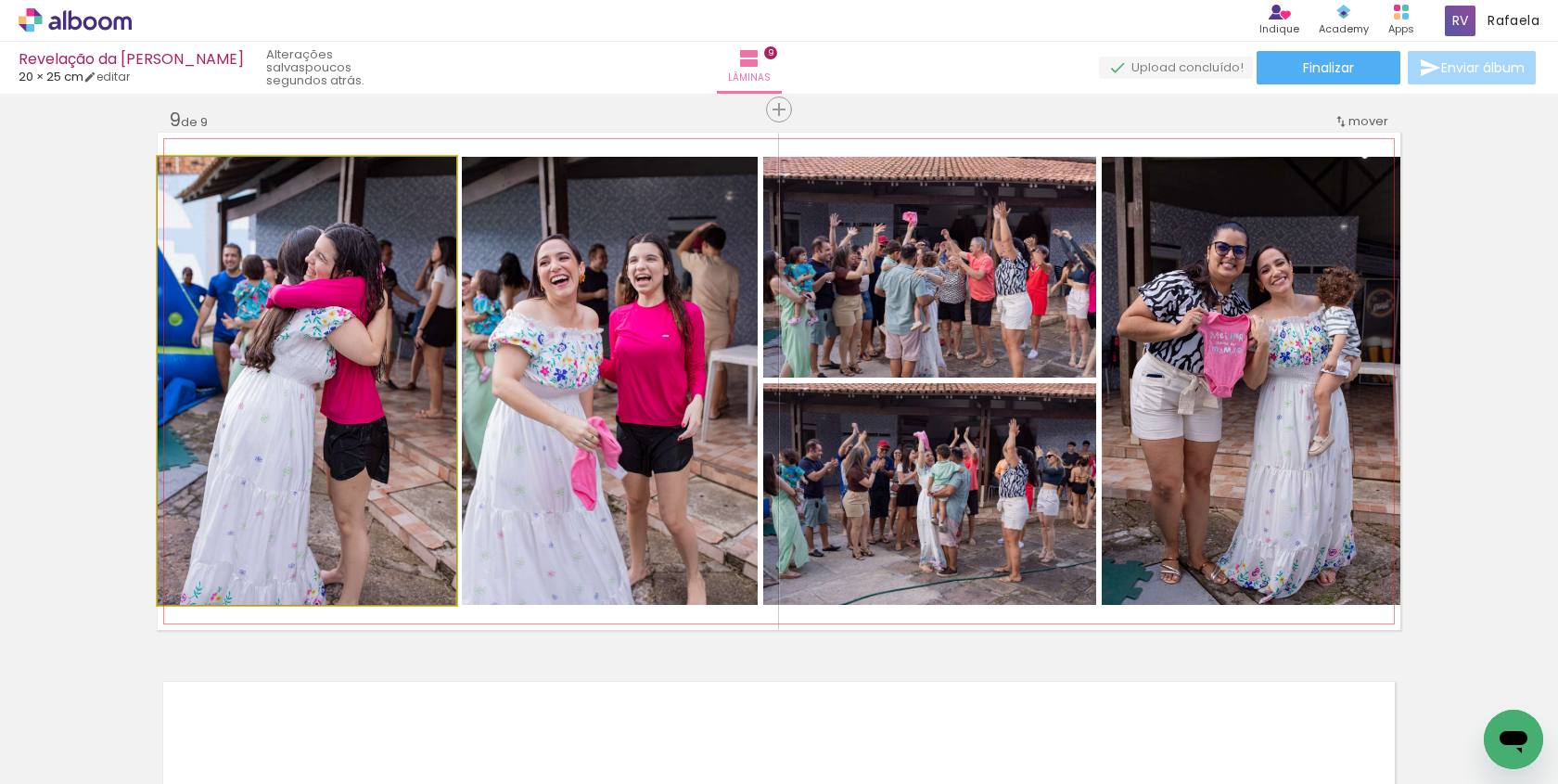
click at [384, 361] on quentale-photo at bounding box center [307, 381] width 299 height 448
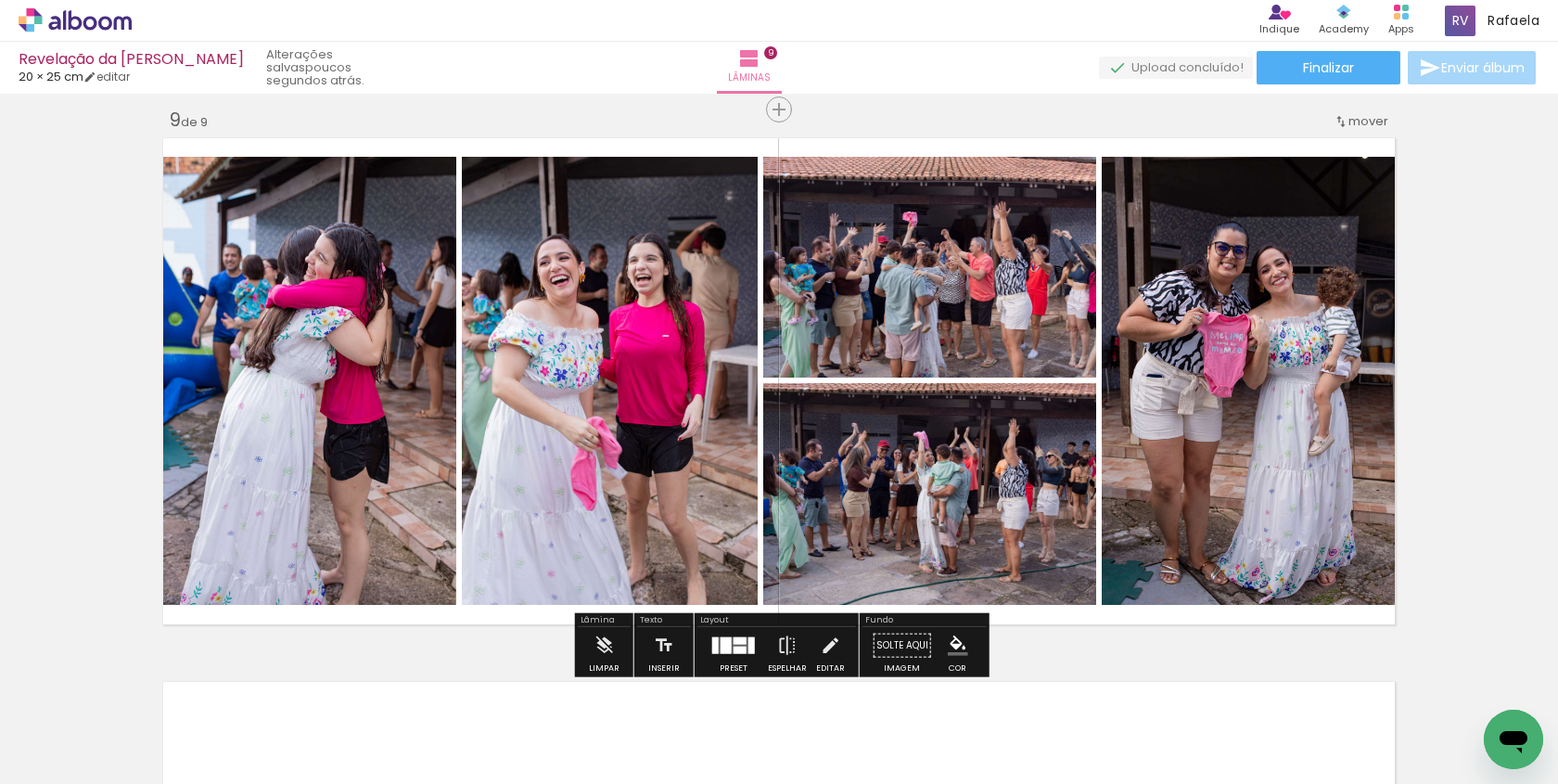
click at [428, 355] on quentale-photo at bounding box center [307, 381] width 299 height 448
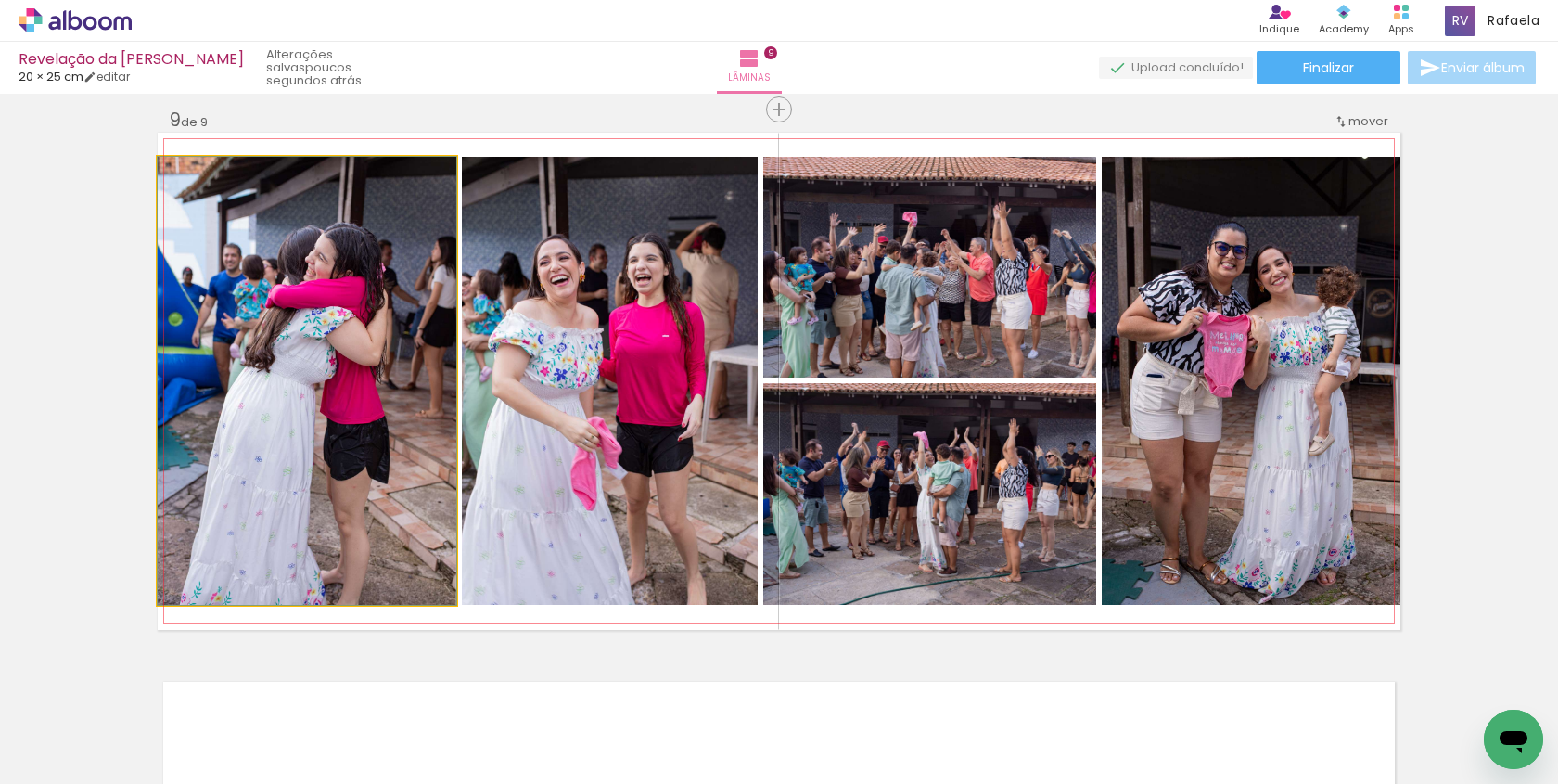
click at [428, 355] on quentale-photo at bounding box center [307, 381] width 299 height 448
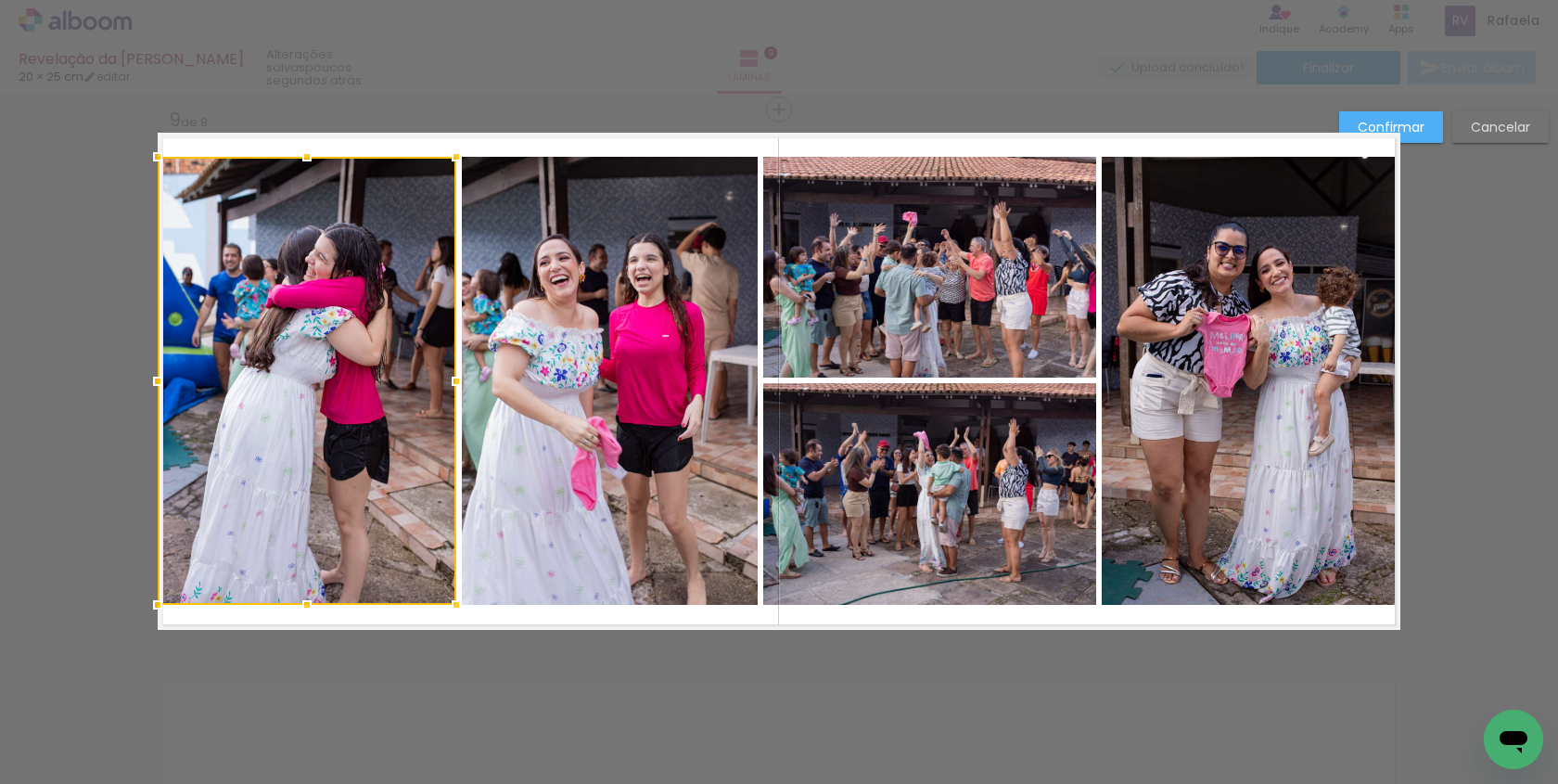
scroll to position [4362, 0]
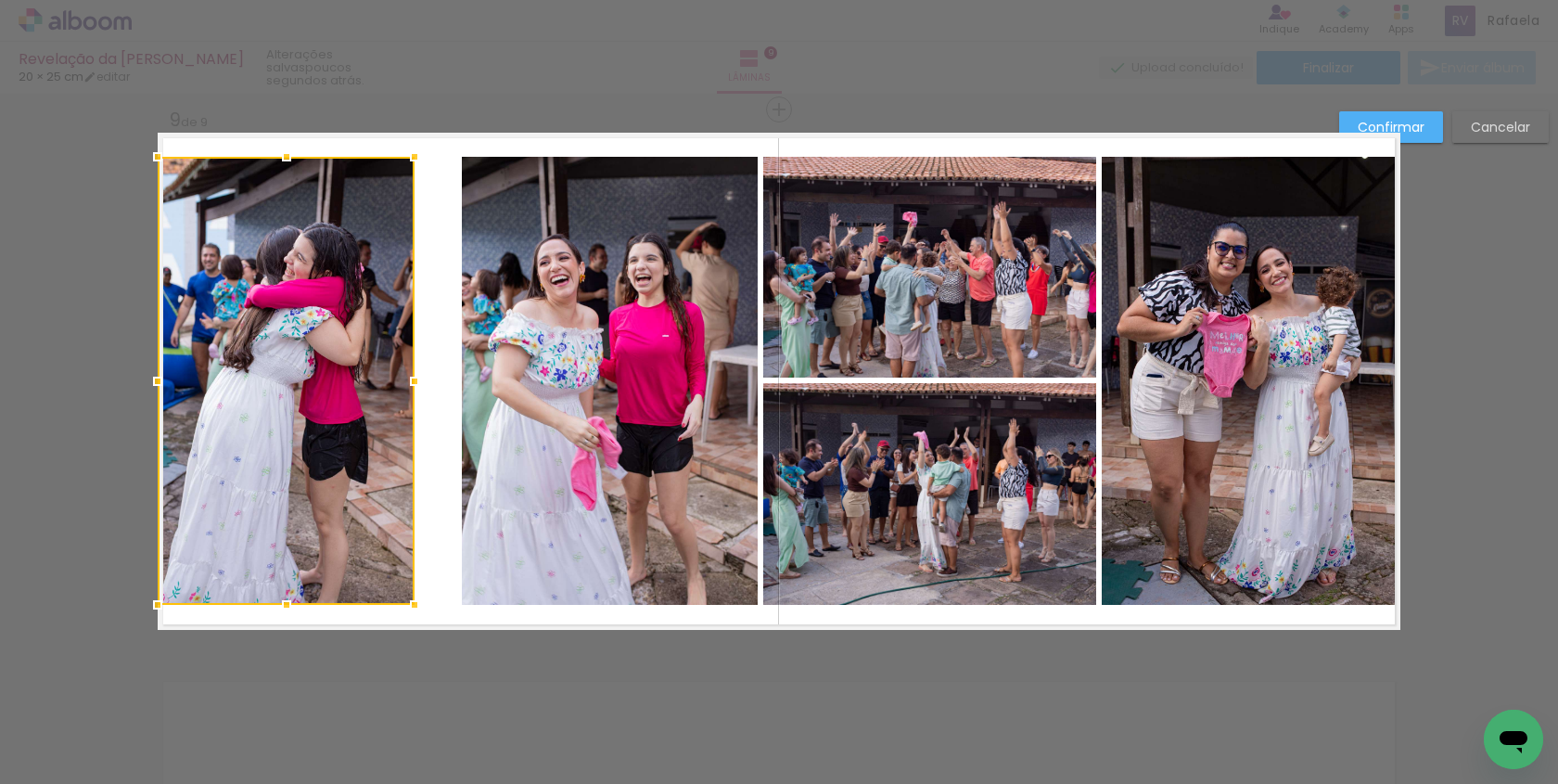
drag, startPoint x: 451, startPoint y: 373, endPoint x: 406, endPoint y: 375, distance: 45.0
click at [406, 375] on div at bounding box center [415, 381] width 37 height 37
click at [508, 375] on quentale-photo at bounding box center [610, 381] width 296 height 448
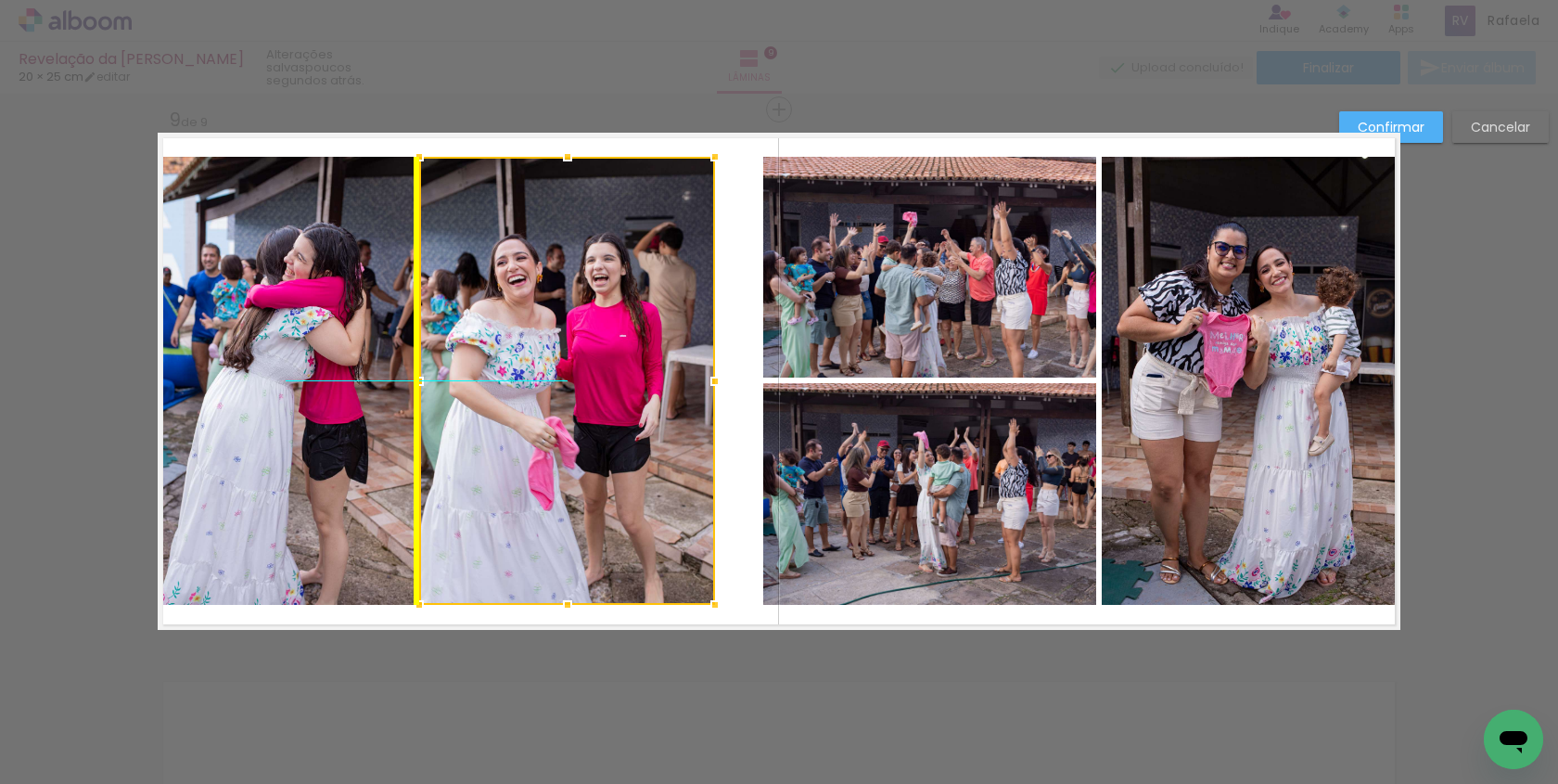
drag, startPoint x: 621, startPoint y: 370, endPoint x: 583, endPoint y: 368, distance: 38.1
click at [583, 368] on div at bounding box center [567, 381] width 296 height 448
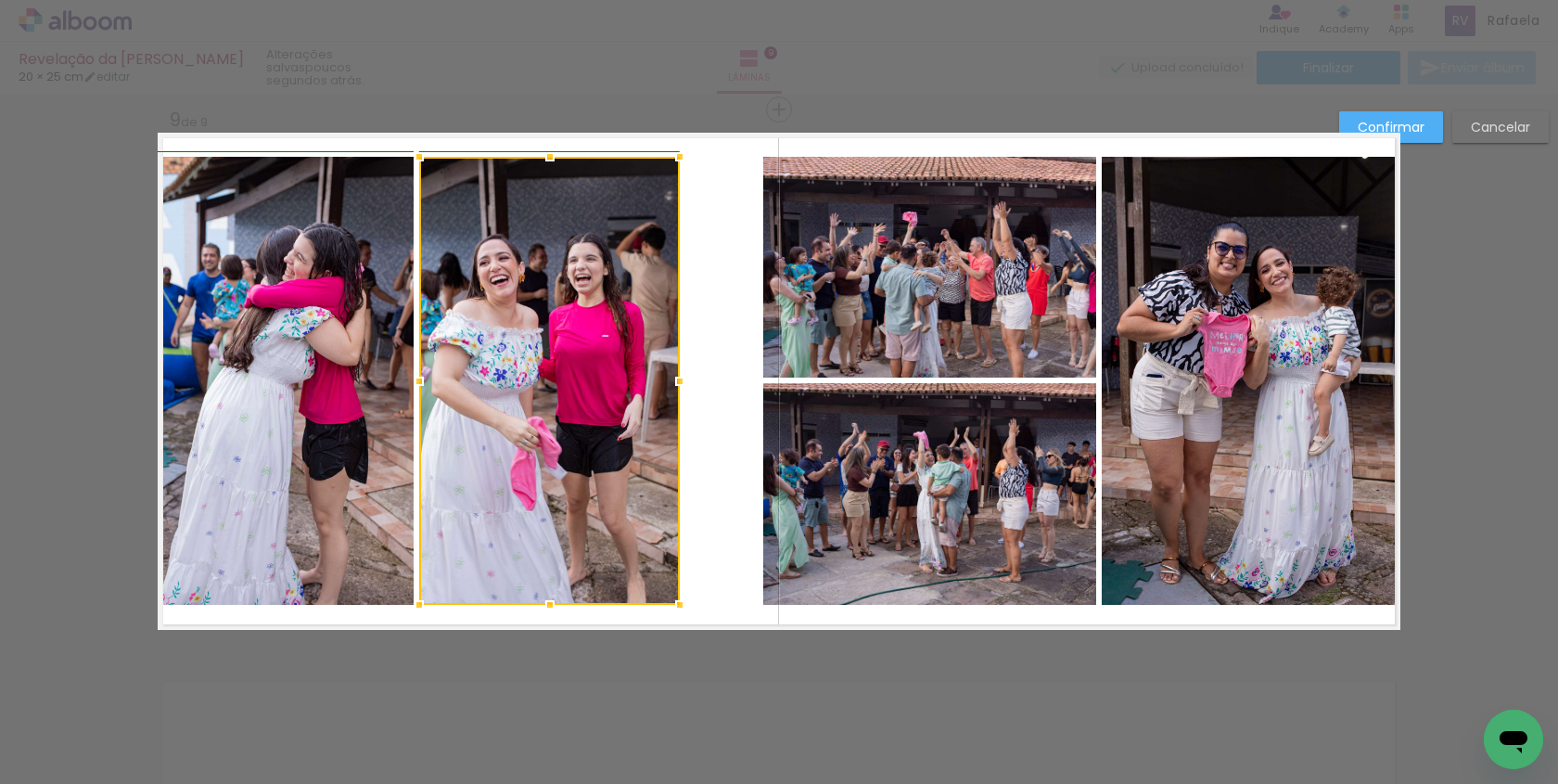
drag, startPoint x: 708, startPoint y: 379, endPoint x: 661, endPoint y: 374, distance: 47.3
click at [661, 376] on div at bounding box center [680, 381] width 37 height 37
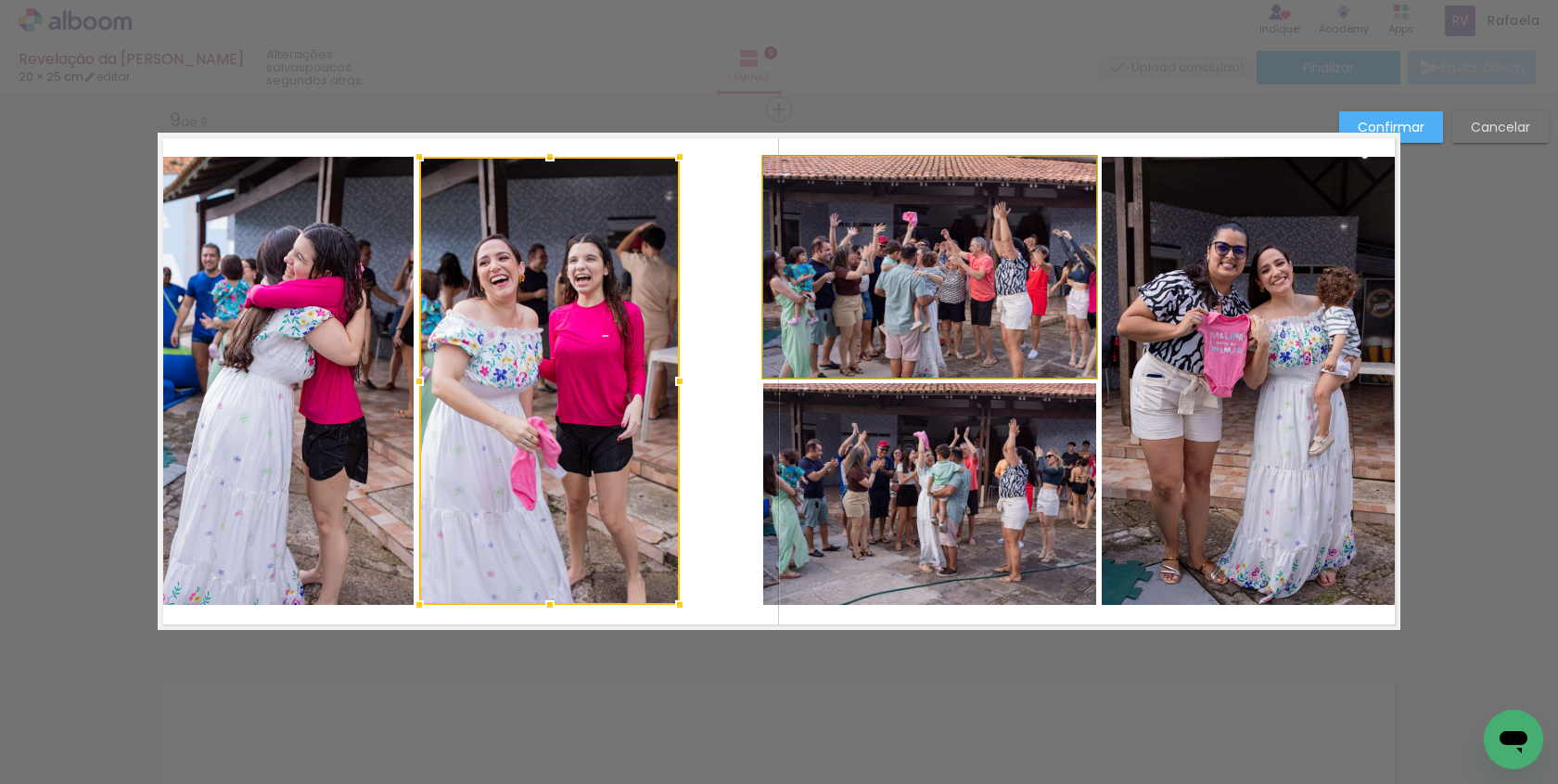
click at [781, 304] on quentale-photo at bounding box center [930, 267] width 333 height 220
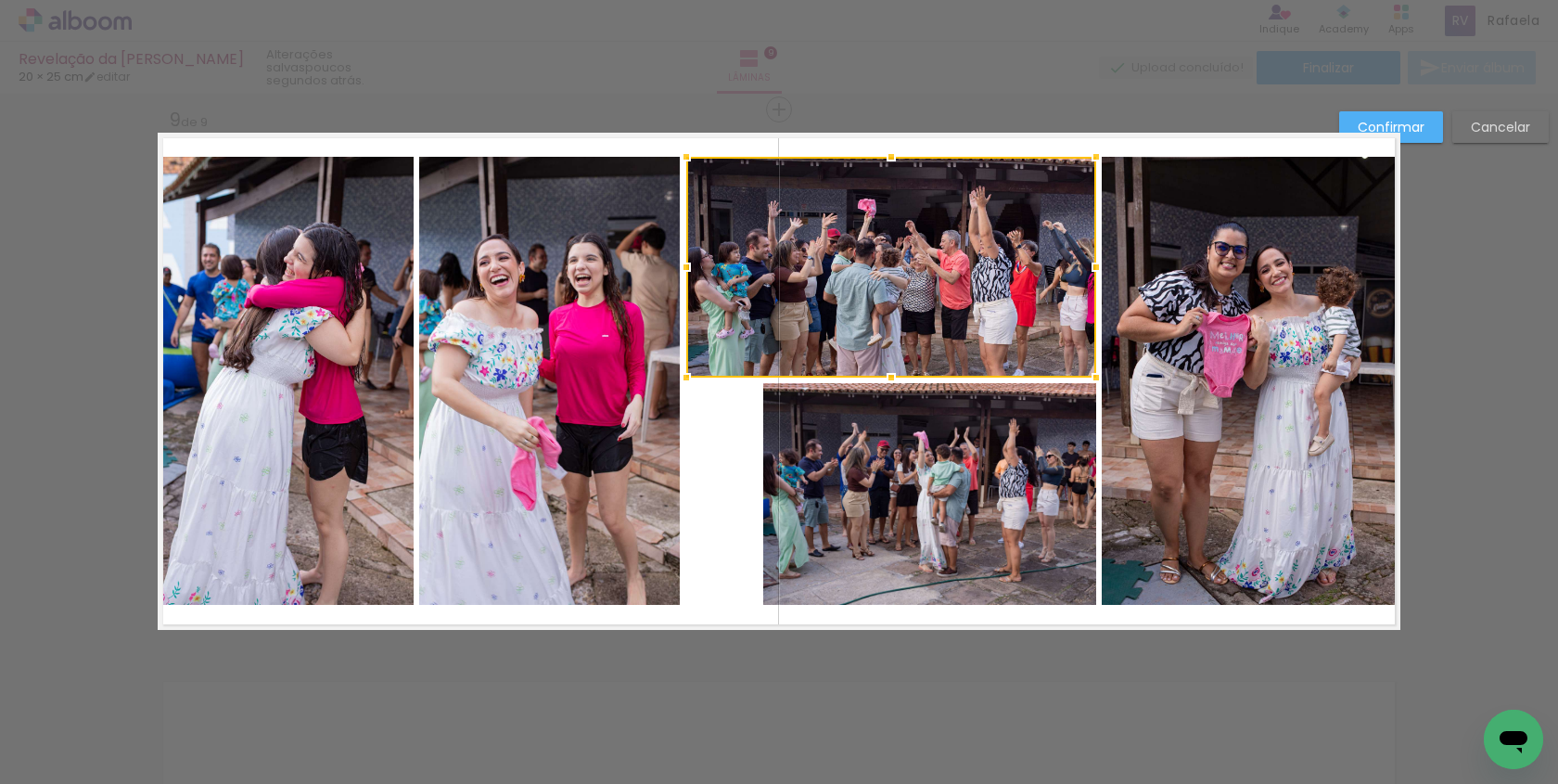
drag, startPoint x: 763, startPoint y: 273, endPoint x: 692, endPoint y: 264, distance: 71.6
click at [692, 264] on div at bounding box center [686, 267] width 37 height 37
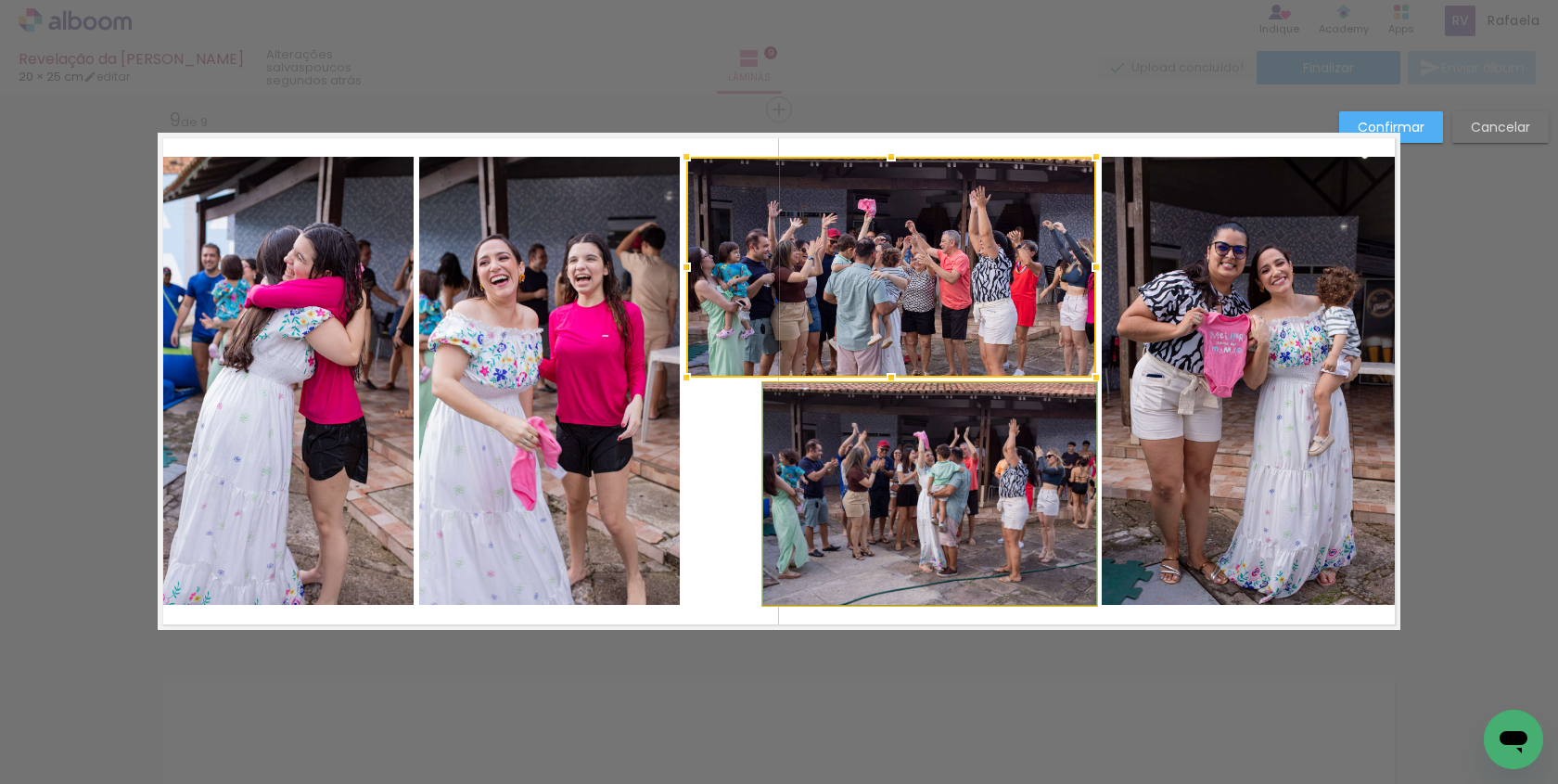
click at [826, 447] on quentale-photo at bounding box center [930, 494] width 333 height 221
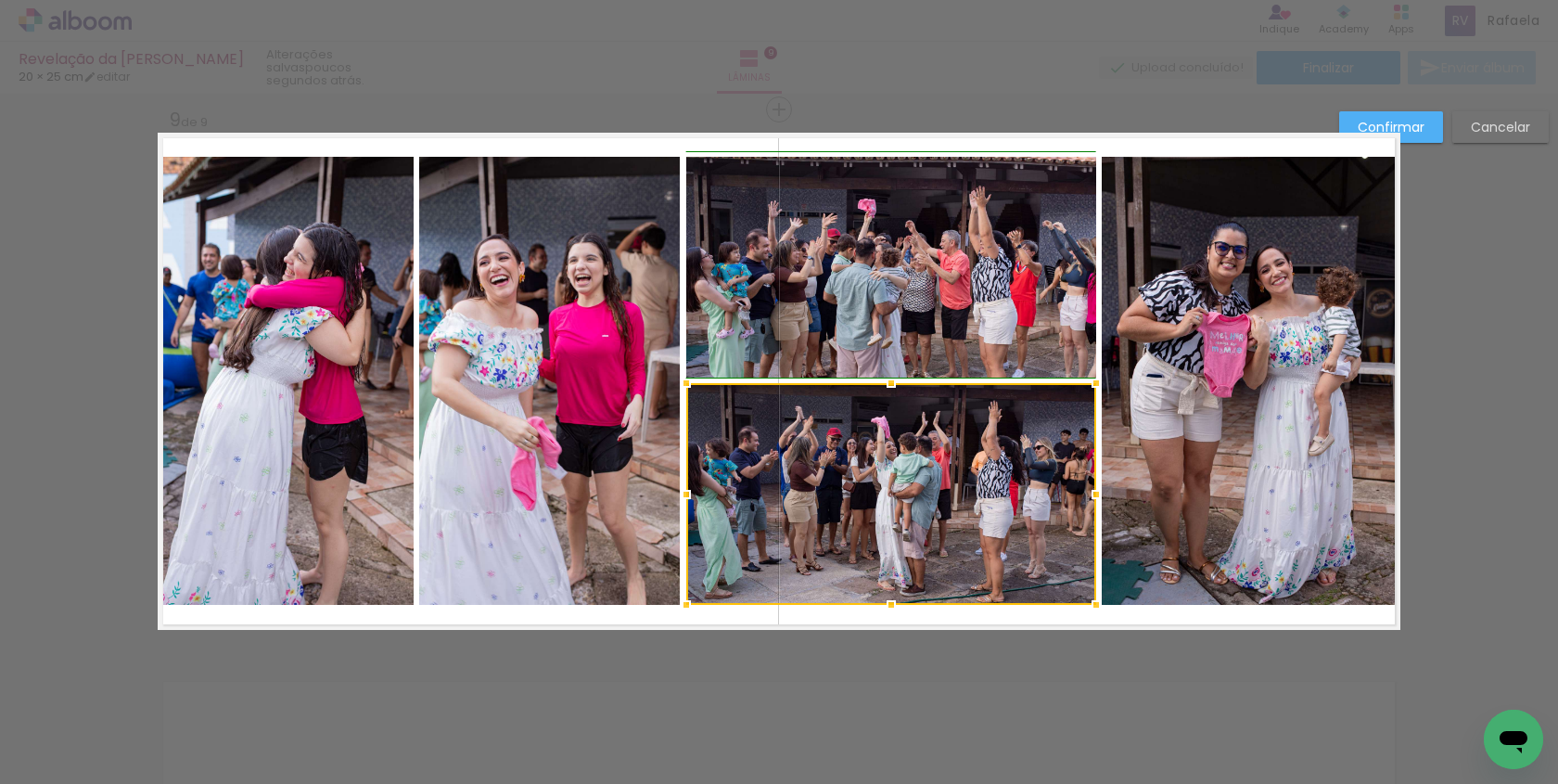
drag, startPoint x: 768, startPoint y: 486, endPoint x: 695, endPoint y: 480, distance: 73.2
click at [695, 481] on div at bounding box center [686, 495] width 37 height 37
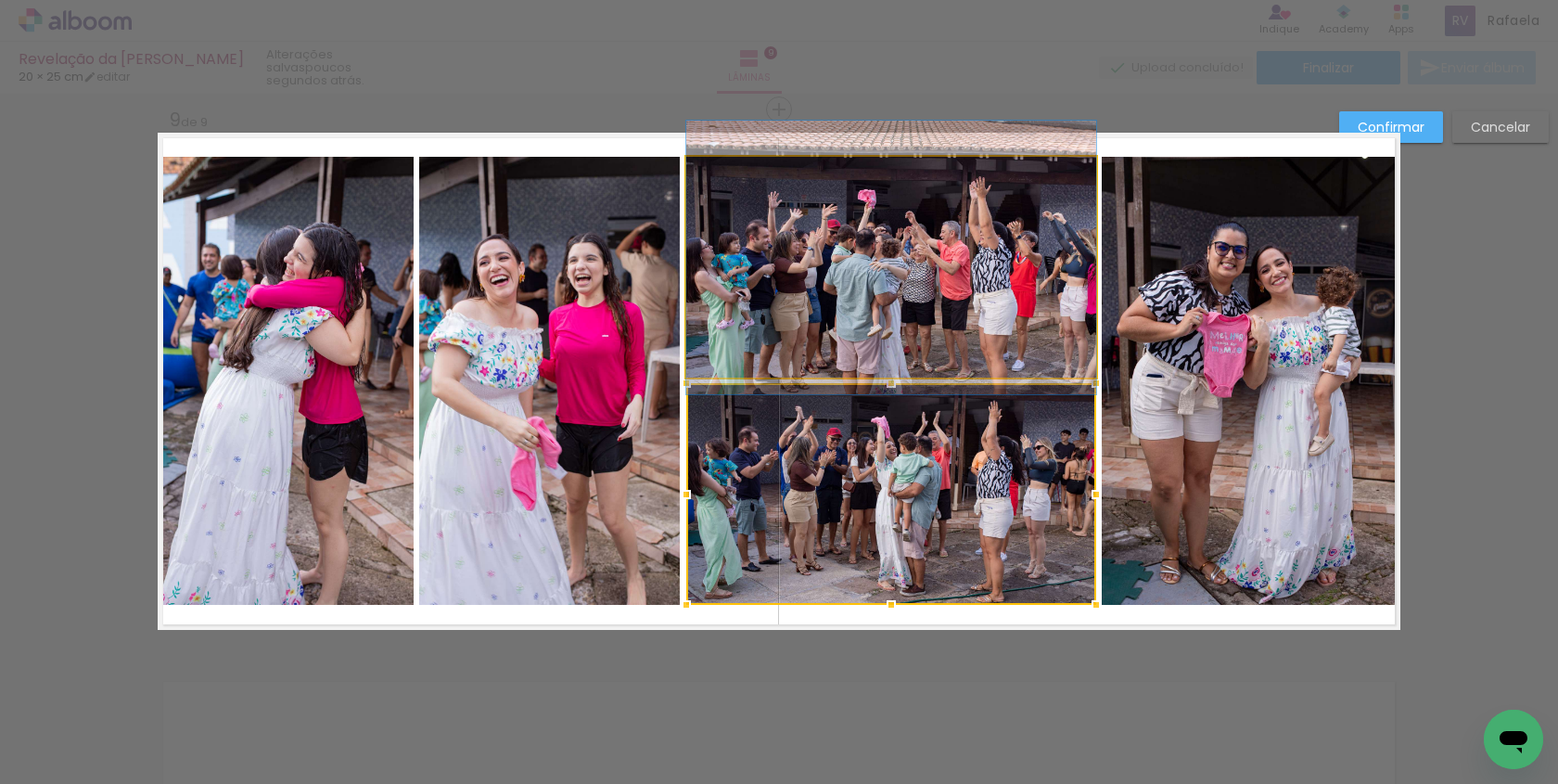
drag, startPoint x: 888, startPoint y: 300, endPoint x: 889, endPoint y: 291, distance: 9.1
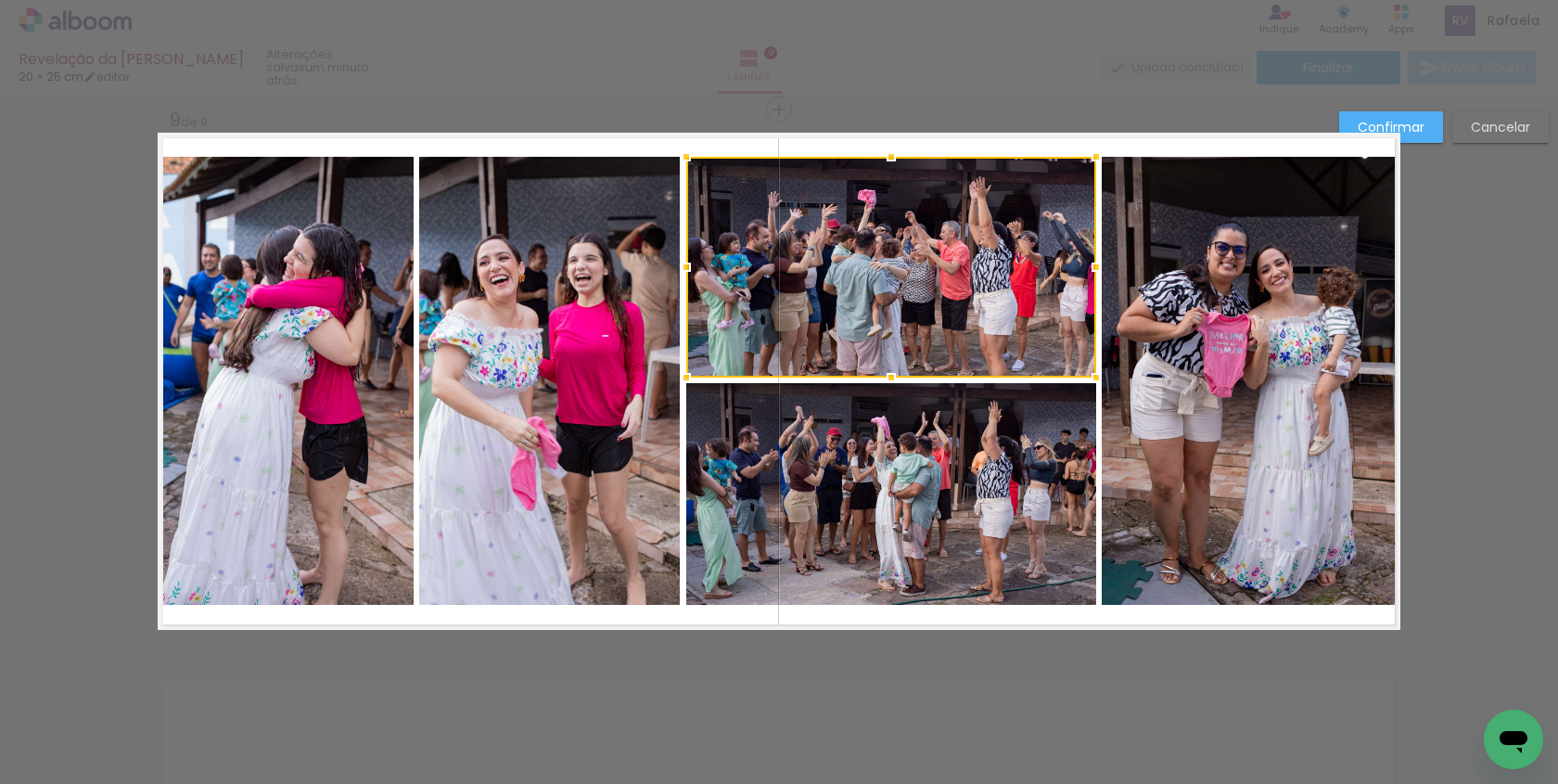
click at [0, 0] on slot "Confirmar" at bounding box center [0, 0] width 0 height 0
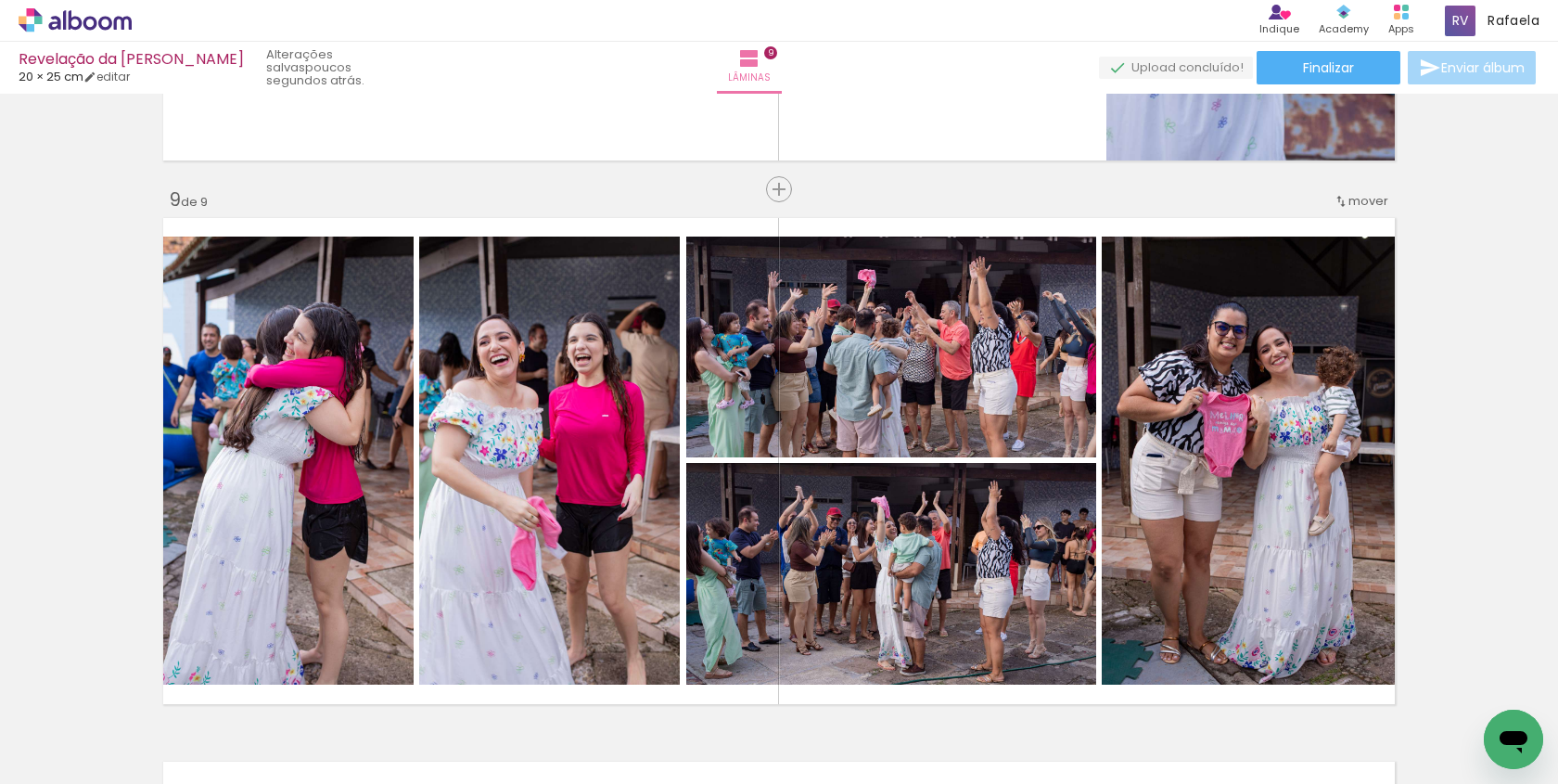
scroll to position [4312, 0]
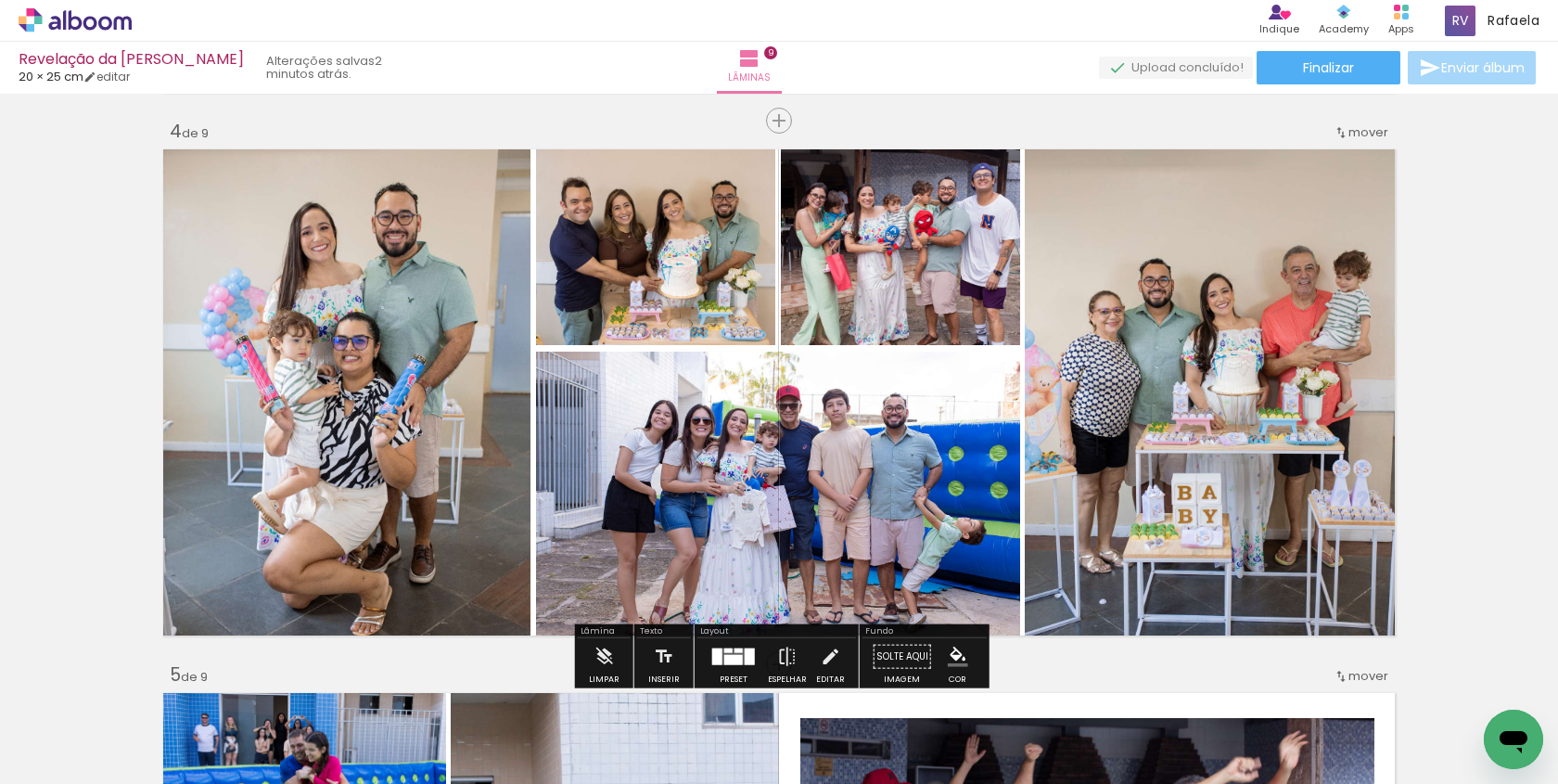
scroll to position [1622, 0]
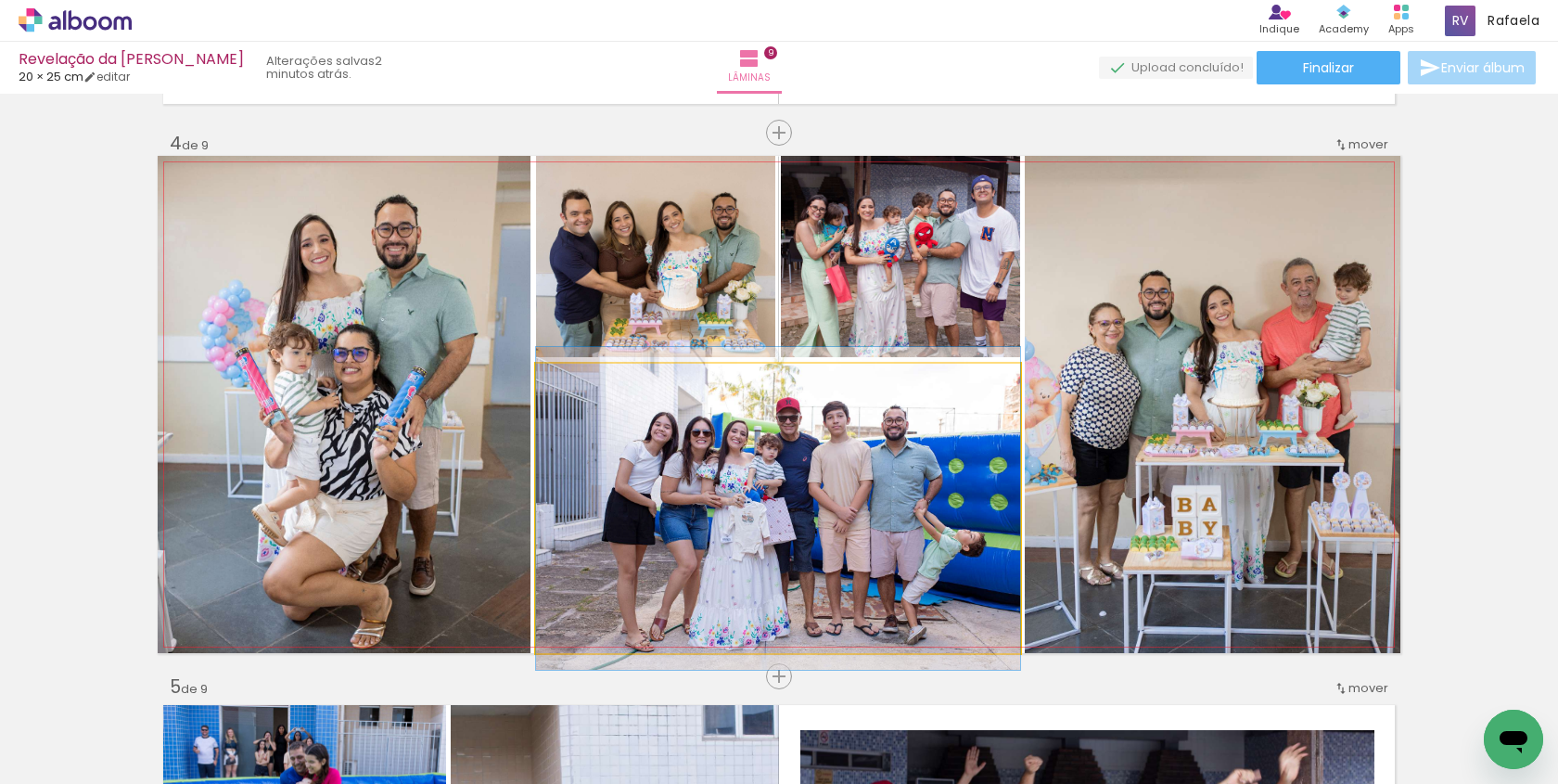
click at [712, 490] on quentale-photo at bounding box center [778, 508] width 484 height 289
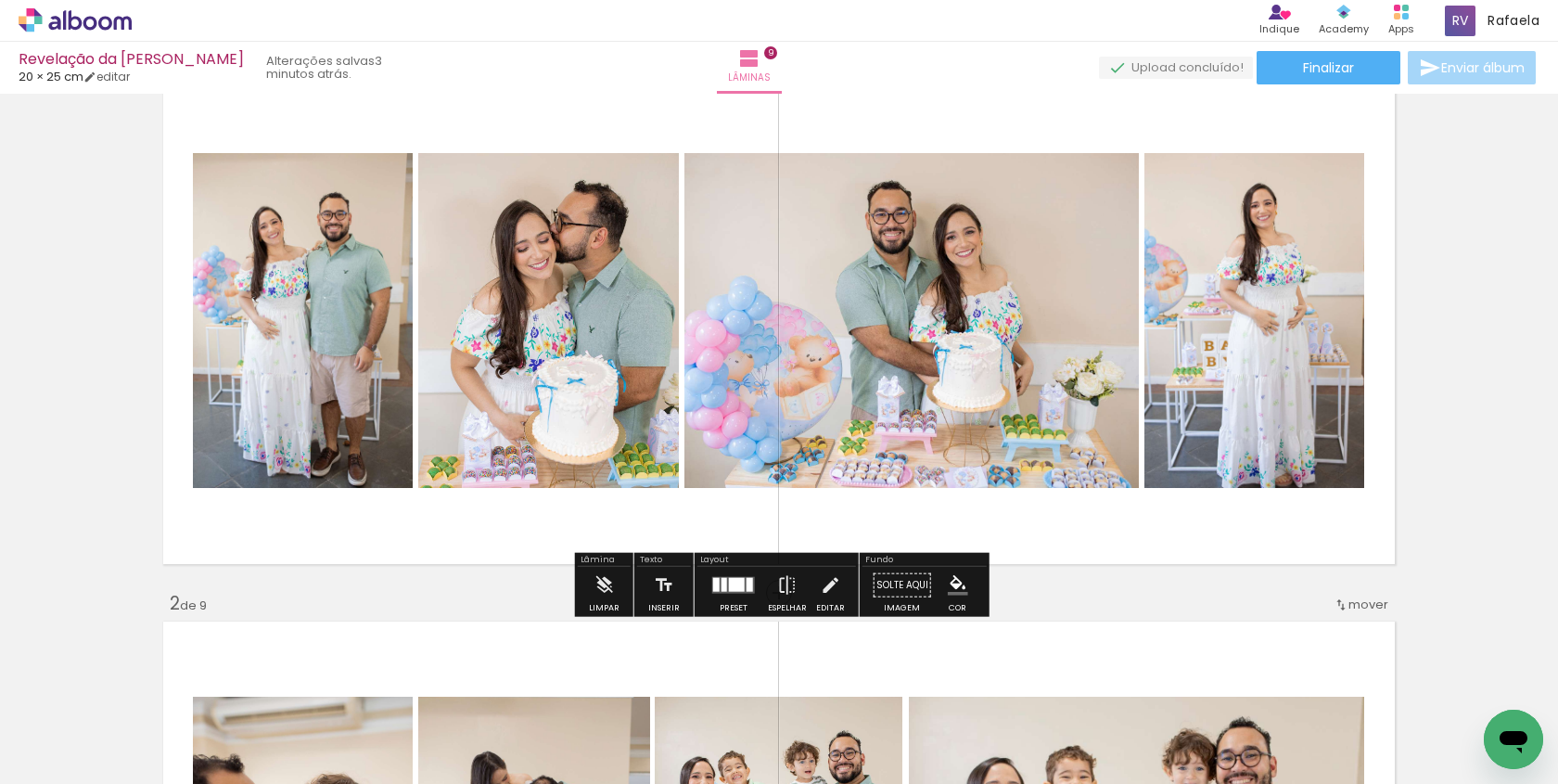
scroll to position [0, 0]
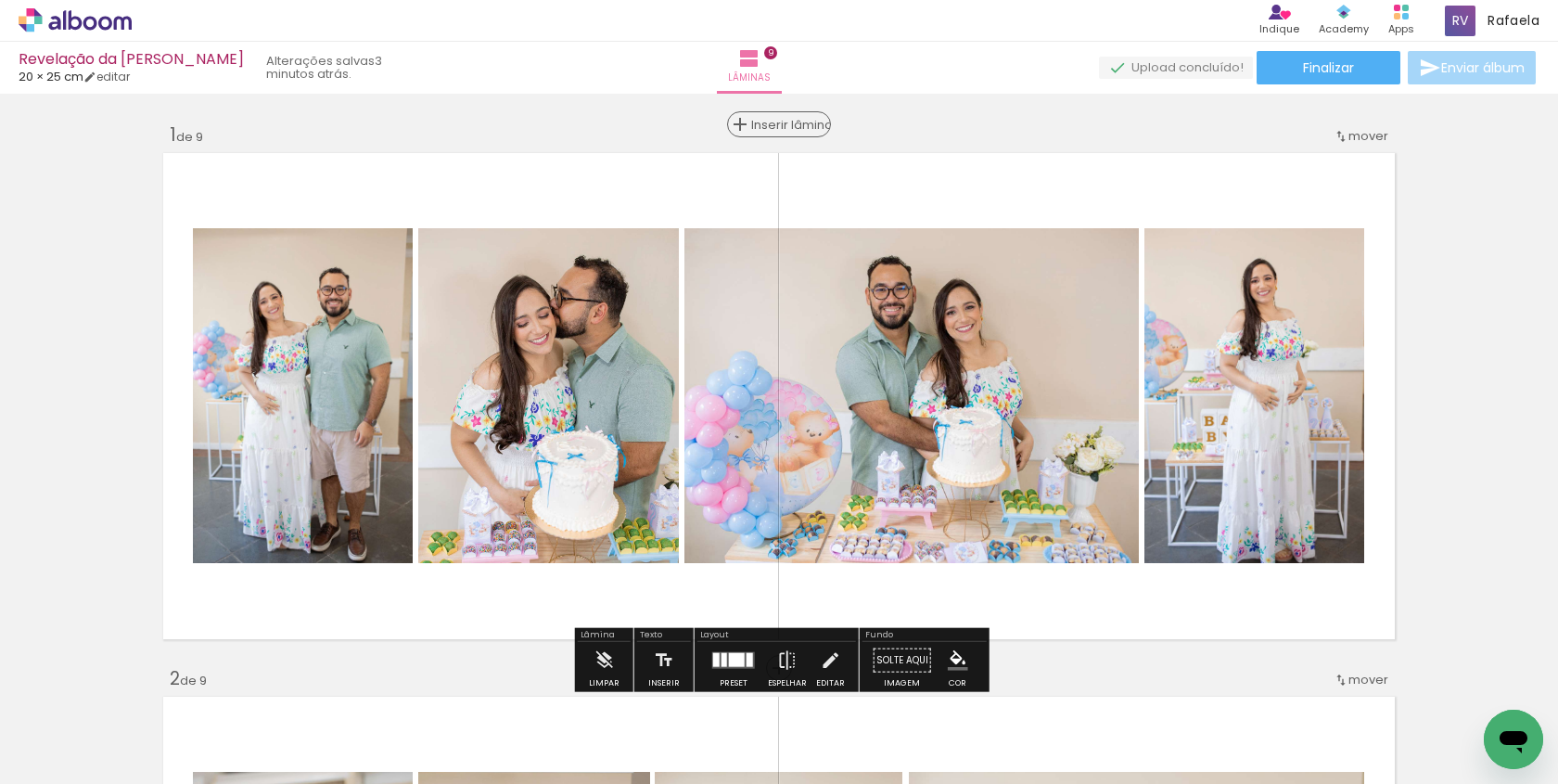
click at [783, 124] on span "Inserir lâmina" at bounding box center [788, 125] width 73 height 12
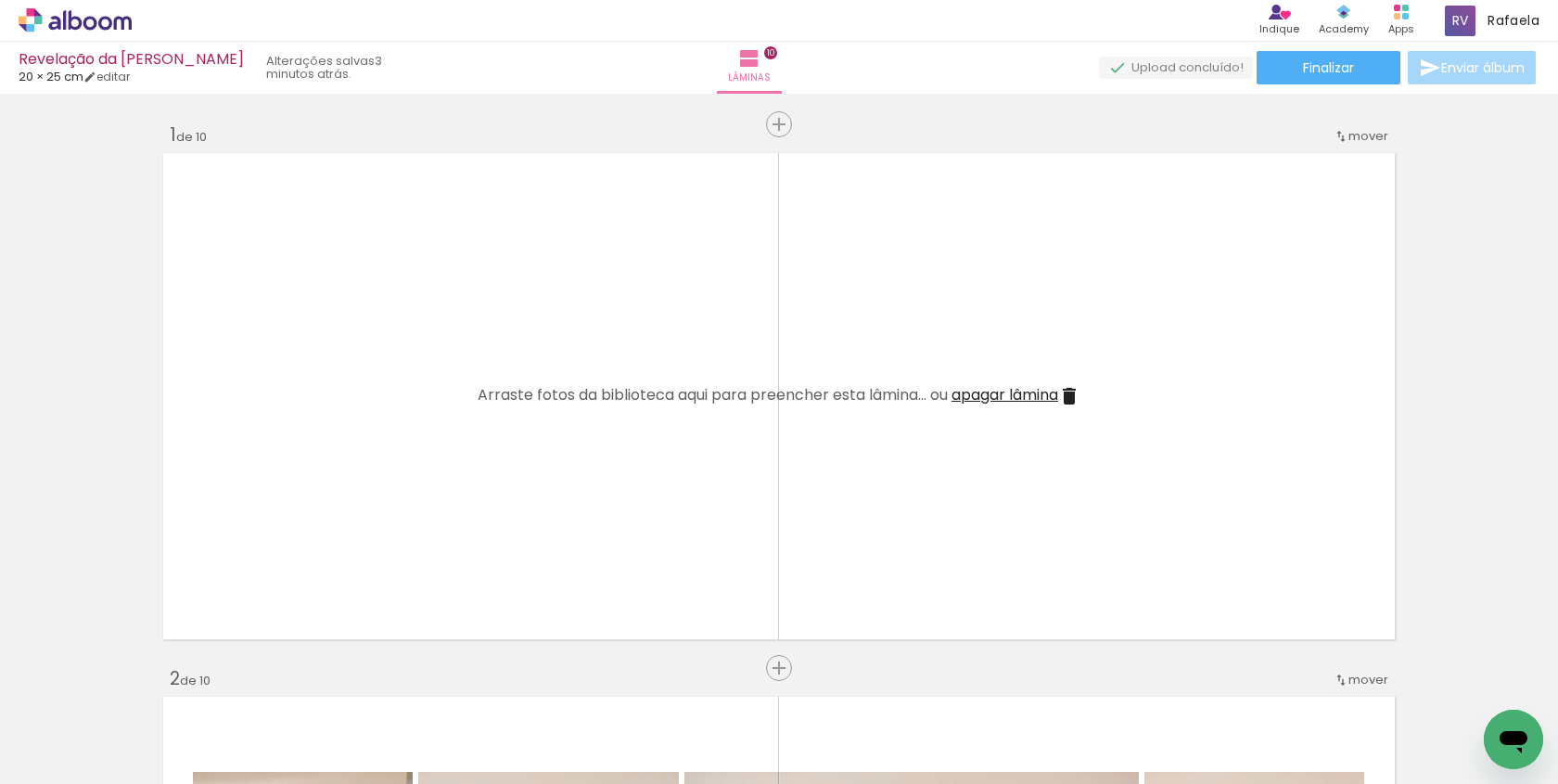
click at [61, 766] on span "Adicionar Fotos" at bounding box center [66, 759] width 56 height 20
click at [0, 0] on input "file" at bounding box center [0, 0] width 0 height 0
